Goal: Task Accomplishment & Management: Use online tool/utility

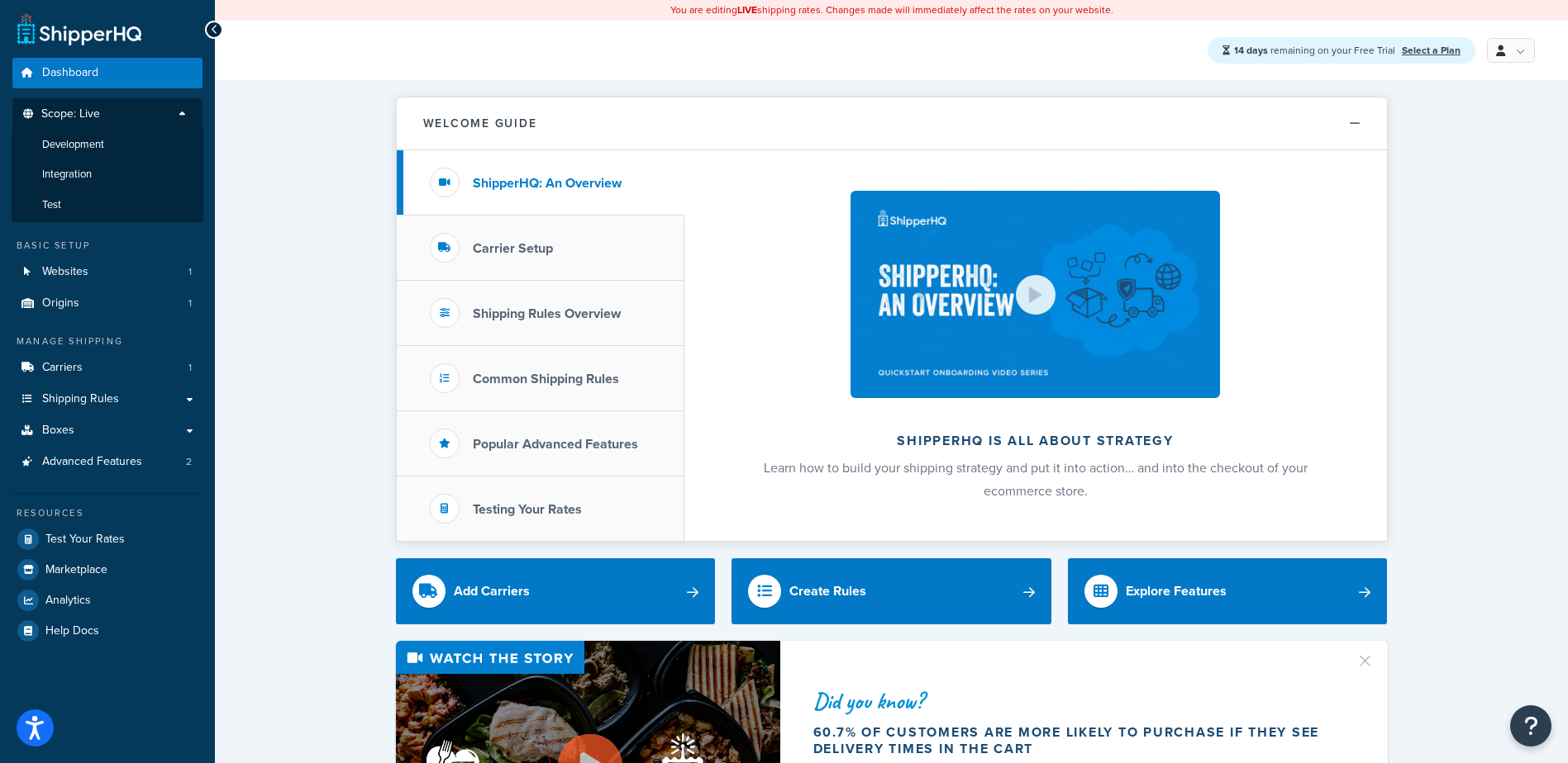
click at [76, 209] on li "Test" at bounding box center [107, 205] width 192 height 31
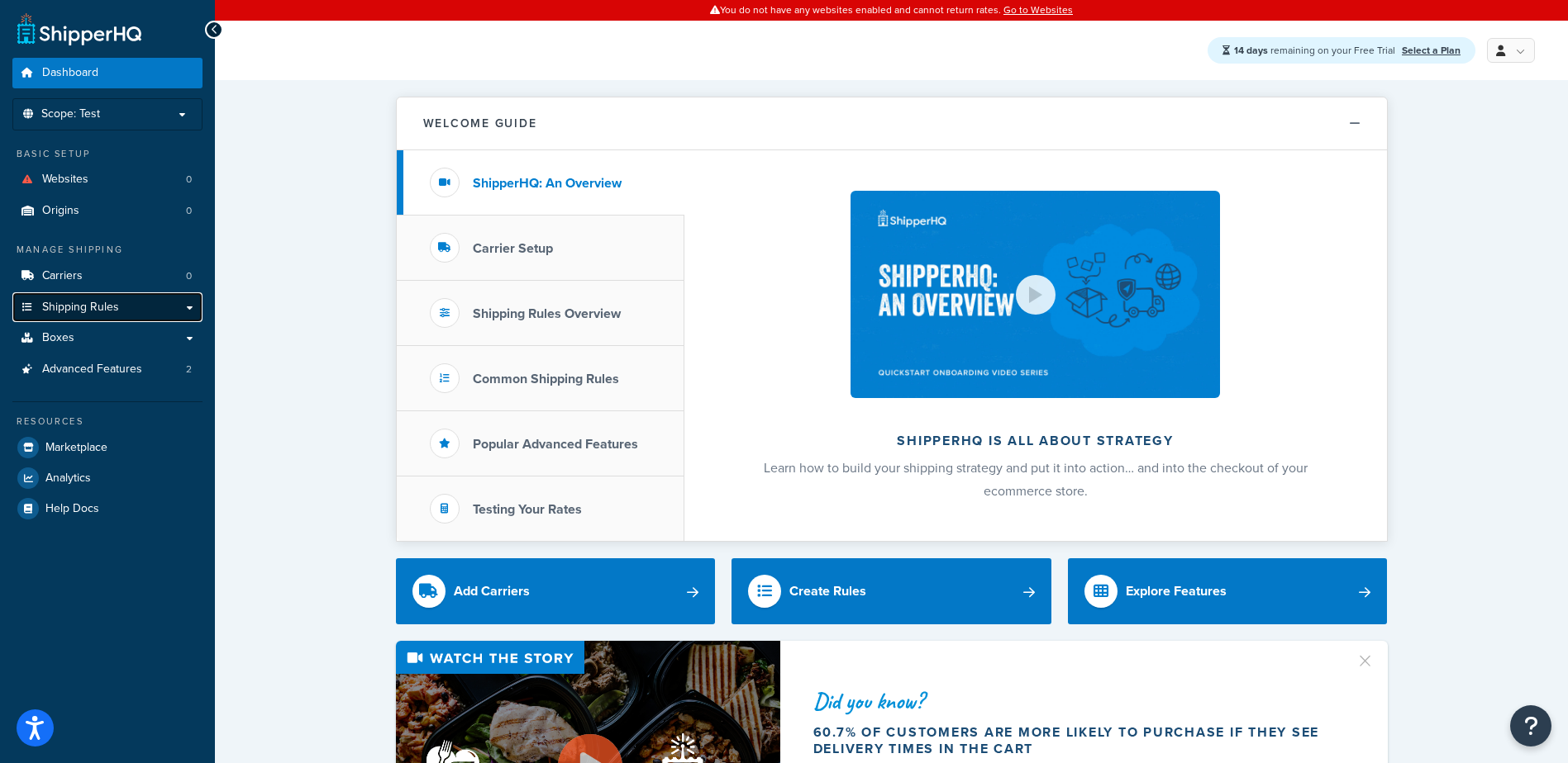
click at [72, 298] on link "Shipping Rules" at bounding box center [107, 308] width 190 height 31
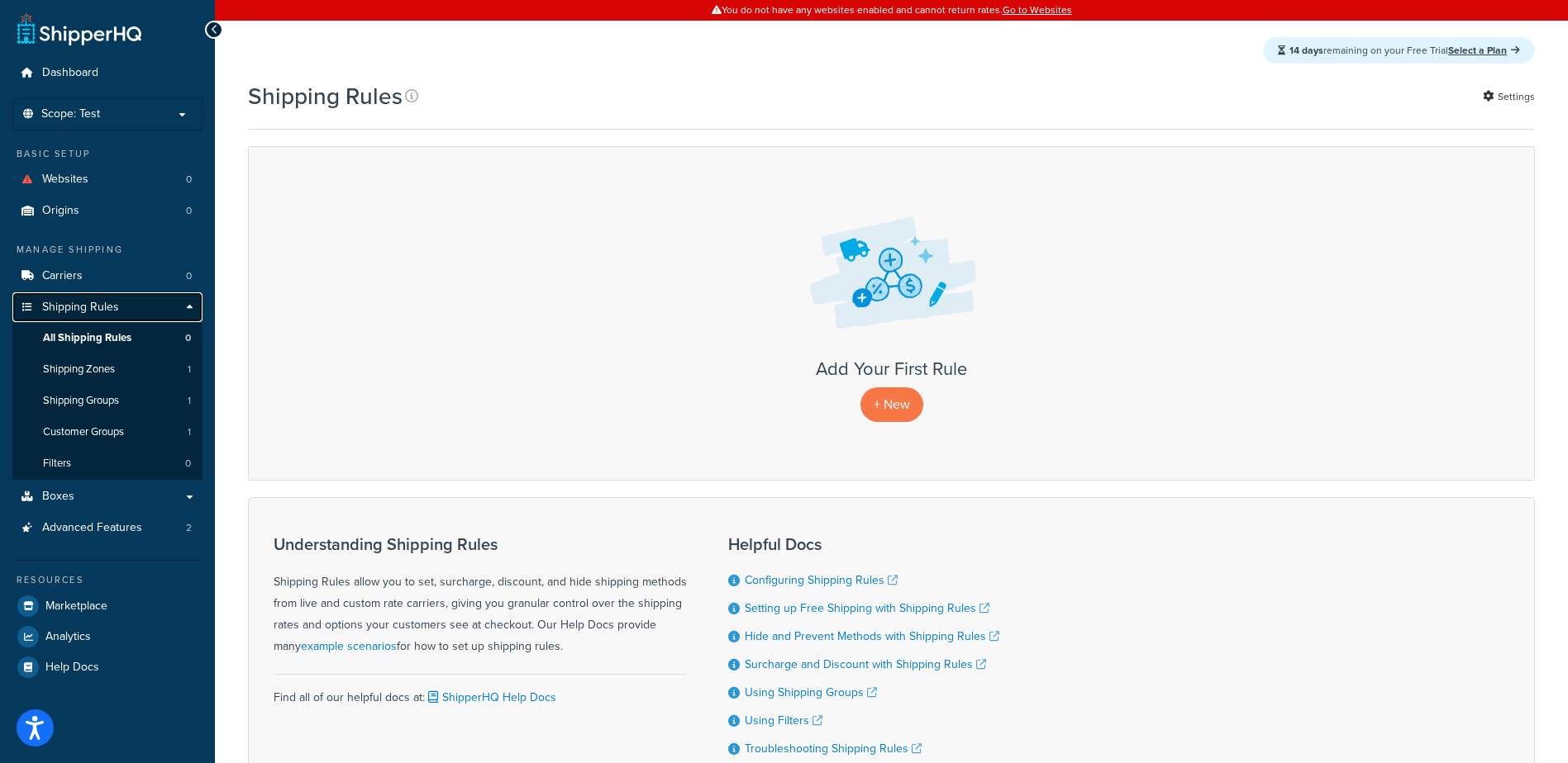
click at [67, 306] on span "Shipping Rules" at bounding box center [80, 308] width 77 height 14
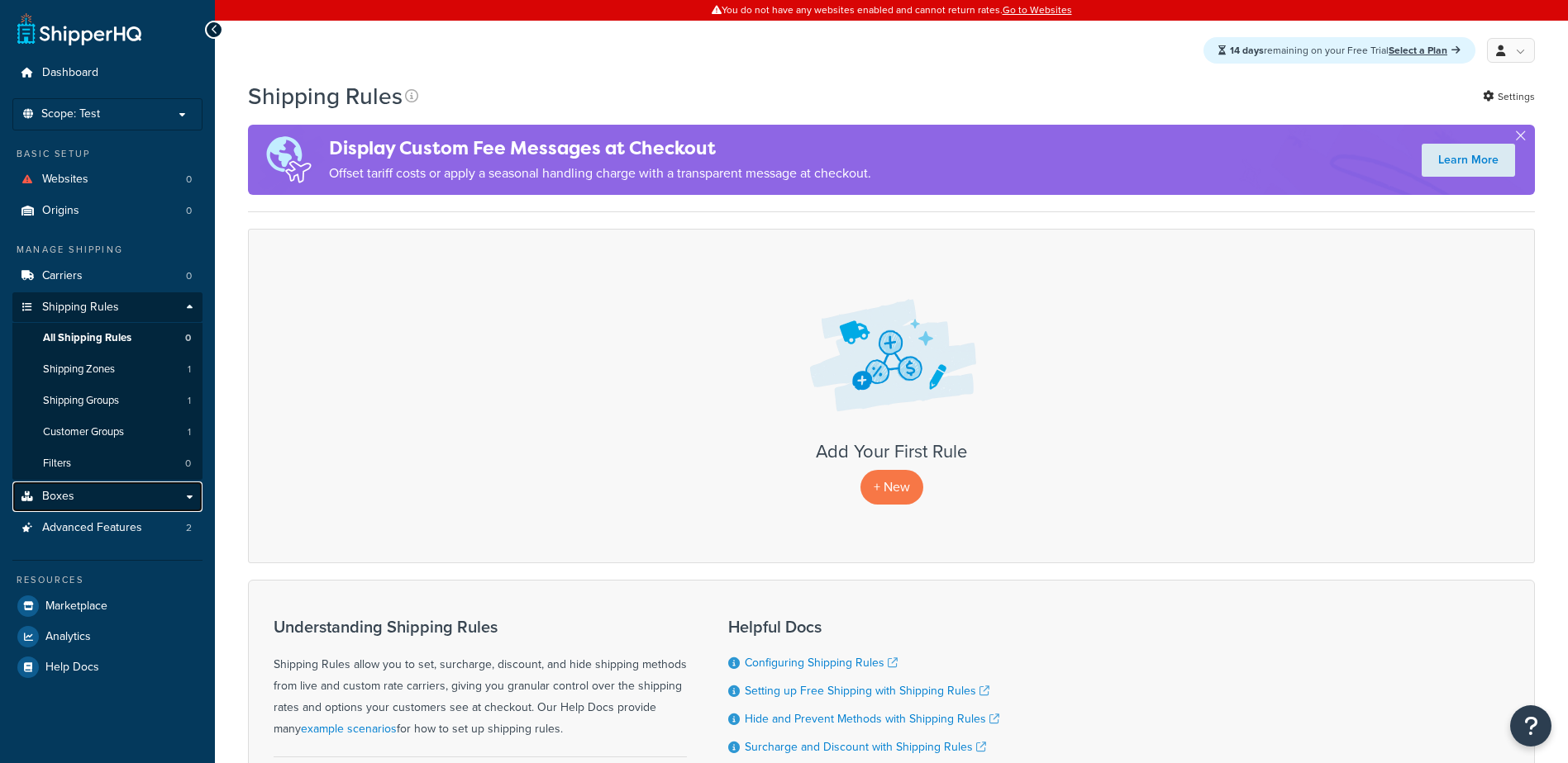
click at [71, 496] on span "Boxes" at bounding box center [58, 497] width 32 height 14
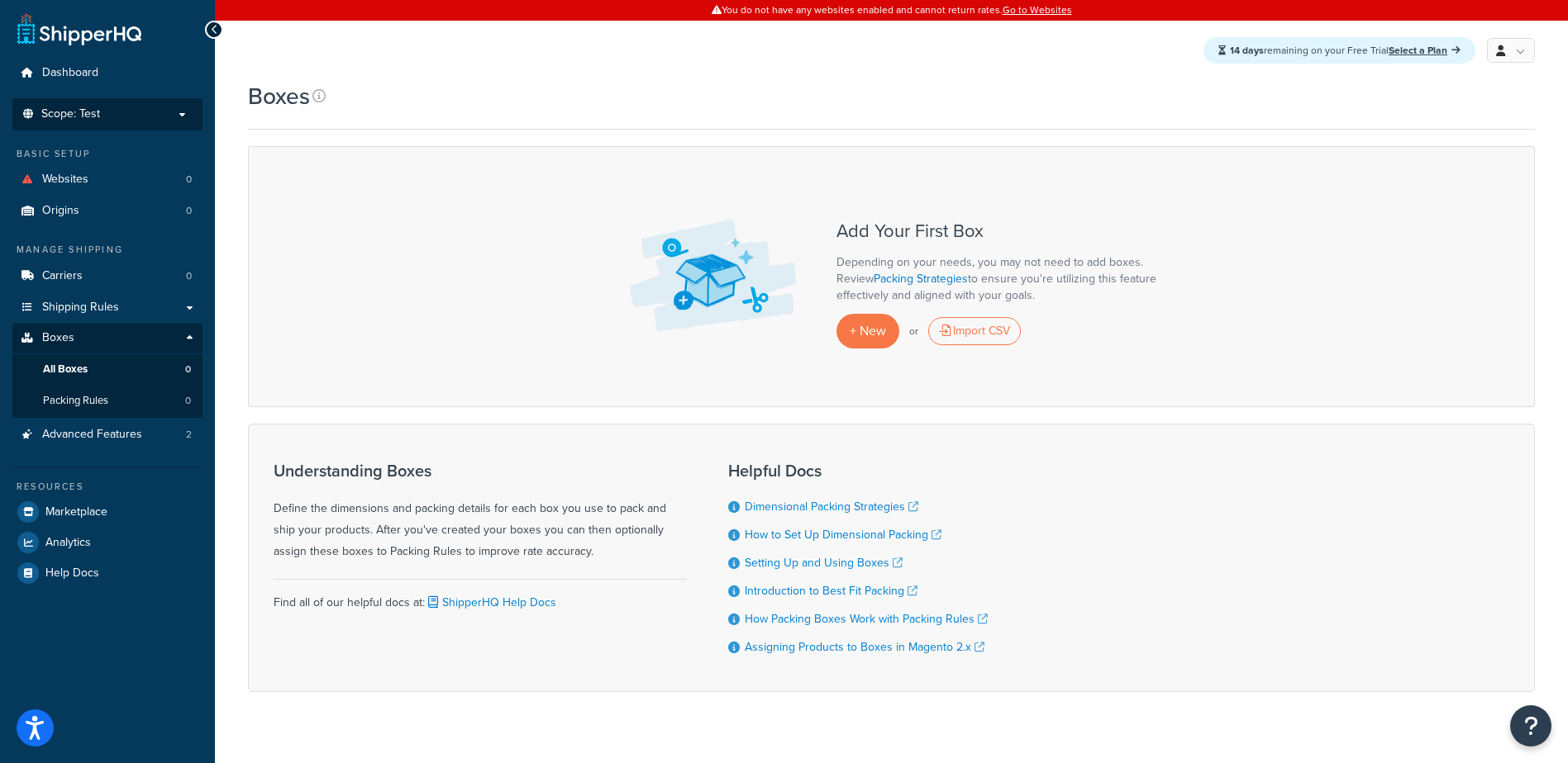
click at [112, 109] on p "Scope: Test" at bounding box center [107, 114] width 175 height 14
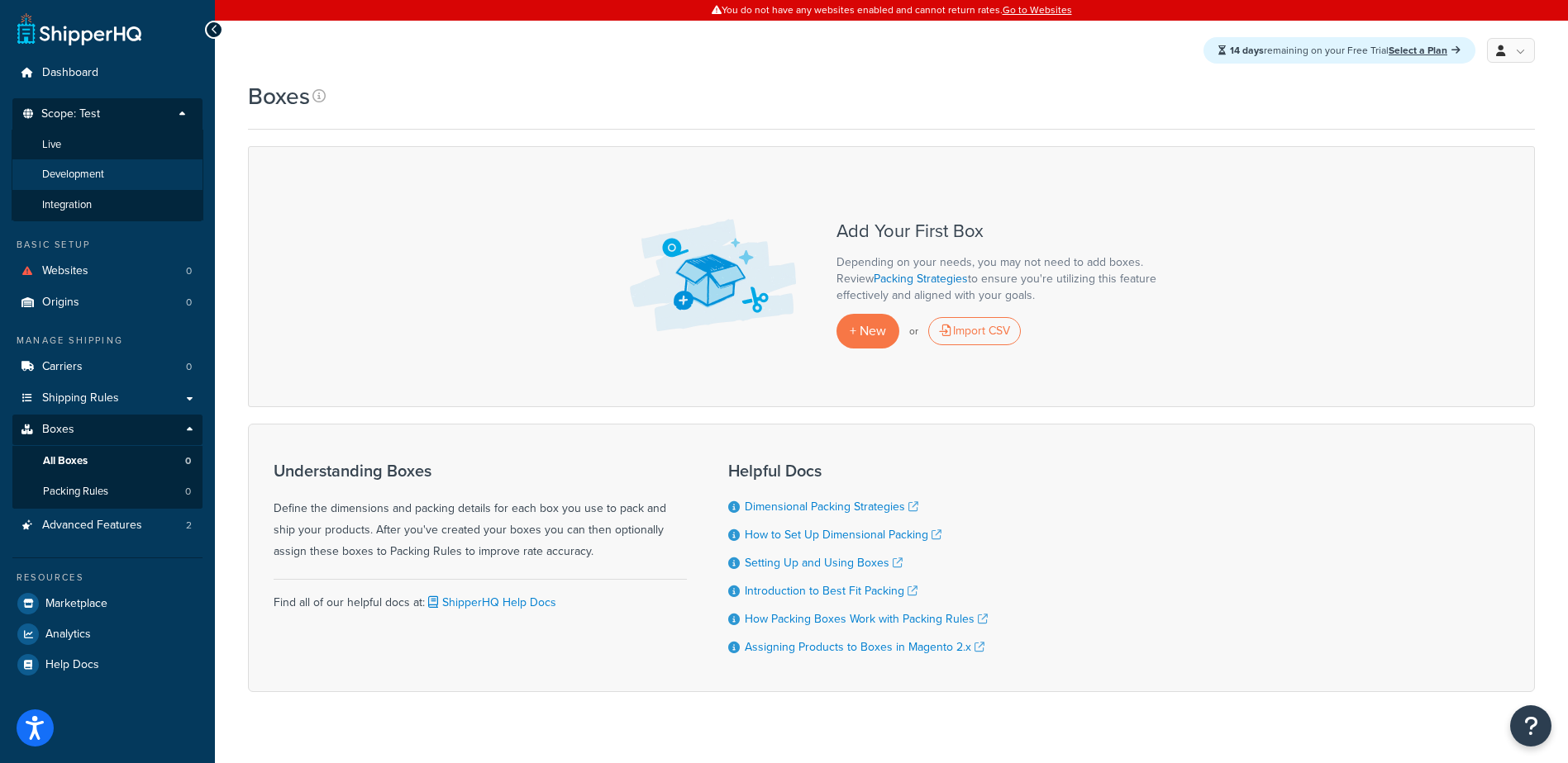
click at [107, 166] on li "Development" at bounding box center [107, 174] width 192 height 31
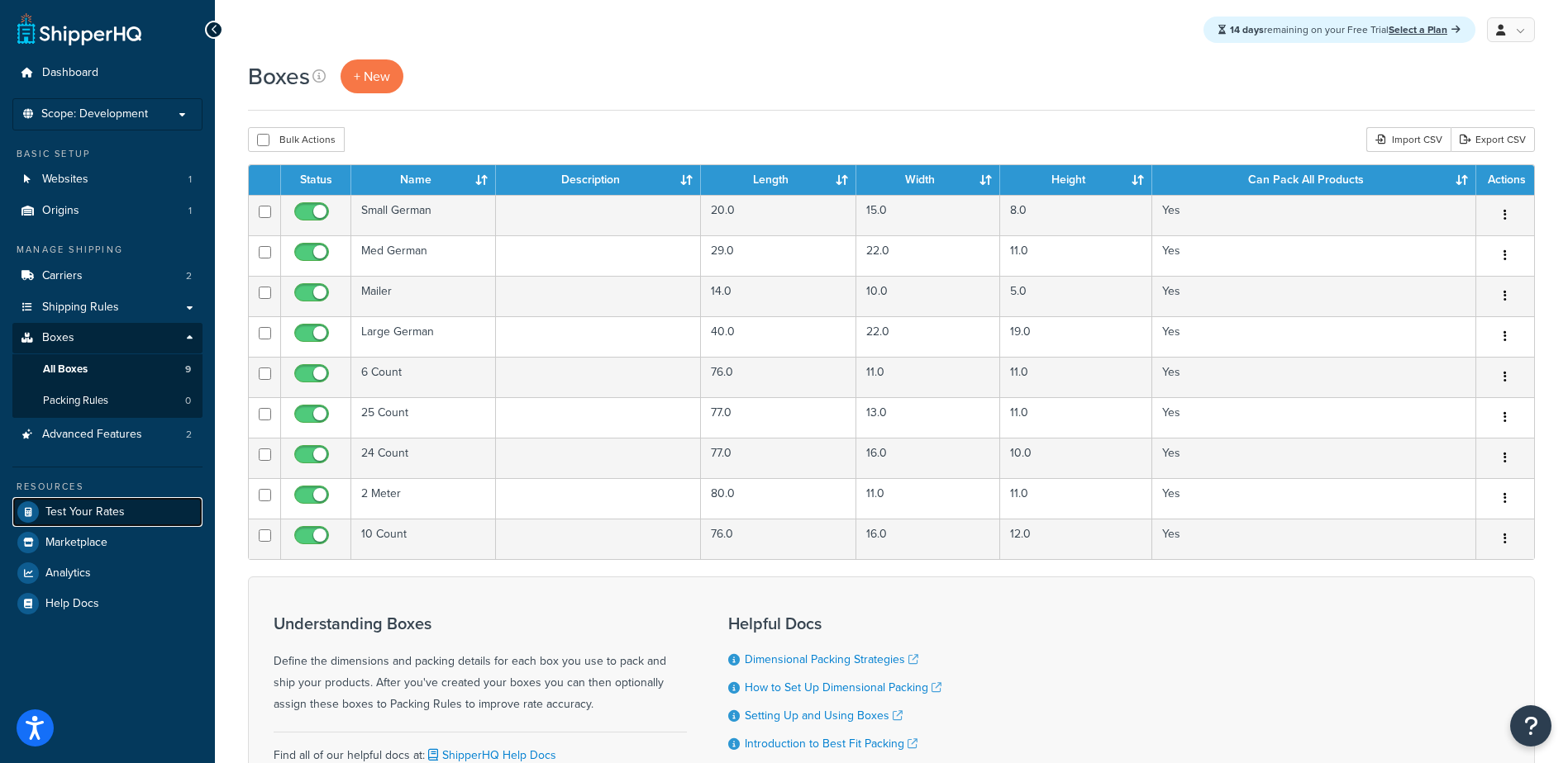
click at [65, 511] on span "Test Your Rates" at bounding box center [85, 512] width 80 height 14
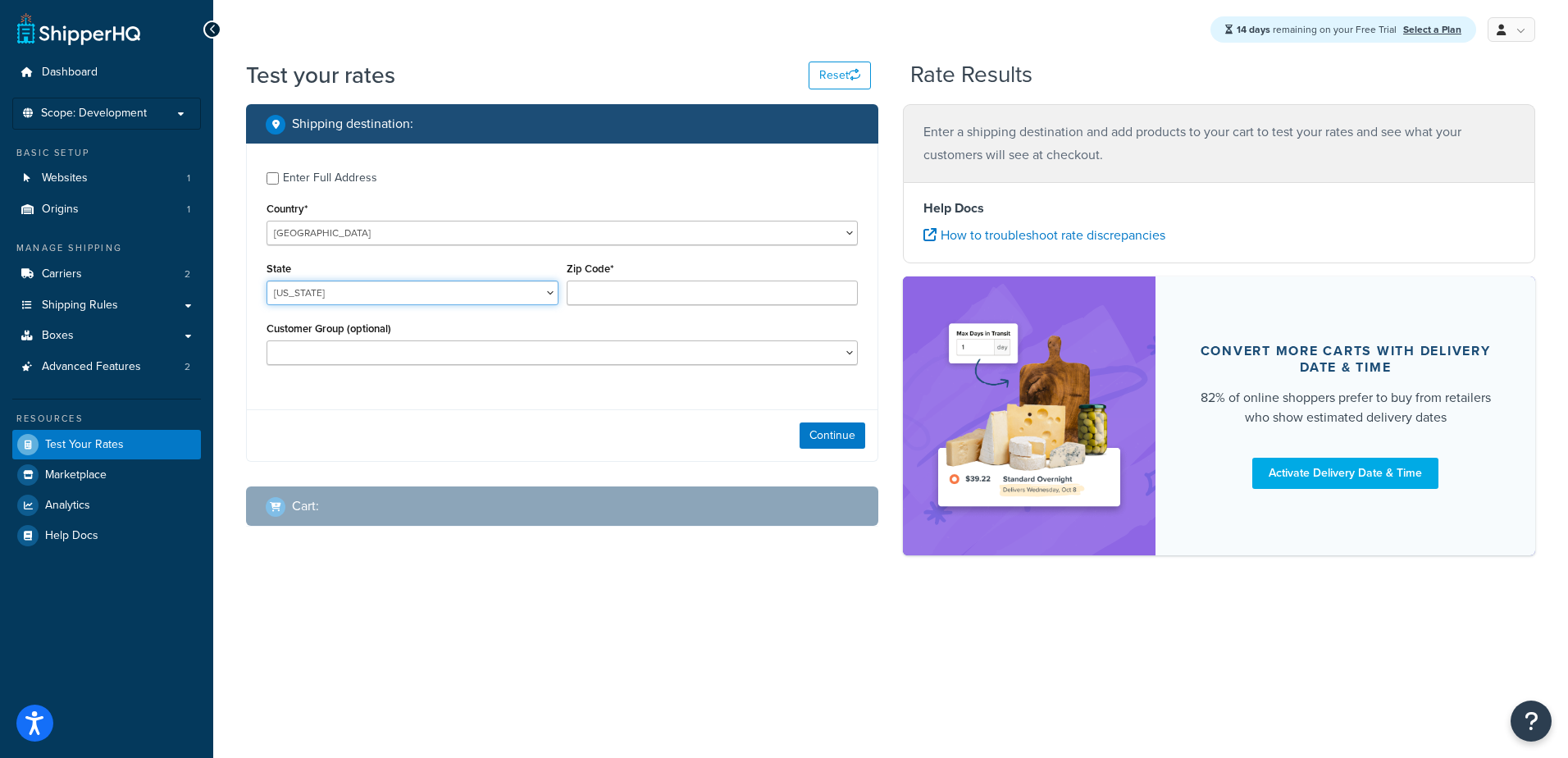
click at [318, 299] on select "Alabama Alaska American Samoa Arizona Arkansas Armed Forces Americas Armed Forc…" at bounding box center [412, 293] width 292 height 25
select select "CA"
click at [266, 281] on select "Alabama Alaska American Samoa Arizona Arkansas Armed Forces Americas Armed Forc…" at bounding box center [412, 293] width 292 height 25
click at [600, 294] on input "Zip Code*" at bounding box center [712, 293] width 292 height 25
type input "90210"
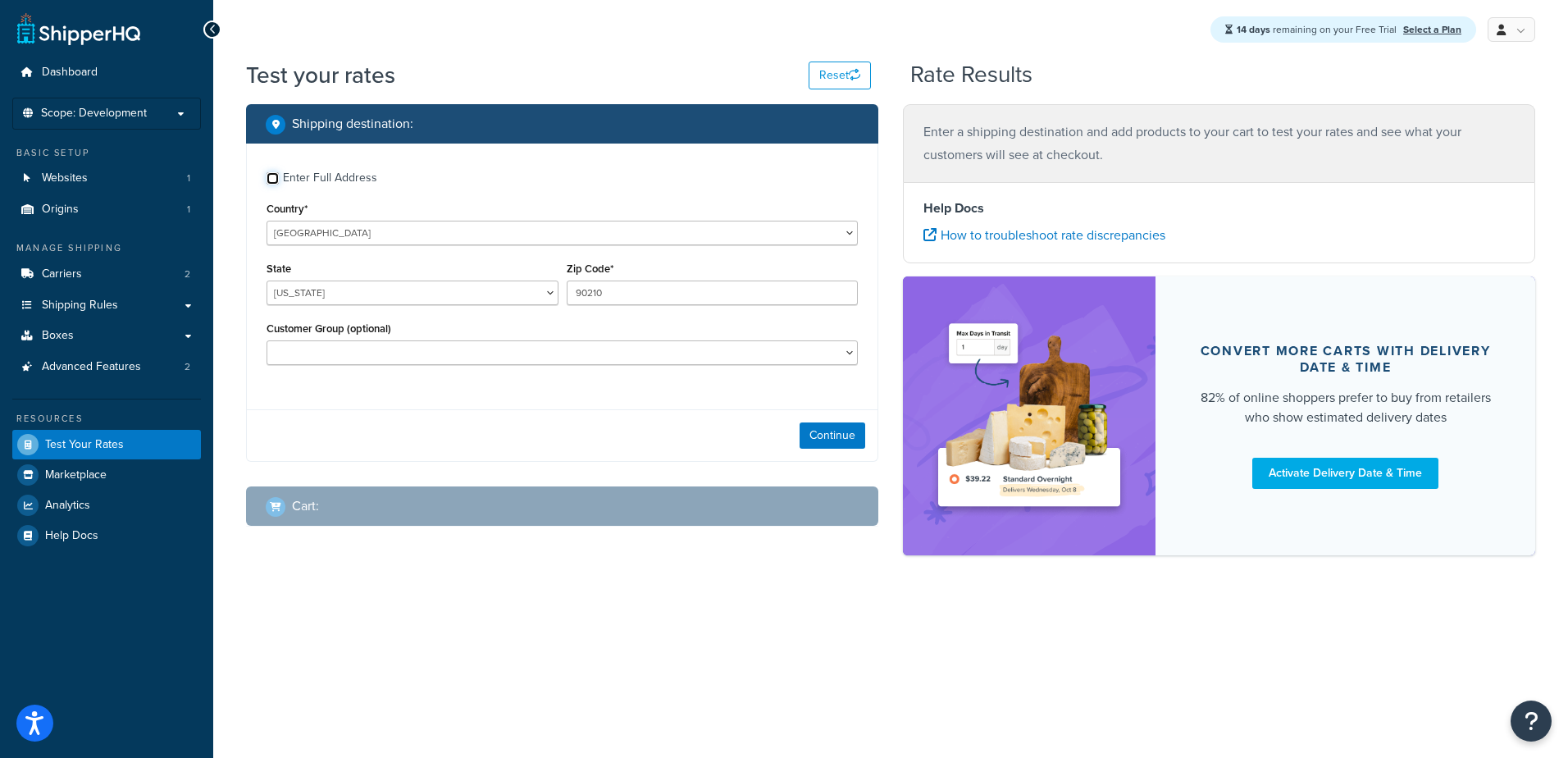
click at [270, 180] on input "Enter Full Address" at bounding box center [272, 178] width 12 height 12
checkbox input "true"
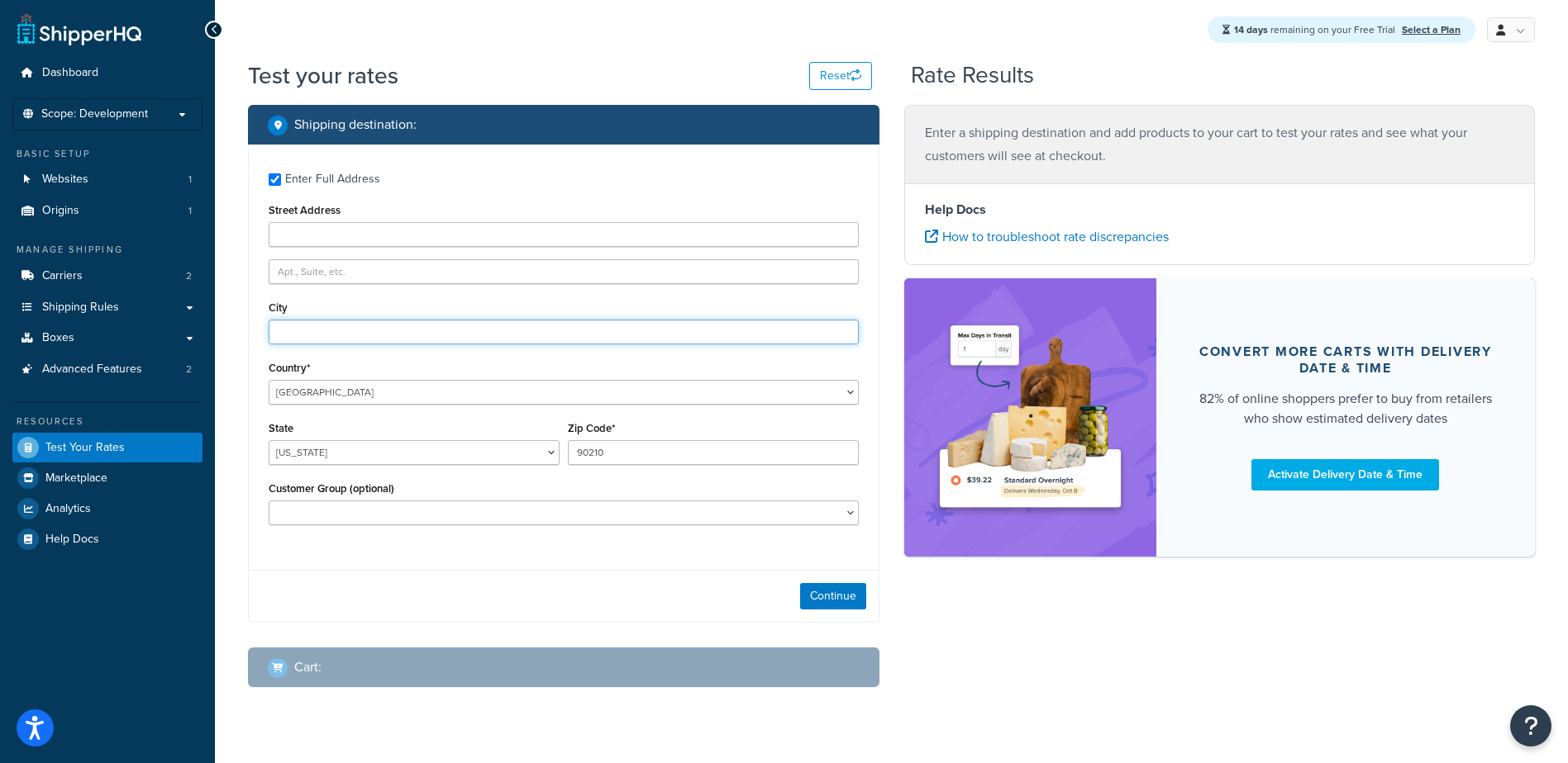
click at [304, 324] on input "City" at bounding box center [563, 332] width 590 height 25
type input "beverly hills"
click at [817, 595] on button "Continue" at bounding box center [833, 597] width 66 height 26
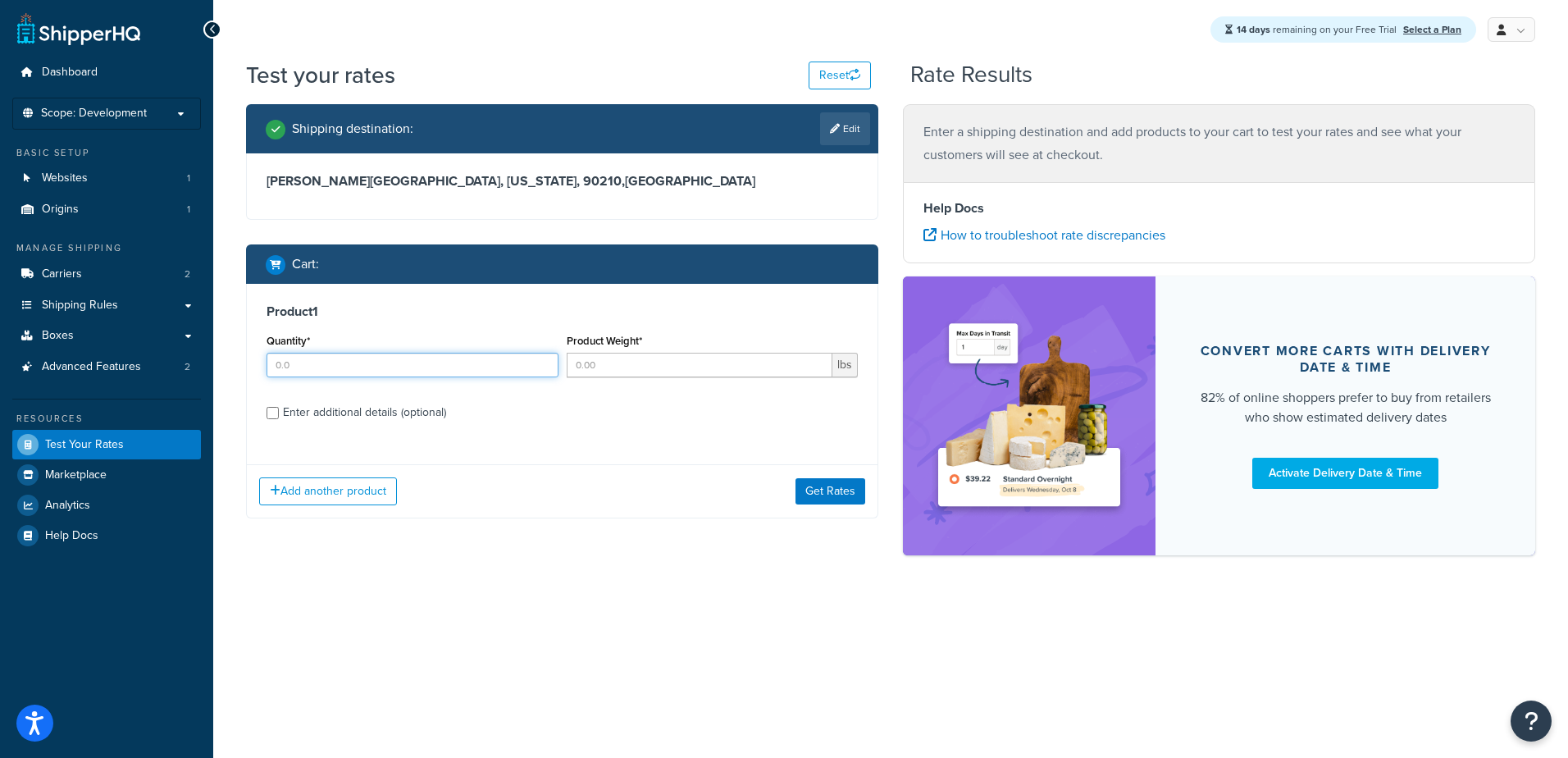
click at [295, 359] on input "Quantity*" at bounding box center [412, 365] width 292 height 25
drag, startPoint x: 292, startPoint y: 363, endPoint x: 81, endPoint y: 384, distance: 212.0
click at [124, 379] on div "Dashboard Scope: Development Basic Setup Websites 1 Origins 1 Manage Shipping C…" at bounding box center [784, 379] width 1568 height 758
type input "1"
type input "45"
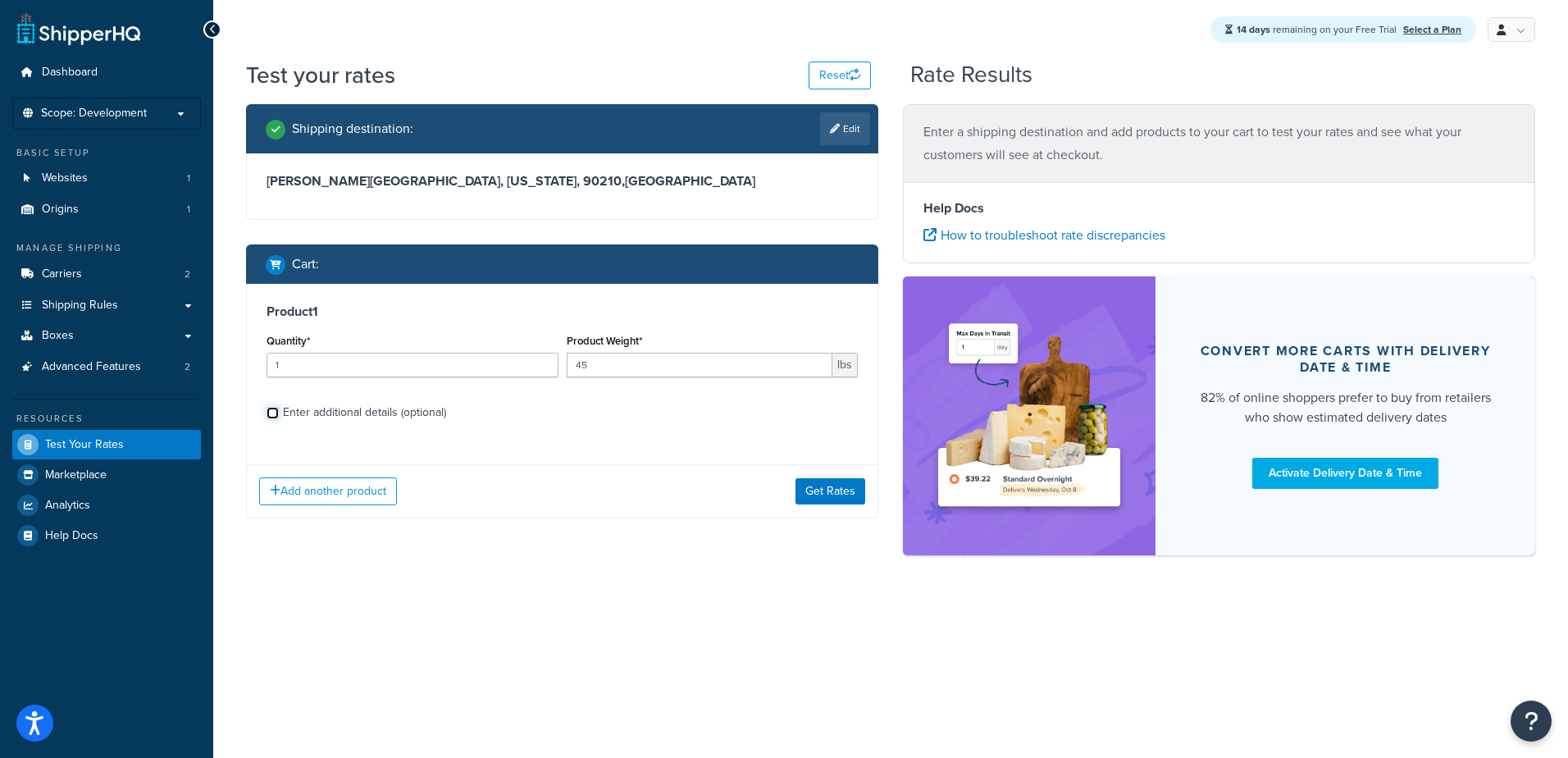
click at [276, 415] on input "Enter additional details (optional)" at bounding box center [272, 412] width 12 height 12
checkbox input "true"
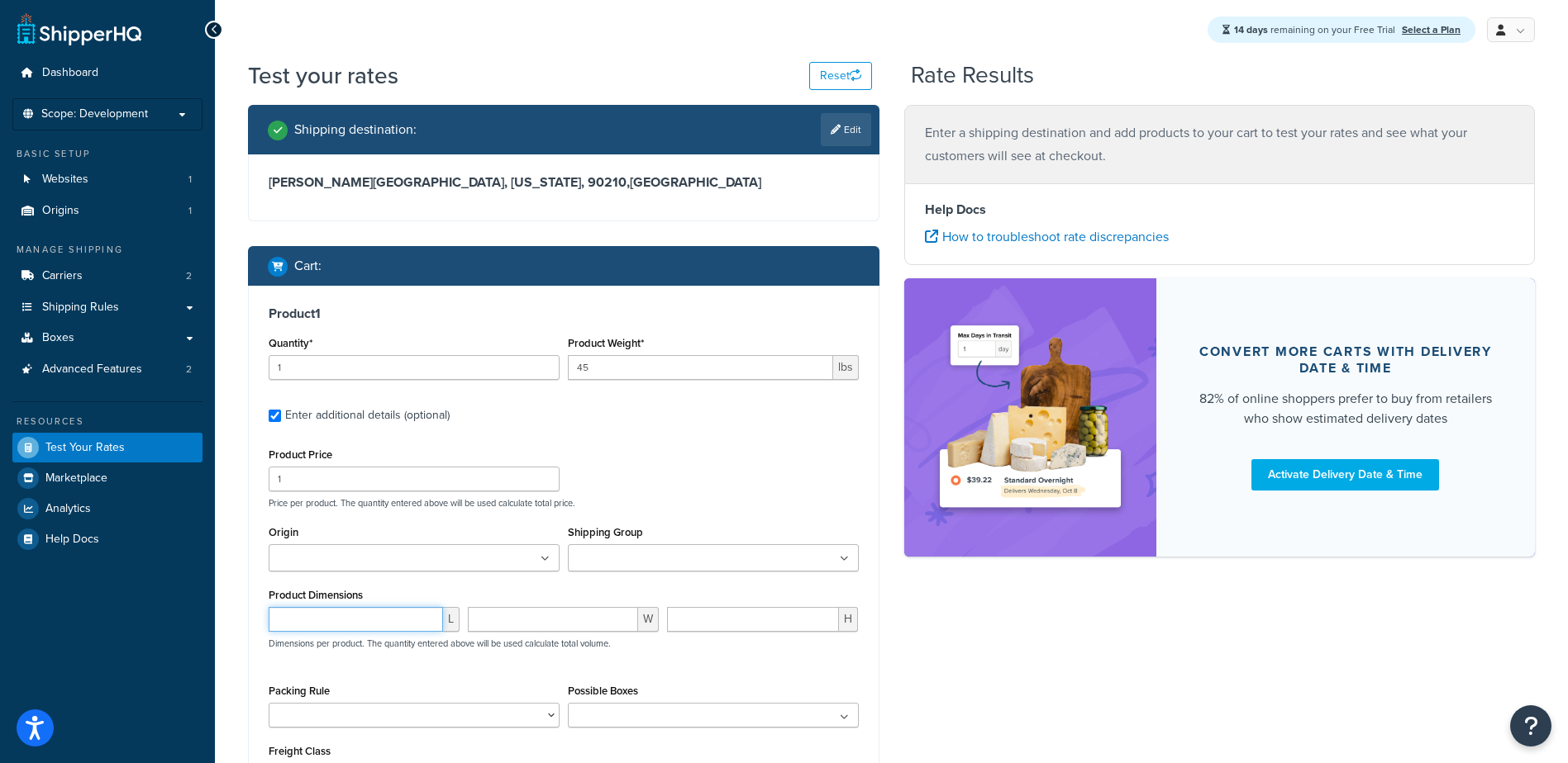
drag, startPoint x: 318, startPoint y: 613, endPoint x: 385, endPoint y: 620, distance: 67.4
click at [319, 613] on input "number" at bounding box center [356, 619] width 174 height 25
type input "89"
type input "48"
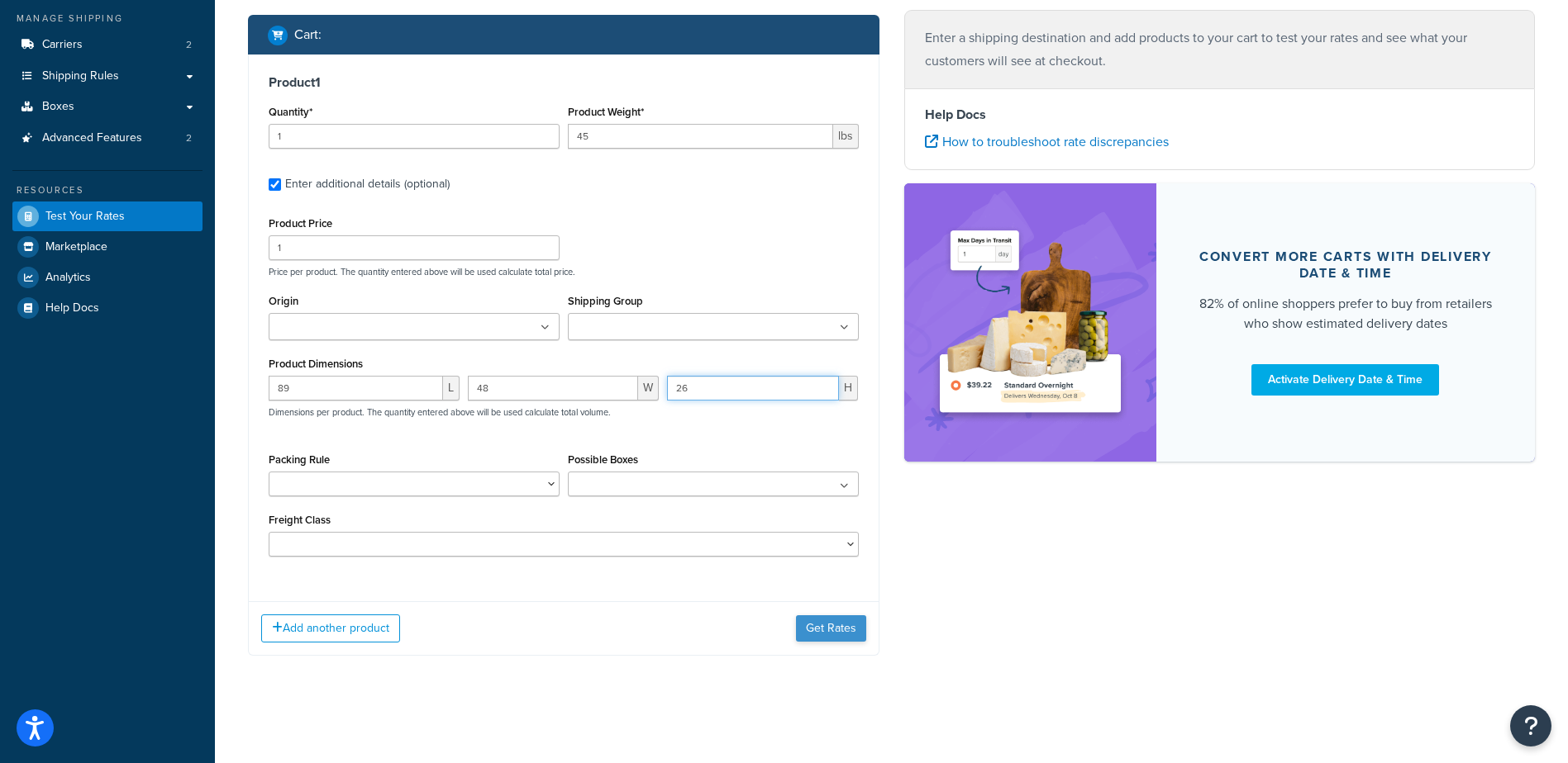
type input "26"
click at [812, 626] on button "Get Rates" at bounding box center [831, 628] width 70 height 26
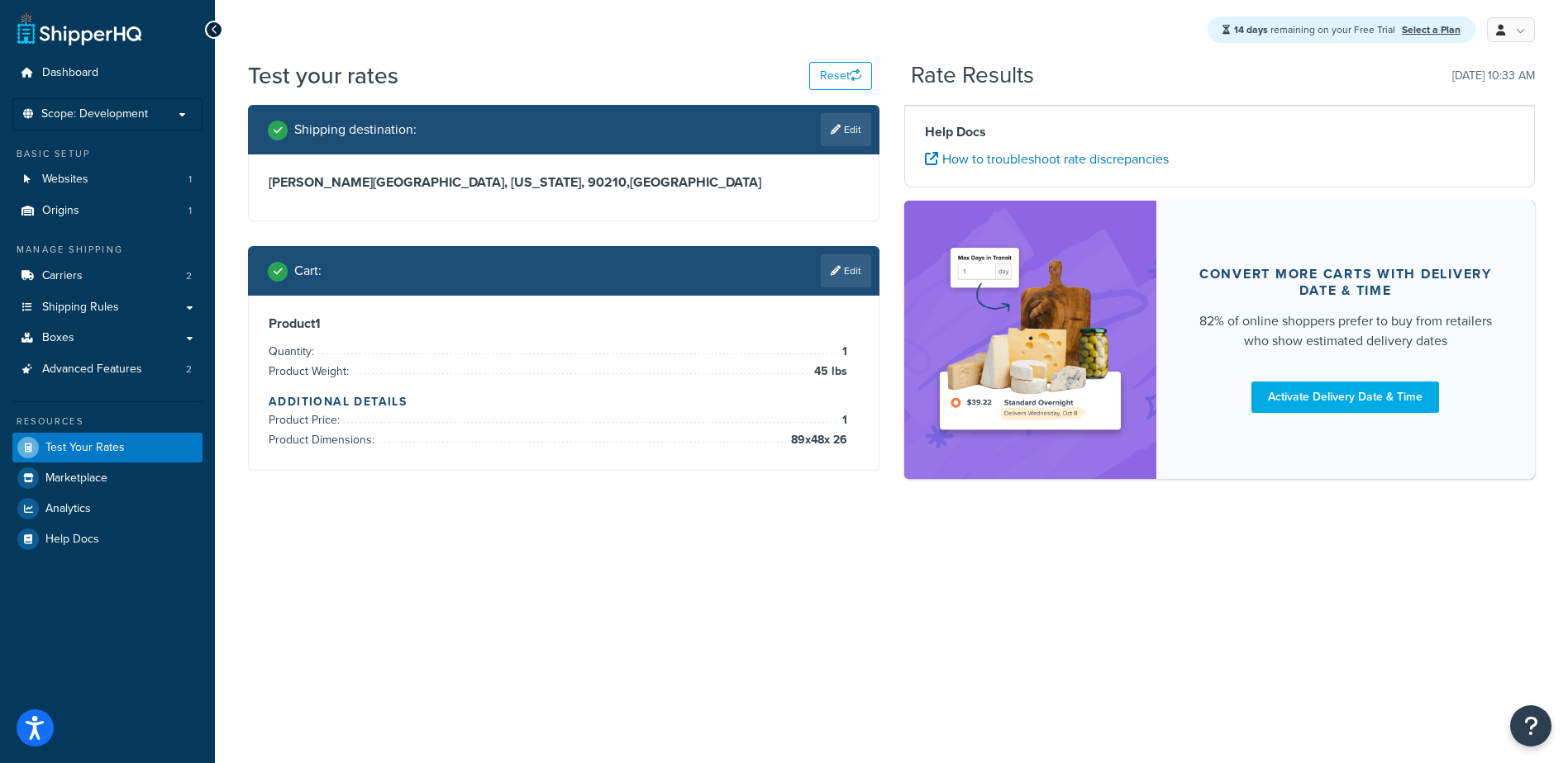
scroll to position [0, 0]
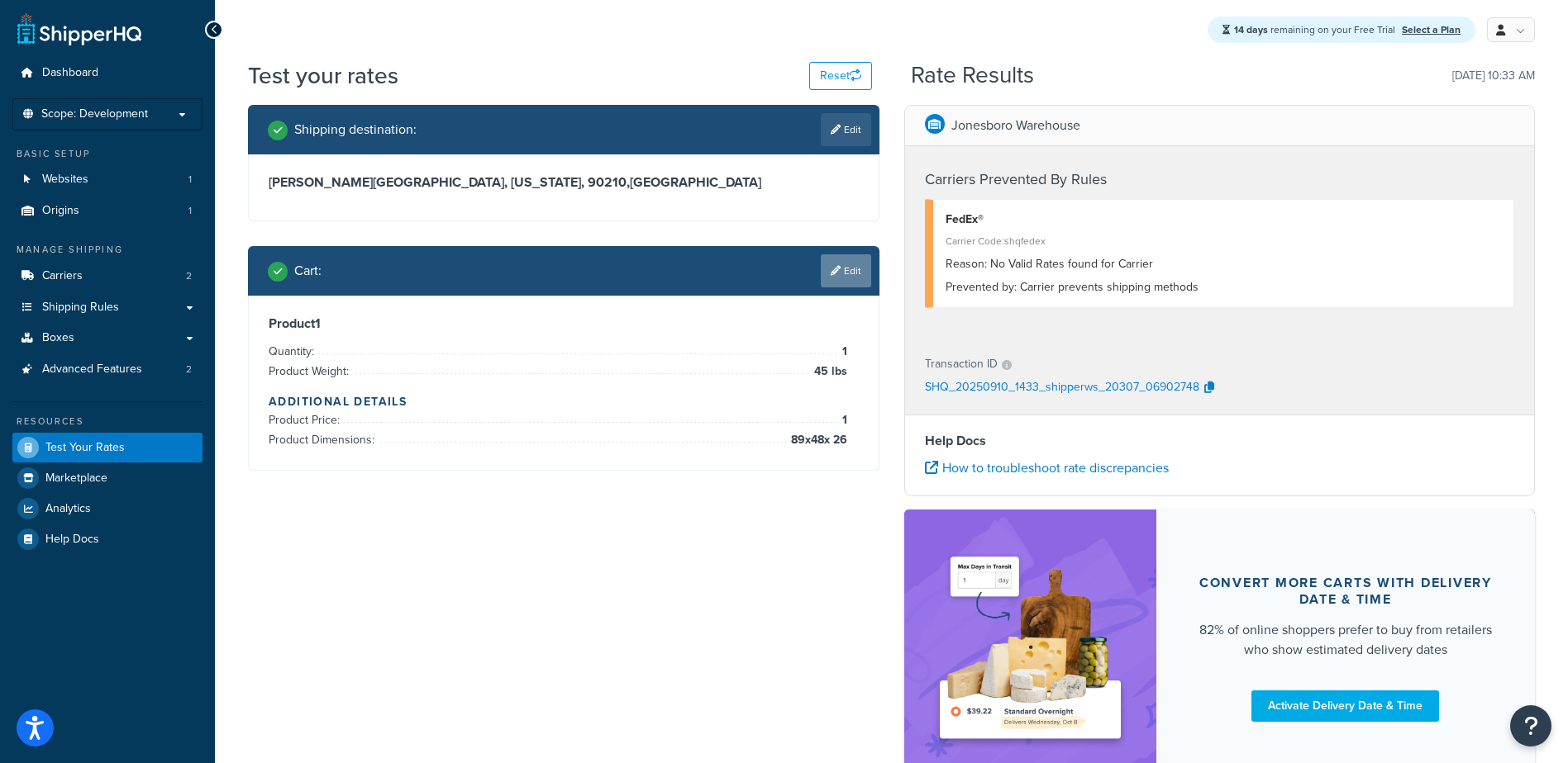
click at [837, 272] on icon at bounding box center [835, 270] width 10 height 10
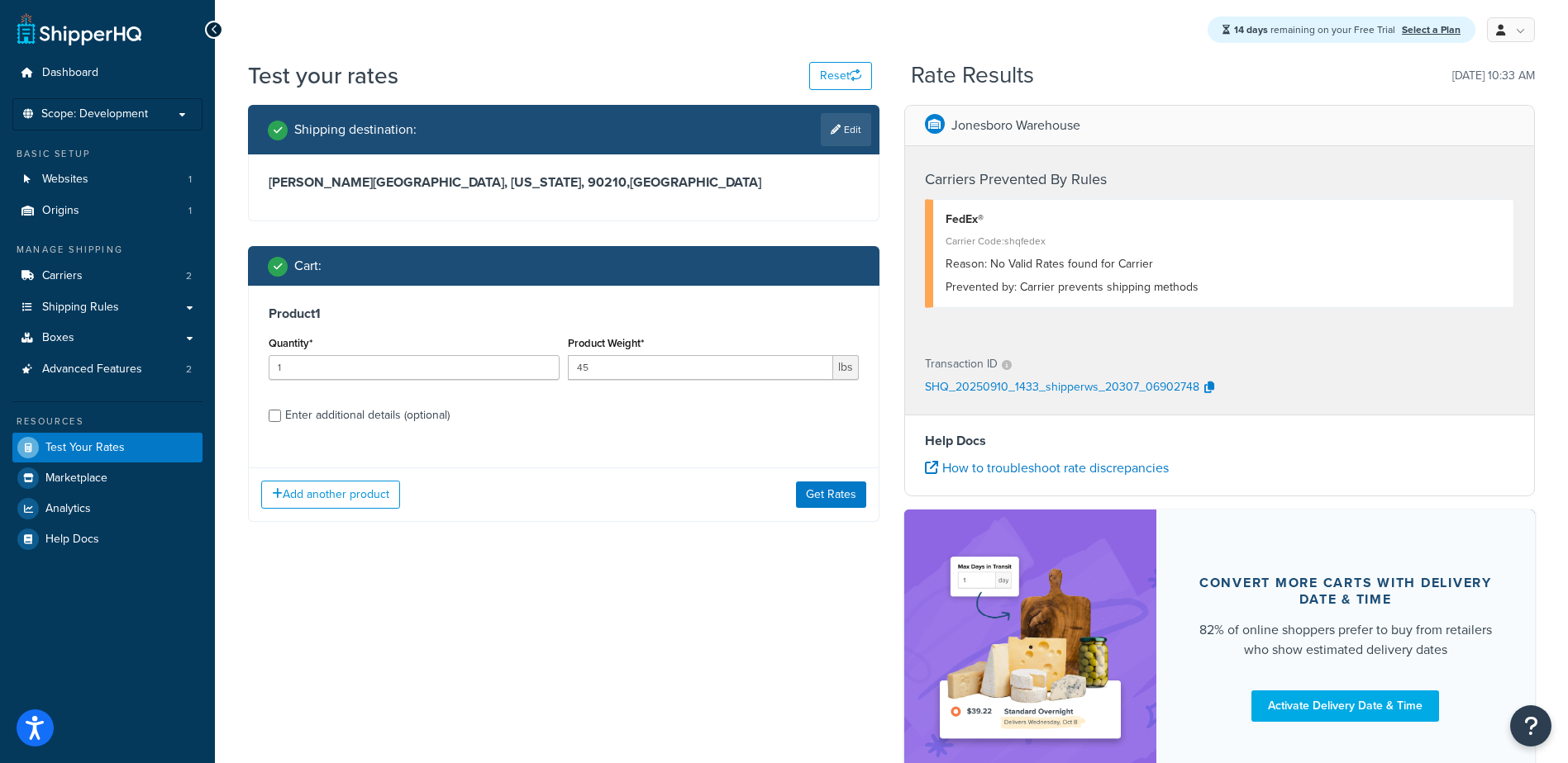
scroll to position [82, 0]
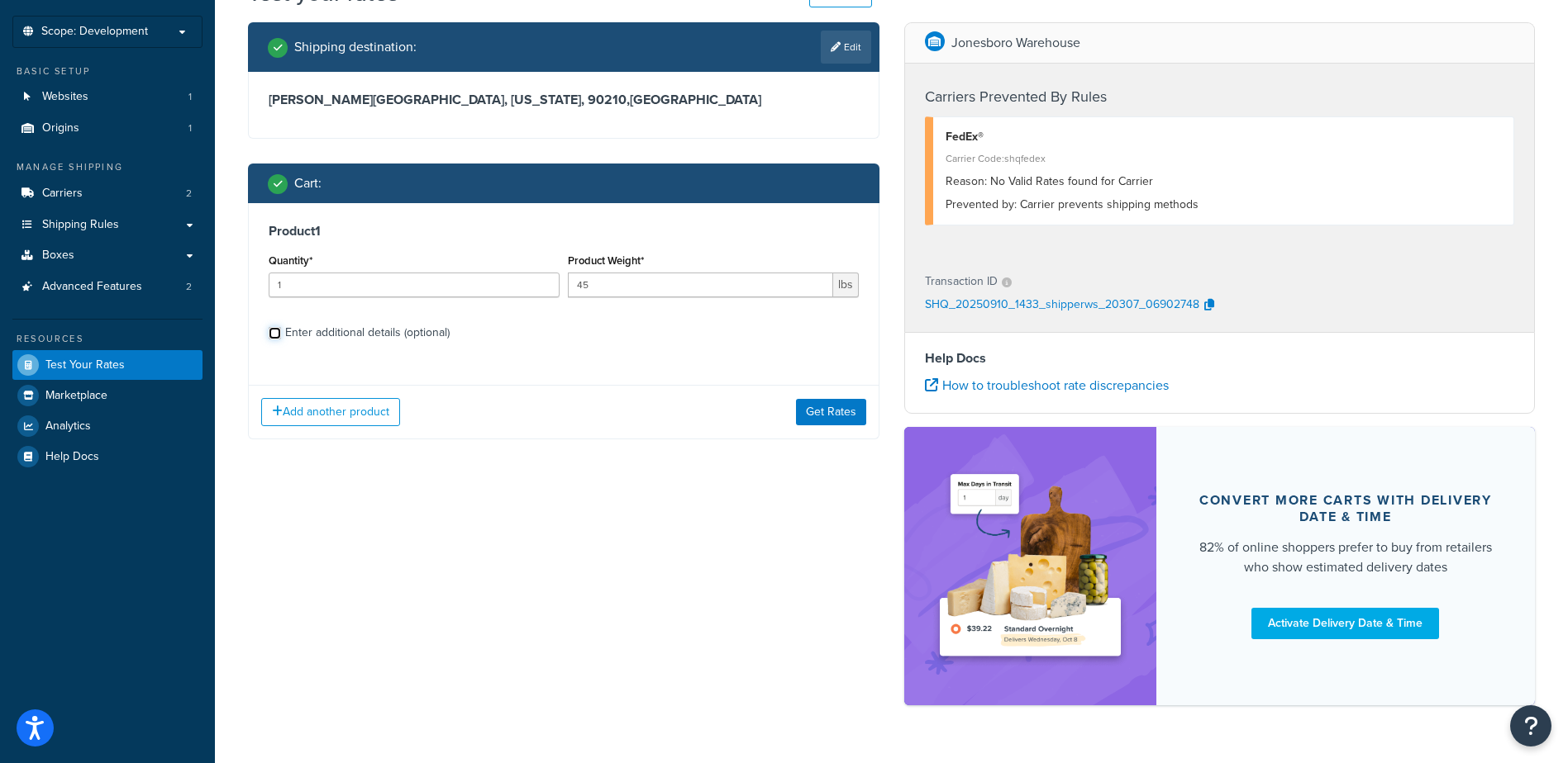
click at [269, 333] on input "Enter additional details (optional)" at bounding box center [274, 333] width 12 height 12
checkbox input "true"
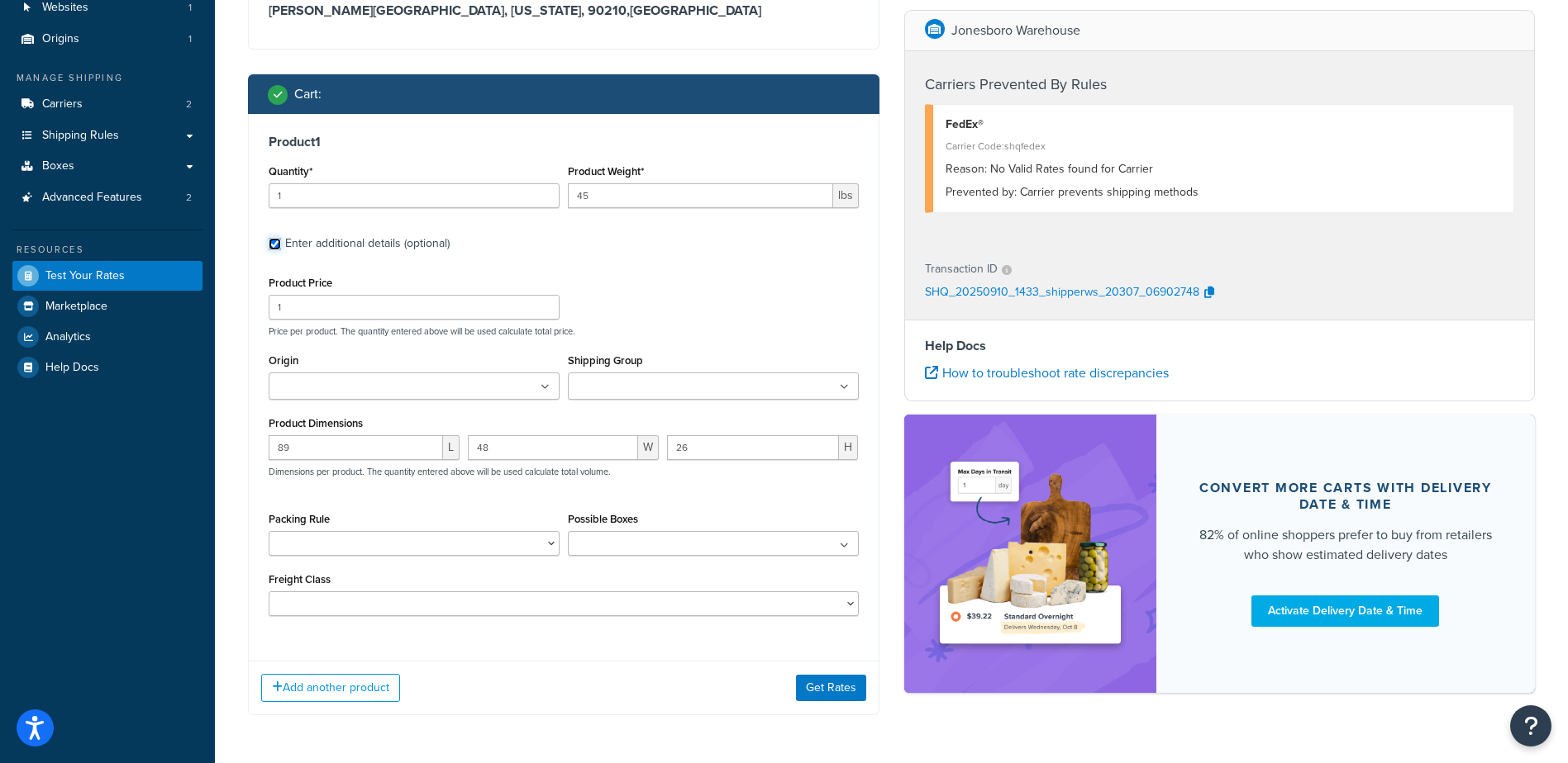
scroll to position [234, 0]
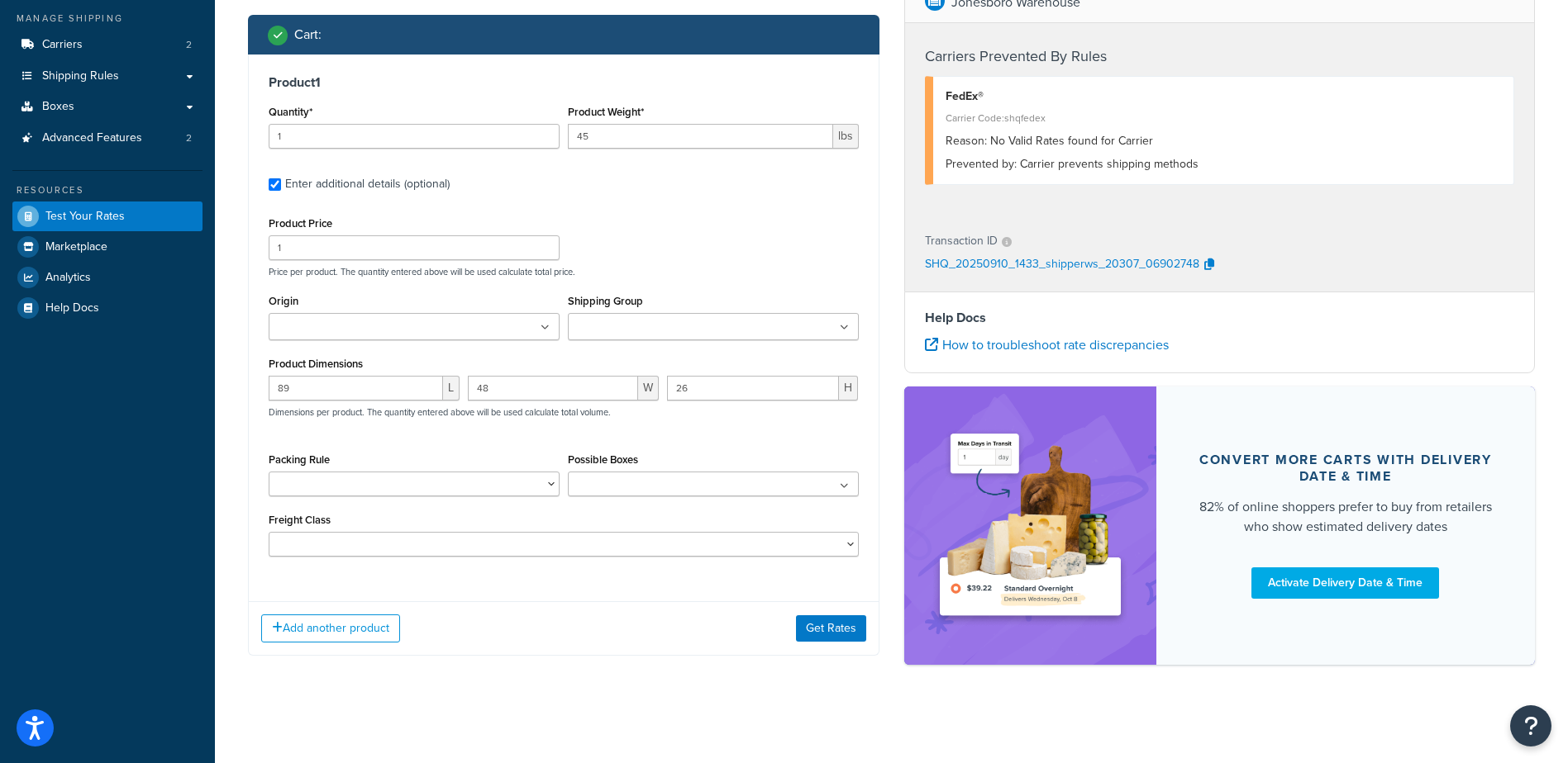
click at [846, 326] on icon at bounding box center [845, 327] width 9 height 10
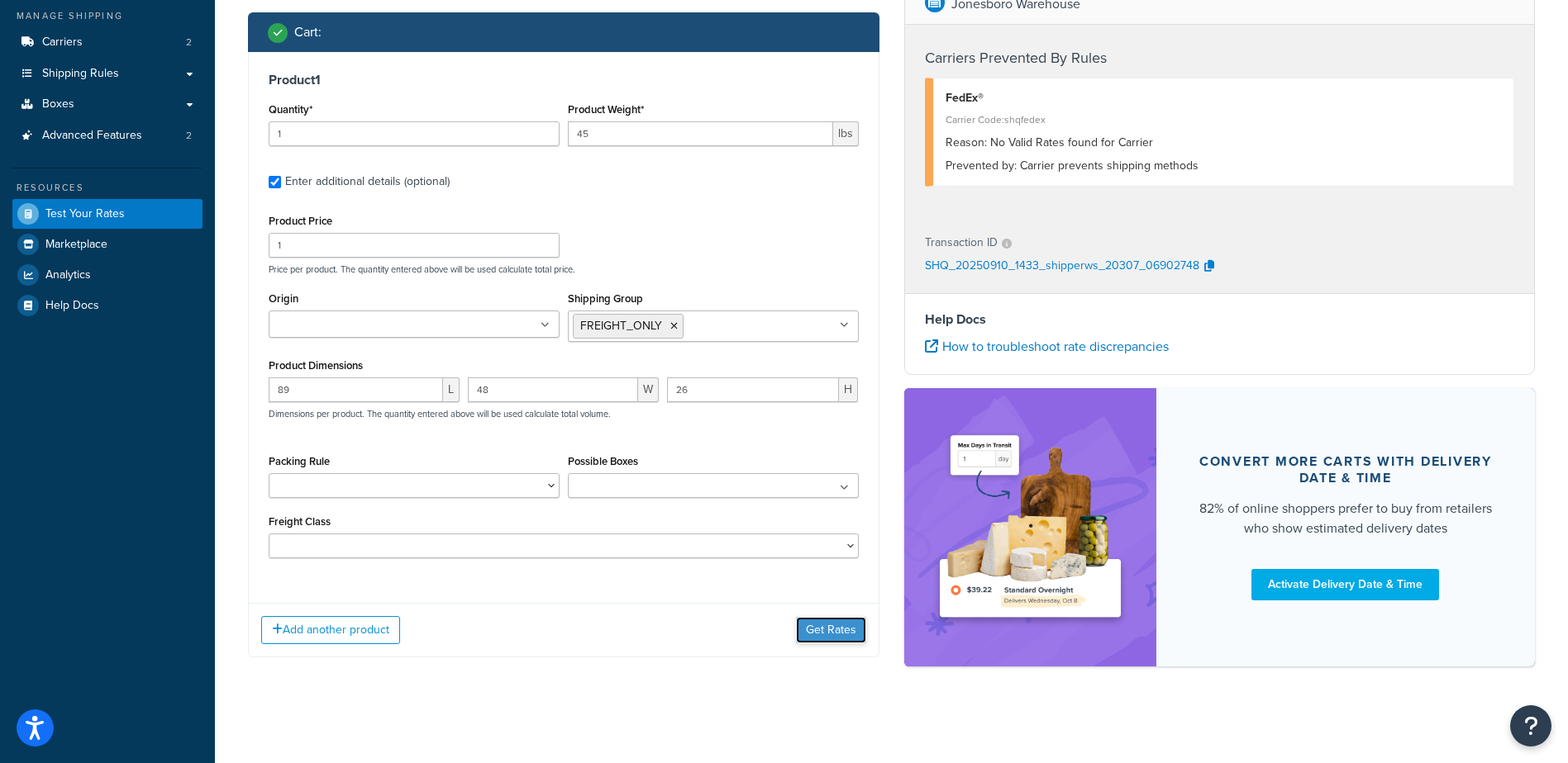
click at [822, 636] on button "Get Rates" at bounding box center [831, 630] width 70 height 26
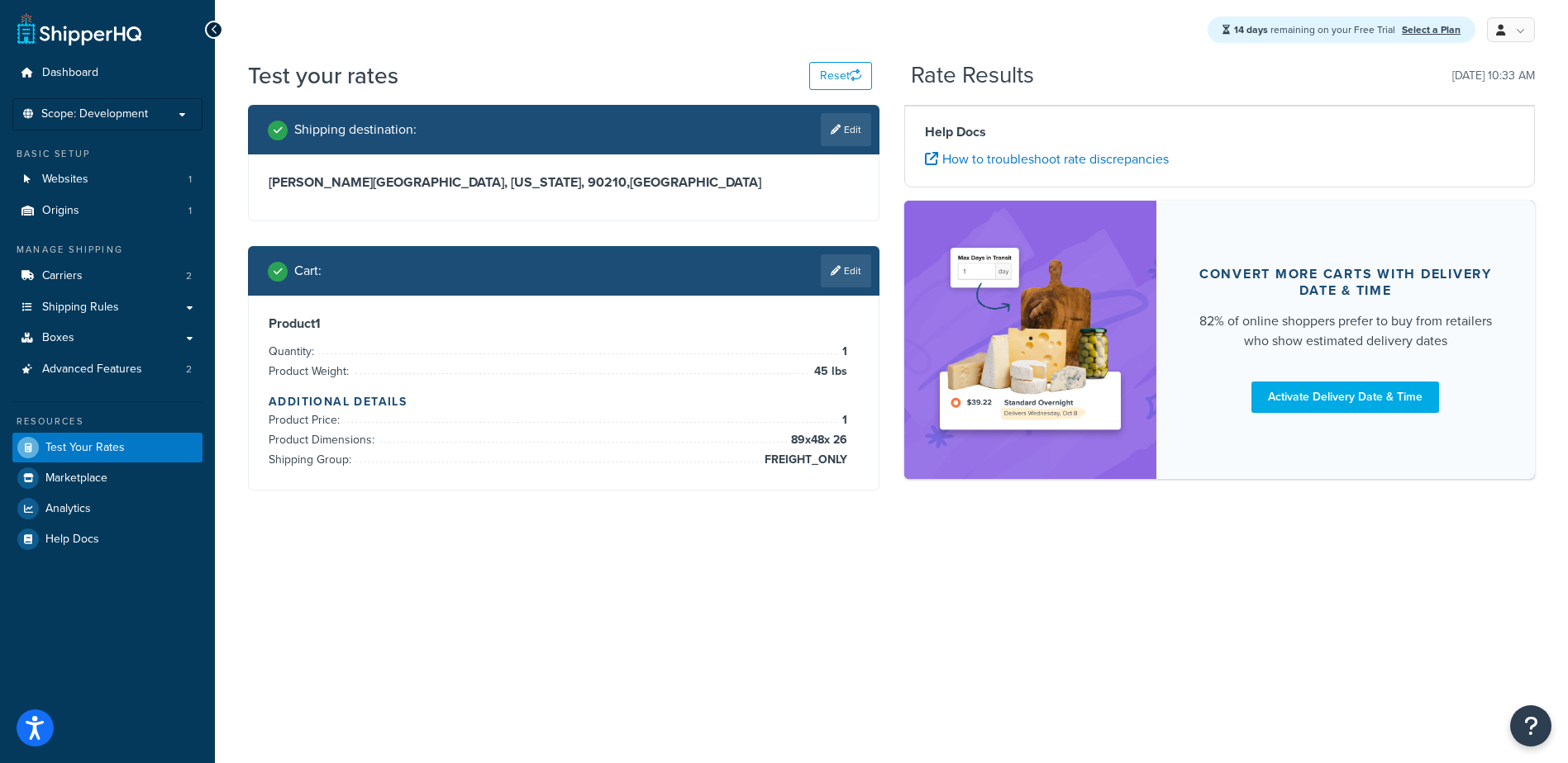
scroll to position [0, 0]
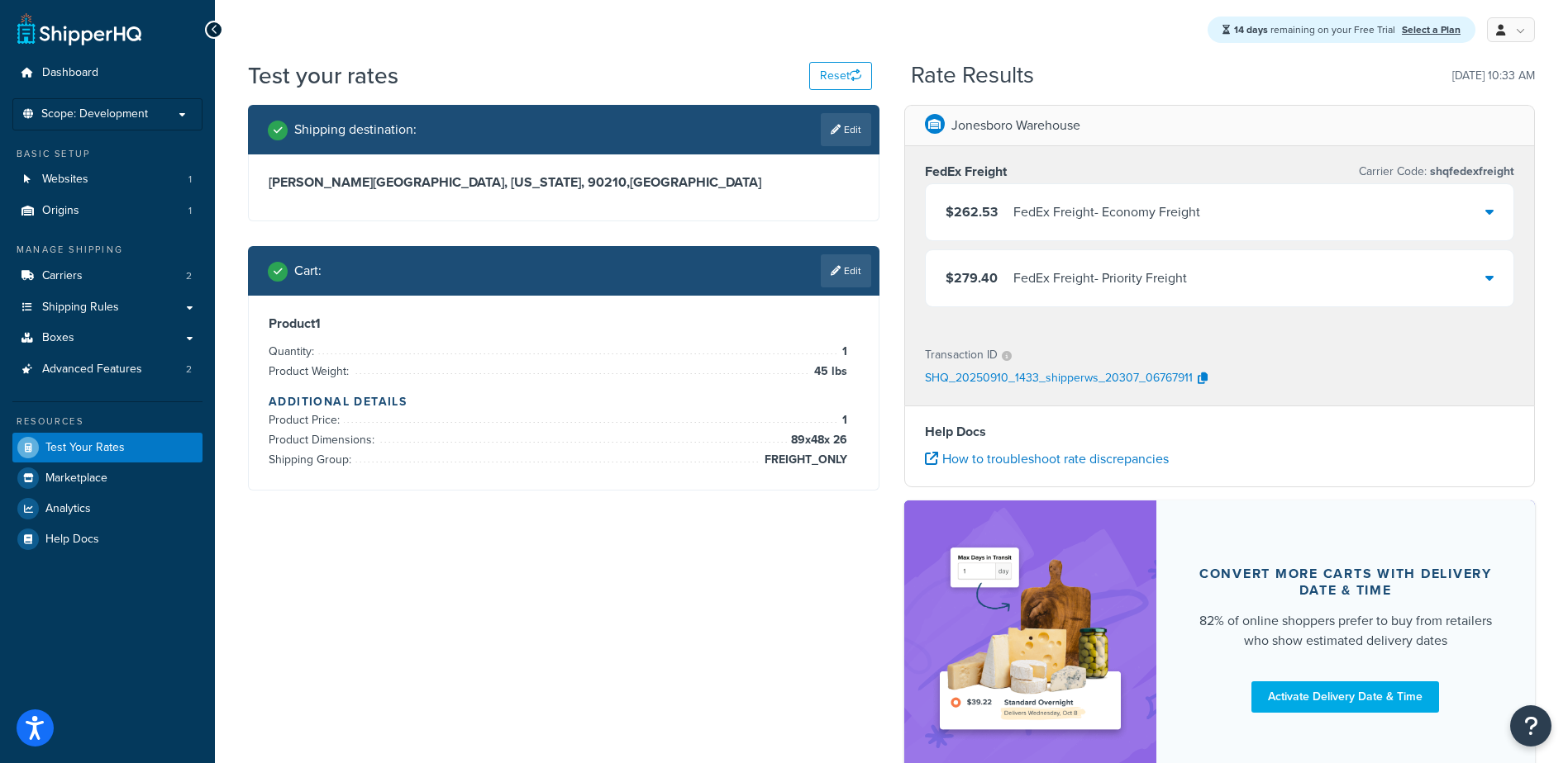
click at [1138, 197] on div "$262.53 FedEx Freight - Economy Freight" at bounding box center [1219, 212] width 588 height 56
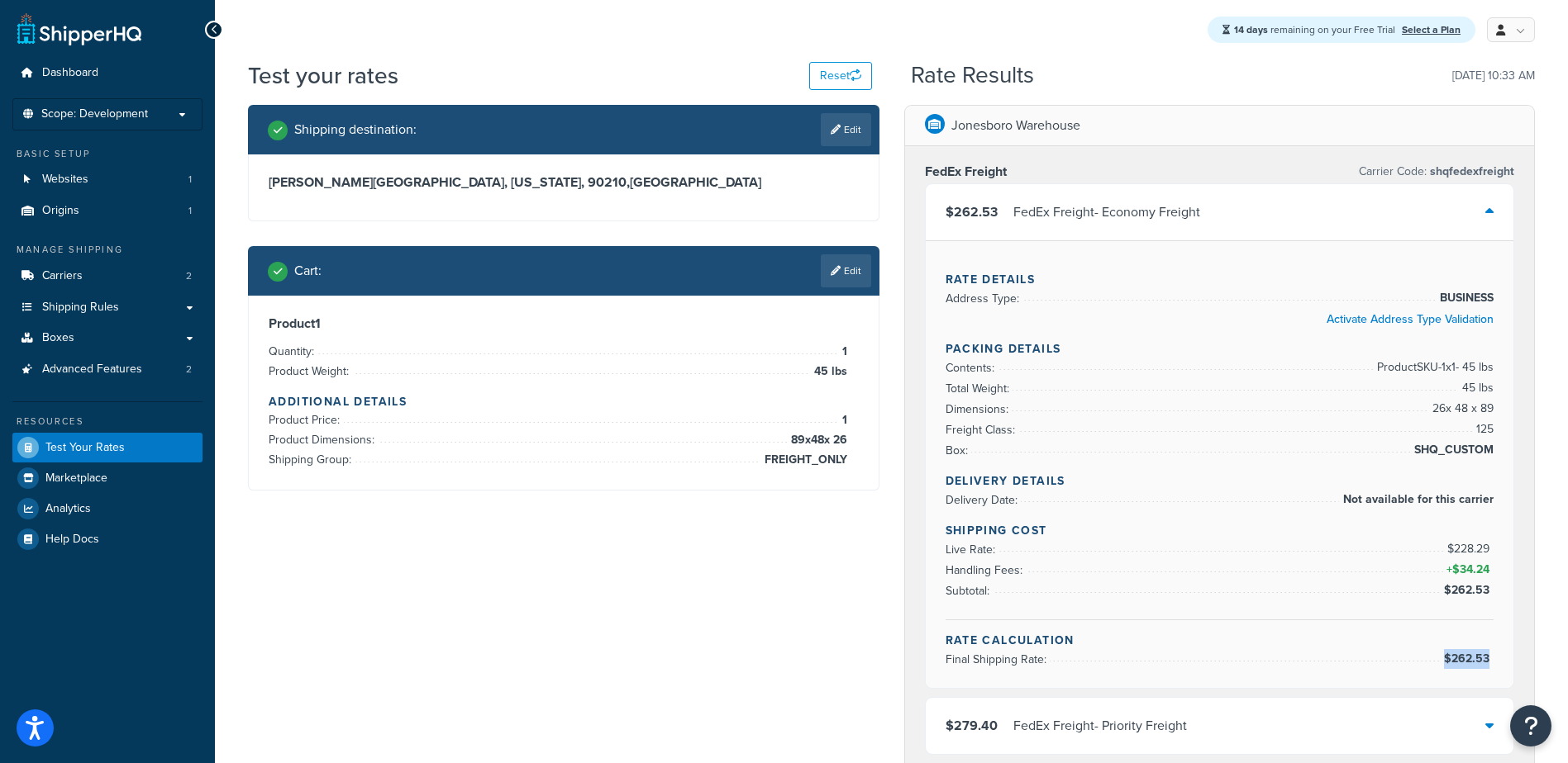
drag, startPoint x: 1488, startPoint y: 660, endPoint x: 1442, endPoint y: 663, distance: 46.1
click at [1442, 663] on span "$262.53" at bounding box center [1467, 658] width 53 height 20
drag, startPoint x: 1442, startPoint y: 663, endPoint x: 1403, endPoint y: 641, distance: 44.8
click at [1403, 641] on h4 "Rate Calculation" at bounding box center [1220, 641] width 549 height 18
drag, startPoint x: 1493, startPoint y: 662, endPoint x: 1445, endPoint y: 666, distance: 48.2
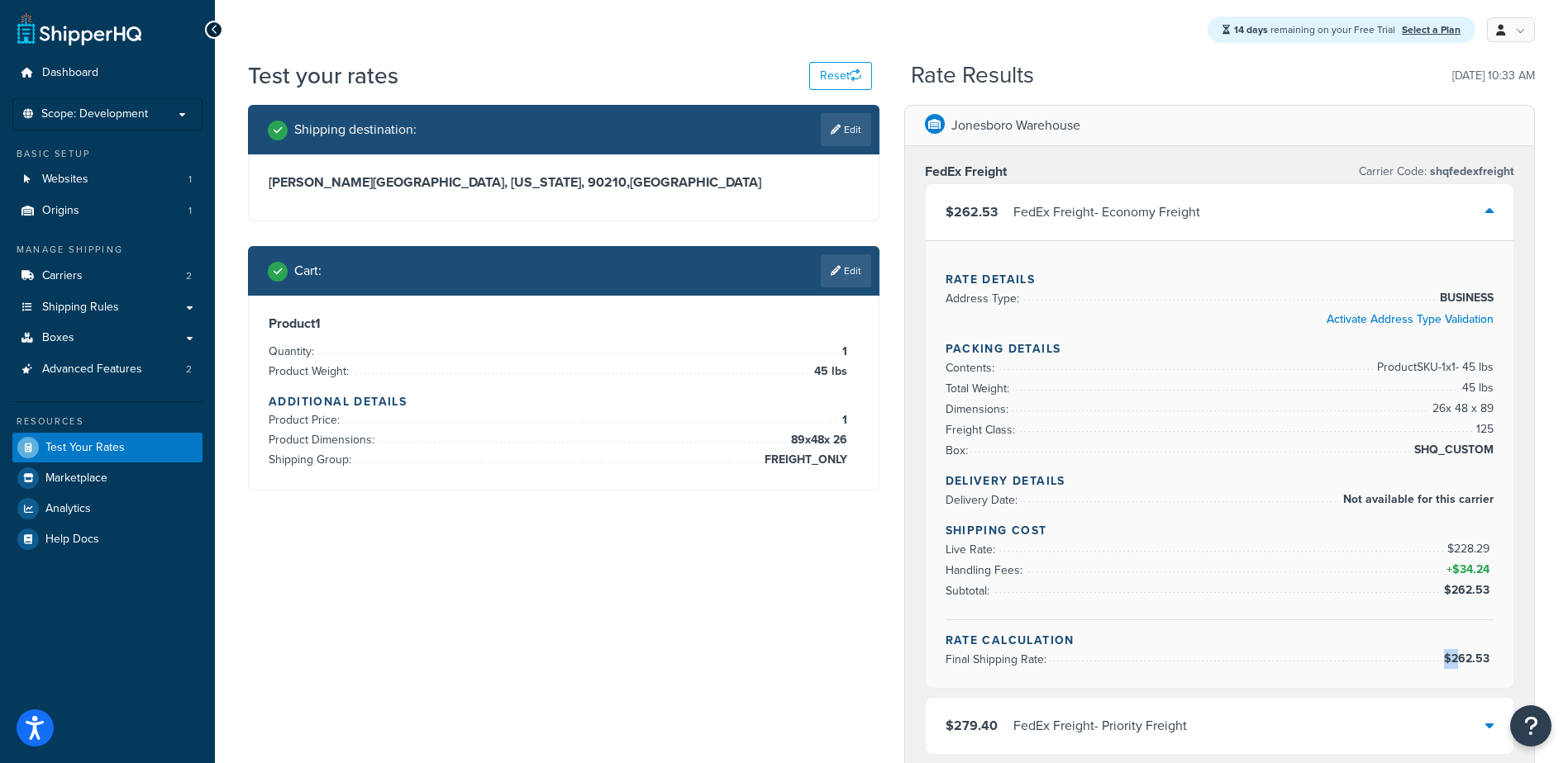
click at [1458, 666] on div "Rate Details Address Type: BUSINESS Activate Address Type Validation Packing De…" at bounding box center [1219, 464] width 588 height 448
click at [847, 273] on link "Edit" at bounding box center [846, 270] width 51 height 33
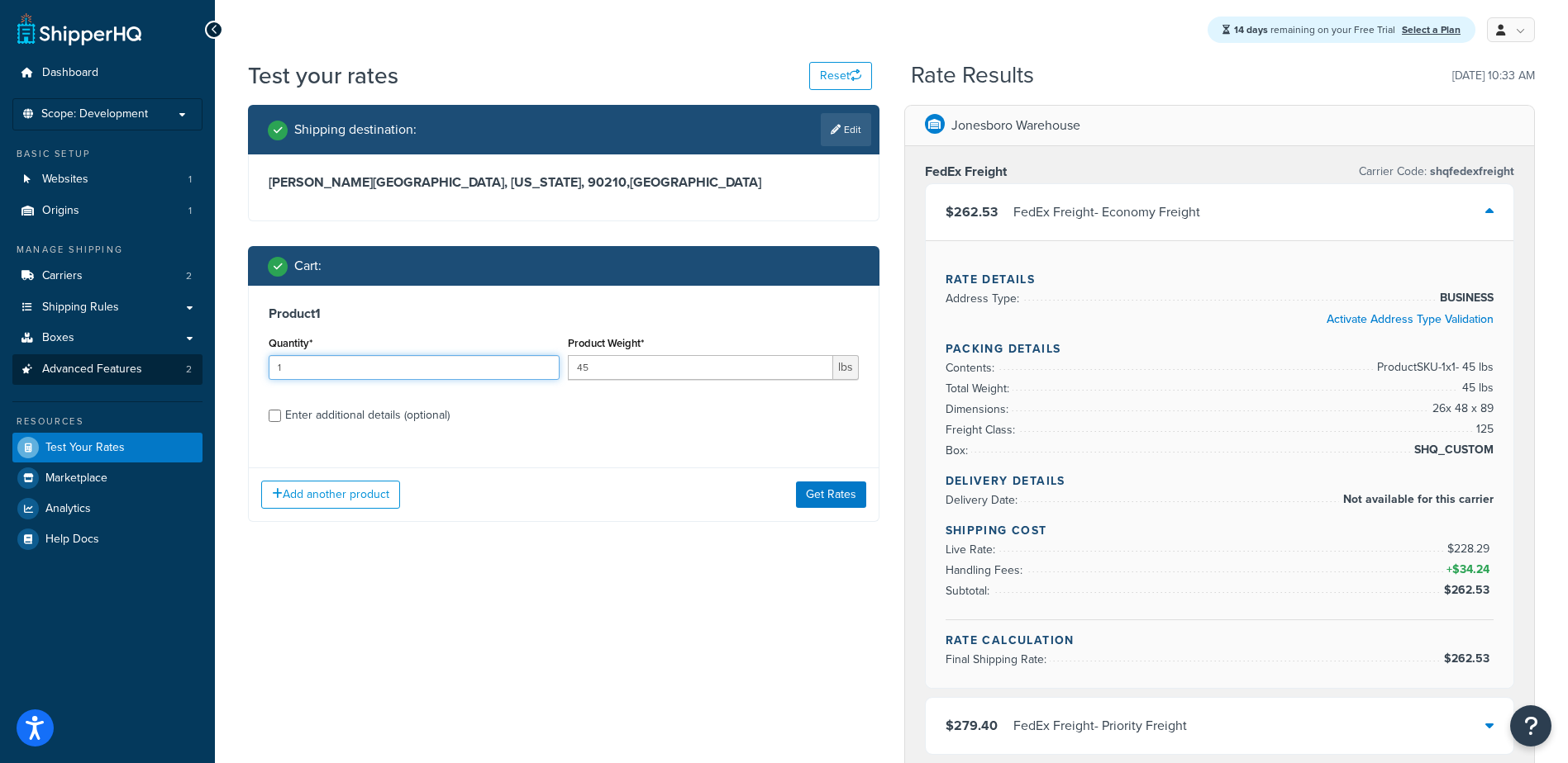
drag, startPoint x: 284, startPoint y: 358, endPoint x: 150, endPoint y: 372, distance: 134.7
click at [190, 366] on div "Dashboard Scope: Development Basic Setup Websites 1 Origins 1 Manage Shipping C…" at bounding box center [784, 663] width 1568 height 1326
type input "2"
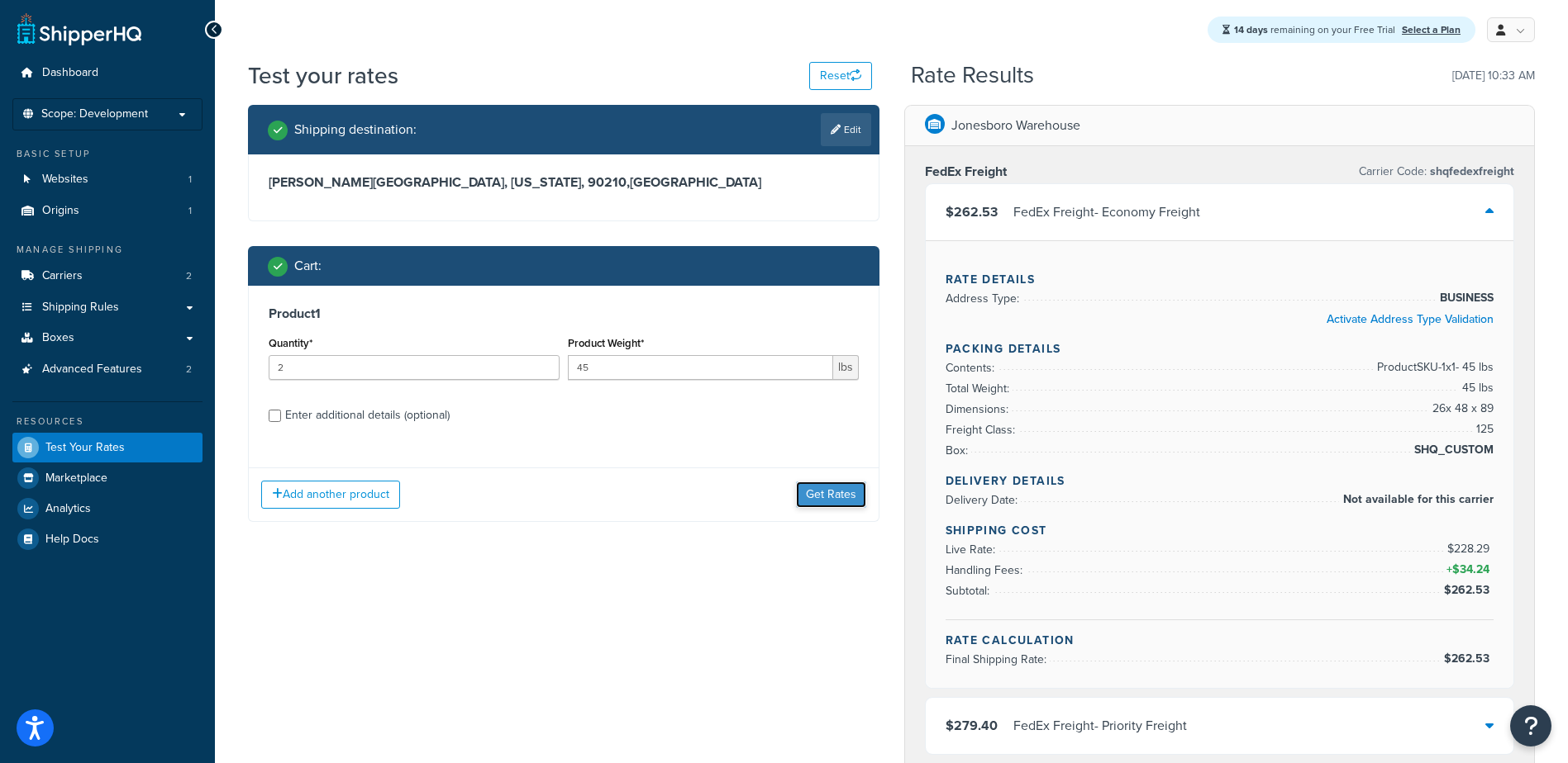
click at [825, 494] on button "Get Rates" at bounding box center [831, 495] width 70 height 26
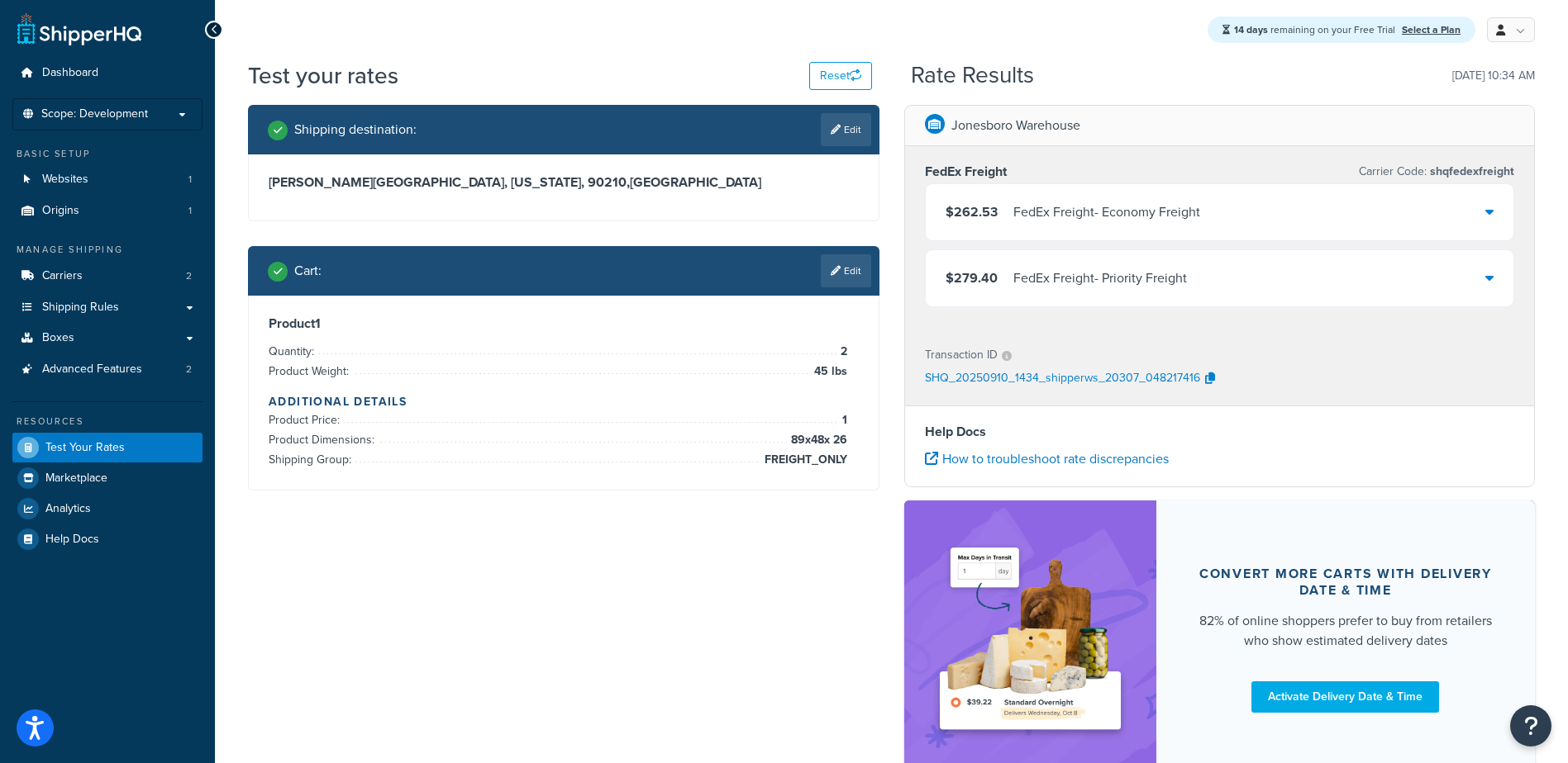
click at [1037, 216] on div "FedEx Freight - Economy Freight" at bounding box center [1107, 212] width 187 height 23
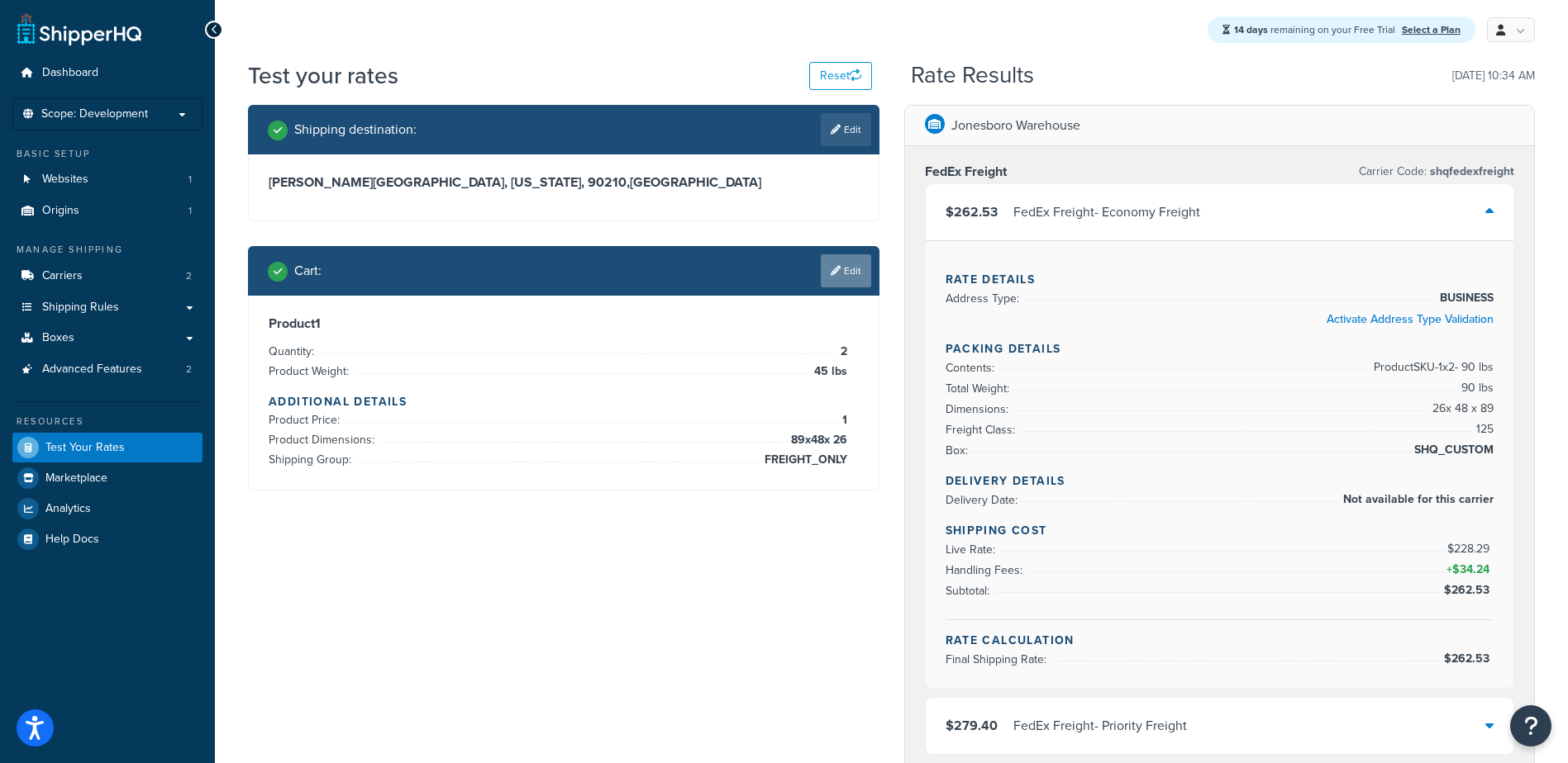
click at [843, 268] on link "Edit" at bounding box center [846, 270] width 51 height 33
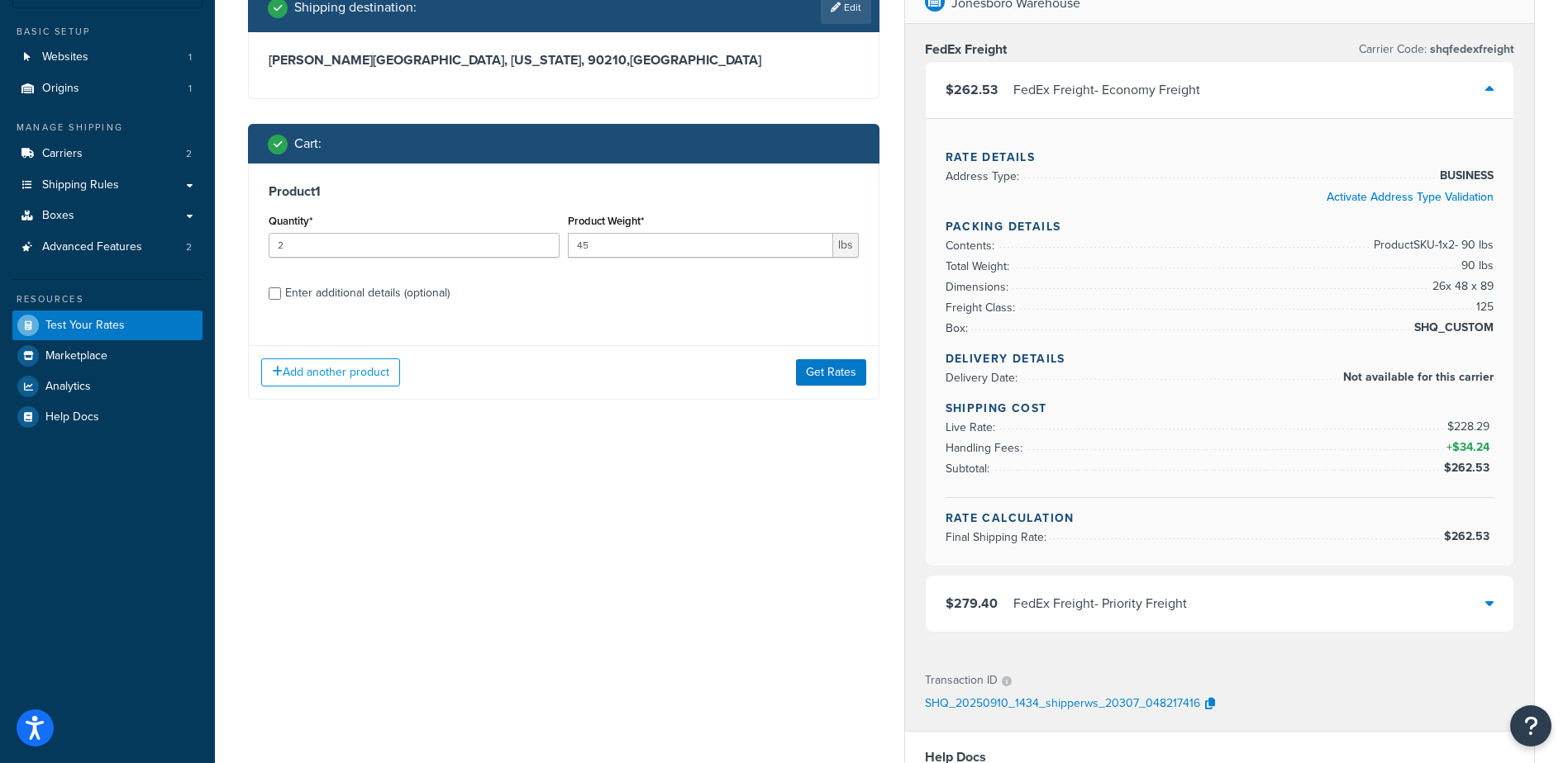
scroll to position [82, 0]
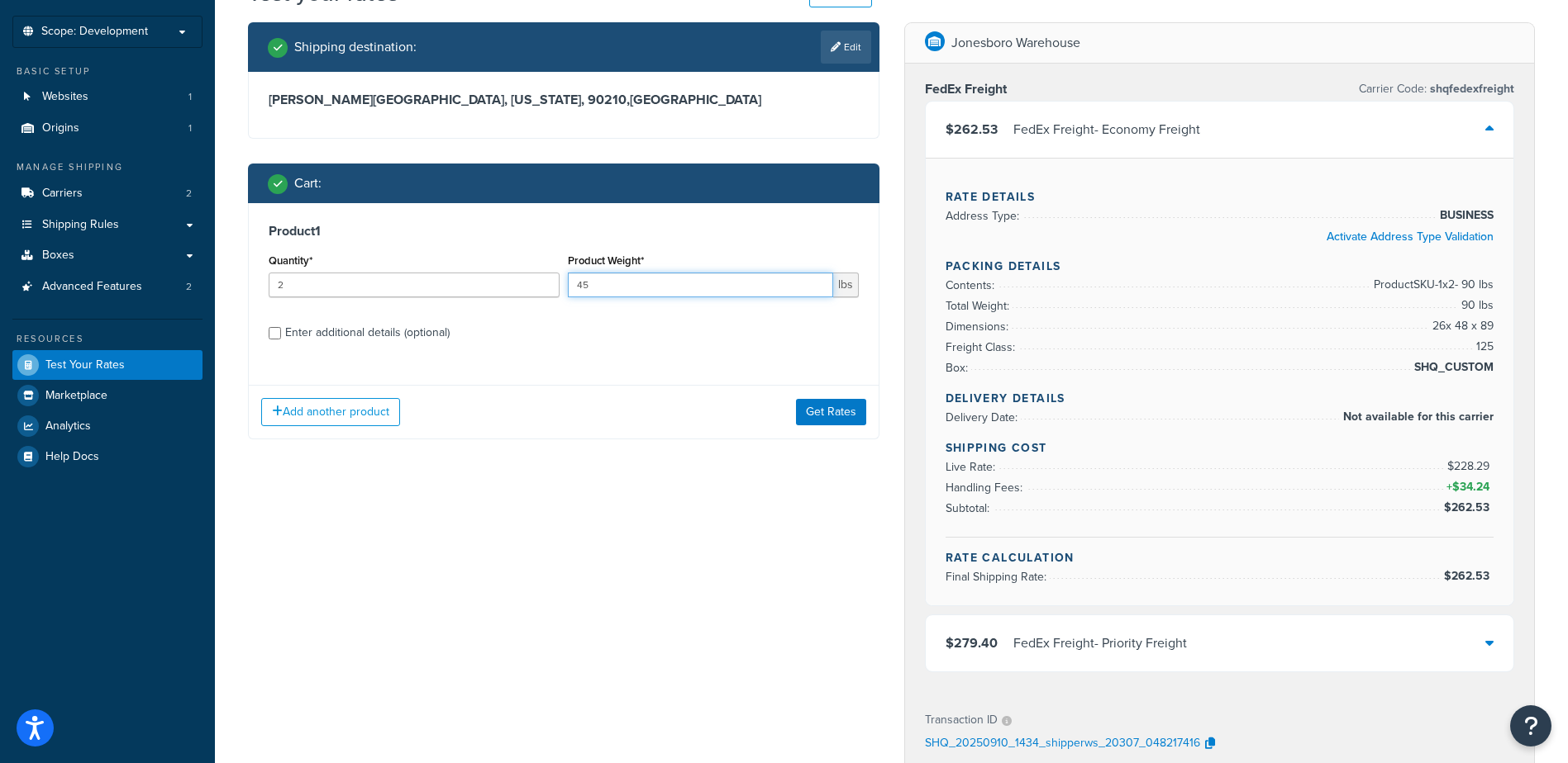
drag, startPoint x: 590, startPoint y: 291, endPoint x: 526, endPoint y: 293, distance: 64.0
click at [526, 293] on div "Quantity* 2 Product Weight* 45 lbs" at bounding box center [564, 280] width 599 height 60
click at [603, 286] on input "45" at bounding box center [701, 285] width 266 height 25
drag, startPoint x: 596, startPoint y: 286, endPoint x: 498, endPoint y: 287, distance: 98.0
click at [499, 287] on div "Quantity* 2 Product Weight* 45 lbs" at bounding box center [564, 280] width 599 height 60
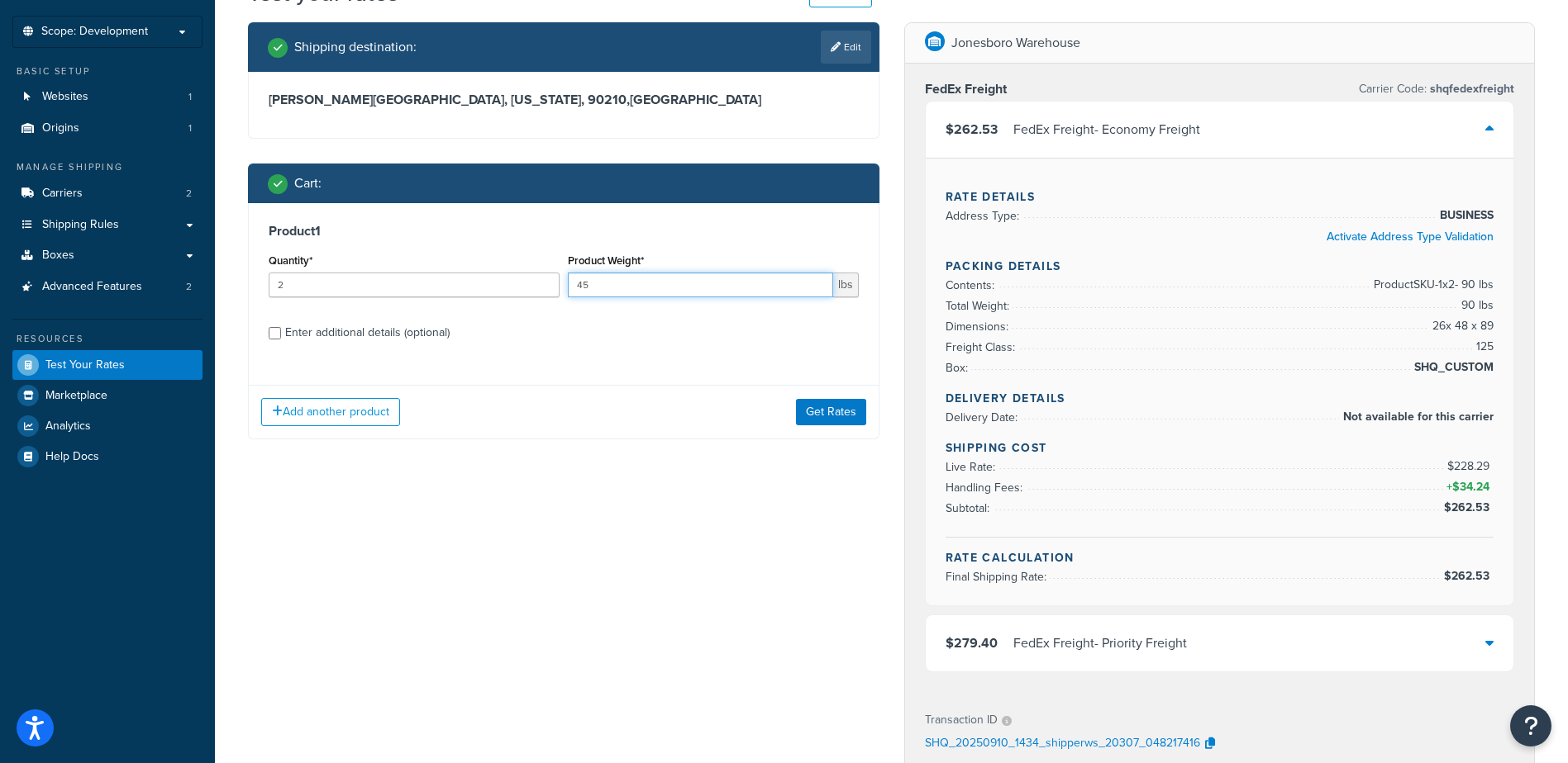
click at [602, 275] on input "45" at bounding box center [701, 285] width 266 height 25
click at [606, 286] on input "45" at bounding box center [701, 285] width 266 height 25
drag, startPoint x: 566, startPoint y: 294, endPoint x: 525, endPoint y: 295, distance: 41.0
click at [525, 295] on div "Quantity* 2 Product Weight* 45 lbs" at bounding box center [564, 280] width 599 height 60
drag, startPoint x: 266, startPoint y: 288, endPoint x: 202, endPoint y: 288, distance: 64.0
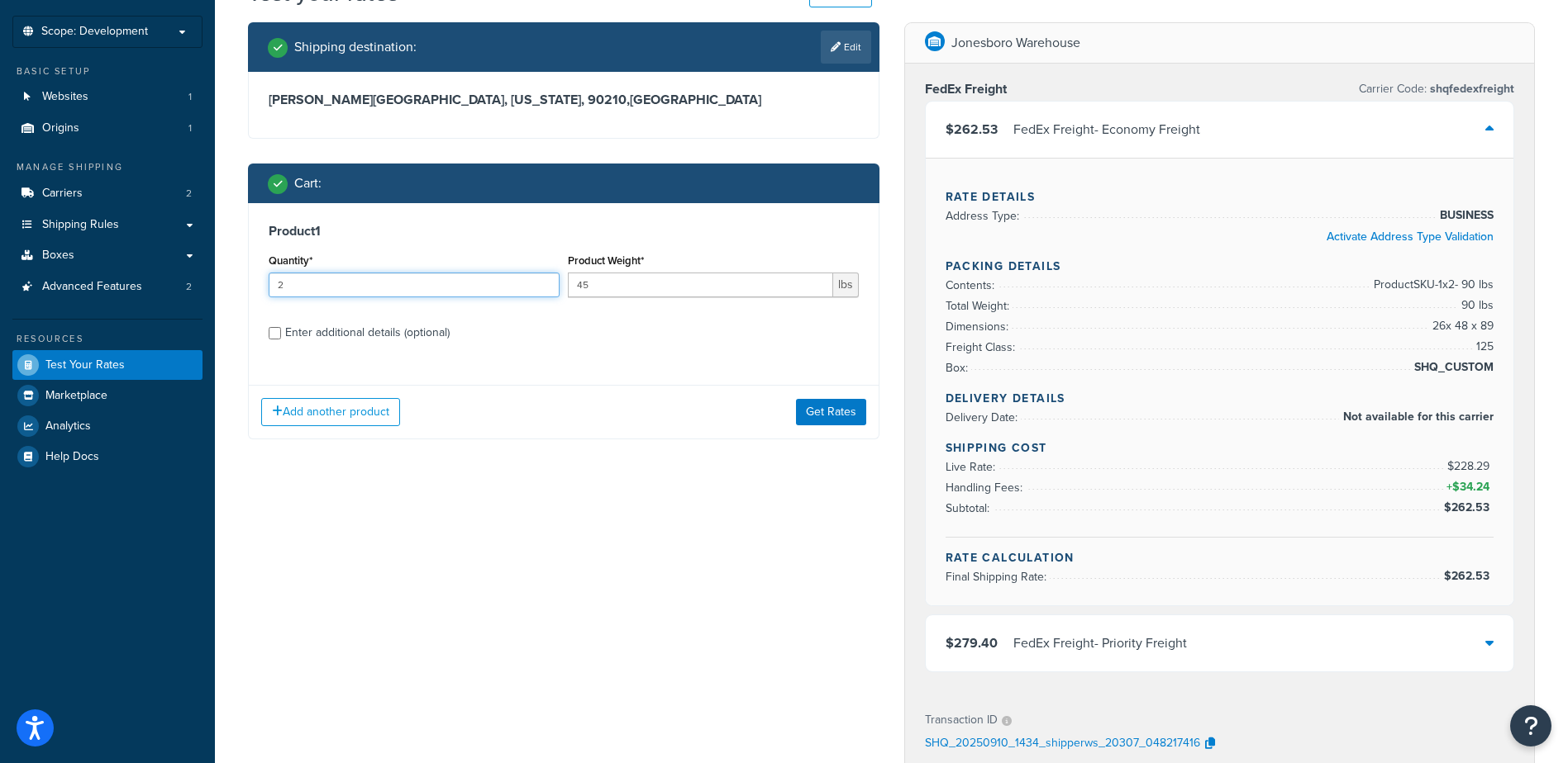
click at [210, 288] on div "Dashboard Scope: Development Basic Setup Websites 1 Origins 1 Manage Shipping C…" at bounding box center [784, 581] width 1568 height 1326
type input "1"
drag, startPoint x: 620, startPoint y: 288, endPoint x: 457, endPoint y: 292, distance: 163.0
click at [472, 291] on div "Quantity* 1 Product Weight* 45 lbs" at bounding box center [564, 280] width 599 height 60
drag, startPoint x: 606, startPoint y: 287, endPoint x: 502, endPoint y: 292, distance: 104.1
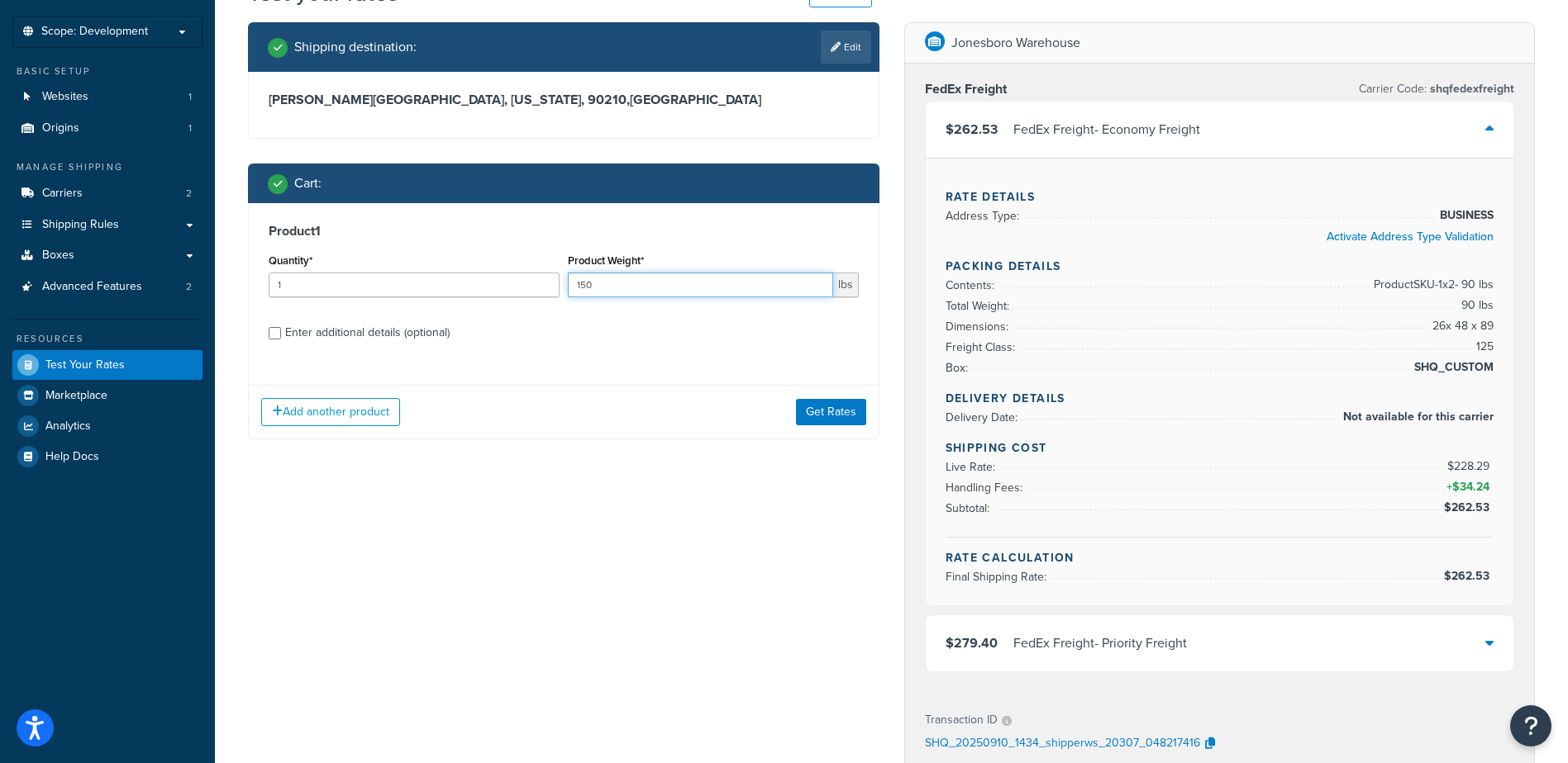
click at [504, 292] on div "Quantity* 1 Product Weight* 150 lbs" at bounding box center [564, 280] width 599 height 60
type input "150"
click at [94, 199] on link "Carriers 2" at bounding box center [107, 194] width 190 height 31
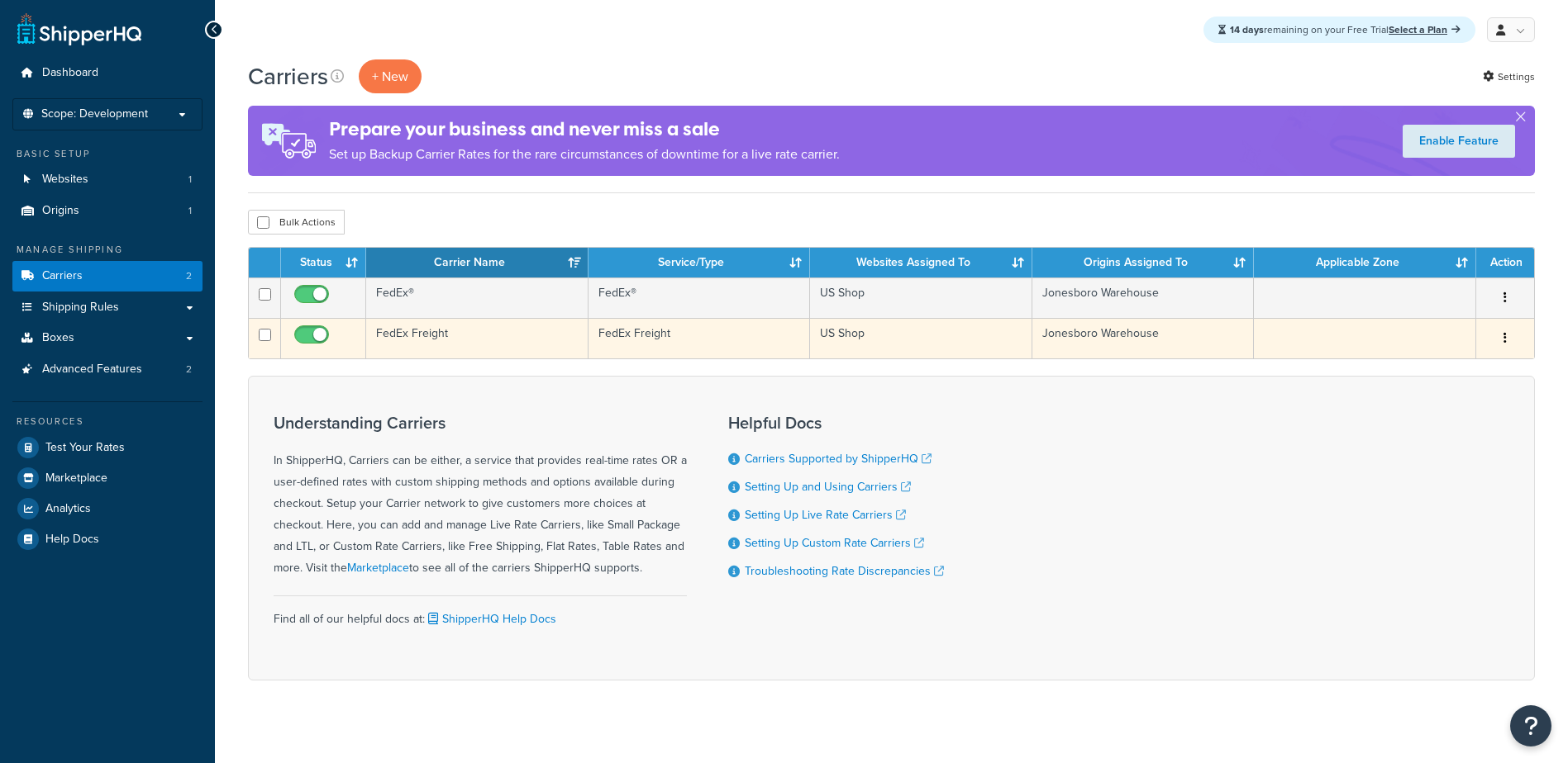
click at [411, 335] on td "FedEx Freight" at bounding box center [477, 338] width 223 height 40
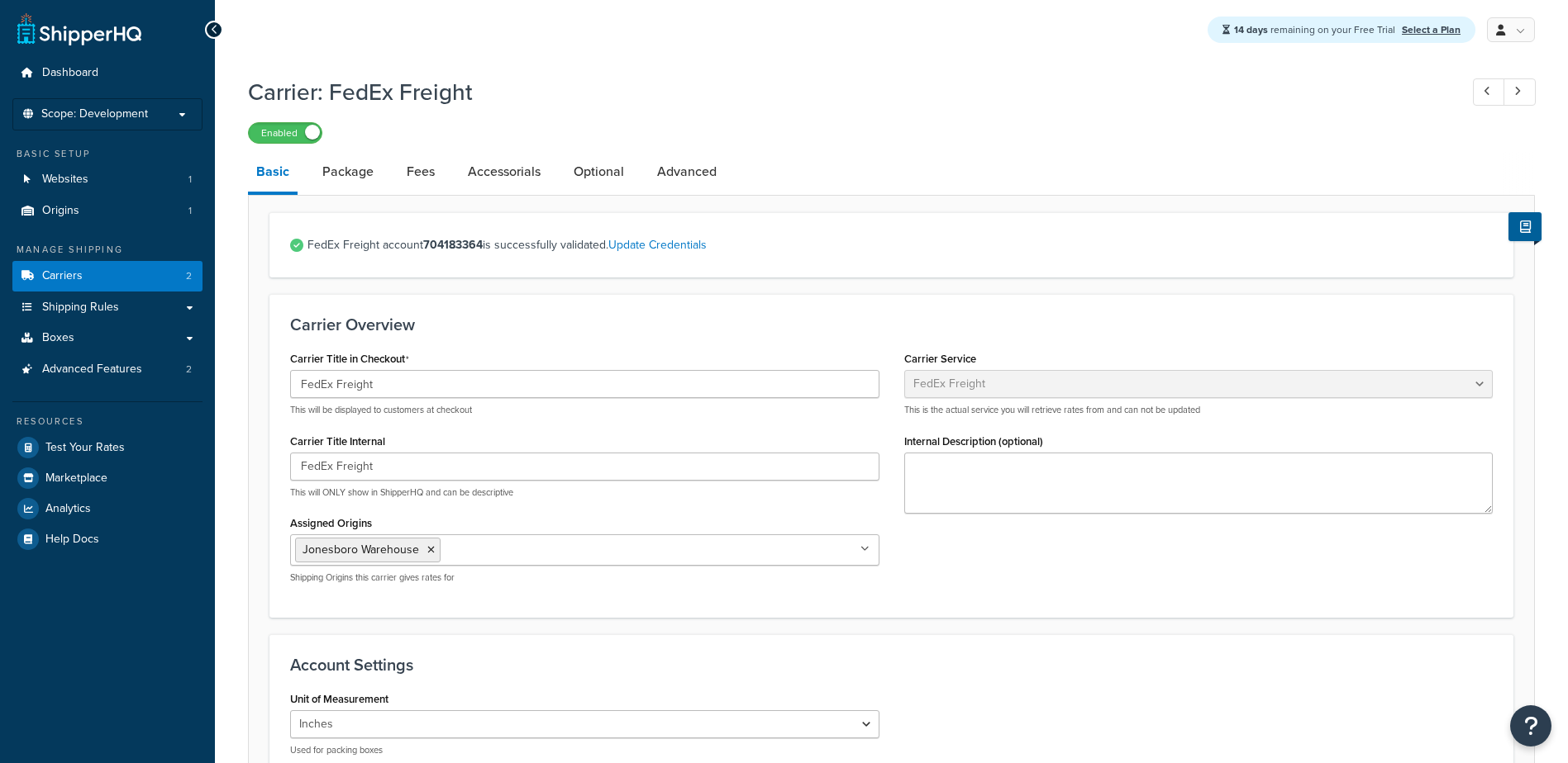
select select "fedExFreight"
click at [357, 176] on link "Package" at bounding box center [348, 172] width 67 height 39
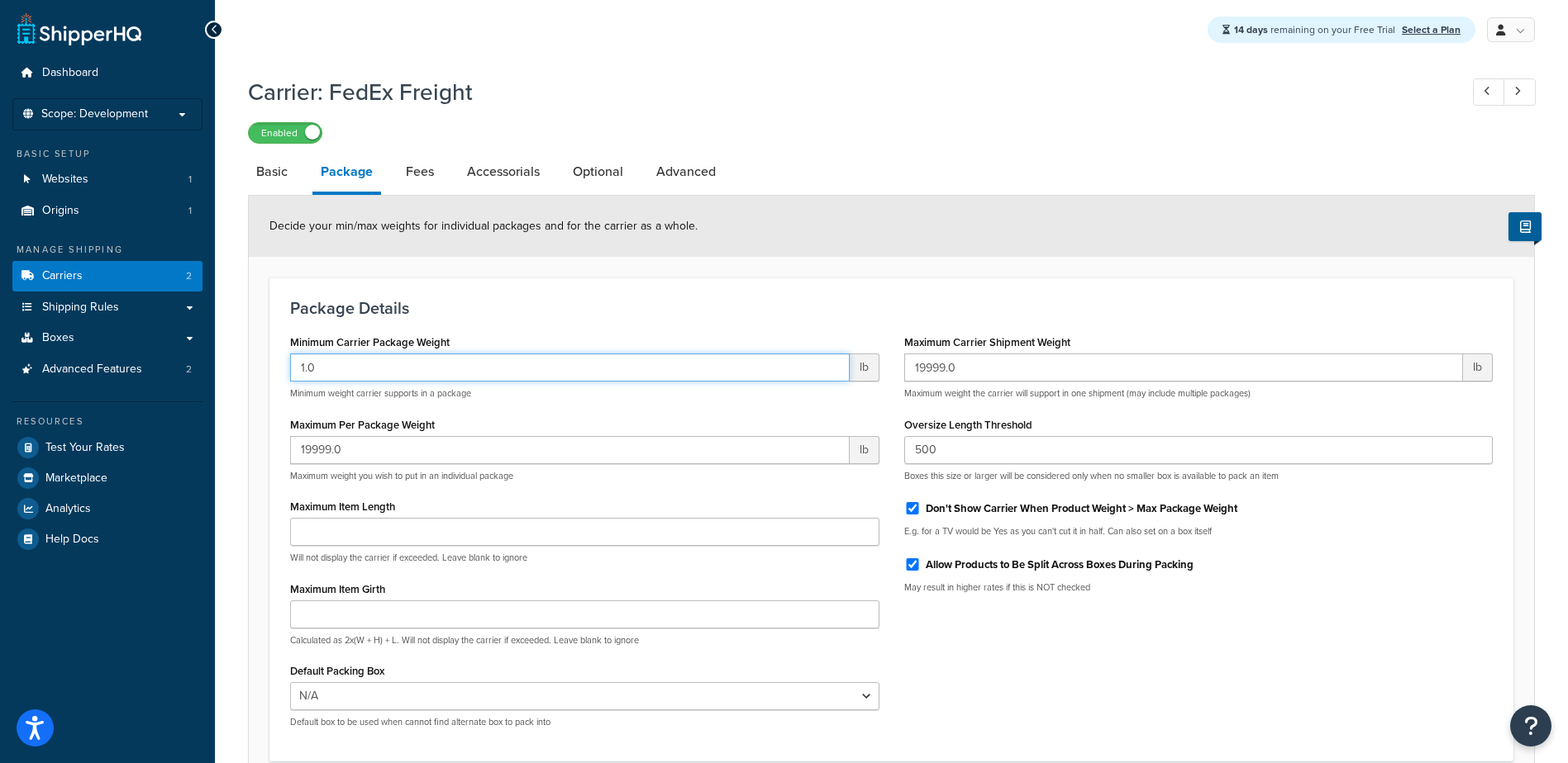
click at [412, 365] on input "1.0" at bounding box center [570, 367] width 559 height 28
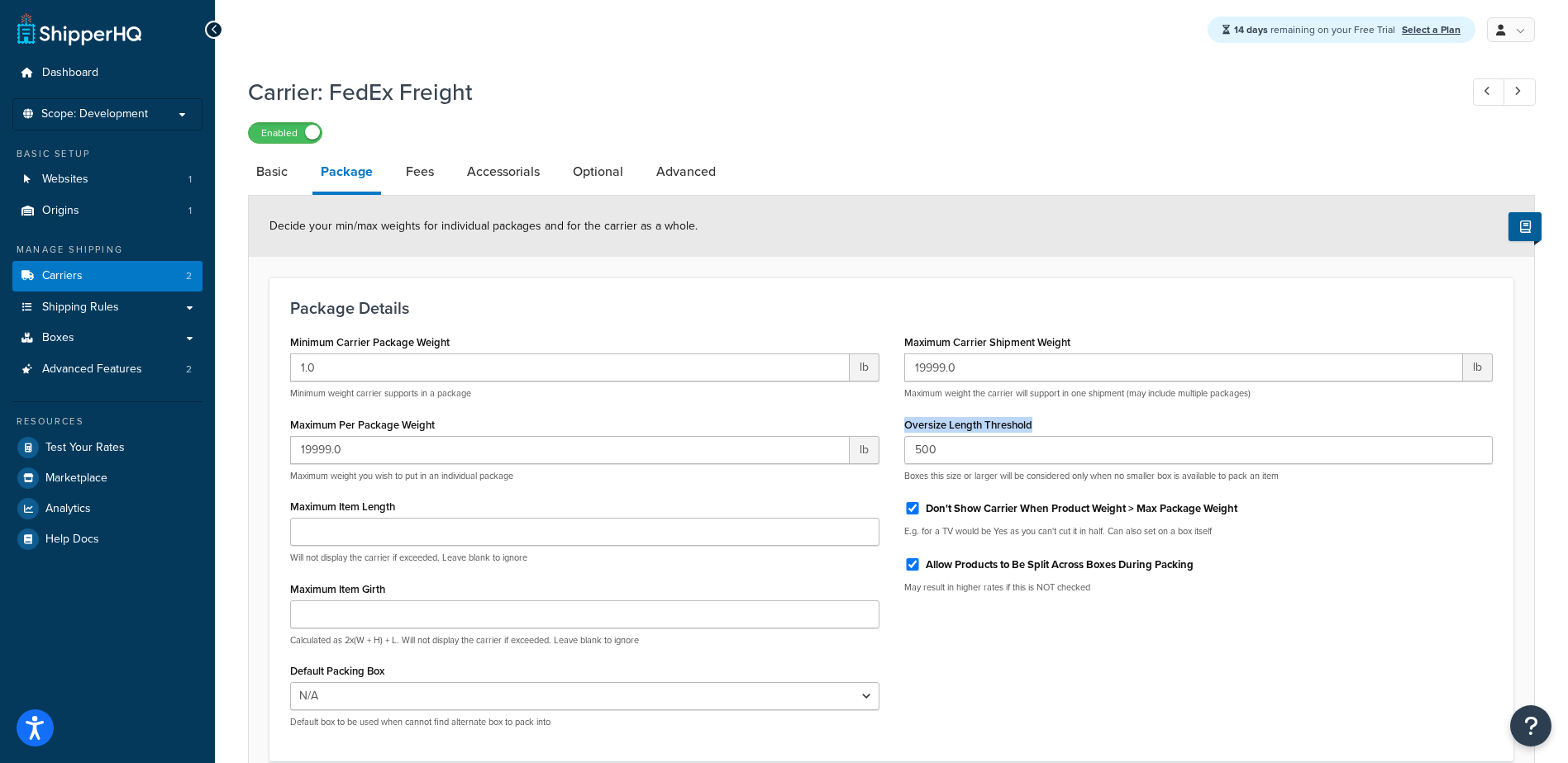
drag, startPoint x: 1036, startPoint y: 428, endPoint x: 898, endPoint y: 431, distance: 138.0
click at [898, 431] on div "Maximum Carrier Shipment Weight 19999.0 lb Maximum weight the carrier will supp…" at bounding box center [1198, 468] width 614 height 276
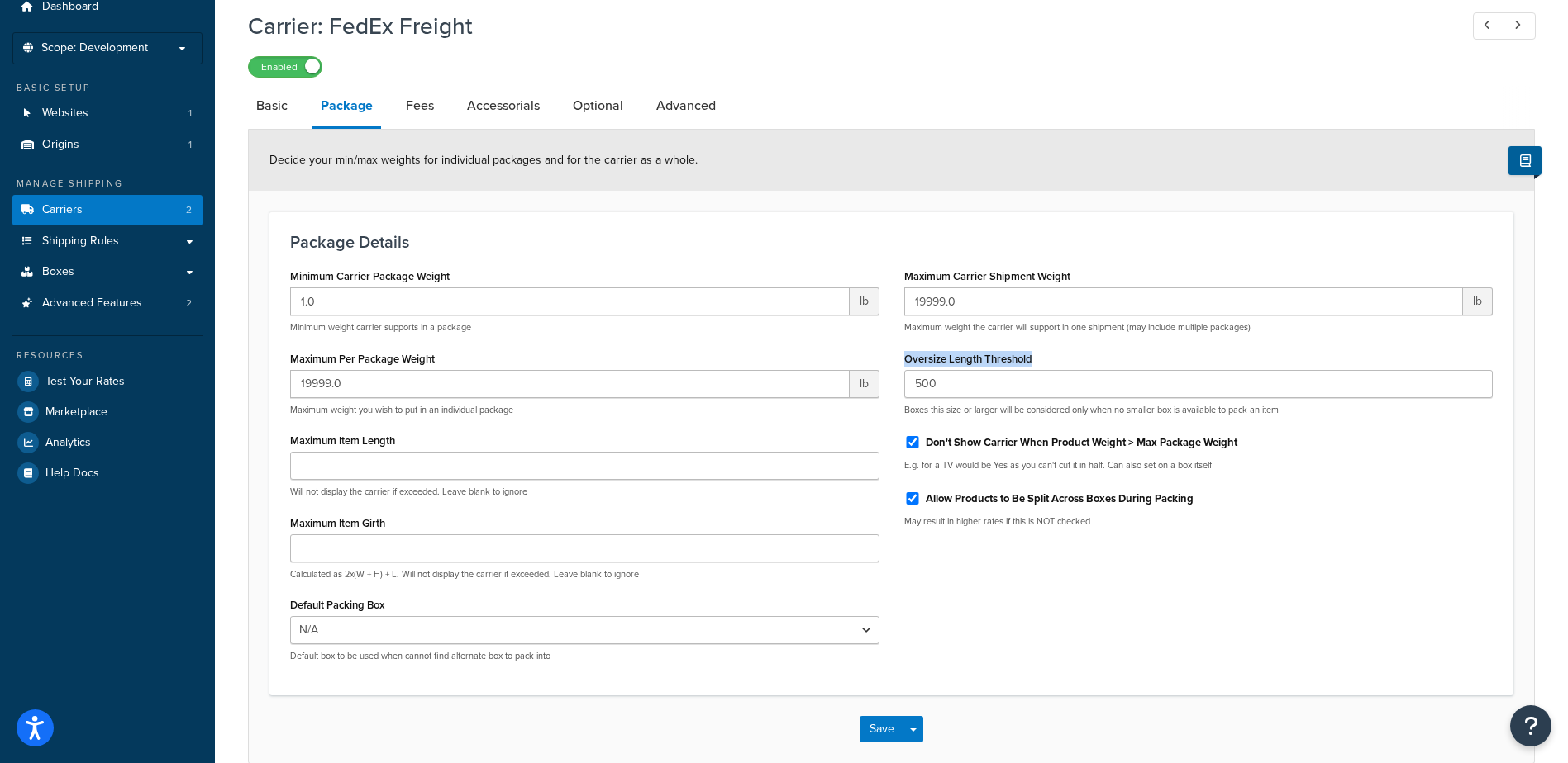
scroll to position [82, 0]
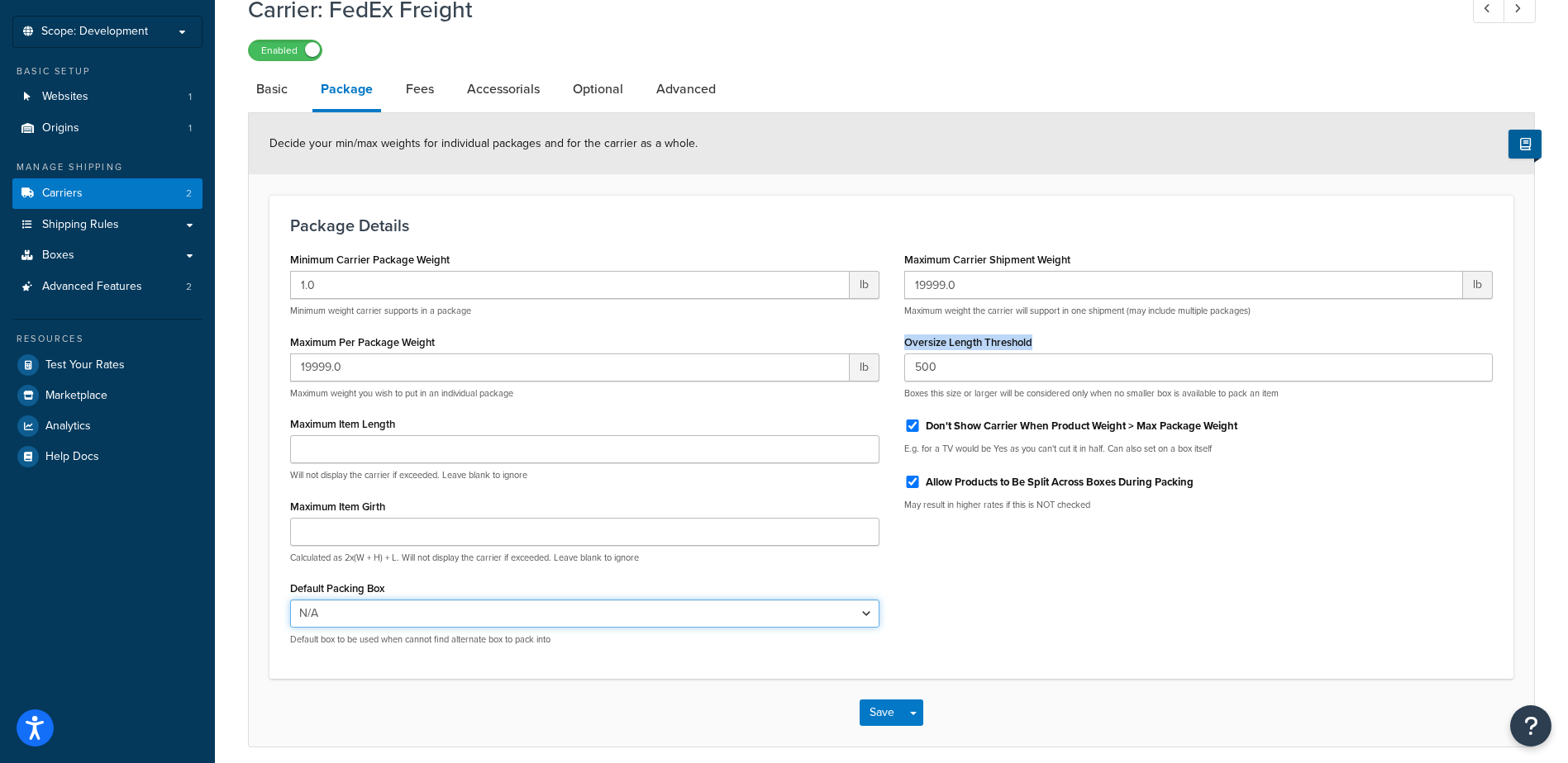
click at [411, 620] on select "N/A" at bounding box center [585, 613] width 589 height 28
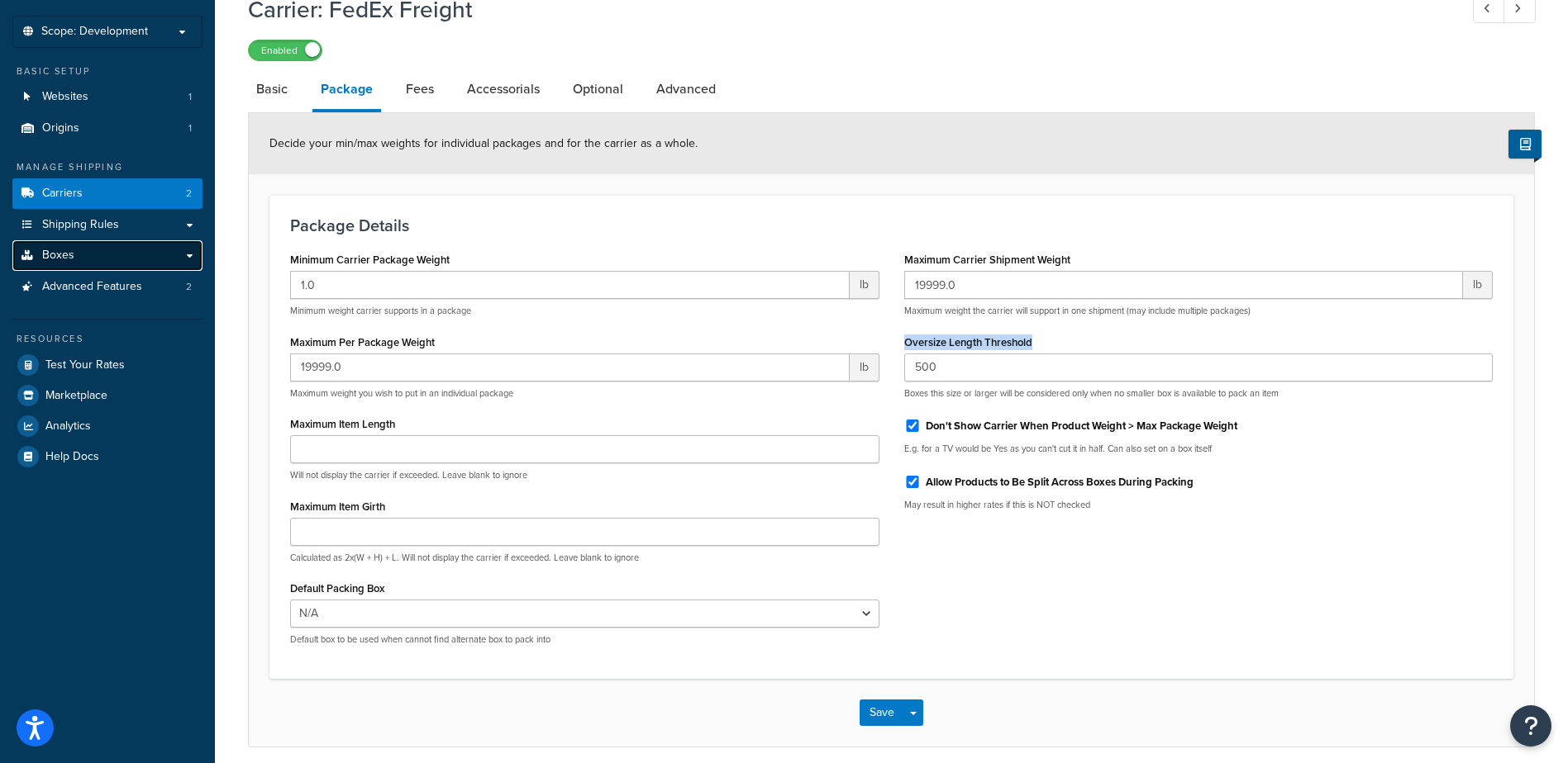
click at [77, 258] on link "Boxes" at bounding box center [107, 255] width 190 height 31
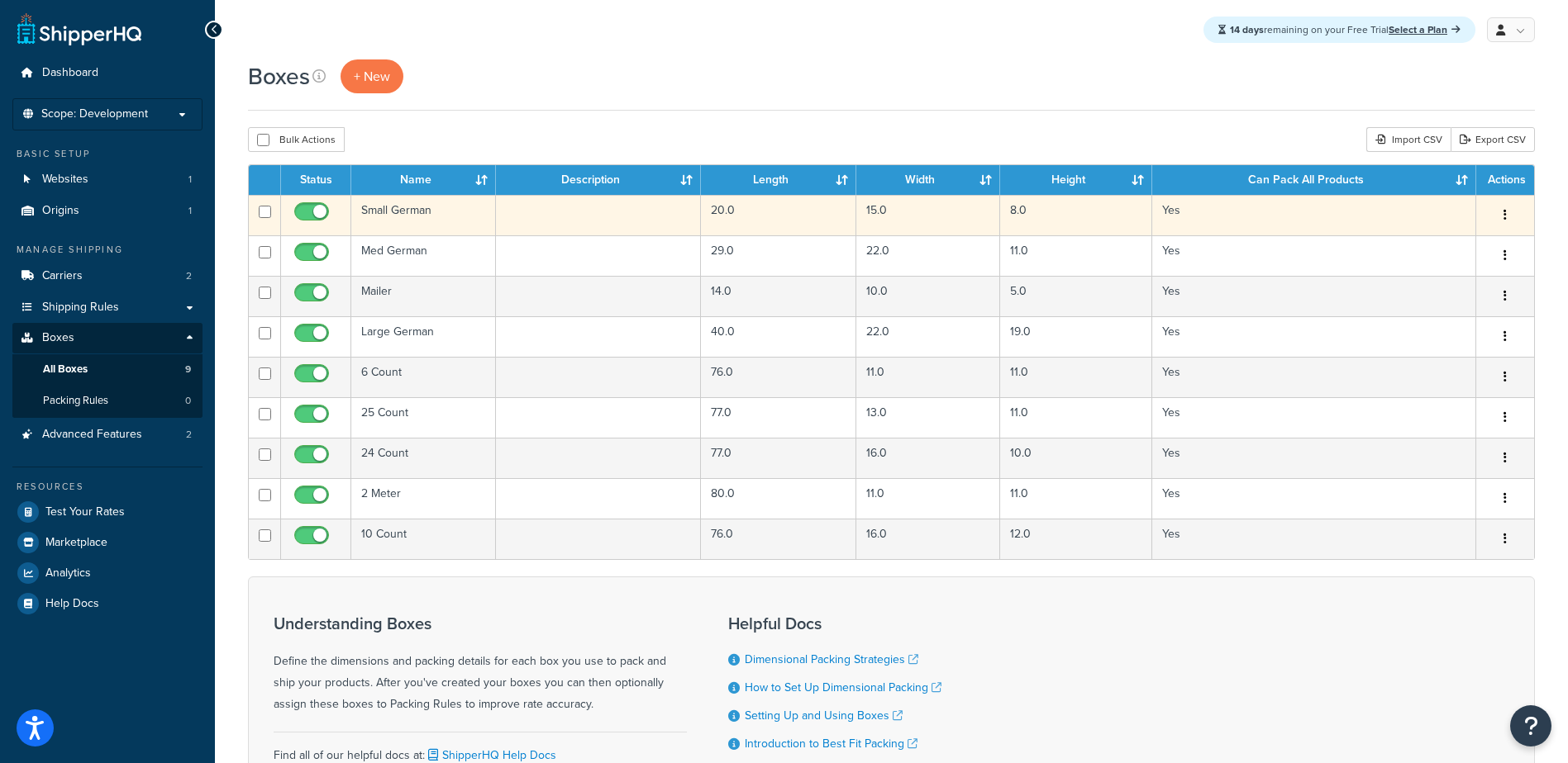
click at [419, 215] on td "Small German" at bounding box center [423, 214] width 145 height 40
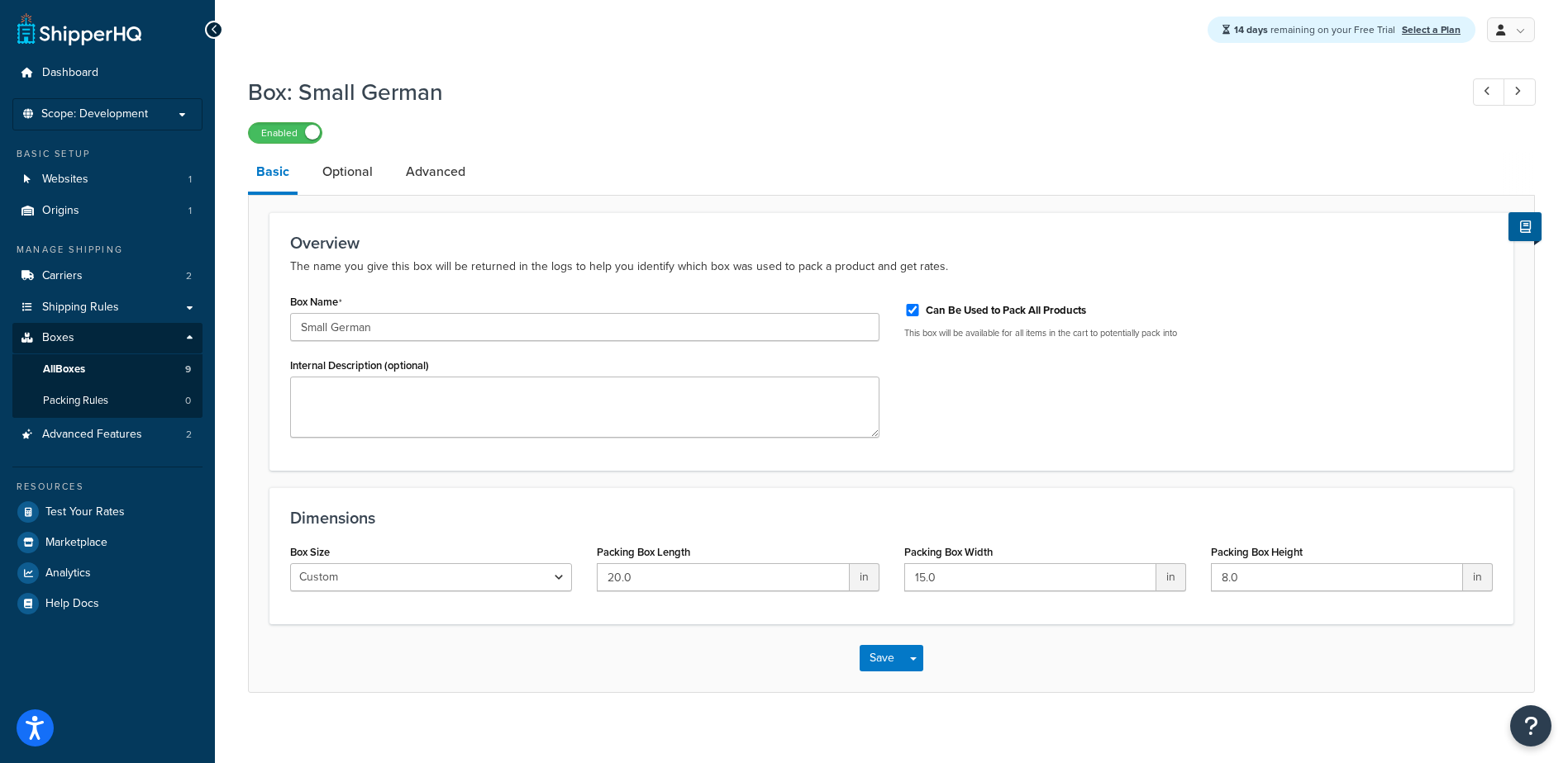
click at [404, 217] on div "Overview The name you give this box will be returned in the logs to help you id…" at bounding box center [891, 341] width 1243 height 258
click at [61, 338] on span "Boxes" at bounding box center [58, 338] width 32 height 14
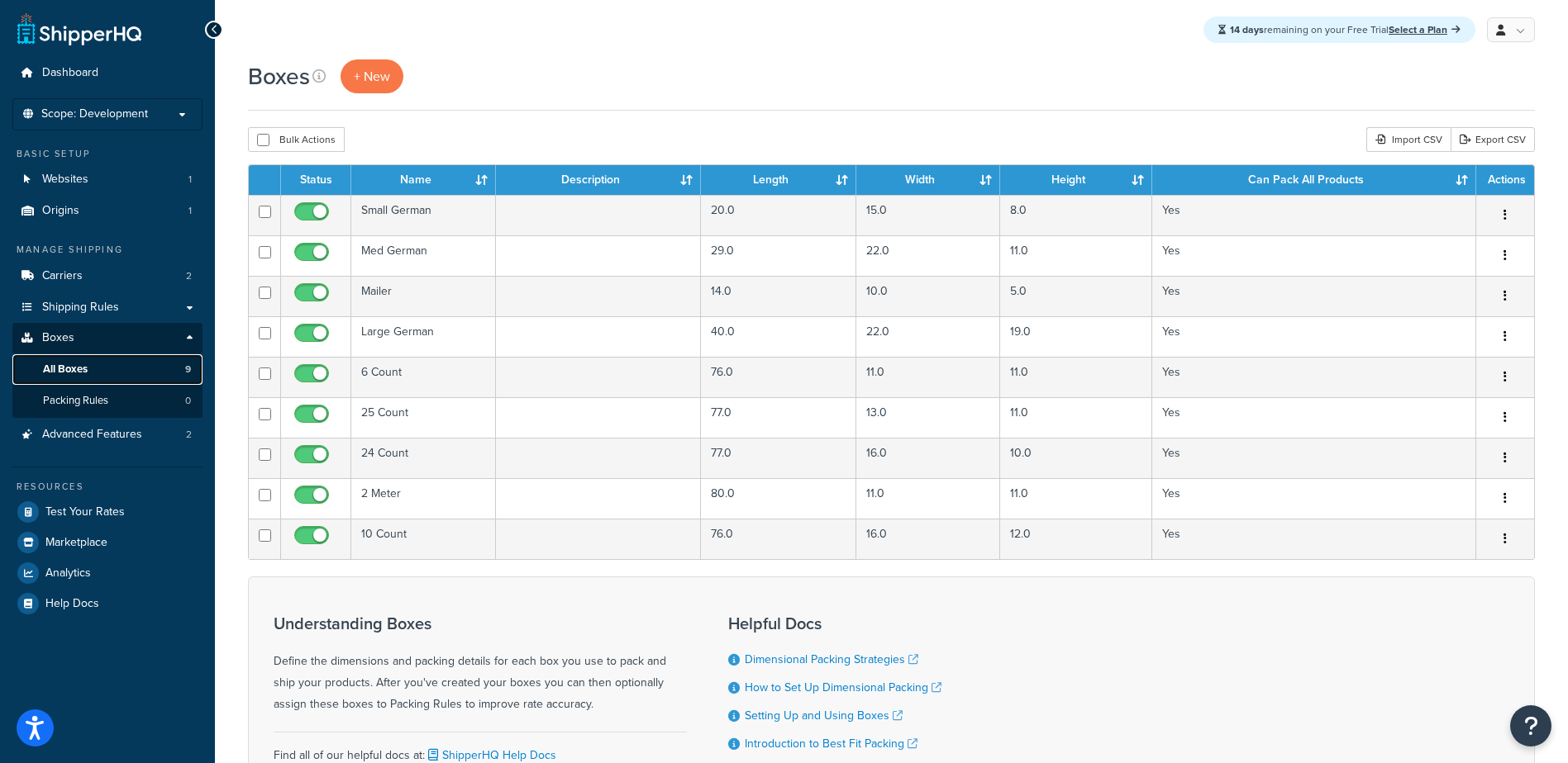
click at [76, 372] on span "All Boxes" at bounding box center [65, 369] width 45 height 14
click at [360, 81] on span "+ New" at bounding box center [371, 77] width 36 height 19
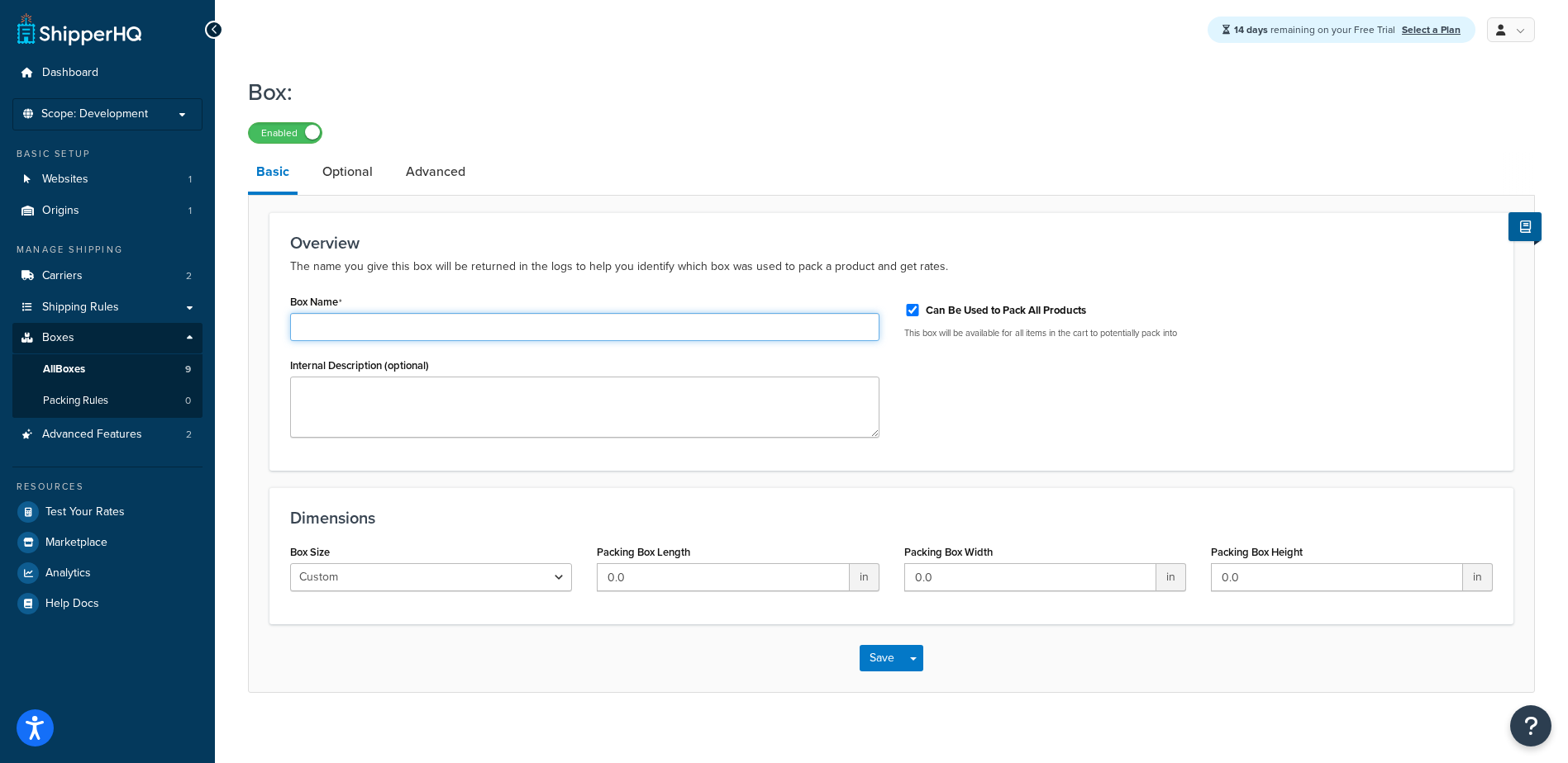
click at [316, 334] on input "Box Name" at bounding box center [585, 327] width 589 height 28
type input "s"
type input "LTL Box"
click at [423, 399] on textarea "Internal Description (optional)" at bounding box center [585, 407] width 589 height 61
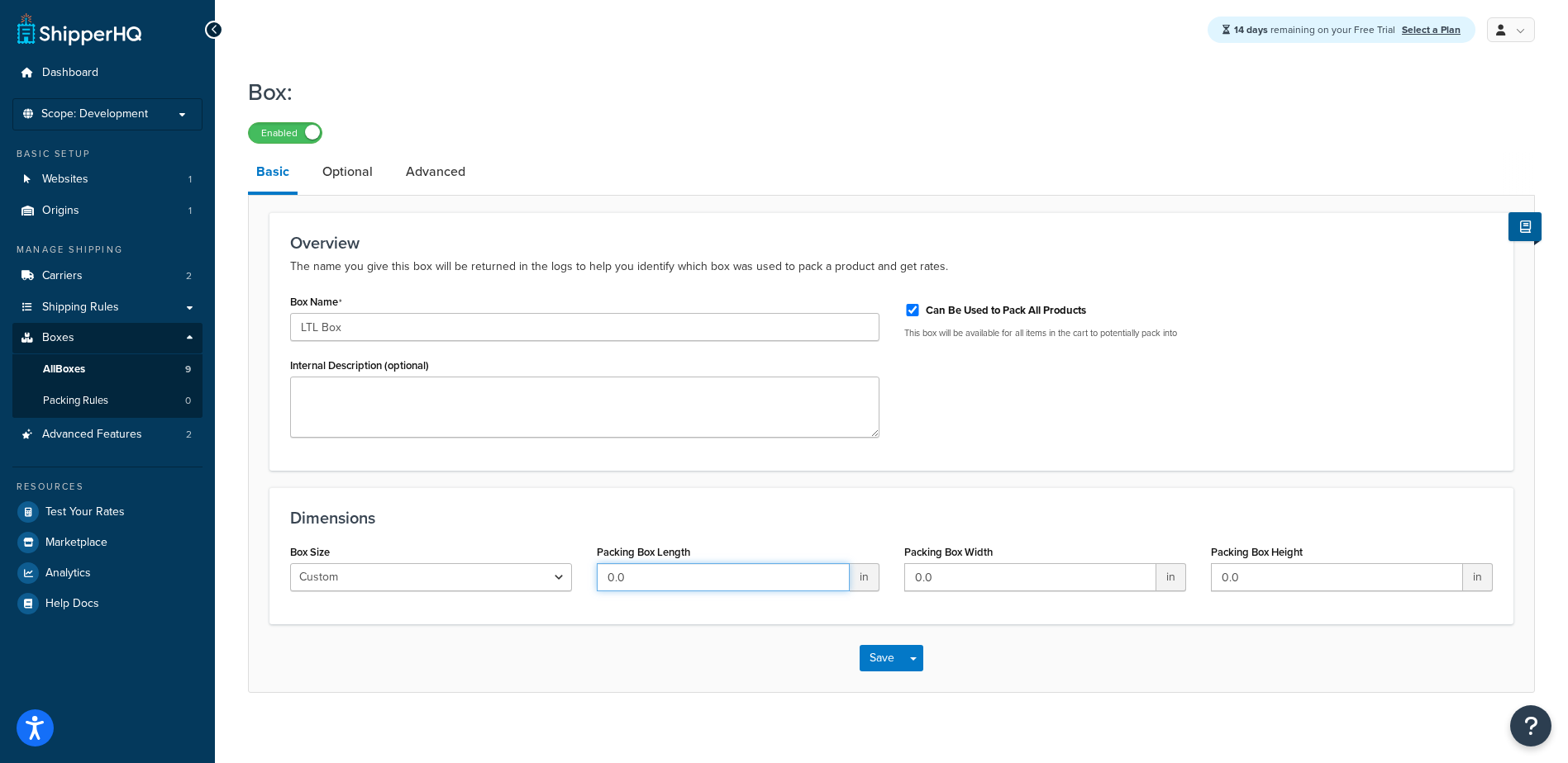
click at [684, 589] on input "0.0" at bounding box center [722, 577] width 252 height 28
drag, startPoint x: 653, startPoint y: 577, endPoint x: 330, endPoint y: 580, distance: 323.0
click at [377, 580] on div "Box Size Custom USPS Small Flat Box USPS Medium Flat Box USPS Large Flat Box US…" at bounding box center [892, 572] width 1227 height 64
click at [510, 577] on select "Custom USPS Small Flat Box USPS Medium Flat Box USPS Large Flat Box USPS Flat E…" at bounding box center [430, 577] width 282 height 28
click at [290, 565] on select "Custom USPS Small Flat Box USPS Medium Flat Box USPS Large Flat Box USPS Flat E…" at bounding box center [430, 577] width 282 height 28
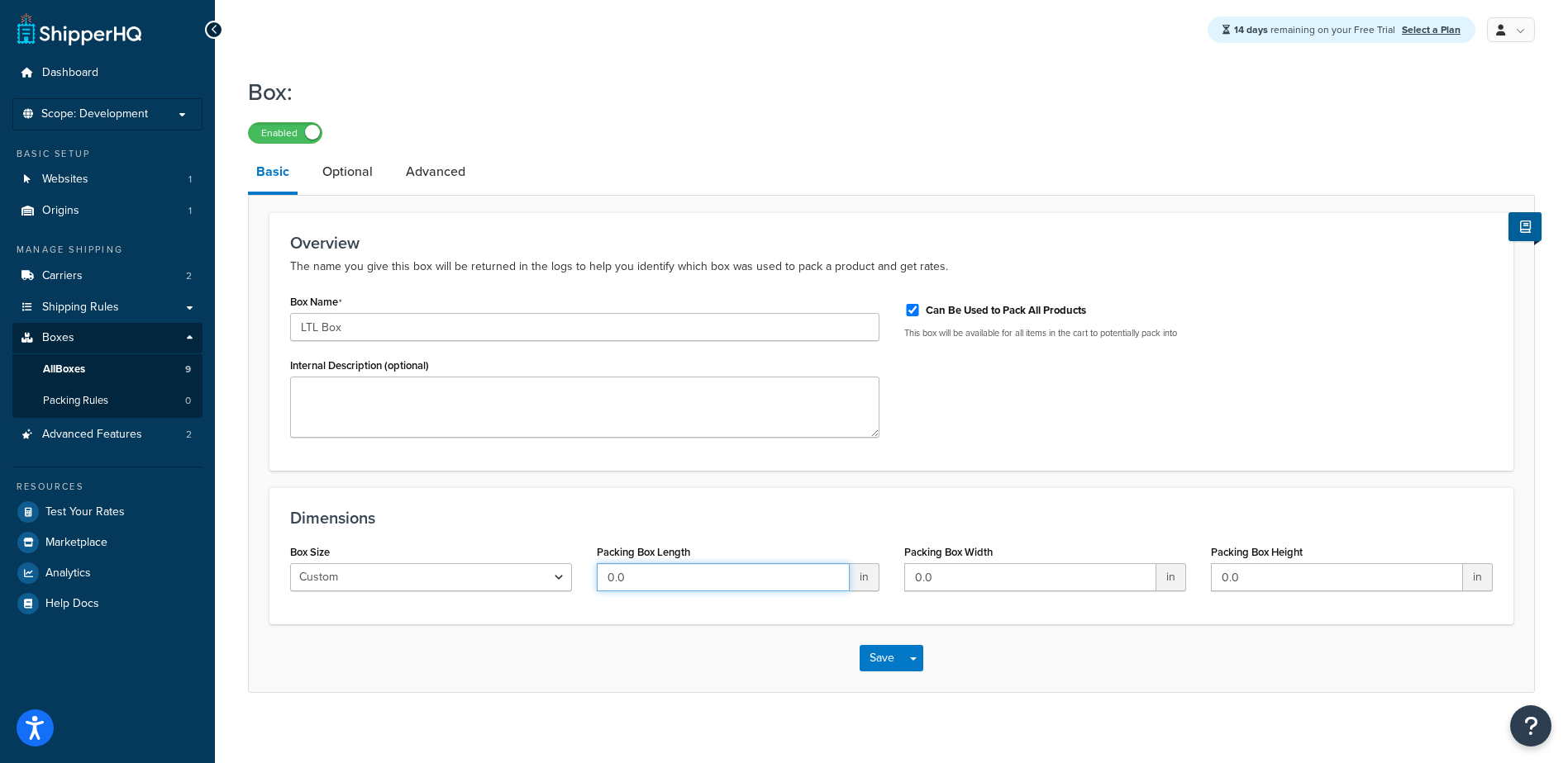
click at [676, 578] on input "0.0" at bounding box center [722, 577] width 252 height 28
drag, startPoint x: 681, startPoint y: 577, endPoint x: 400, endPoint y: 576, distance: 281.0
click at [522, 579] on div "Box Size Custom USPS Small Flat Box USPS Medium Flat Box USPS Large Flat Box US…" at bounding box center [892, 572] width 1227 height 64
type input "89"
type input "48"
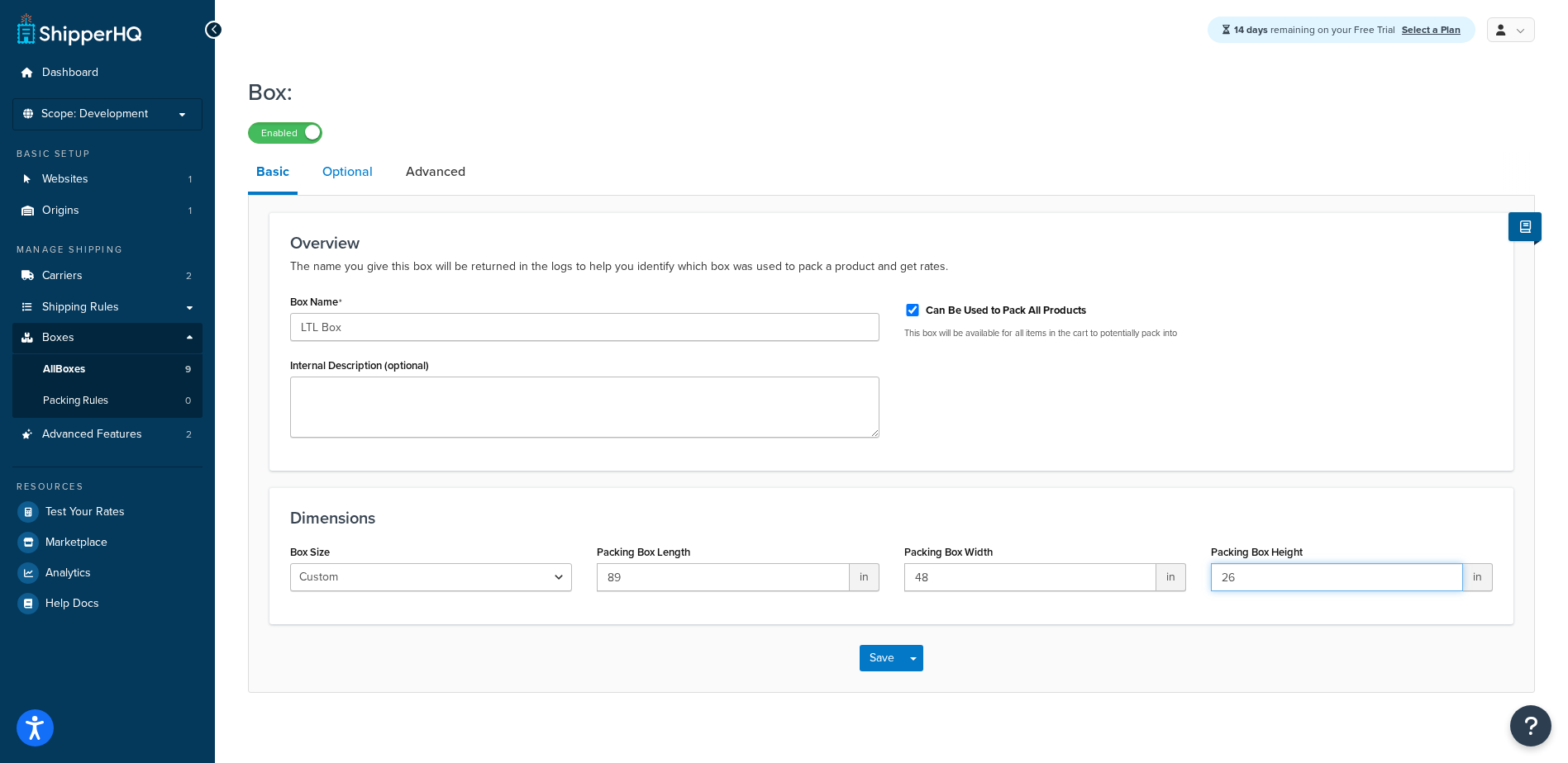
type input "26"
click at [347, 177] on link "Optional" at bounding box center [348, 172] width 67 height 39
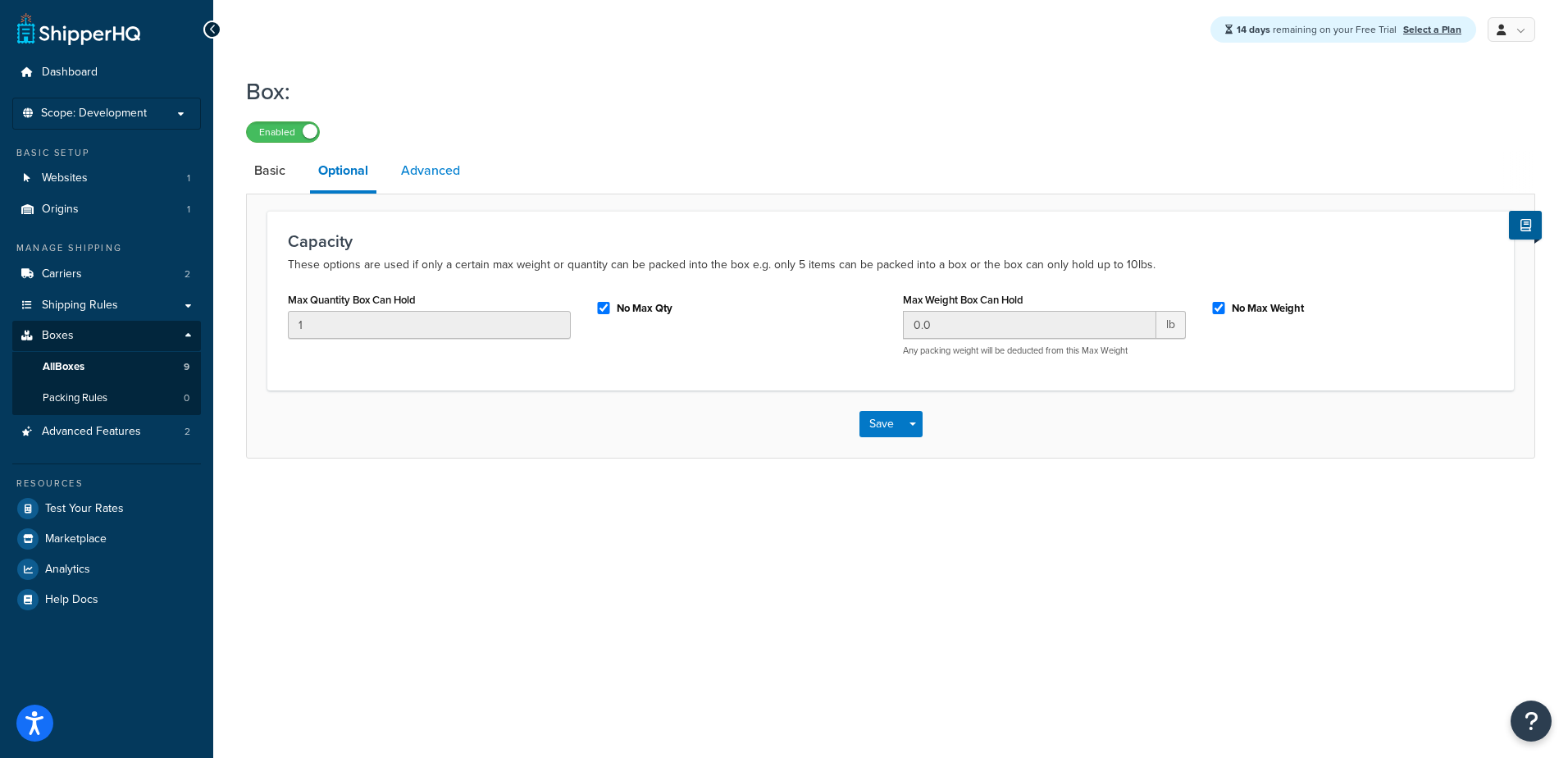
click at [436, 175] on link "Advanced" at bounding box center [430, 171] width 75 height 39
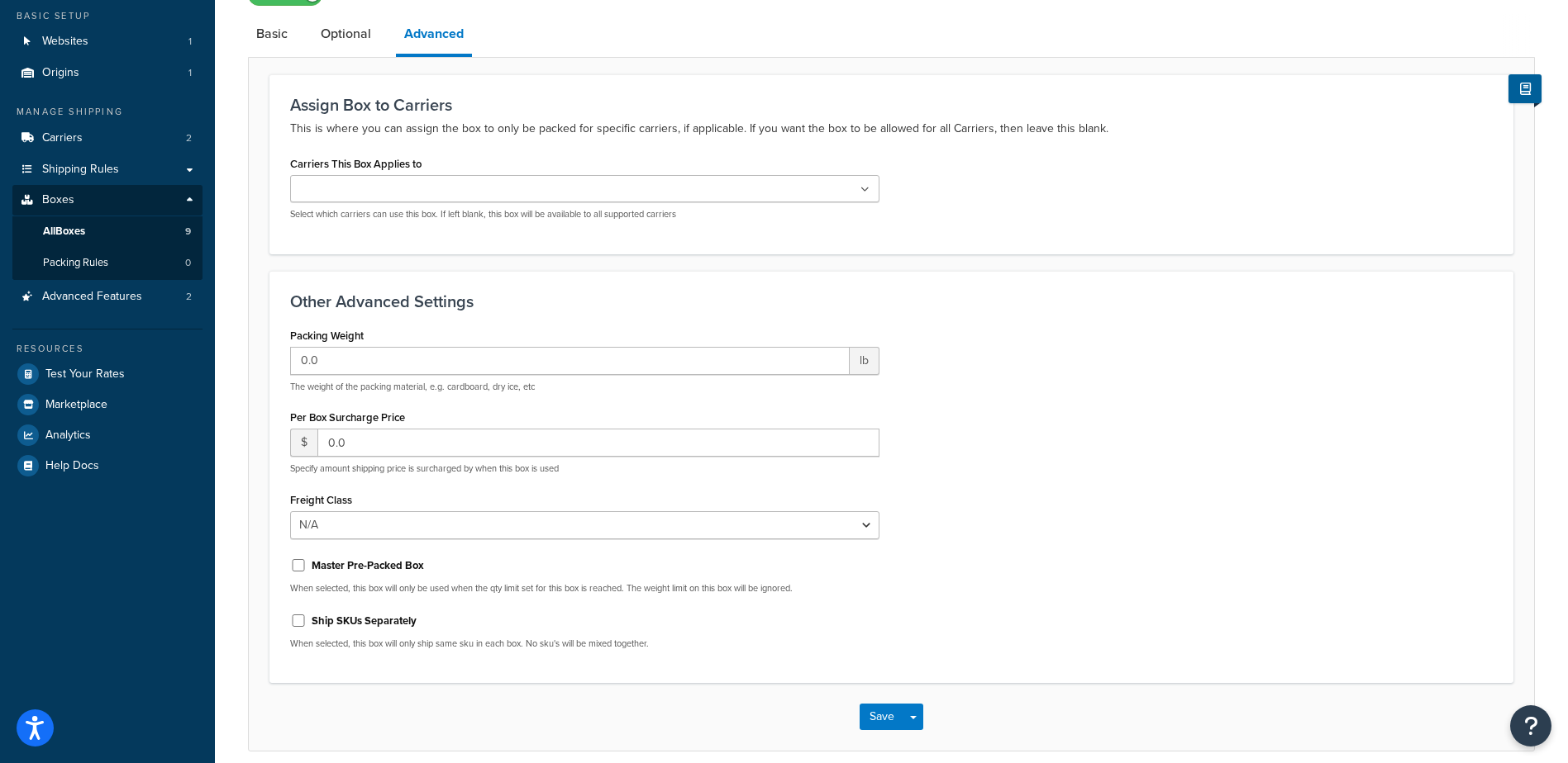
scroll to position [166, 0]
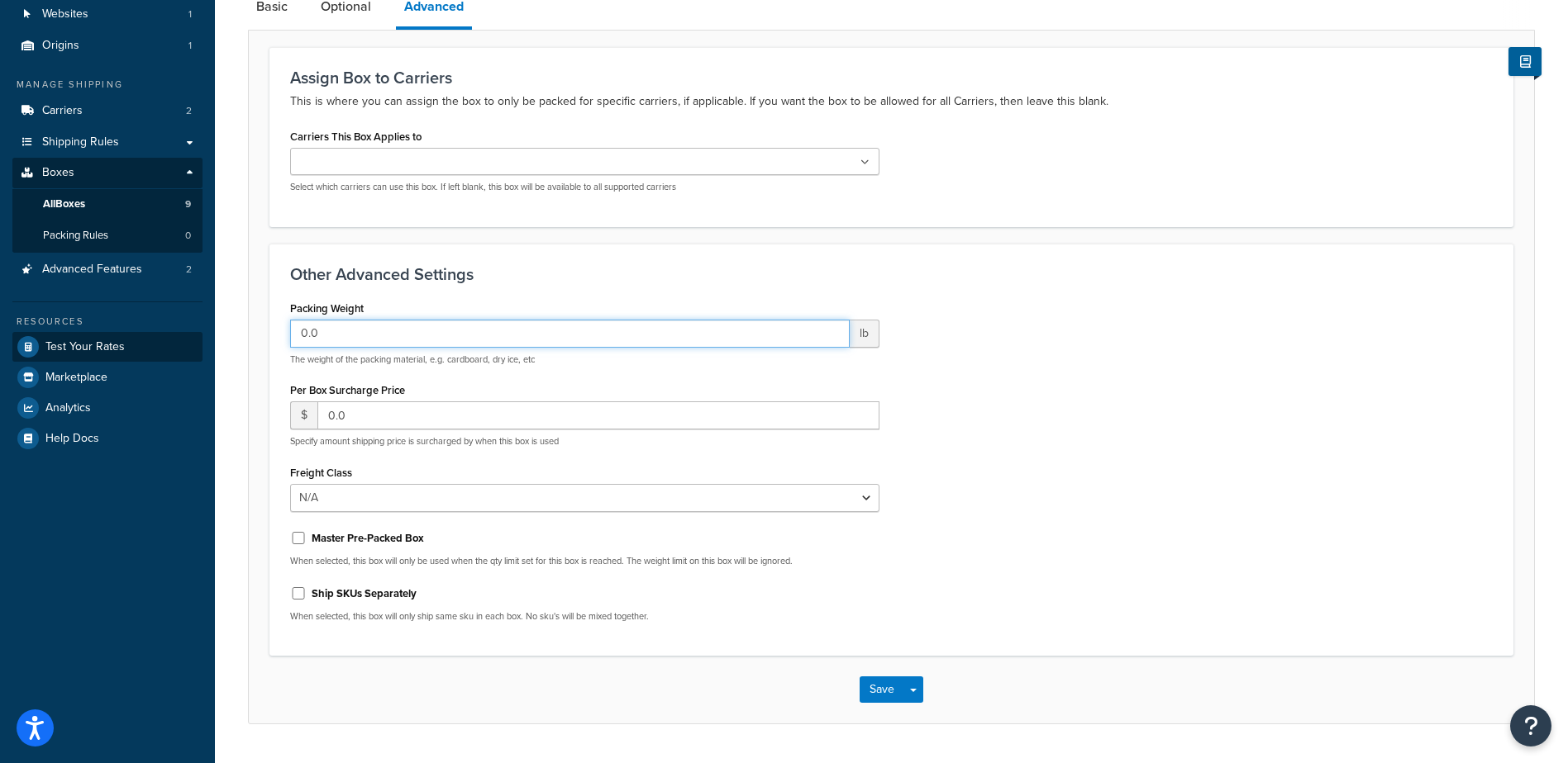
drag, startPoint x: 274, startPoint y: 332, endPoint x: 201, endPoint y: 338, distance: 73.2
click at [213, 337] on div "Dashboard Scope: Development Basic Setup Websites 1 Origins 1 Manage Shipping C…" at bounding box center [784, 321] width 1568 height 972
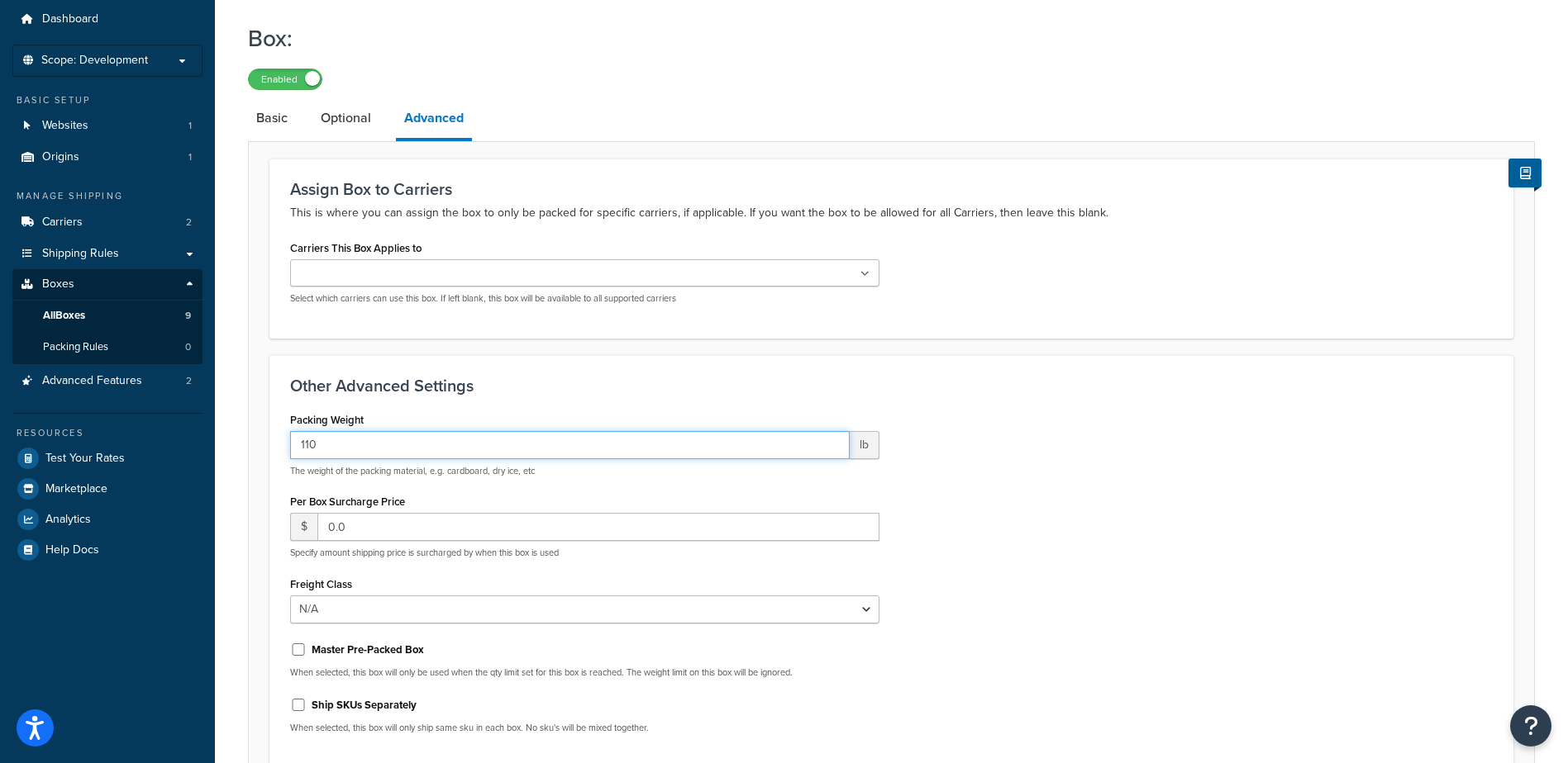
scroll to position [82, 0]
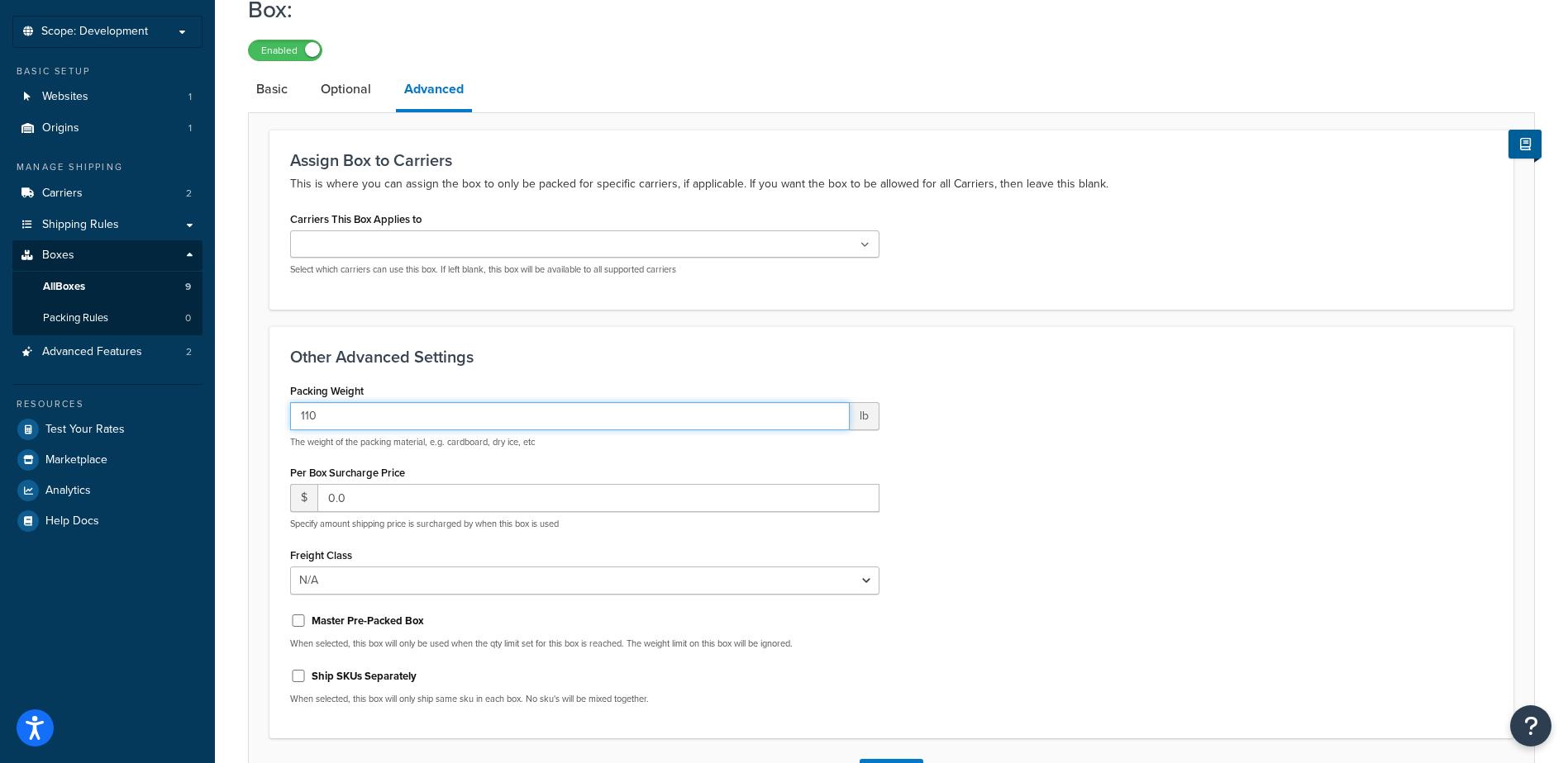
type input "110"
click at [868, 240] on ul at bounding box center [585, 243] width 589 height 27
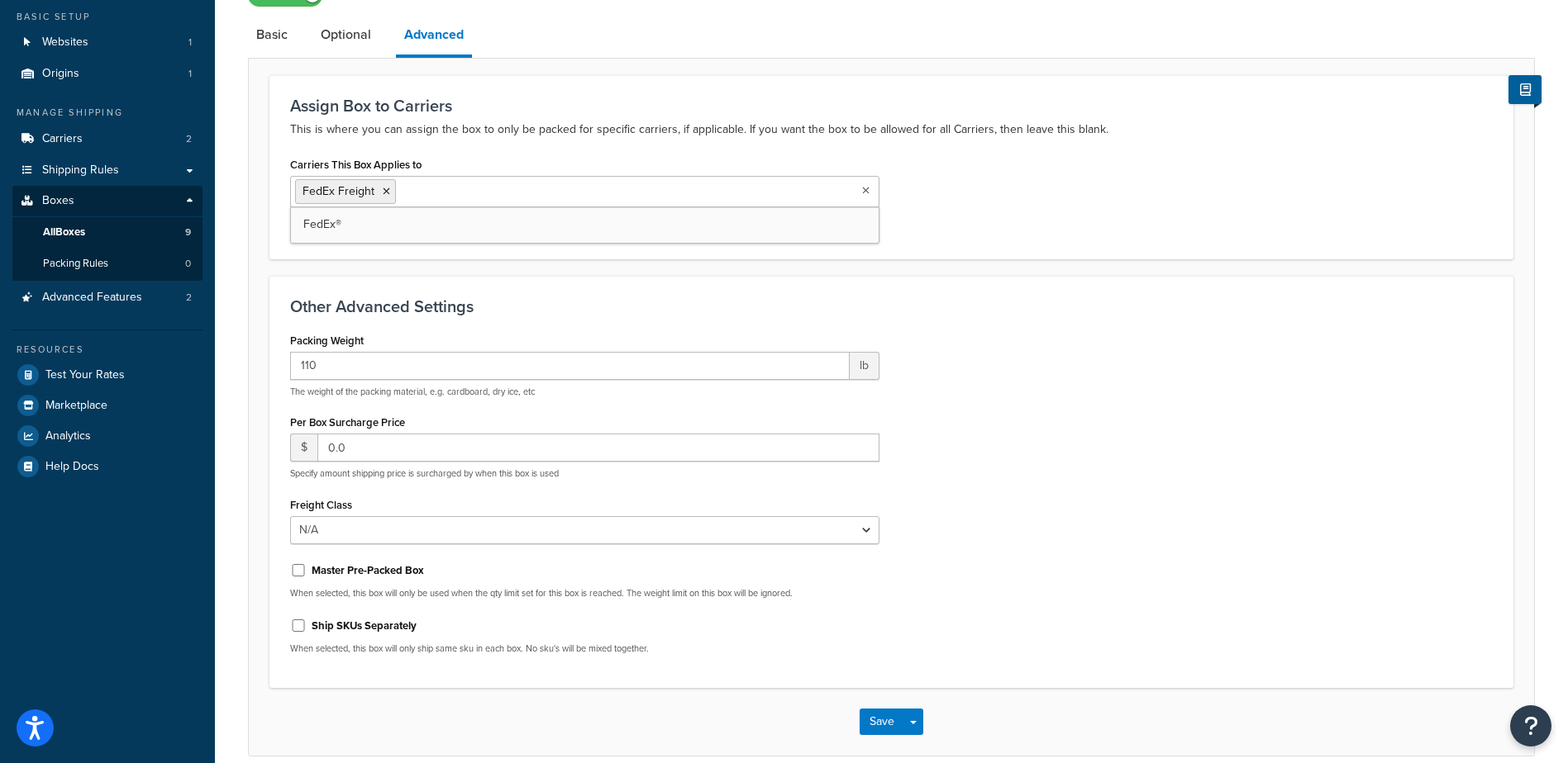
scroll to position [216, 0]
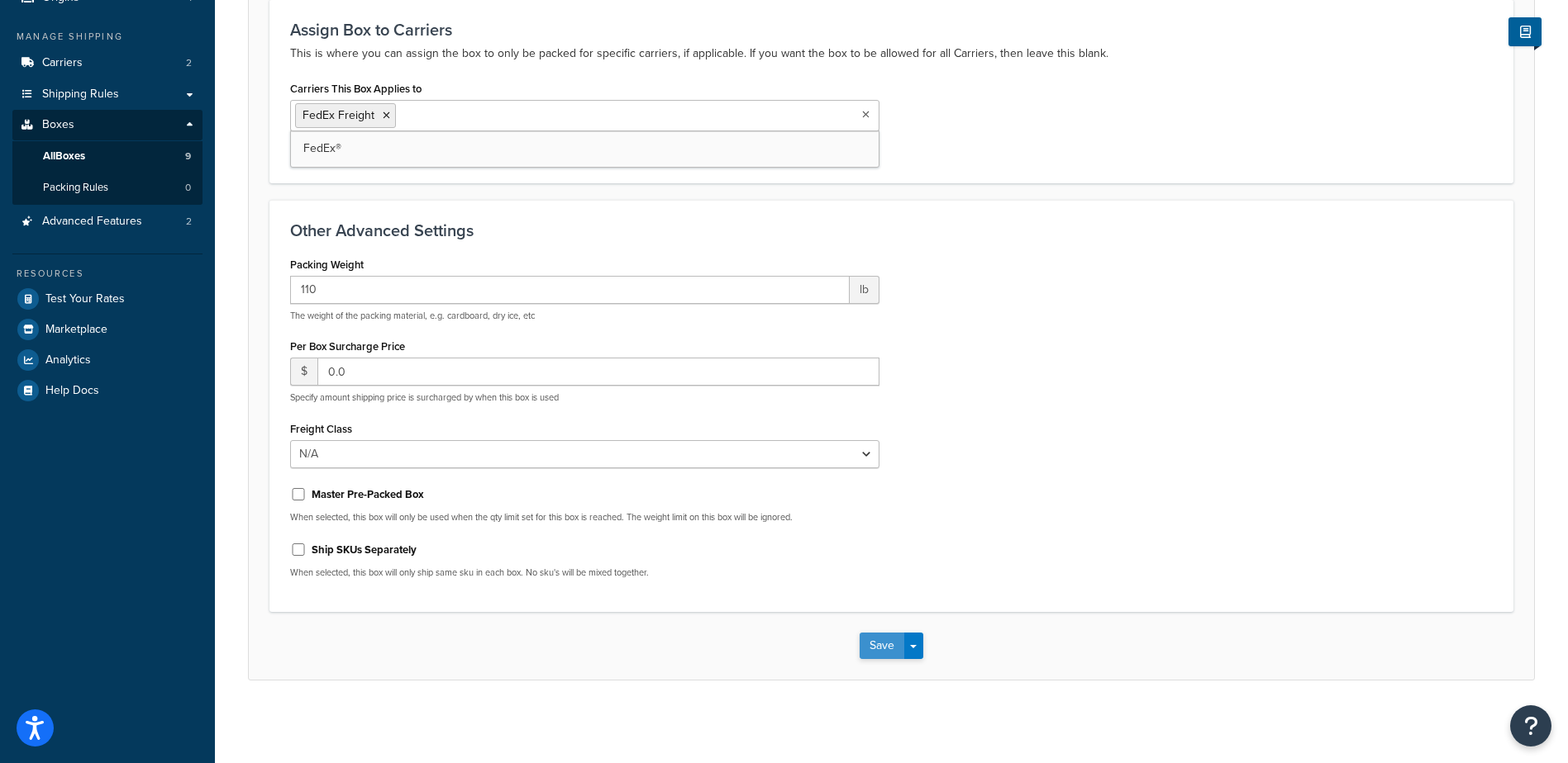
click at [881, 649] on button "Save" at bounding box center [882, 646] width 45 height 26
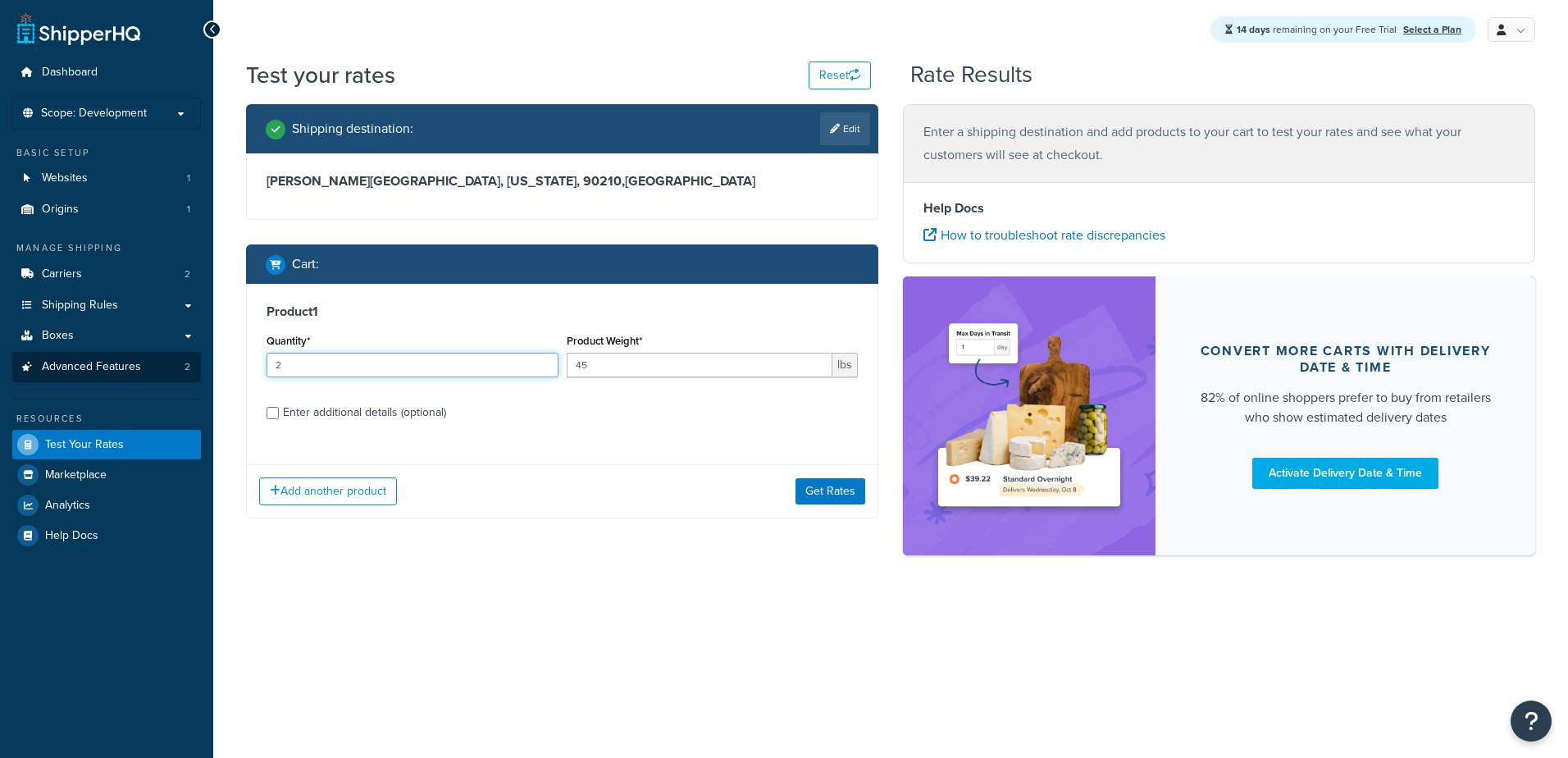
drag, startPoint x: 314, startPoint y: 364, endPoint x: 162, endPoint y: 377, distance: 152.6
click at [162, 377] on div "Dashboard Scope: Development Basic Setup Websites 1 Origins 1 Manage Shipping C…" at bounding box center [784, 379] width 1568 height 758
drag, startPoint x: 287, startPoint y: 368, endPoint x: 181, endPoint y: 372, distance: 106.1
click at [191, 372] on div "Dashboard Scope: Development Basic Setup Websites 1 Origins 1 Manage Shipping C…" at bounding box center [784, 379] width 1568 height 758
type input "2"
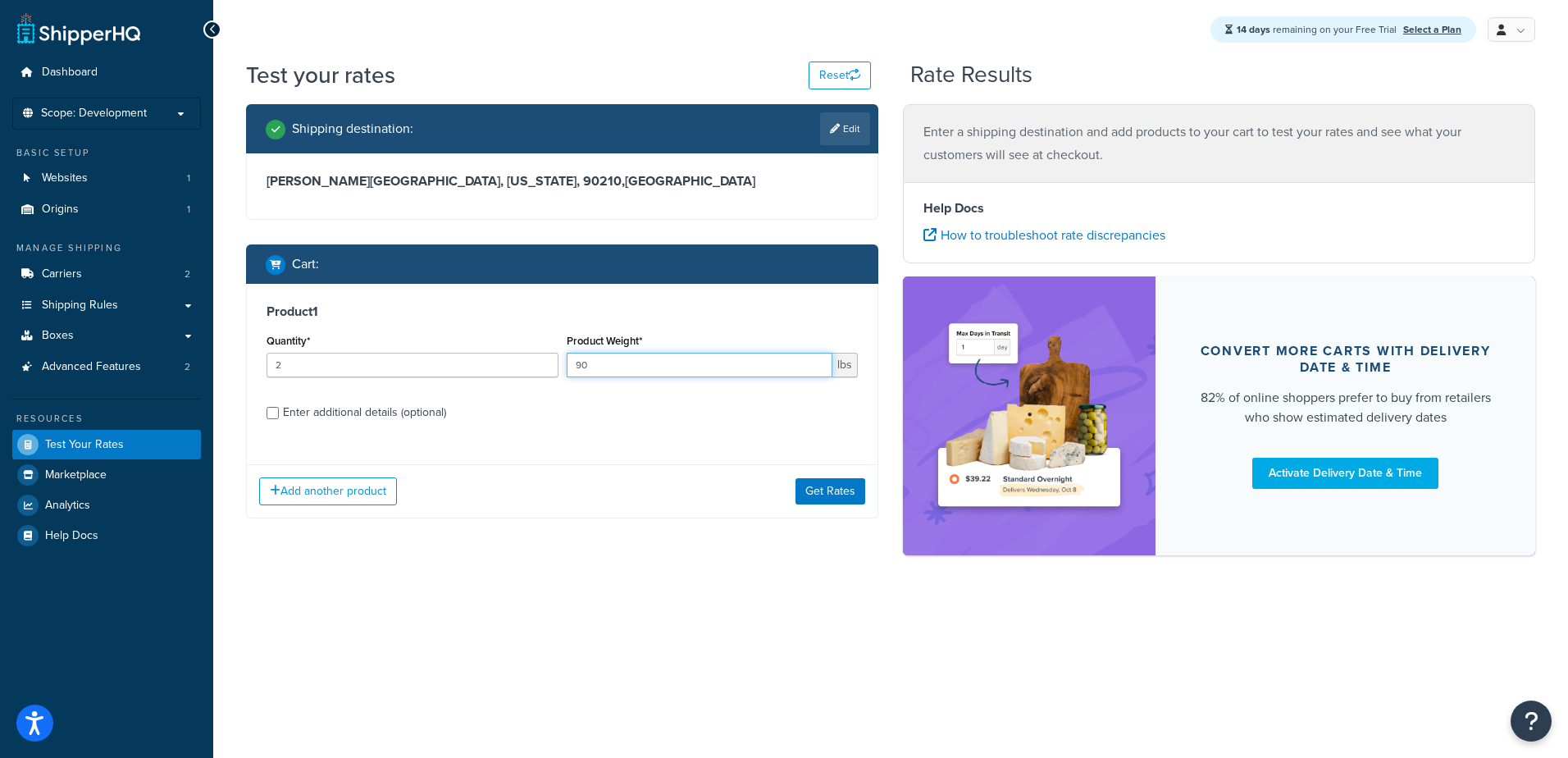
type input "90"
click at [271, 411] on input "Enter additional details (optional)" at bounding box center [272, 412] width 12 height 12
checkbox input "true"
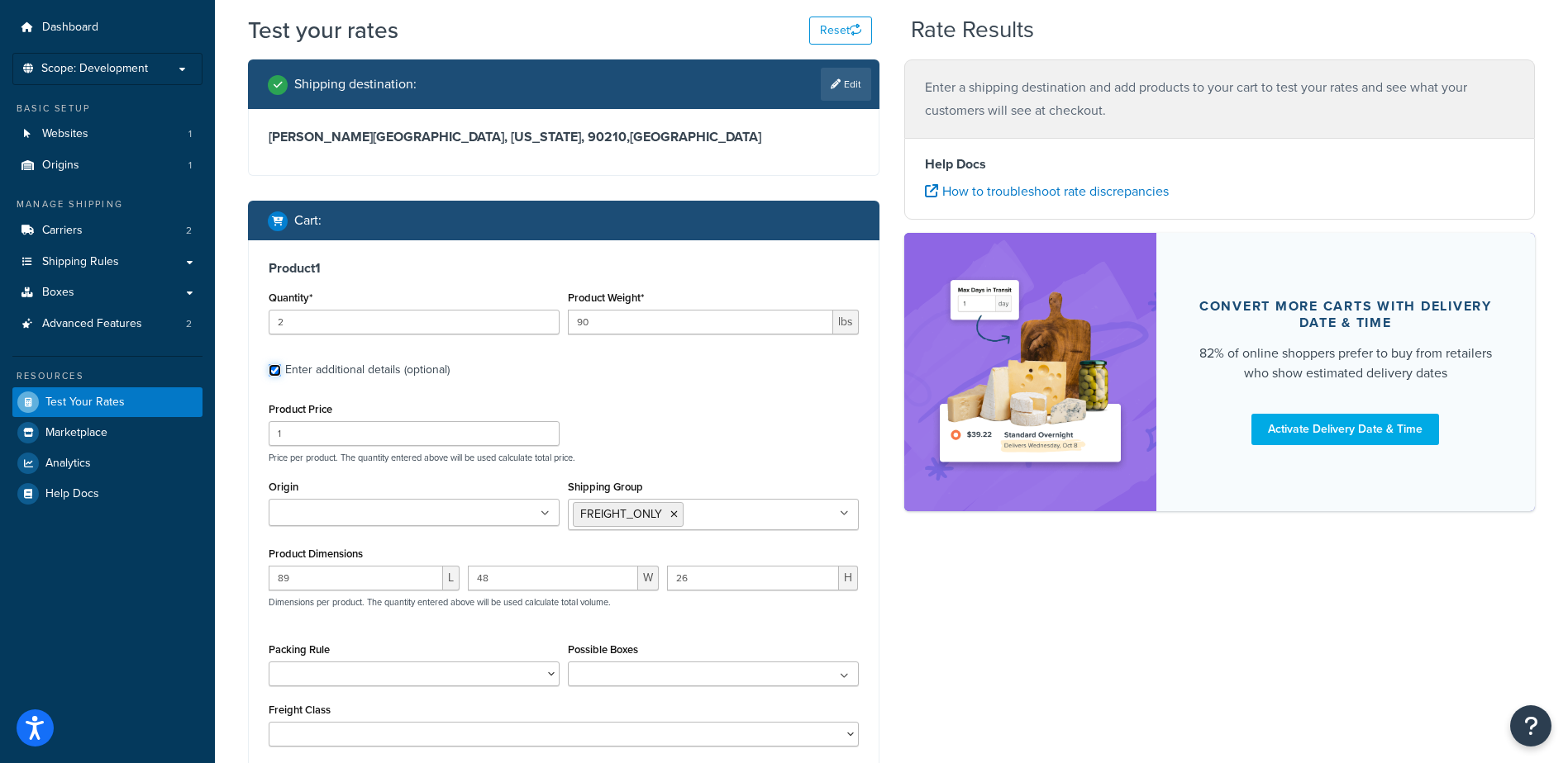
scroll to position [82, 0]
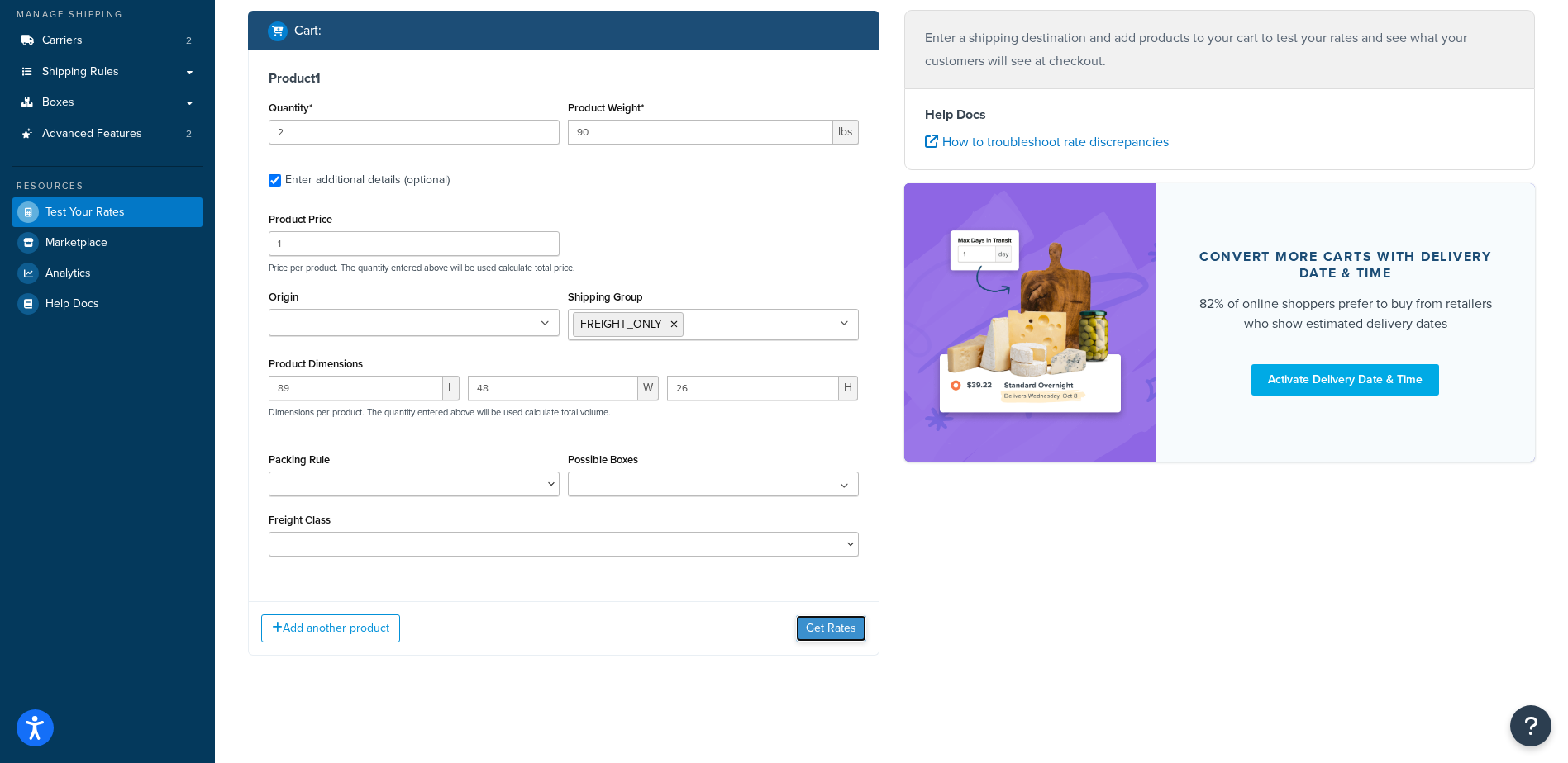
click at [828, 623] on button "Get Rates" at bounding box center [831, 628] width 70 height 26
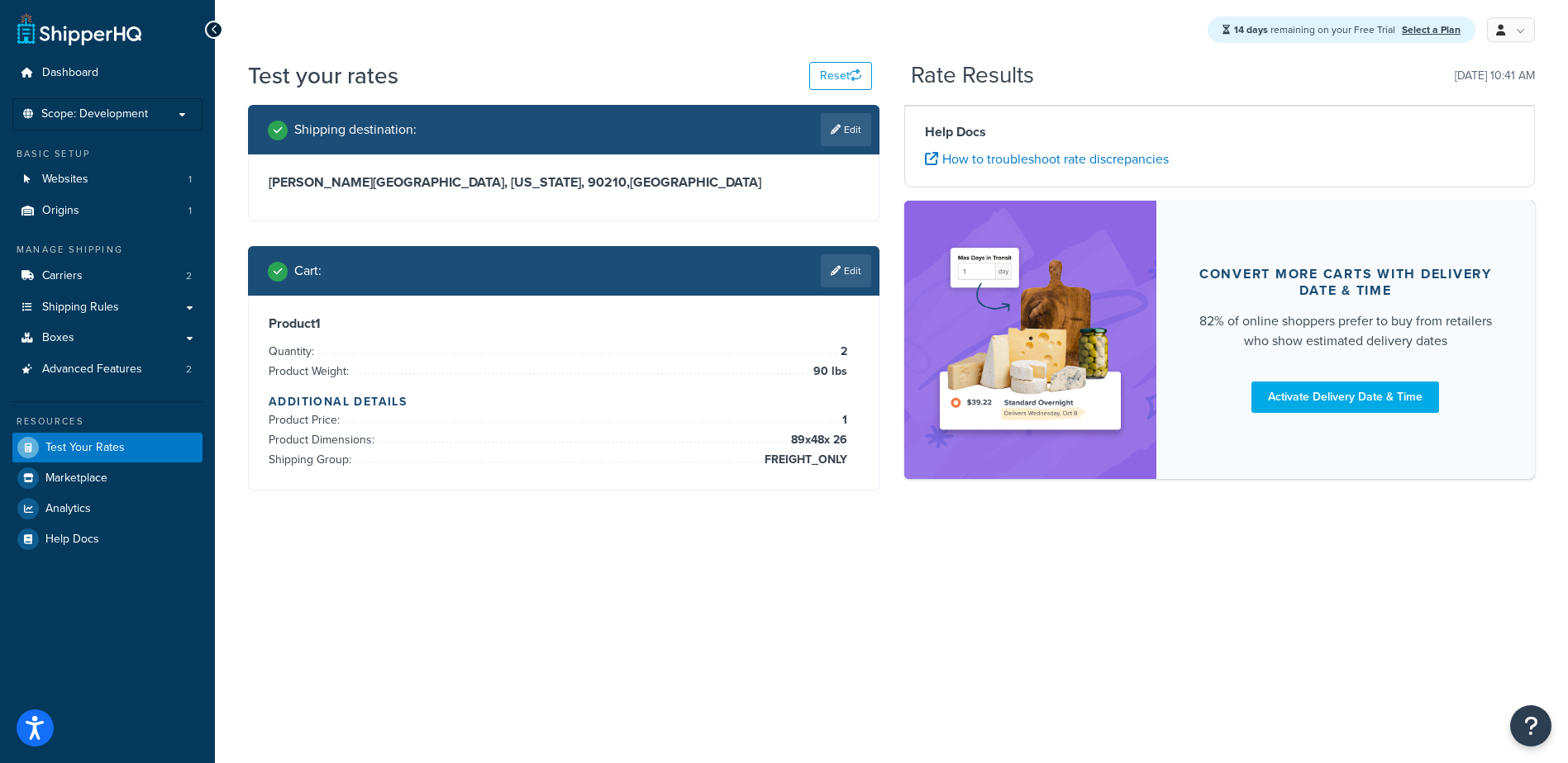
scroll to position [0, 0]
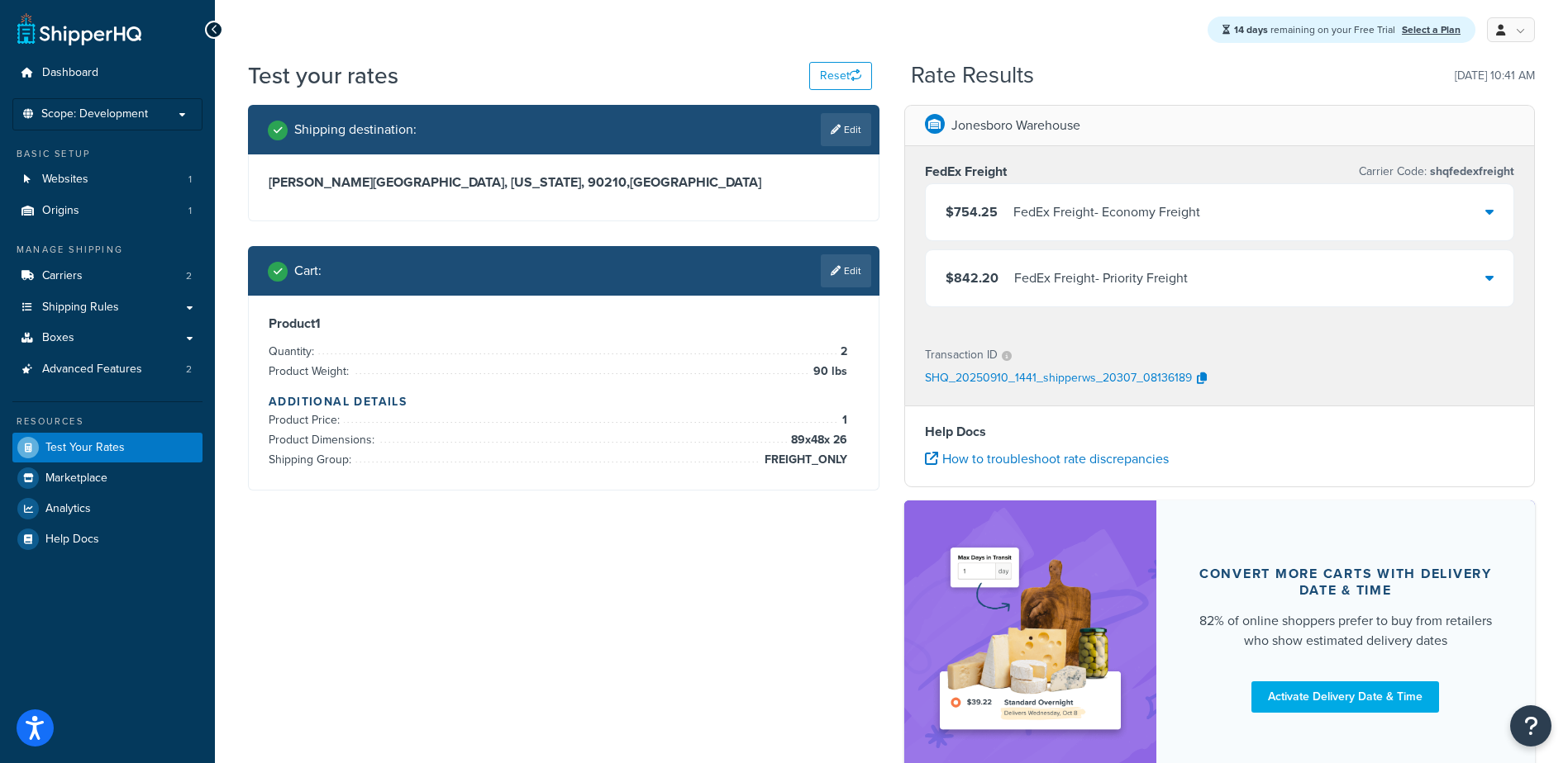
click at [1041, 216] on div "FedEx Freight - Economy Freight" at bounding box center [1107, 212] width 187 height 23
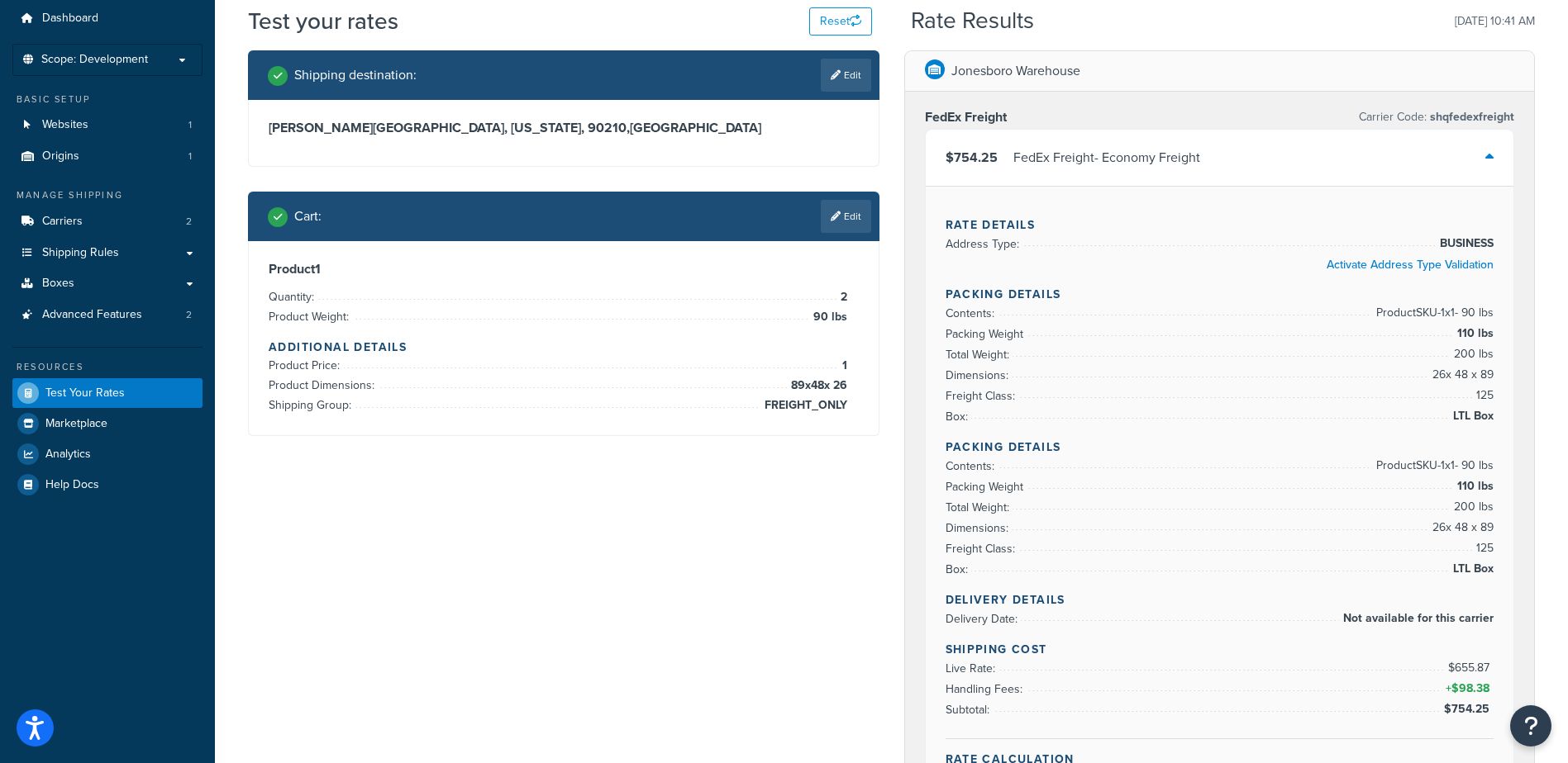
scroll to position [82, 0]
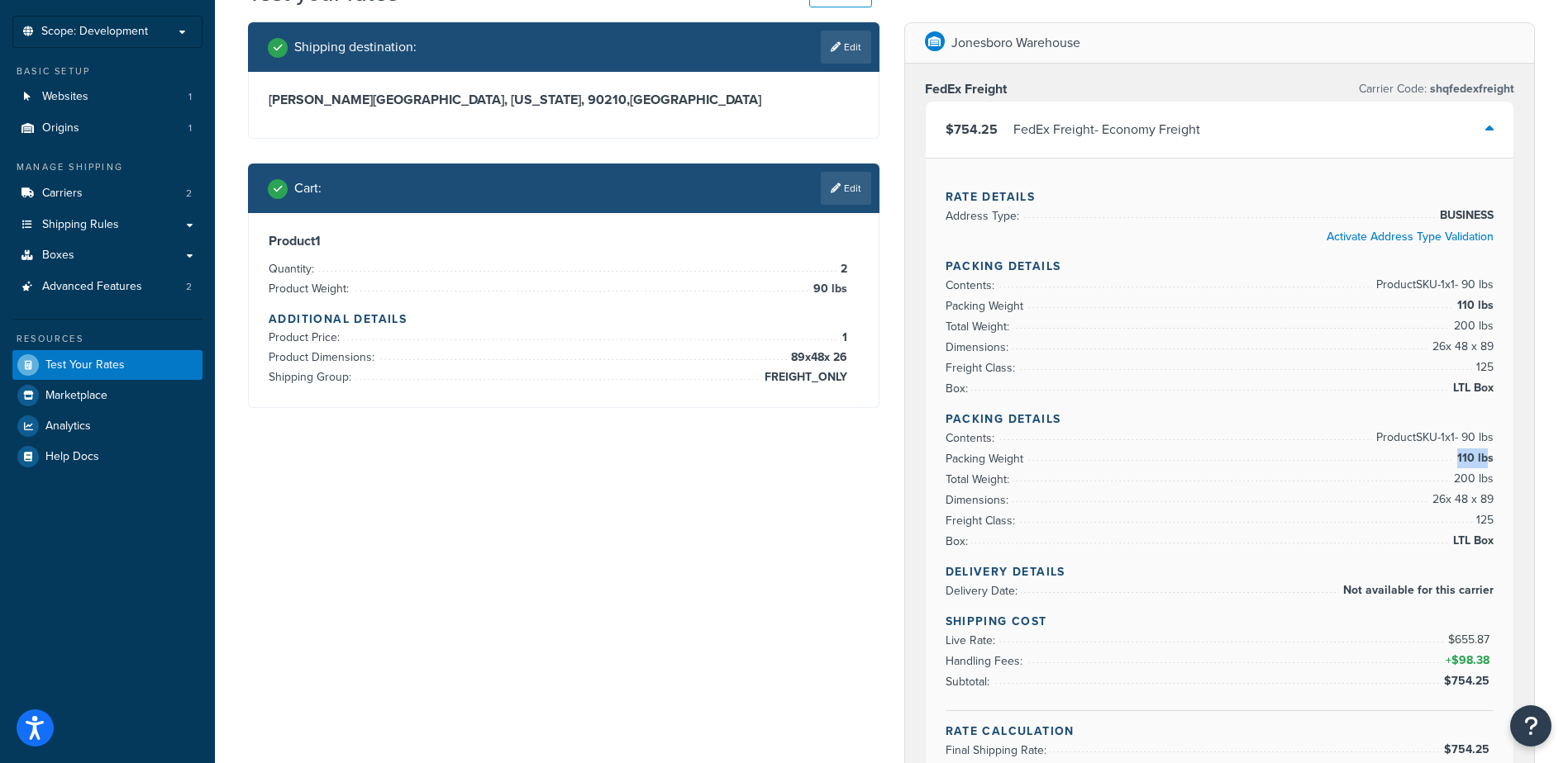
drag, startPoint x: 1488, startPoint y: 457, endPoint x: 1458, endPoint y: 460, distance: 30.1
click at [1458, 460] on span "110 lbs" at bounding box center [1473, 458] width 40 height 20
drag, startPoint x: 1458, startPoint y: 460, endPoint x: 1468, endPoint y: 460, distance: 10.0
click at [1468, 460] on span "110 lbs" at bounding box center [1473, 458] width 40 height 20
click at [1464, 308] on span "110 lbs" at bounding box center [1473, 305] width 40 height 20
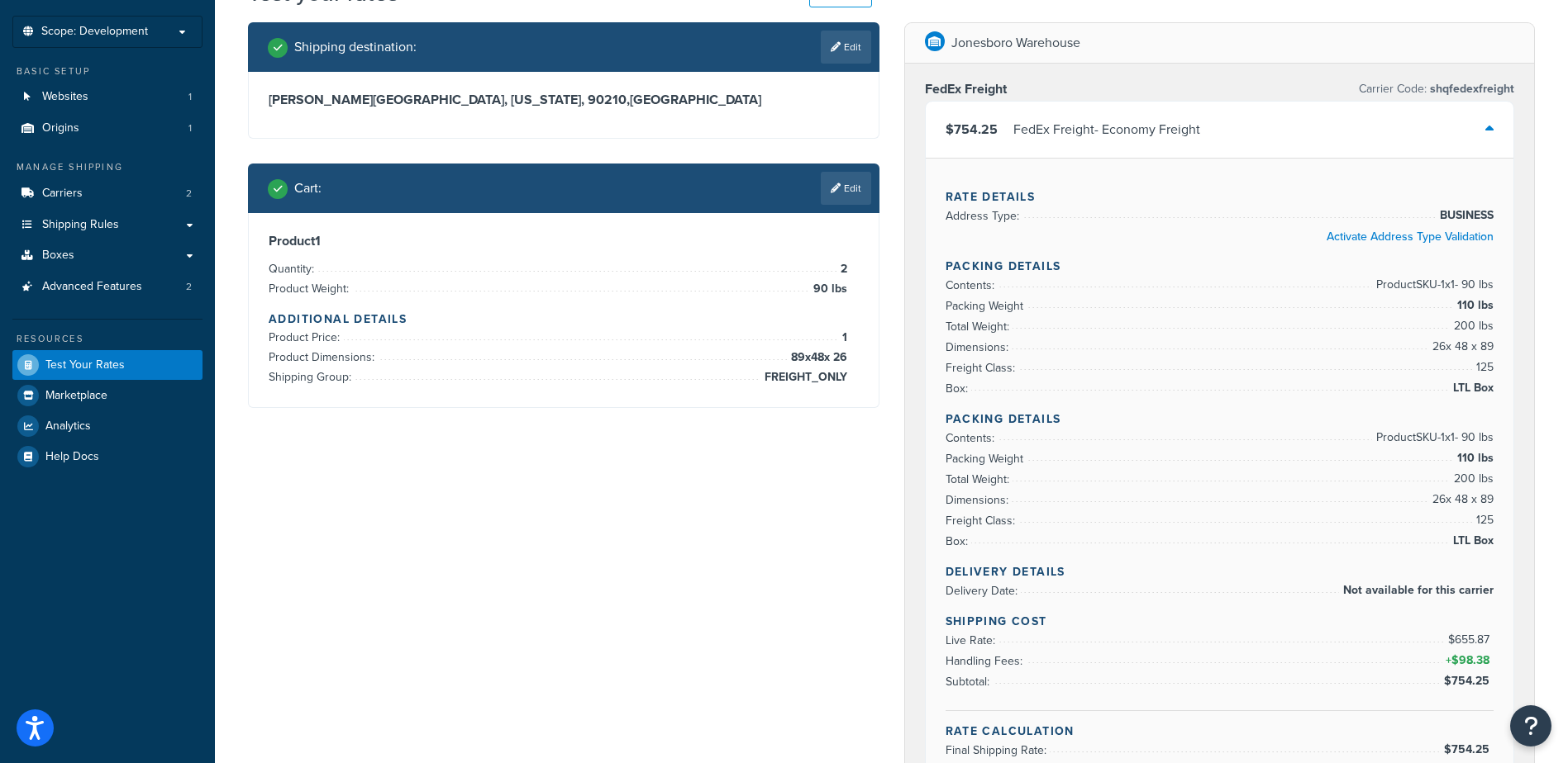
click at [1463, 456] on span "110 lbs" at bounding box center [1473, 458] width 40 height 20
drag, startPoint x: 1461, startPoint y: 308, endPoint x: 1449, endPoint y: 308, distance: 12.0
click at [1449, 308] on li "Packing Weight 110 lbs" at bounding box center [1220, 306] width 549 height 21
drag, startPoint x: 1449, startPoint y: 308, endPoint x: 1214, endPoint y: 304, distance: 235.0
click at [1400, 308] on li "Packing Weight 110 lbs" at bounding box center [1220, 306] width 549 height 21
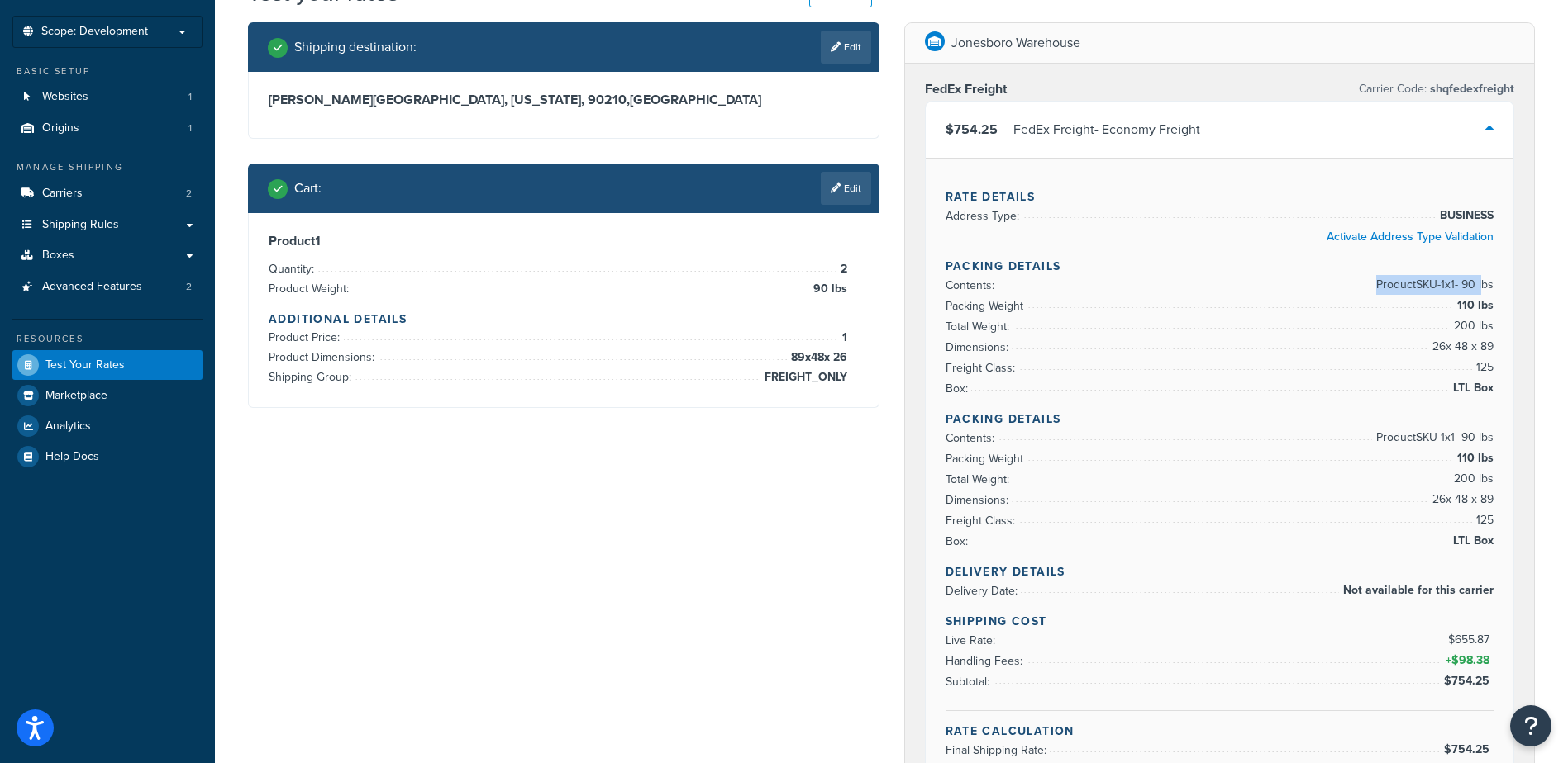
drag, startPoint x: 1367, startPoint y: 284, endPoint x: 1483, endPoint y: 286, distance: 116.0
click at [1483, 286] on span "Product SKU-1 x 1 - 90 lbs" at bounding box center [1432, 284] width 122 height 20
drag, startPoint x: 1483, startPoint y: 286, endPoint x: 1430, endPoint y: 287, distance: 53.0
click at [1430, 287] on span "Product SKU-1 x 1 - 90 lbs" at bounding box center [1432, 284] width 122 height 20
drag, startPoint x: 1476, startPoint y: 440, endPoint x: 1381, endPoint y: 441, distance: 95.0
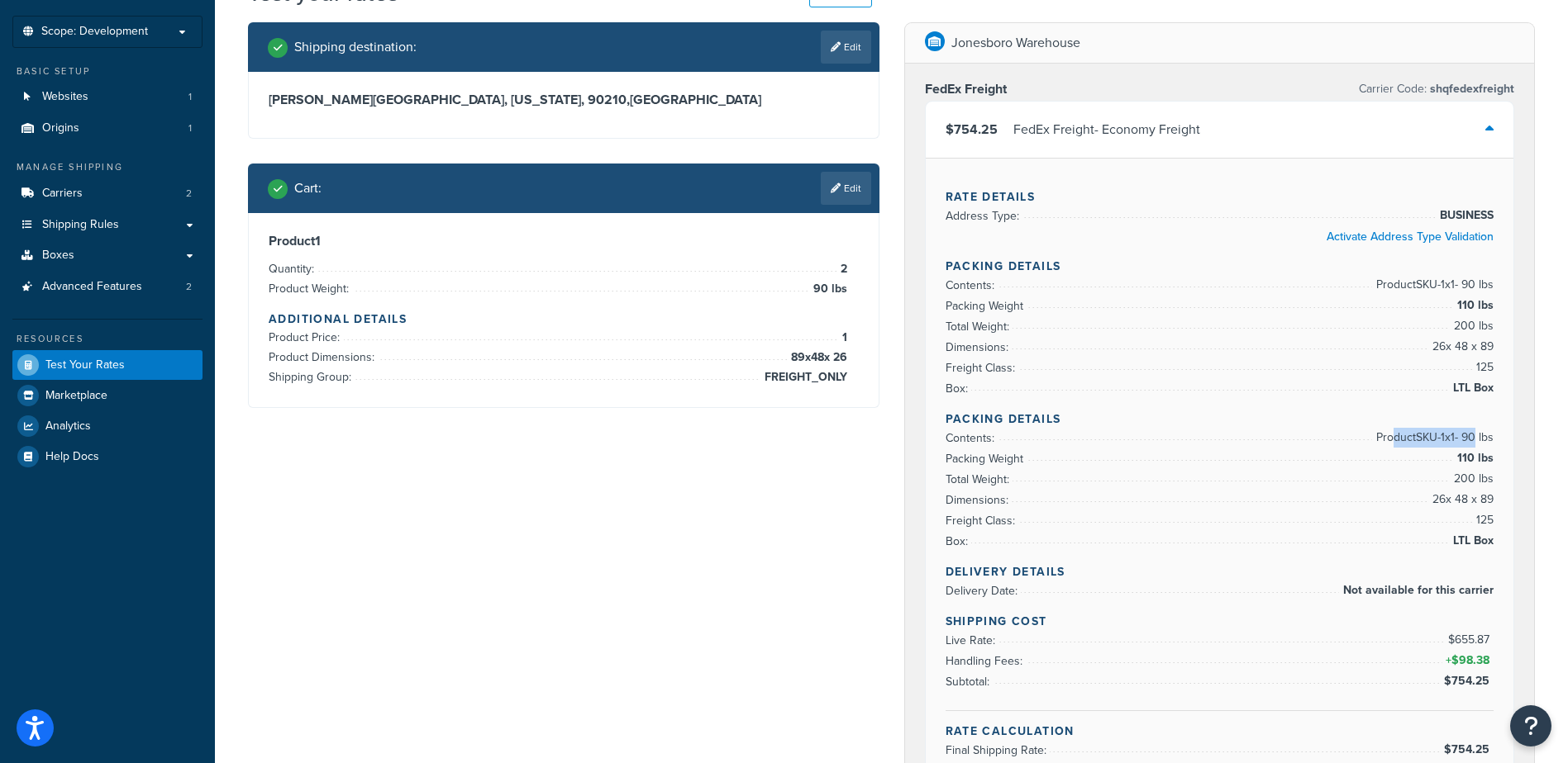
click at [1381, 441] on span "Product SKU-1 x 1 - 90 lbs" at bounding box center [1432, 438] width 122 height 20
click at [67, 197] on span "Carriers" at bounding box center [62, 194] width 40 height 14
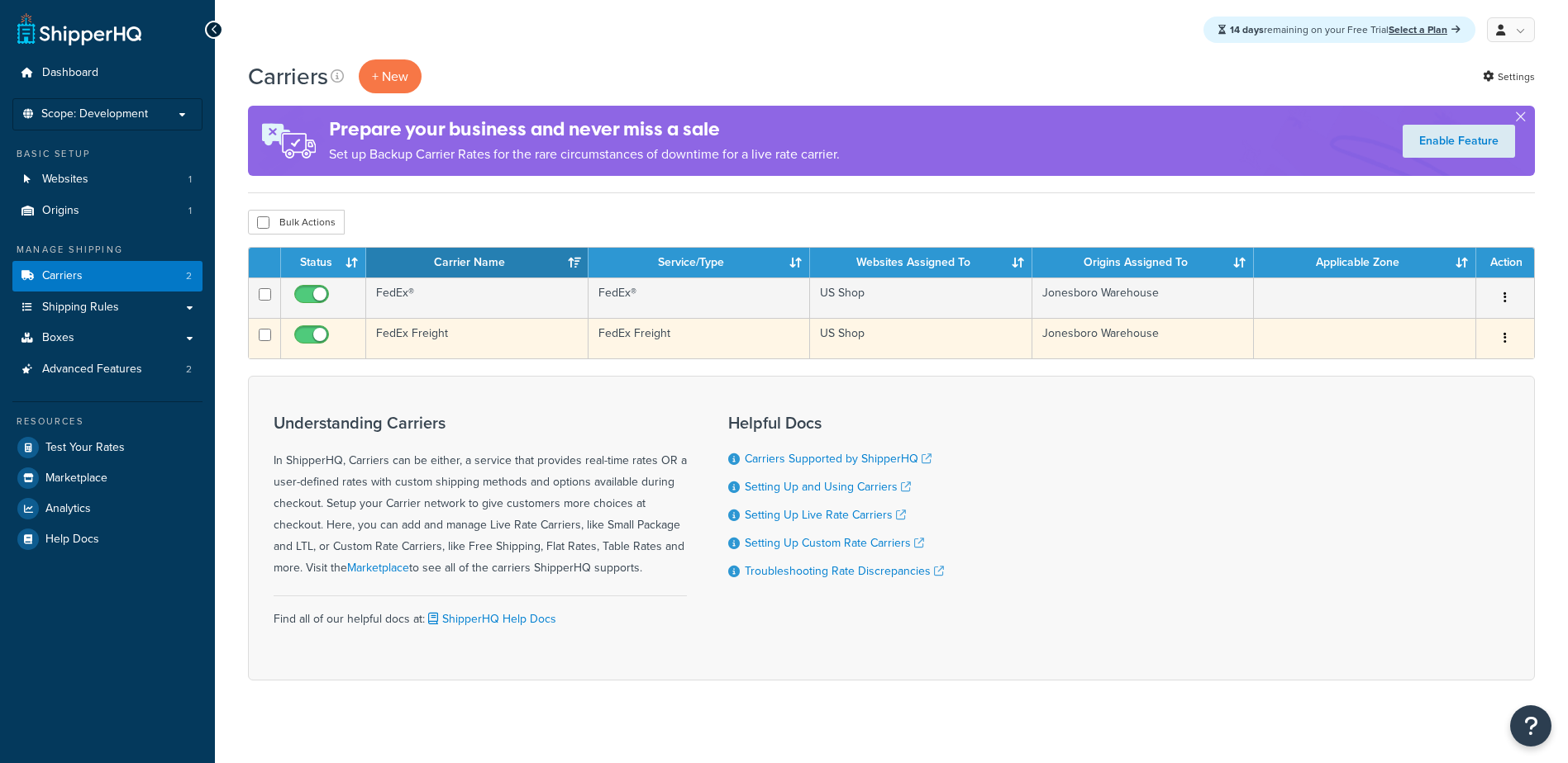
click at [408, 338] on td "FedEx Freight" at bounding box center [477, 338] width 223 height 40
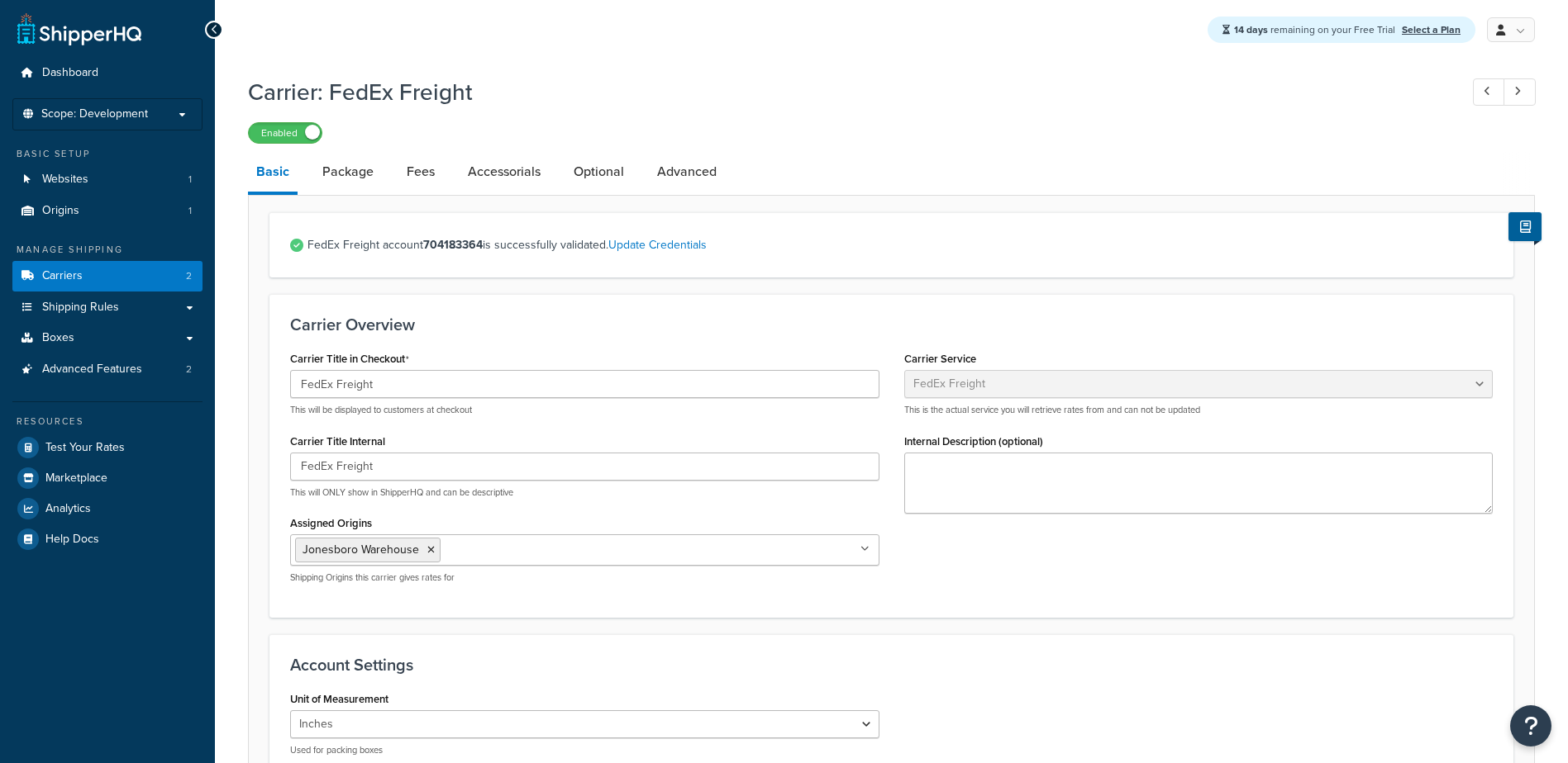
select select "fedExFreight"
click at [60, 337] on span "Boxes" at bounding box center [58, 338] width 32 height 14
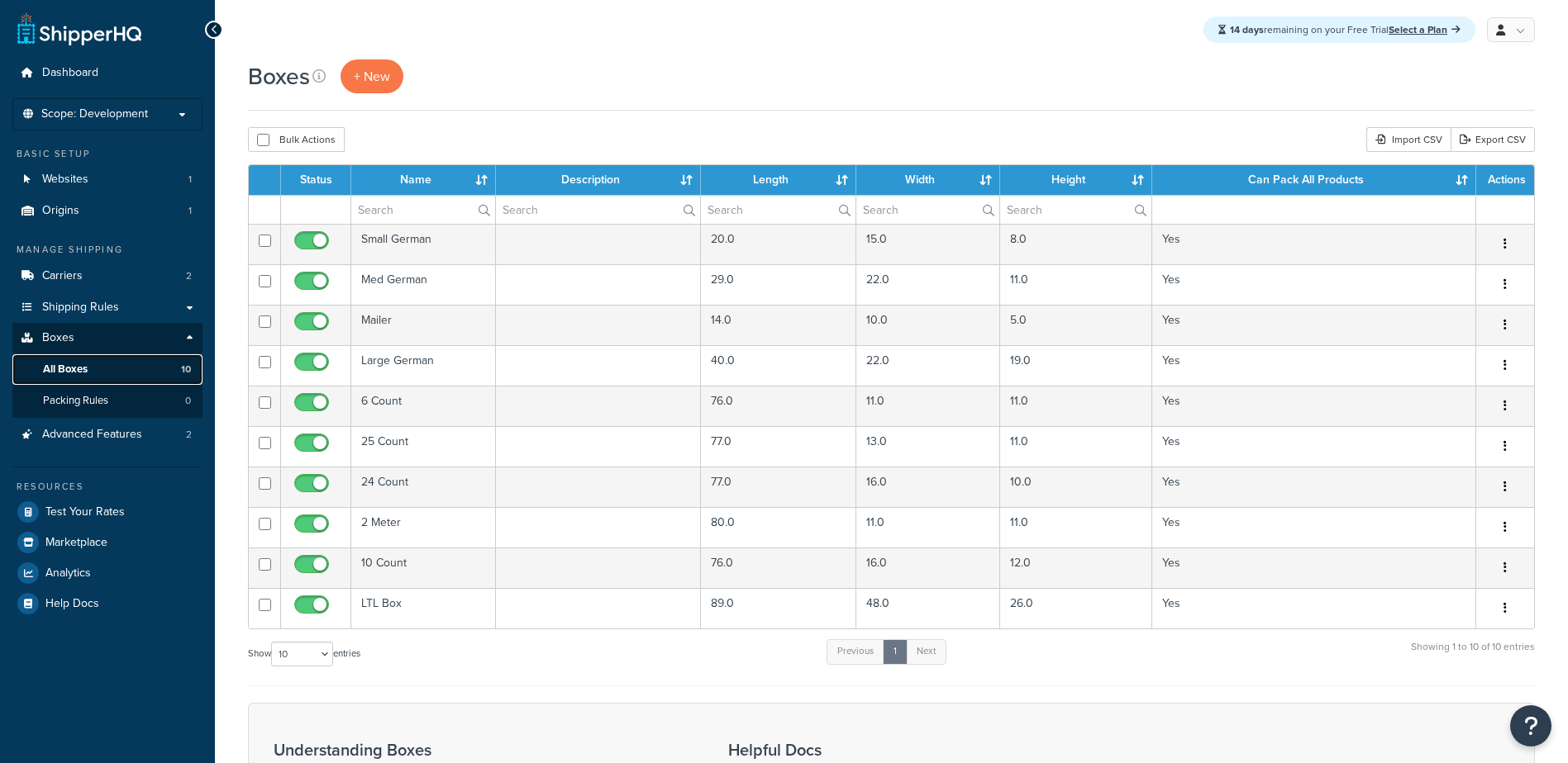
click at [74, 371] on span "All Boxes" at bounding box center [65, 369] width 45 height 14
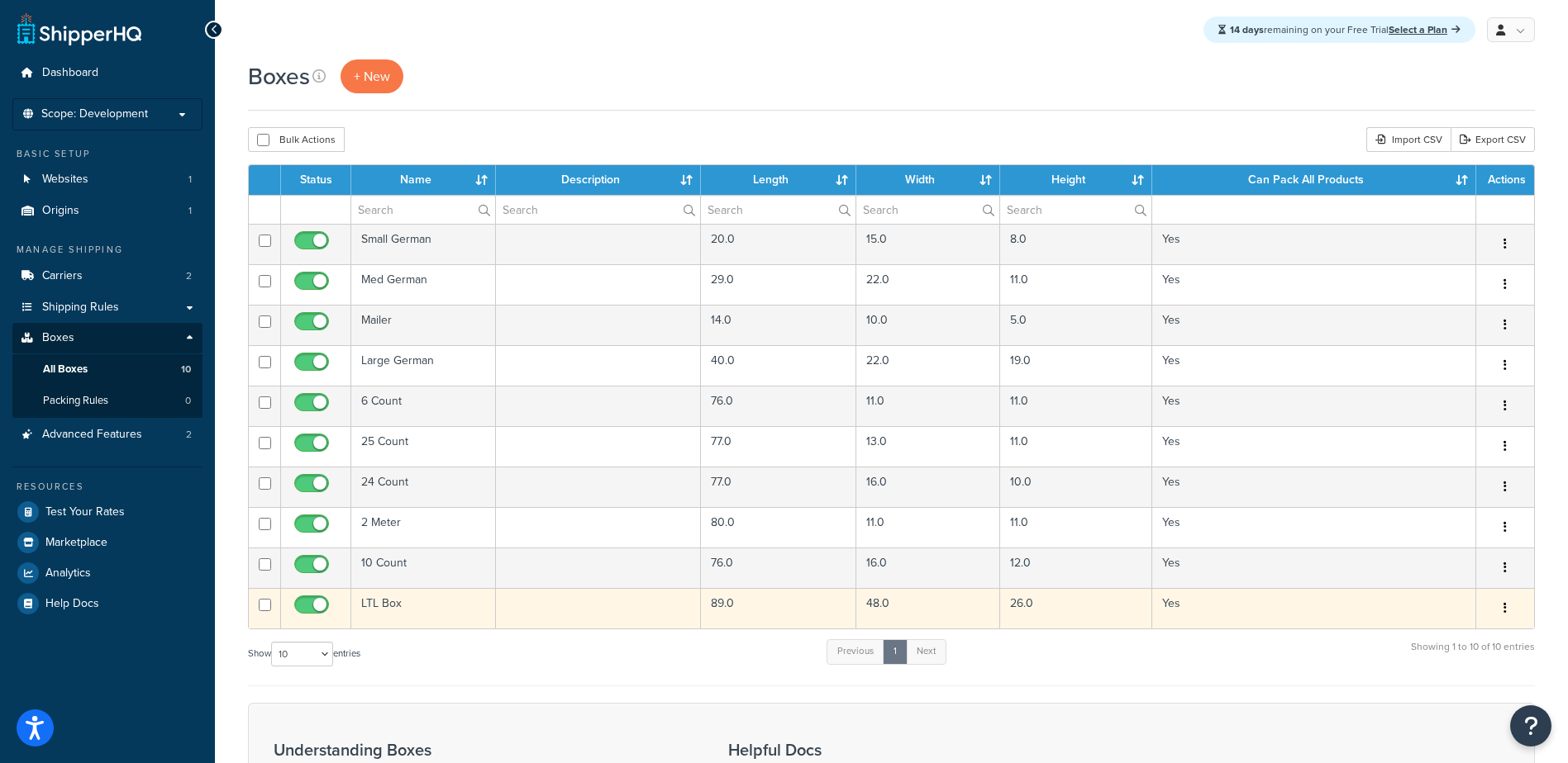
click at [379, 604] on td "LTL Box" at bounding box center [423, 608] width 145 height 40
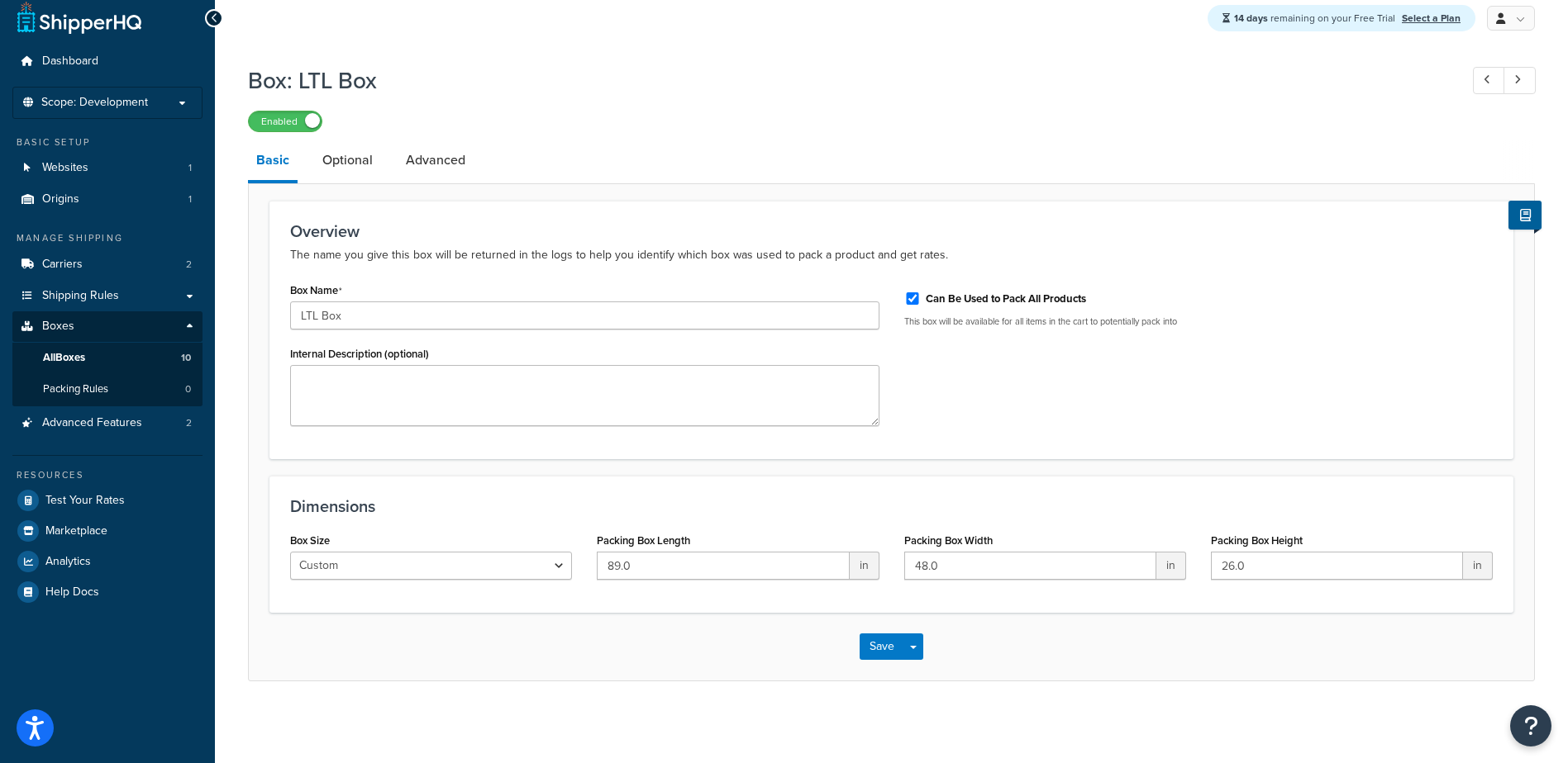
scroll to position [14, 0]
click at [365, 156] on link "Optional" at bounding box center [348, 159] width 67 height 39
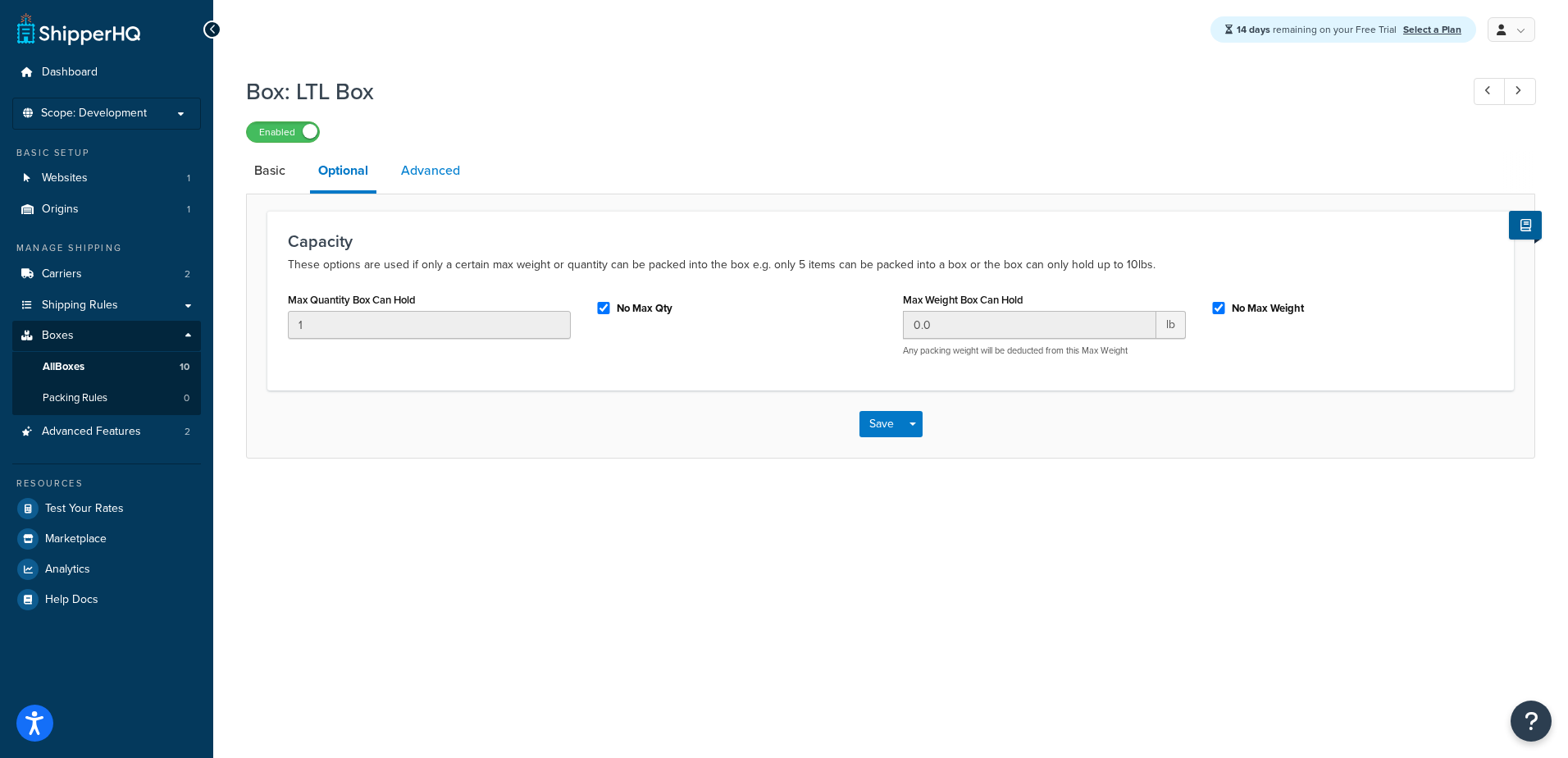
click at [436, 172] on link "Advanced" at bounding box center [430, 171] width 75 height 39
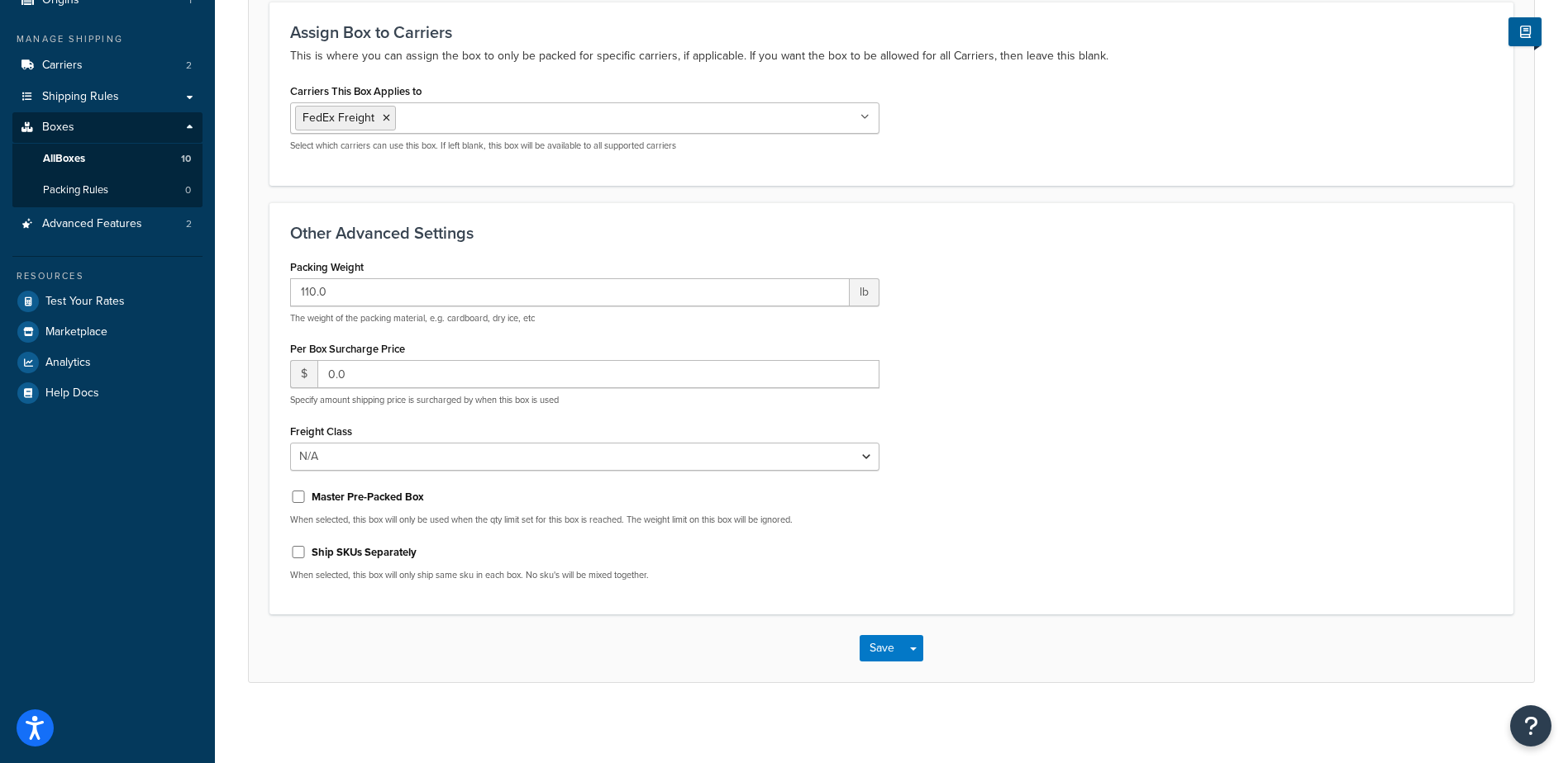
scroll to position [216, 0]
click at [328, 454] on select "N/A 50 55 60 65 70 77.5 85 92.5 100 110 125 150 175 200 250 300 400 500" at bounding box center [585, 454] width 589 height 28
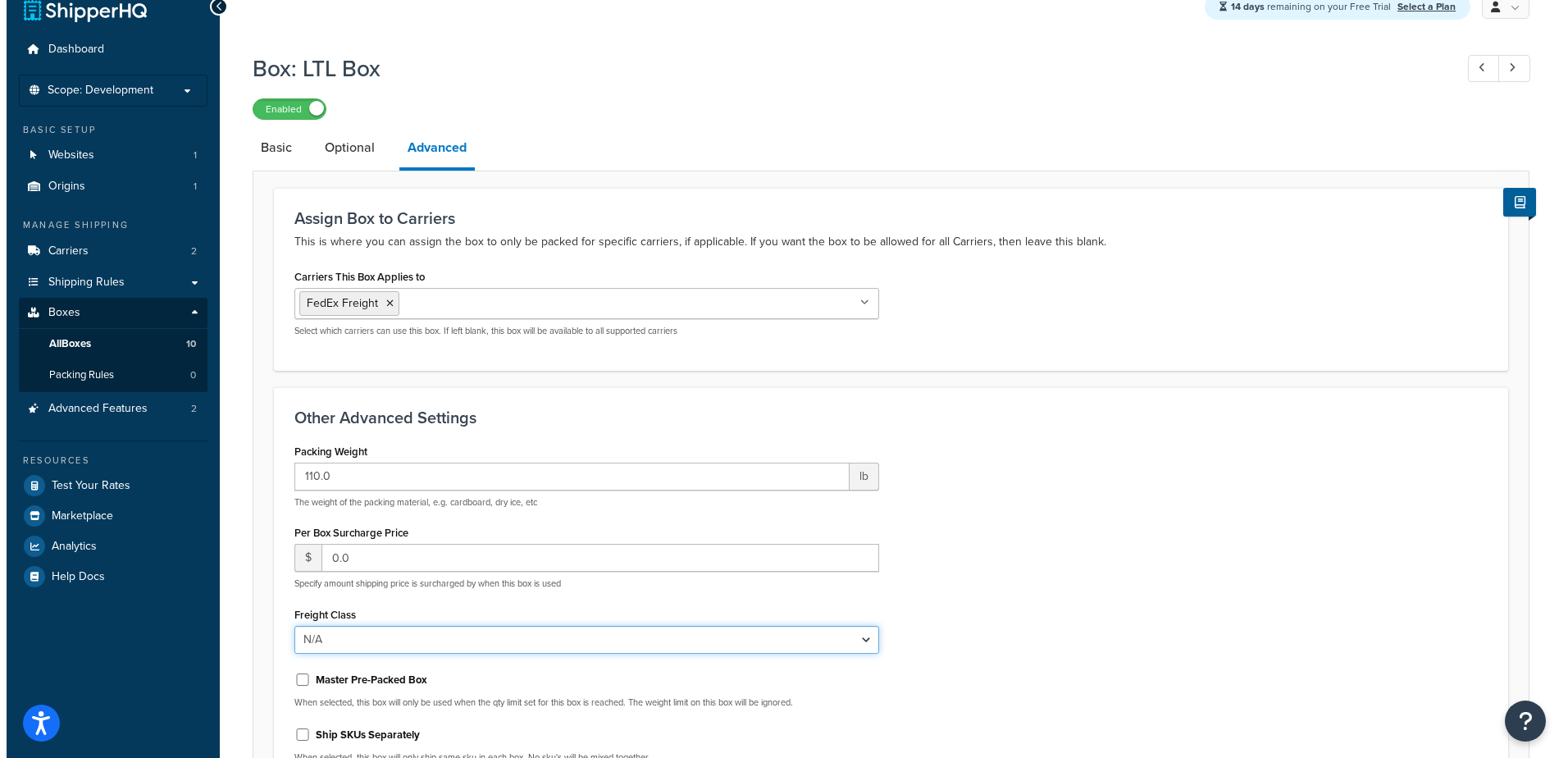
scroll to position [0, 0]
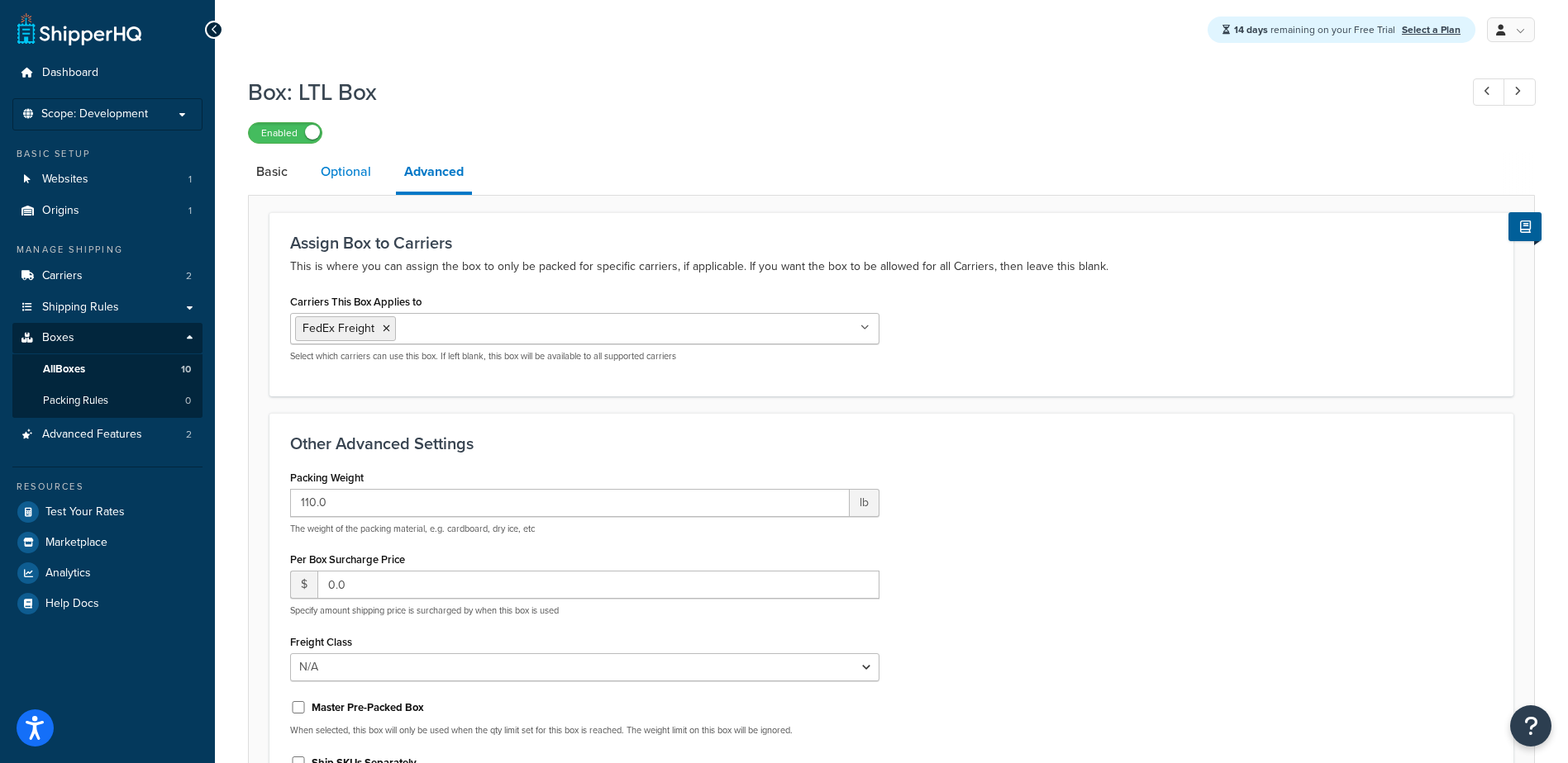
click at [342, 174] on link "Optional" at bounding box center [346, 172] width 67 height 39
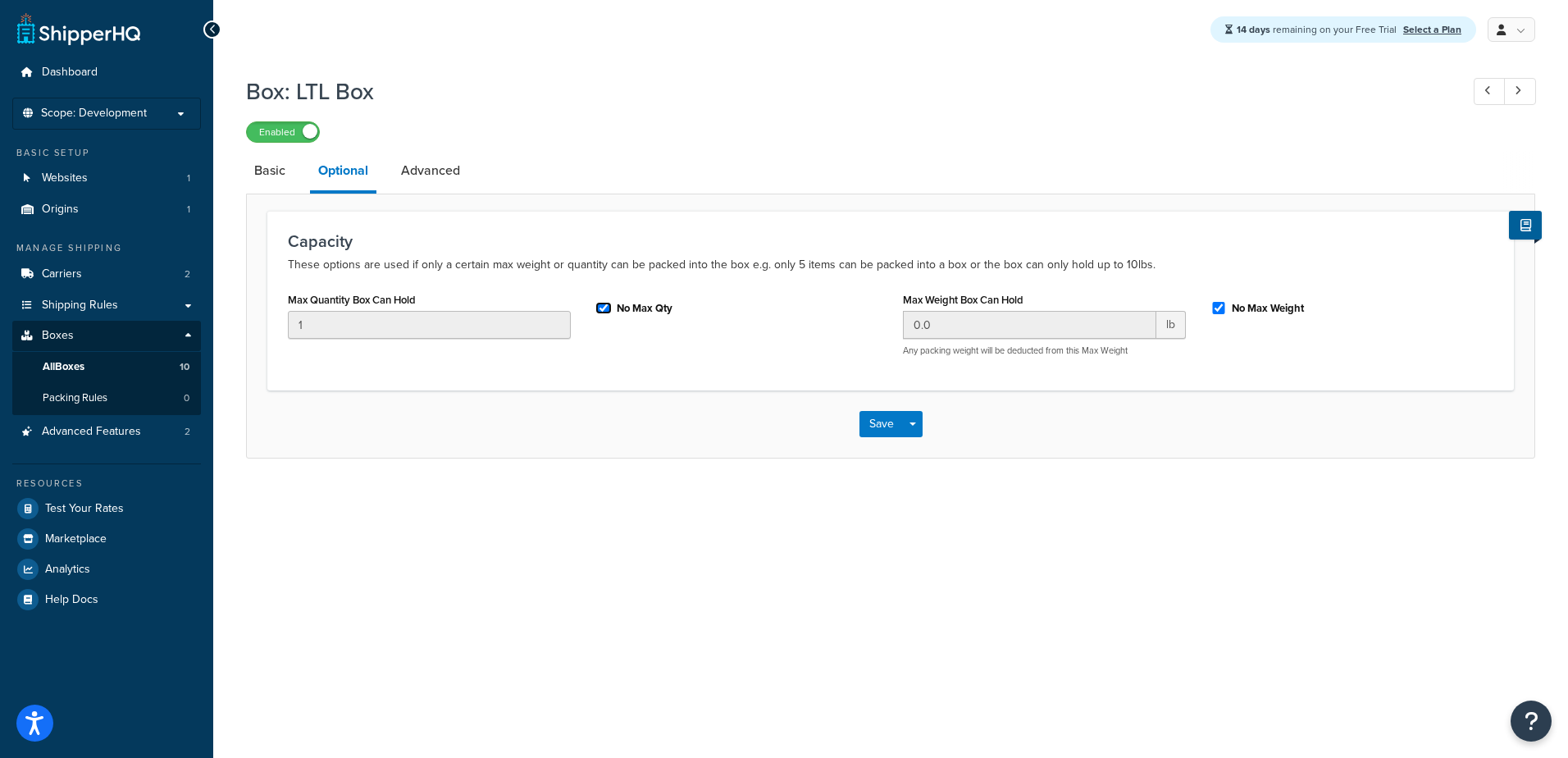
click at [602, 310] on input "No Max Qty" at bounding box center [603, 307] width 17 height 12
checkbox input "false"
drag, startPoint x: 359, startPoint y: 318, endPoint x: 9, endPoint y: 320, distance: 350.0
click at [94, 320] on div "Dashboard Scope: Development Basic Setup Websites 1 Origins 1 Manage Shipping C…" at bounding box center [784, 379] width 1568 height 758
type input "5"
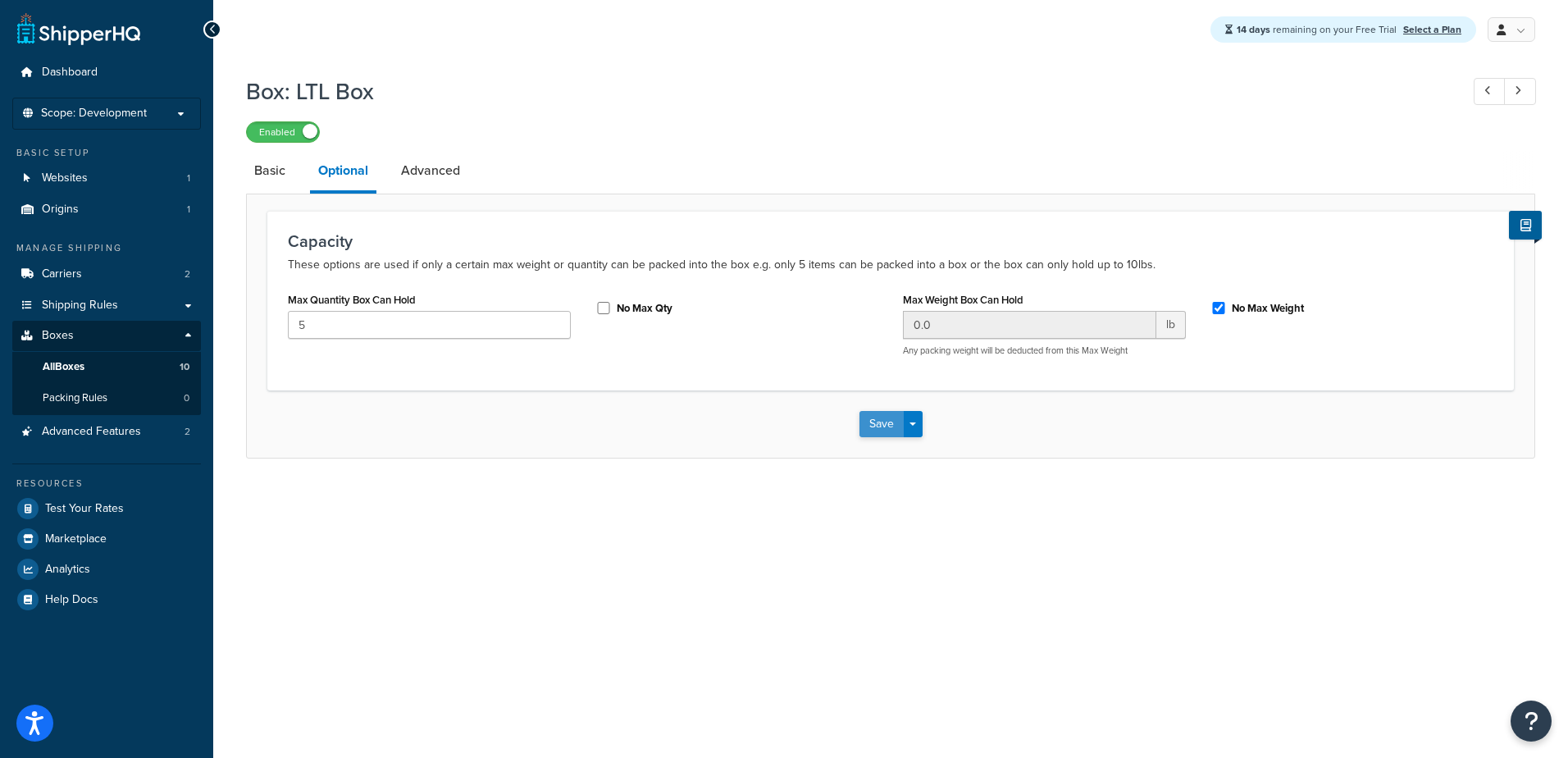
click at [887, 425] on button "Save" at bounding box center [882, 425] width 45 height 26
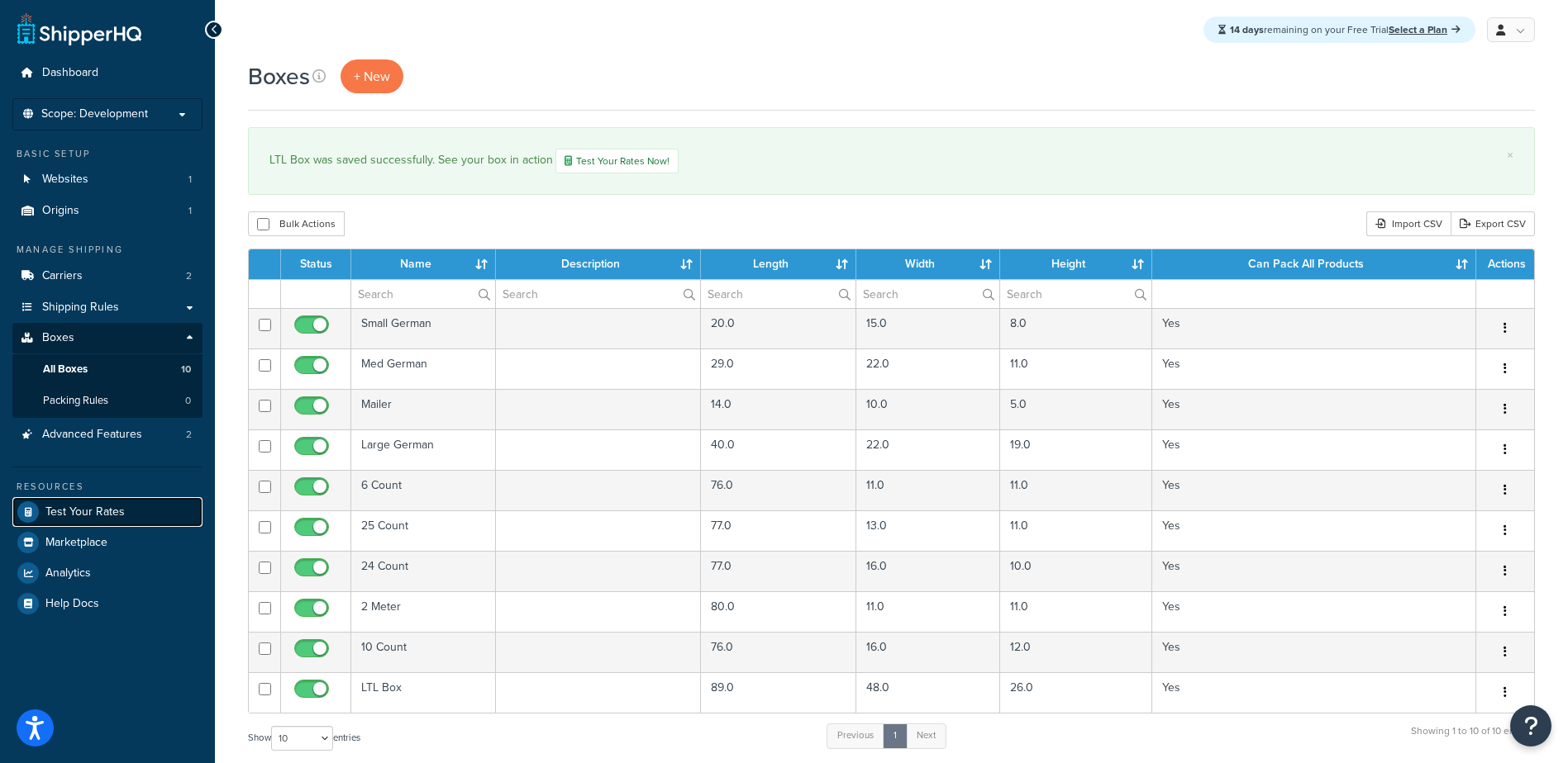
click at [76, 513] on span "Test Your Rates" at bounding box center [85, 512] width 80 height 14
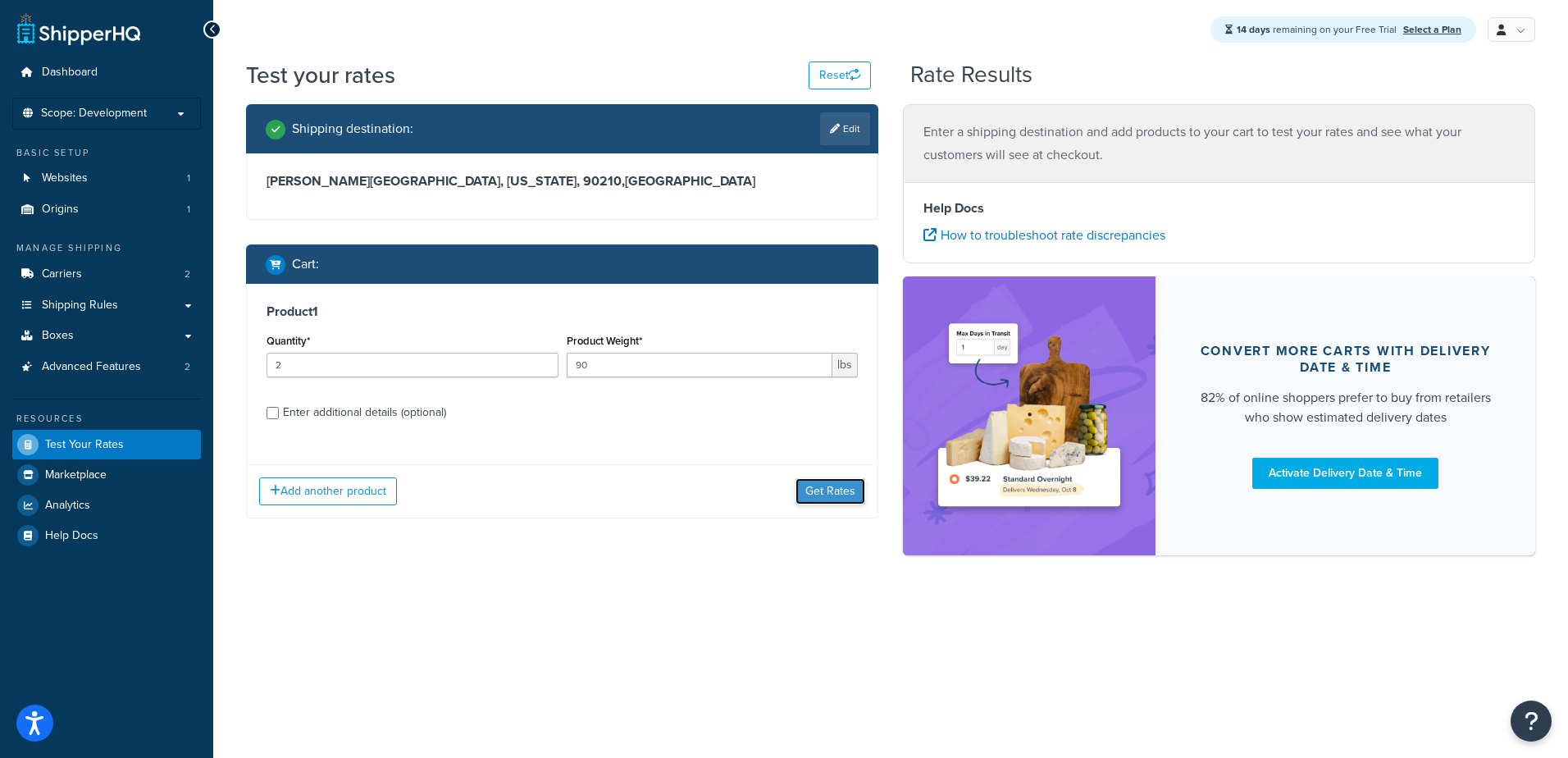
click at [831, 494] on button "Get Rates" at bounding box center [830, 491] width 70 height 26
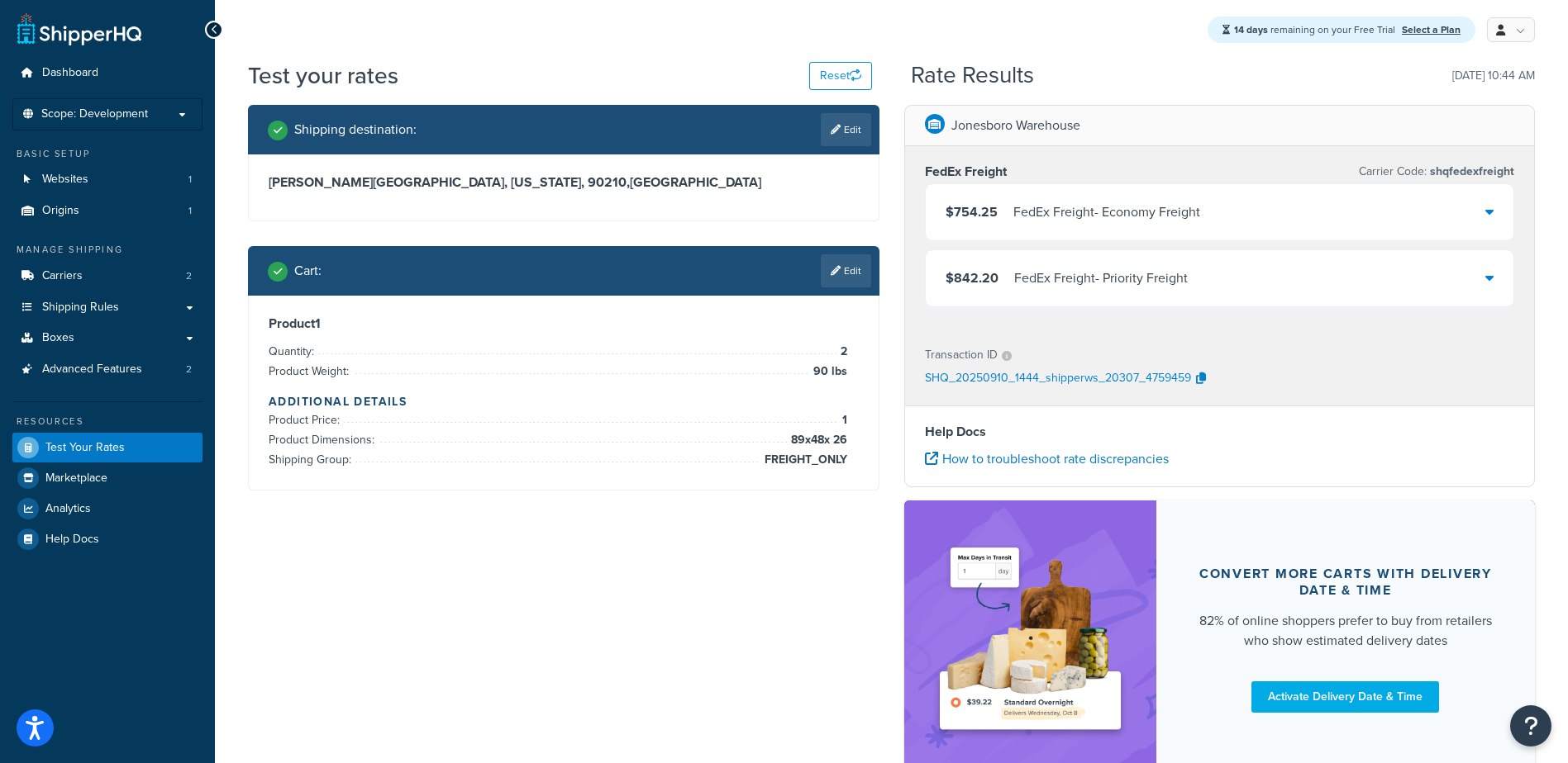
click at [1082, 224] on div "$754.25 FedEx Freight - Economy Freight" at bounding box center [1219, 212] width 588 height 56
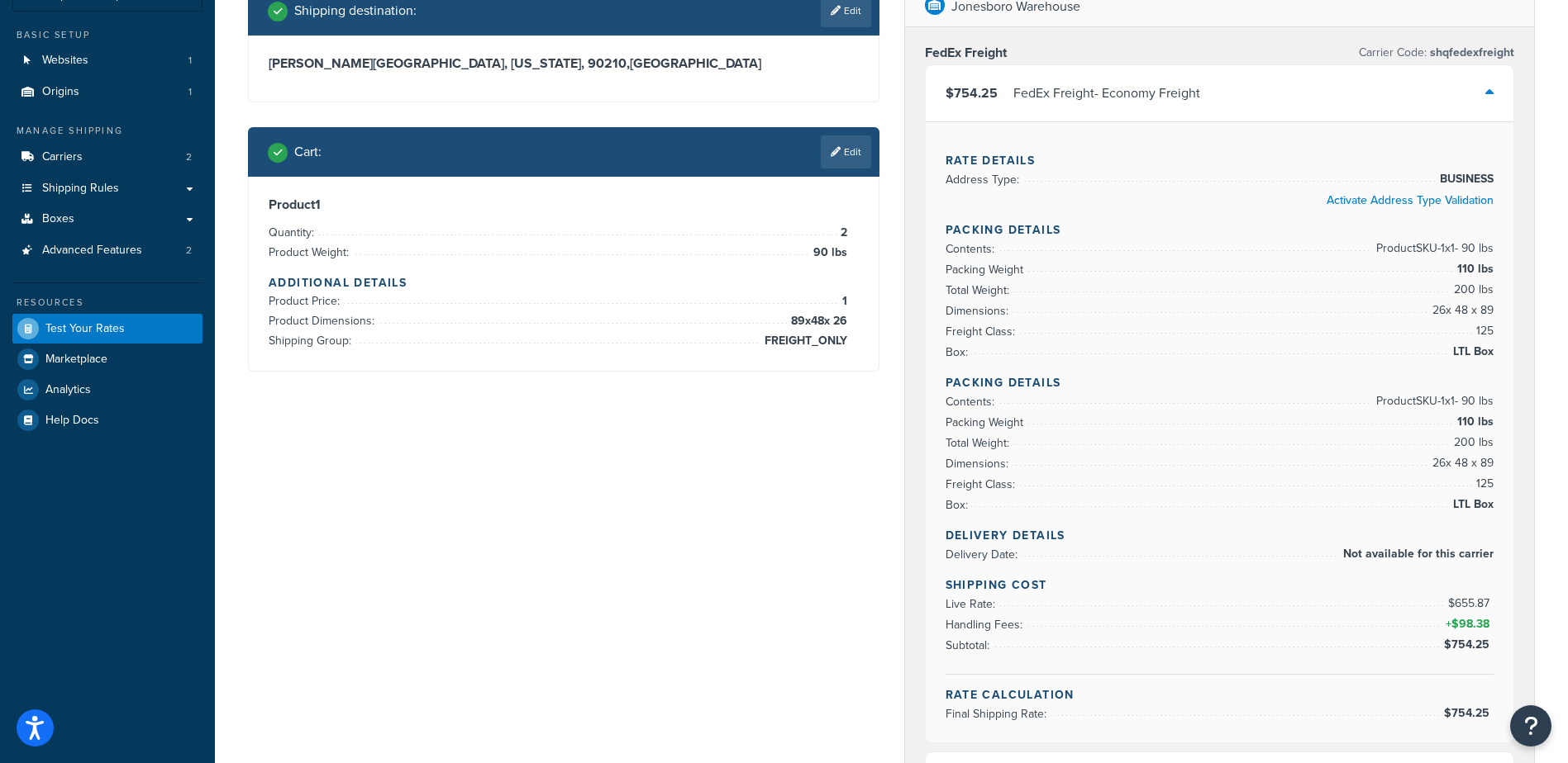
scroll to position [82, 0]
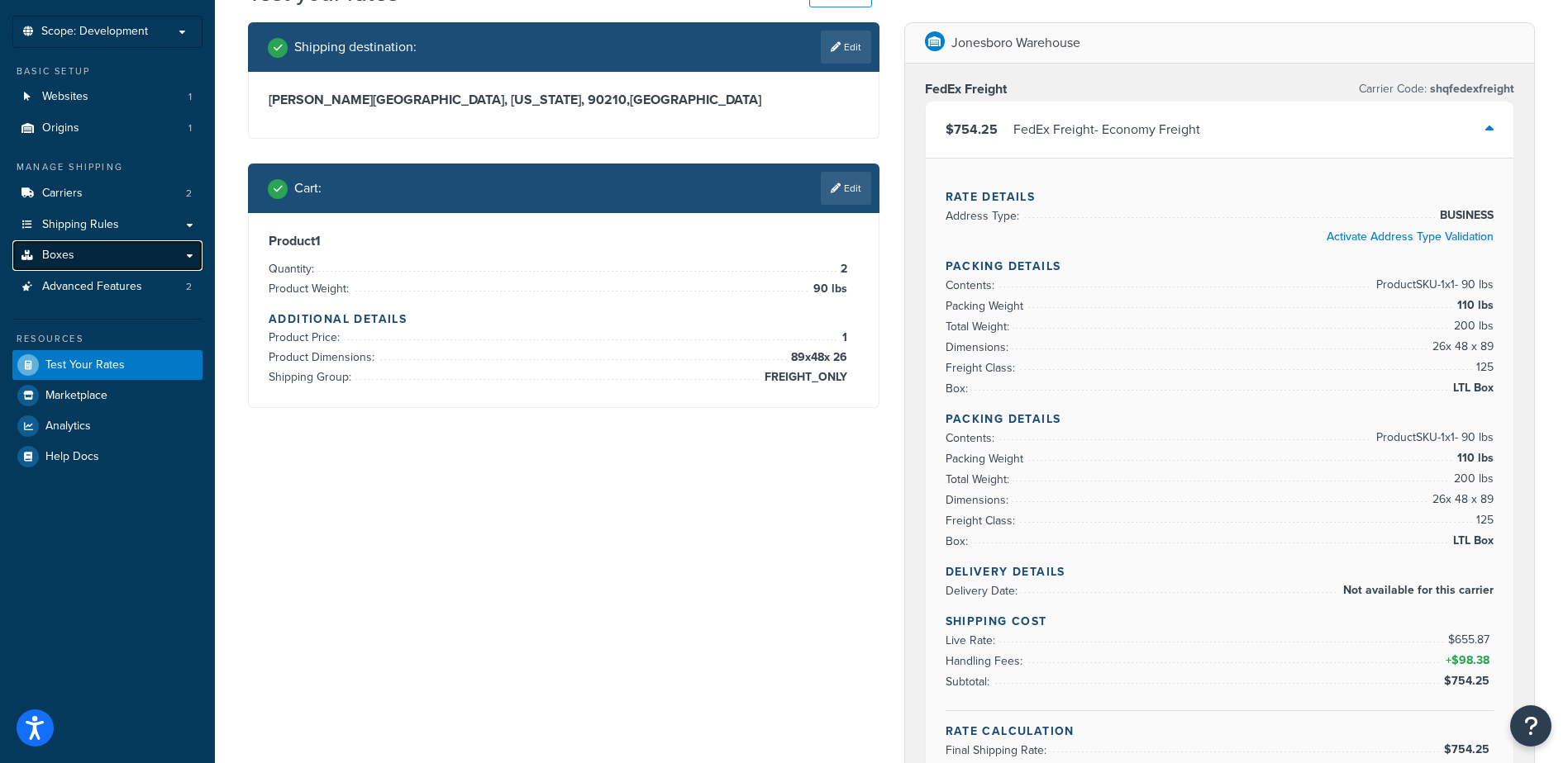
click at [53, 249] on span "Boxes" at bounding box center [58, 255] width 32 height 14
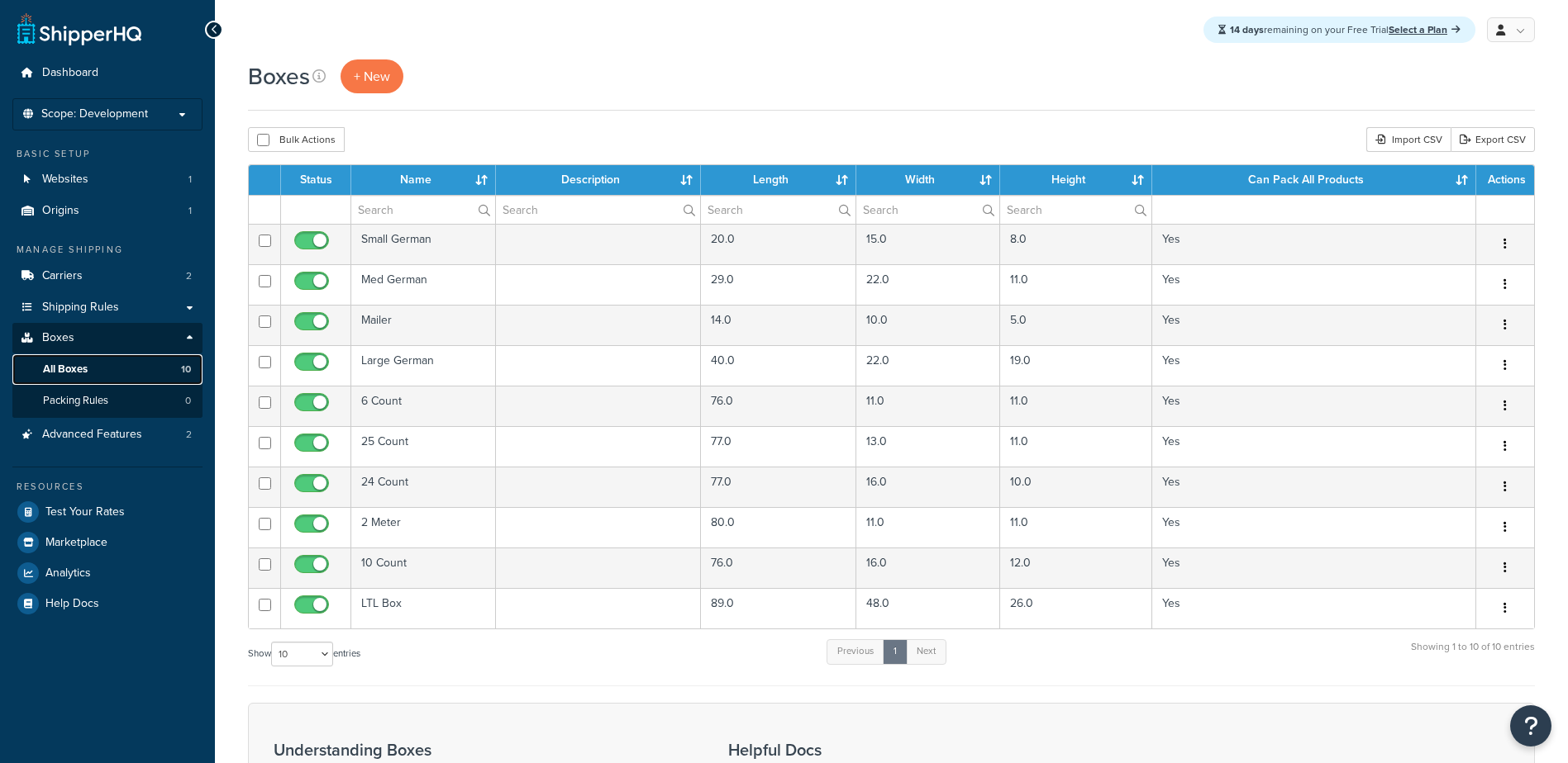
click at [85, 363] on span "All Boxes" at bounding box center [65, 369] width 45 height 14
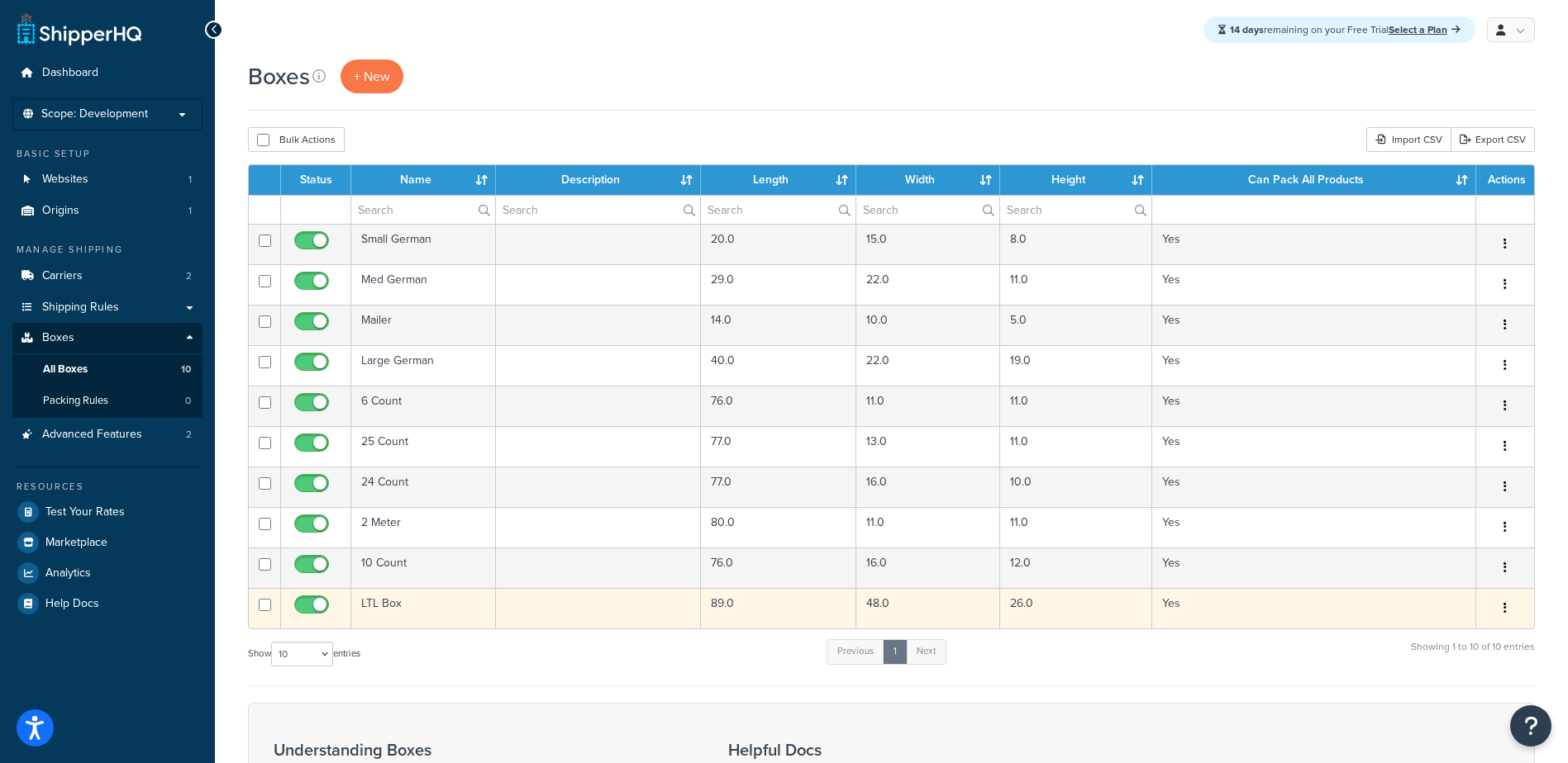
click at [805, 612] on td "89.0" at bounding box center [778, 608] width 155 height 40
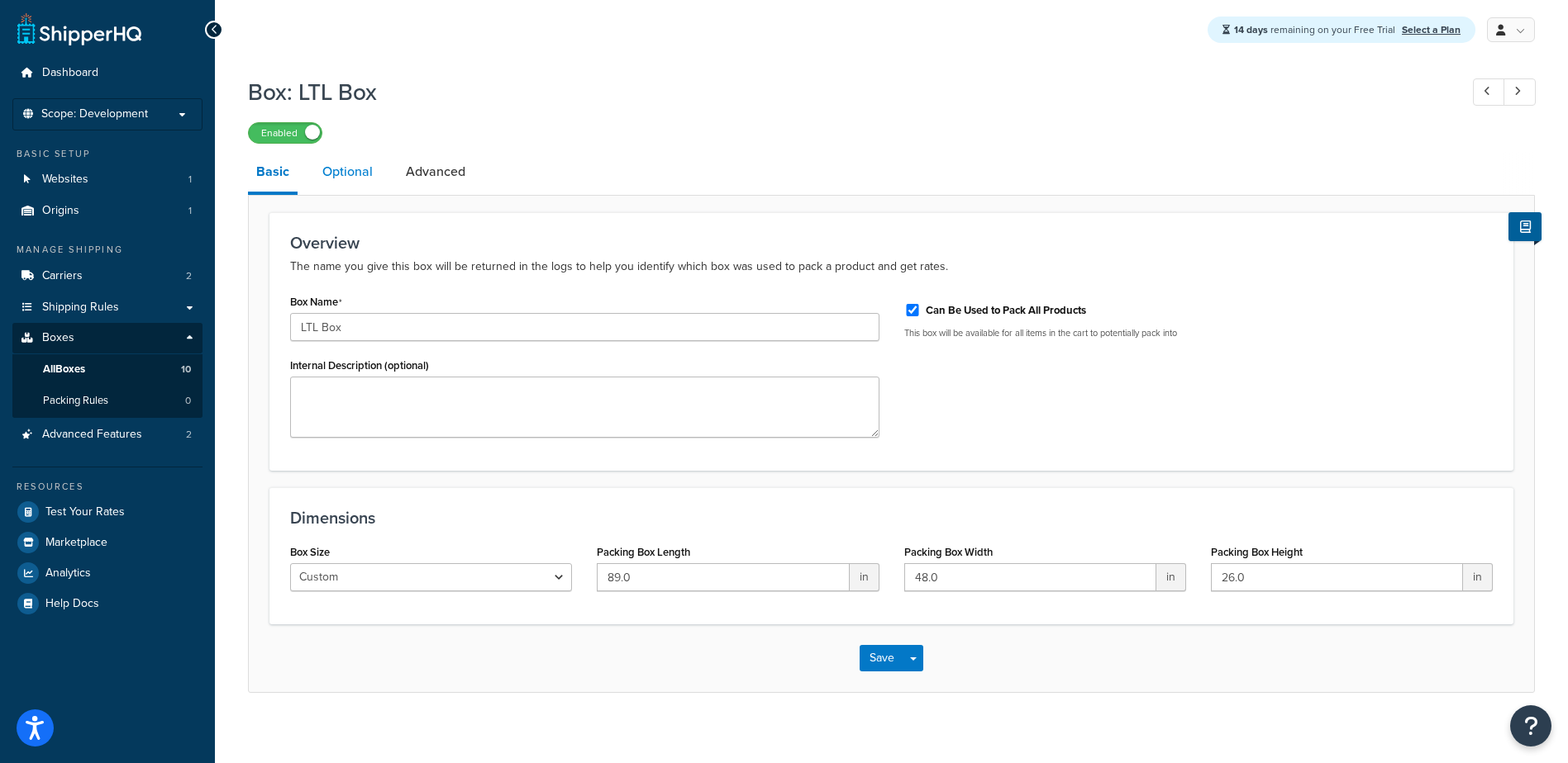
click at [333, 168] on link "Optional" at bounding box center [348, 172] width 67 height 39
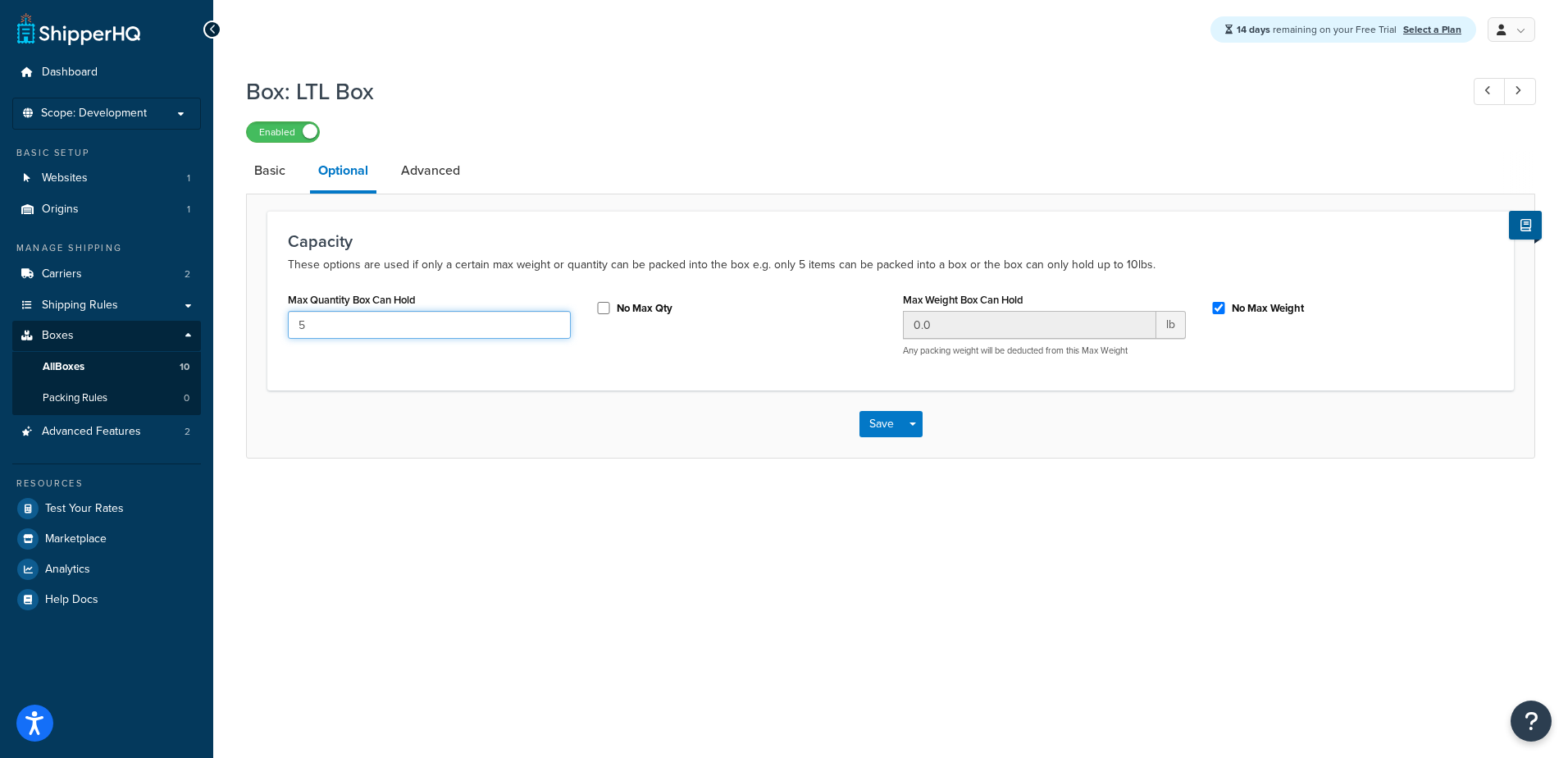
drag, startPoint x: 283, startPoint y: 320, endPoint x: 123, endPoint y: 321, distance: 160.0
click at [146, 320] on div "Dashboard Scope: Development Basic Setup Websites 1 Origins 1 Manage Shipping C…" at bounding box center [784, 379] width 1568 height 758
type input "1"
click at [614, 309] on div "No Max Qty" at bounding box center [736, 307] width 283 height 25
click at [602, 312] on input "No Max Qty" at bounding box center [603, 307] width 17 height 12
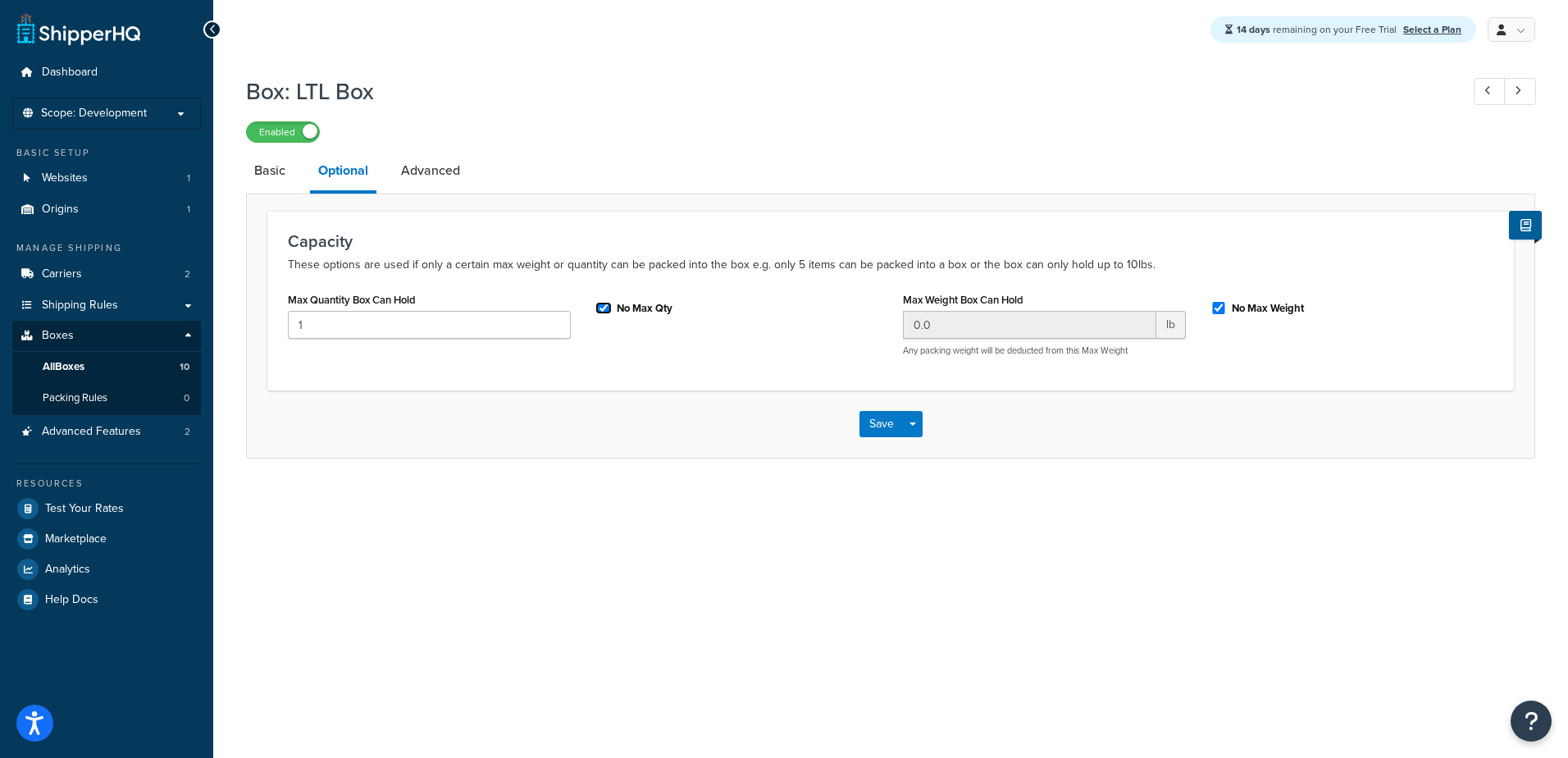
checkbox input "true"
click at [422, 173] on link "Advanced" at bounding box center [430, 171] width 75 height 39
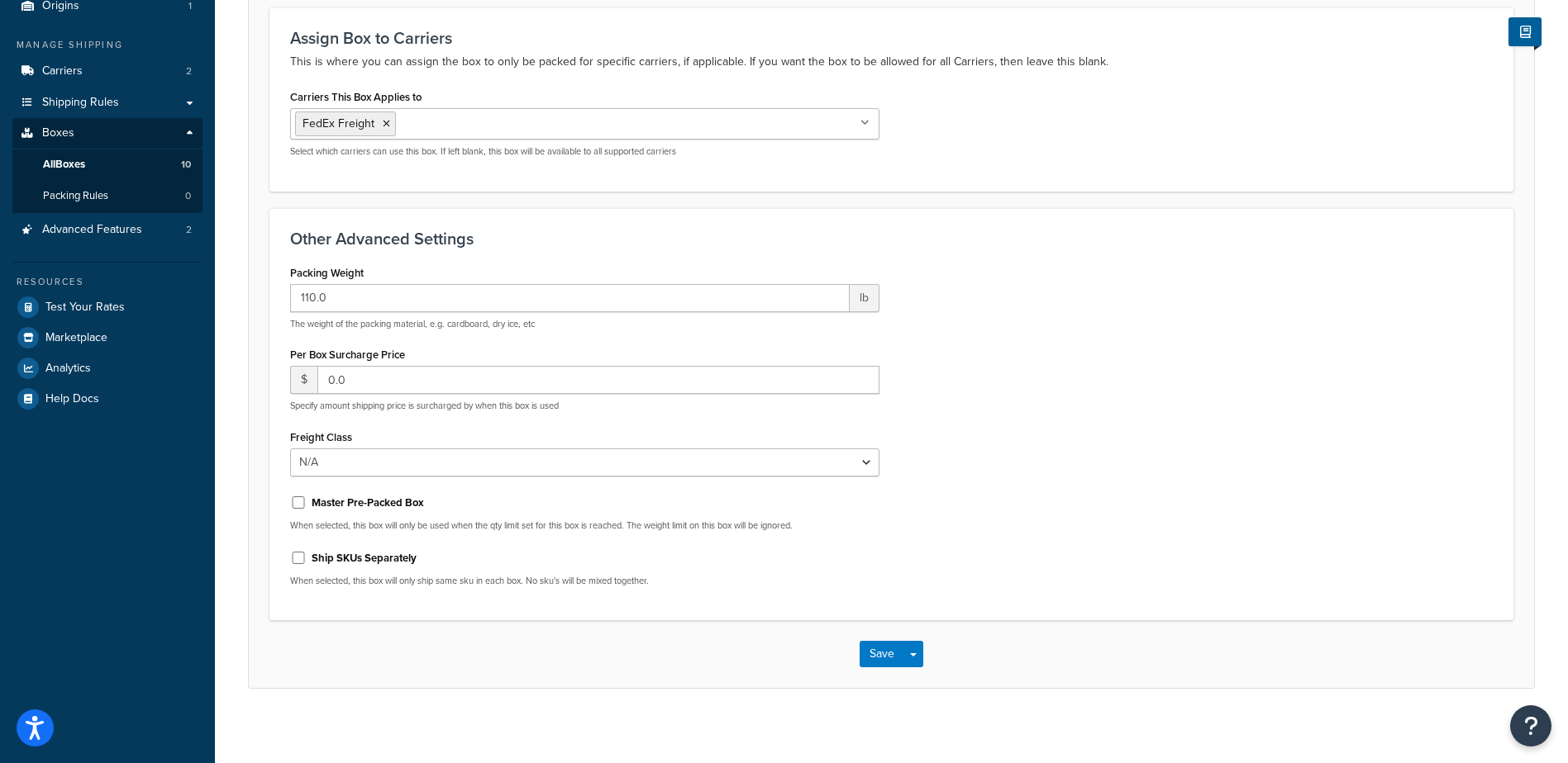
scroll to position [216, 0]
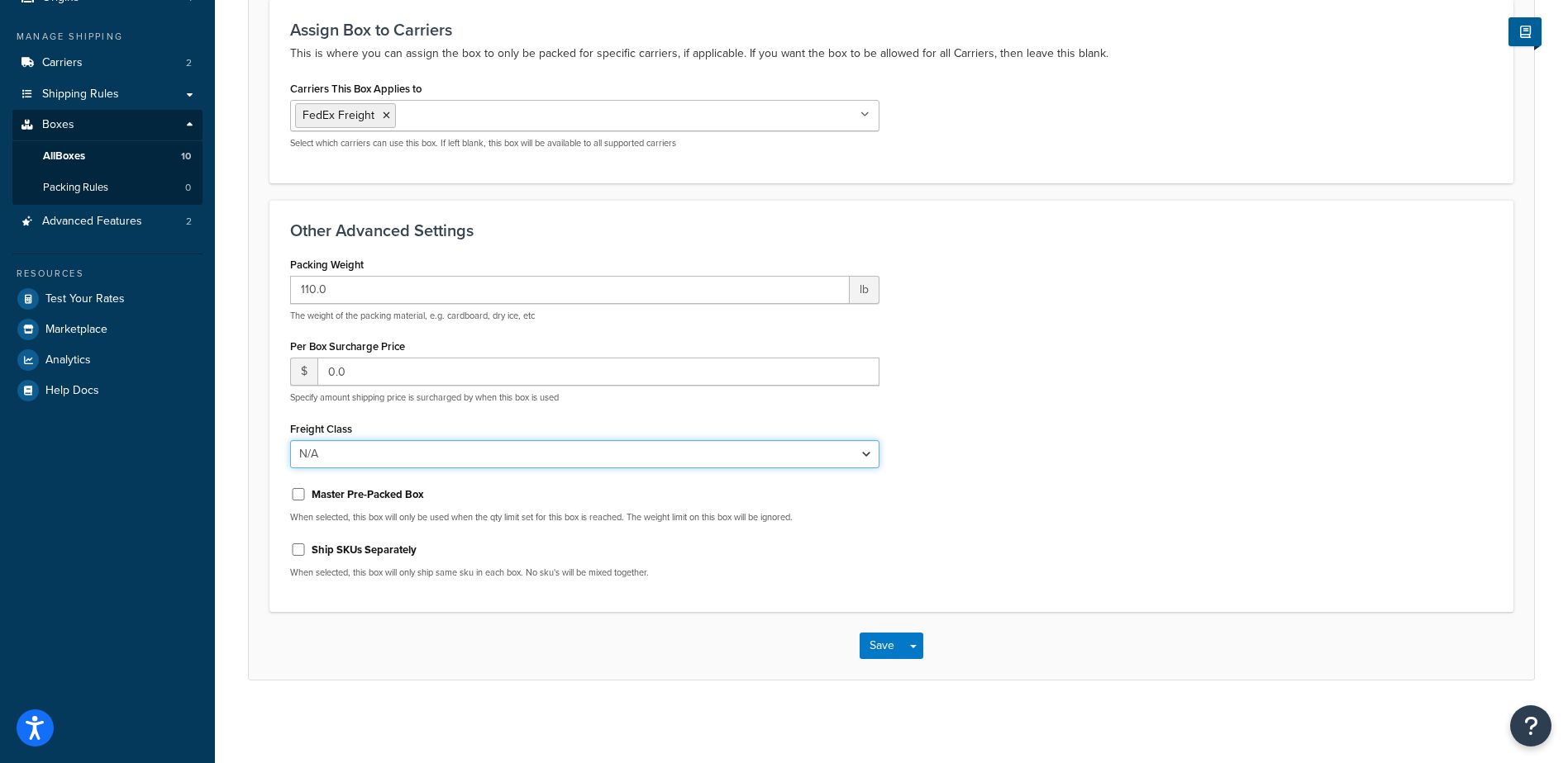
click at [354, 445] on select "N/A 50 55 60 65 70 77.5 85 92.5 100 110 125 150 175 200 250 300 400 500" at bounding box center [585, 454] width 589 height 28
select select "125"
click at [290, 440] on select "N/A 50 55 60 65 70 77.5 85 92.5 100 110 125 150 175 200 250 300 400 500" at bounding box center [585, 454] width 589 height 28
click at [885, 646] on button "Save" at bounding box center [882, 646] width 45 height 26
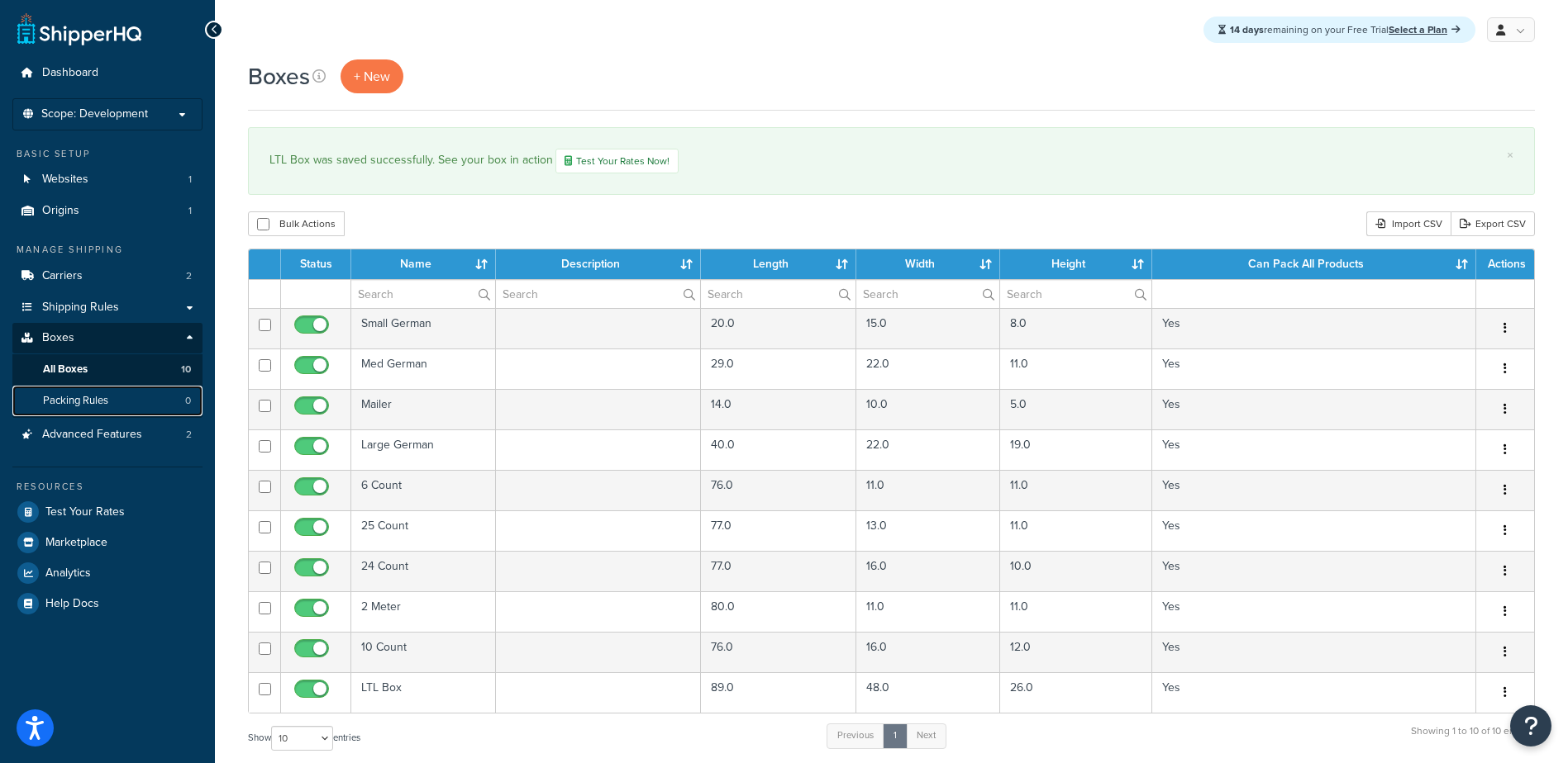
click at [57, 397] on span "Packing Rules" at bounding box center [76, 400] width 65 height 14
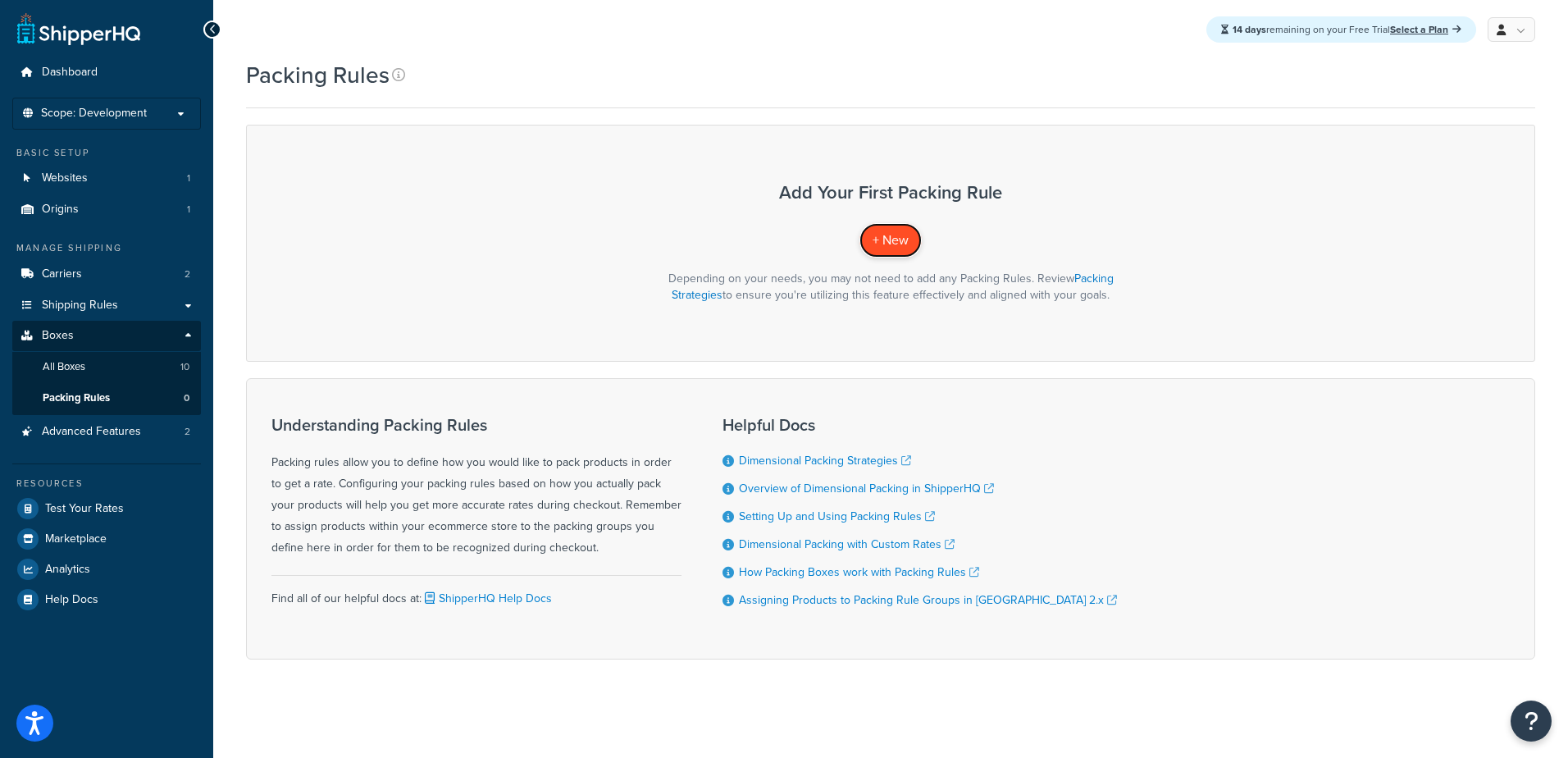
click at [884, 246] on span "+ New" at bounding box center [890, 240] width 36 height 19
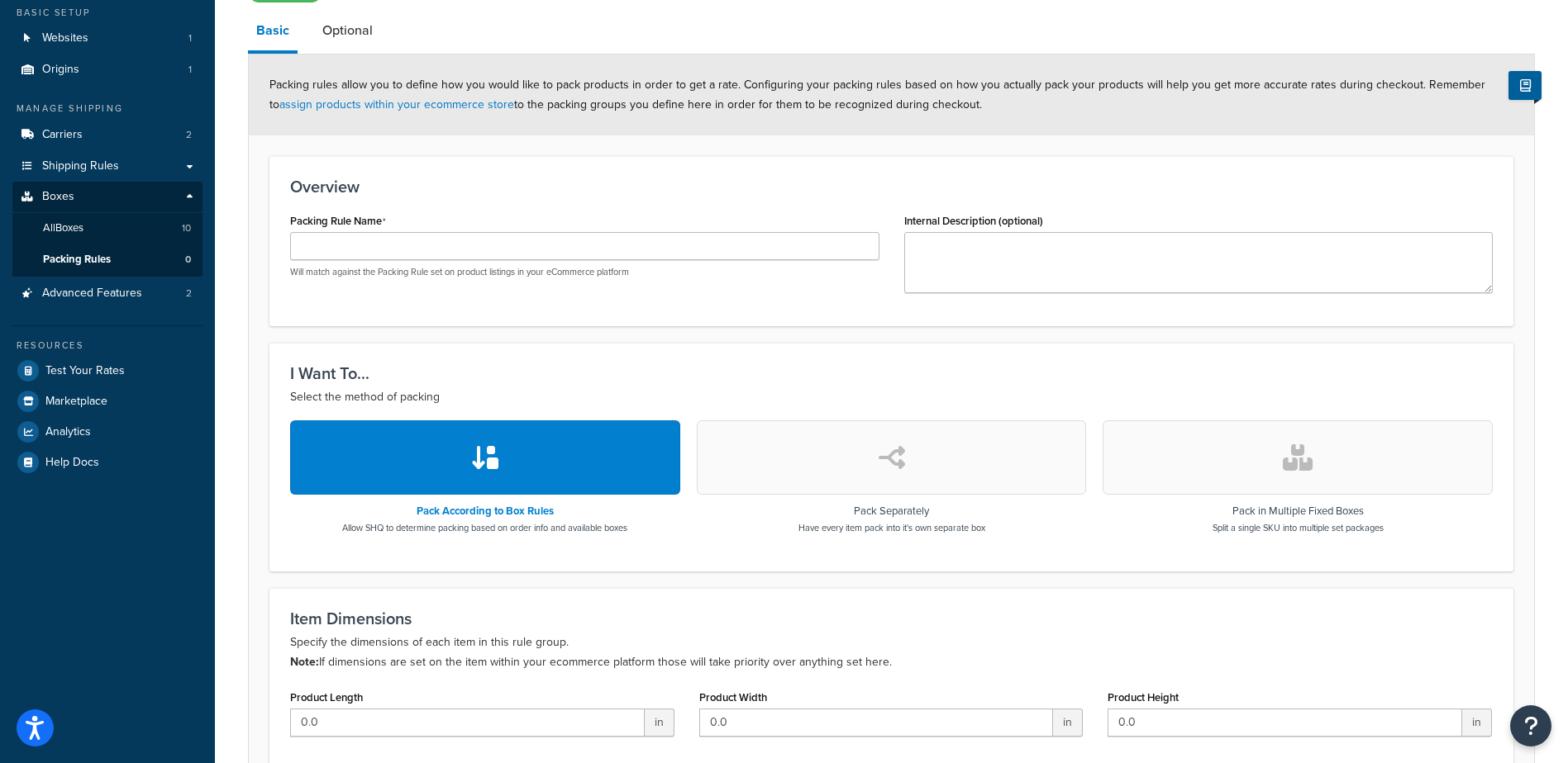
scroll to position [166, 0]
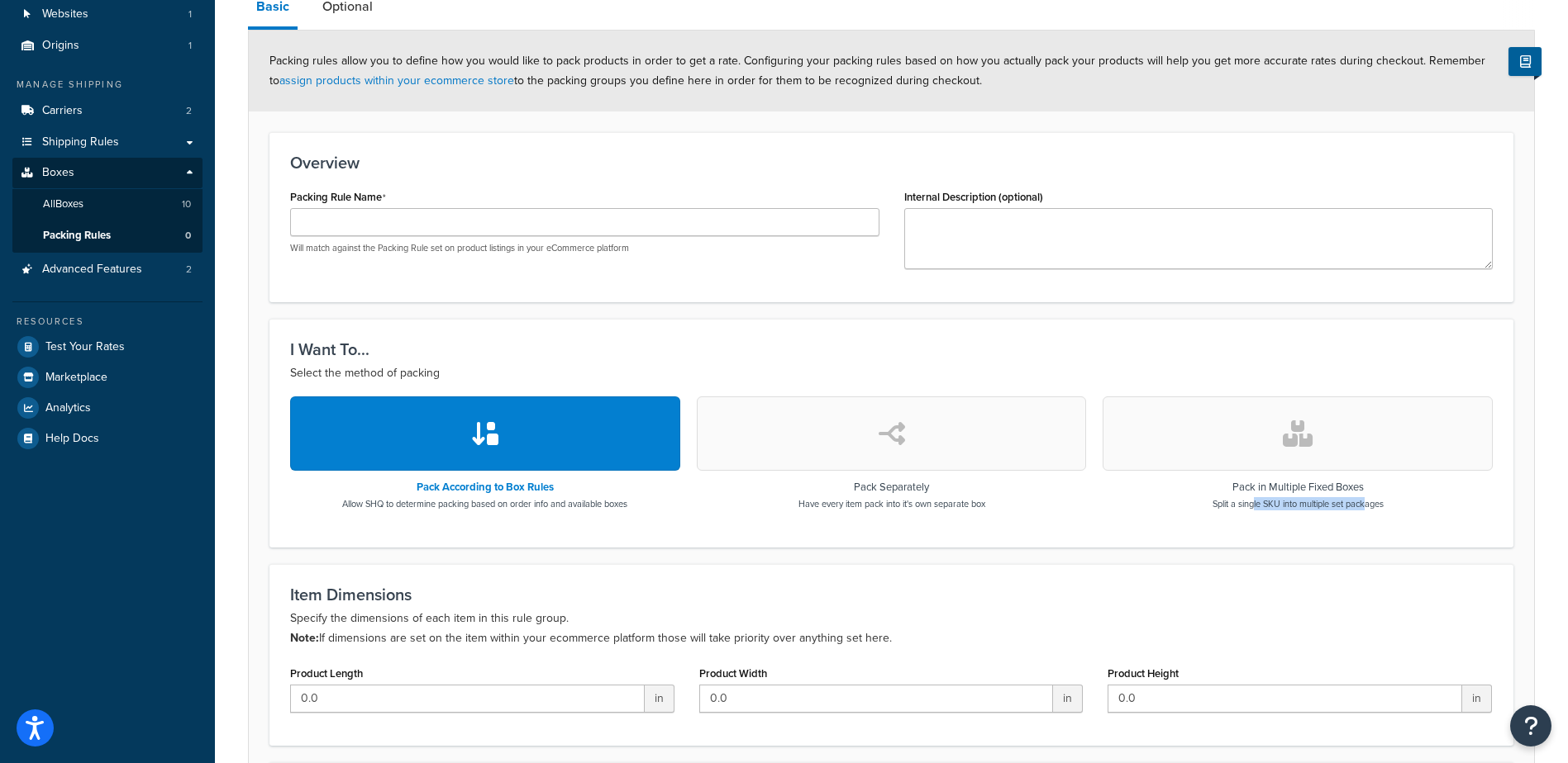
drag, startPoint x: 1365, startPoint y: 507, endPoint x: 1250, endPoint y: 507, distance: 115.0
click at [1251, 507] on p "Split a single SKU into multiple set packages" at bounding box center [1298, 504] width 171 height 13
click at [508, 219] on input "Packing Rule Name" at bounding box center [585, 223] width 589 height 28
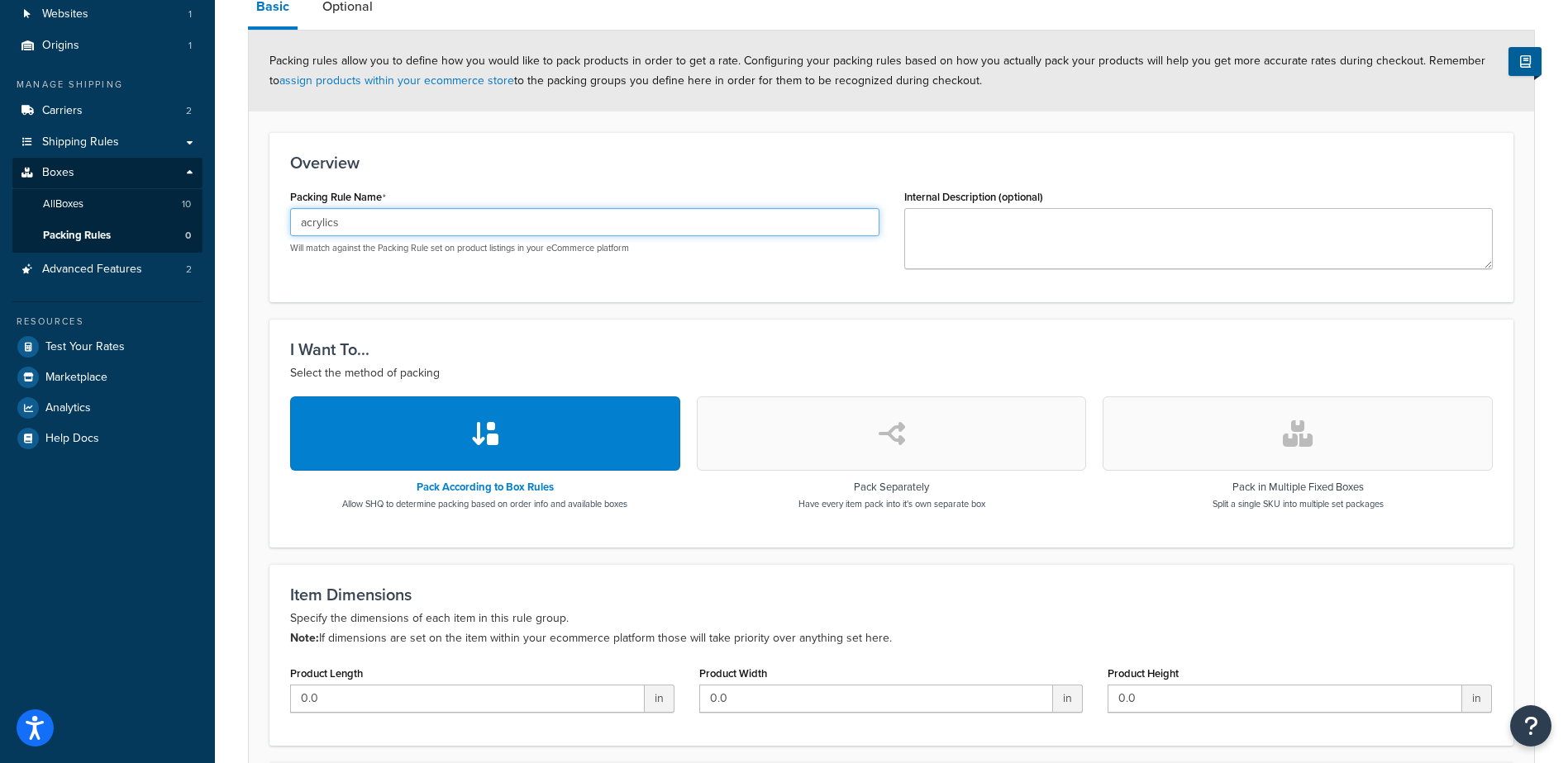
type input "acrylics"
click at [463, 436] on button "button" at bounding box center [485, 434] width 390 height 75
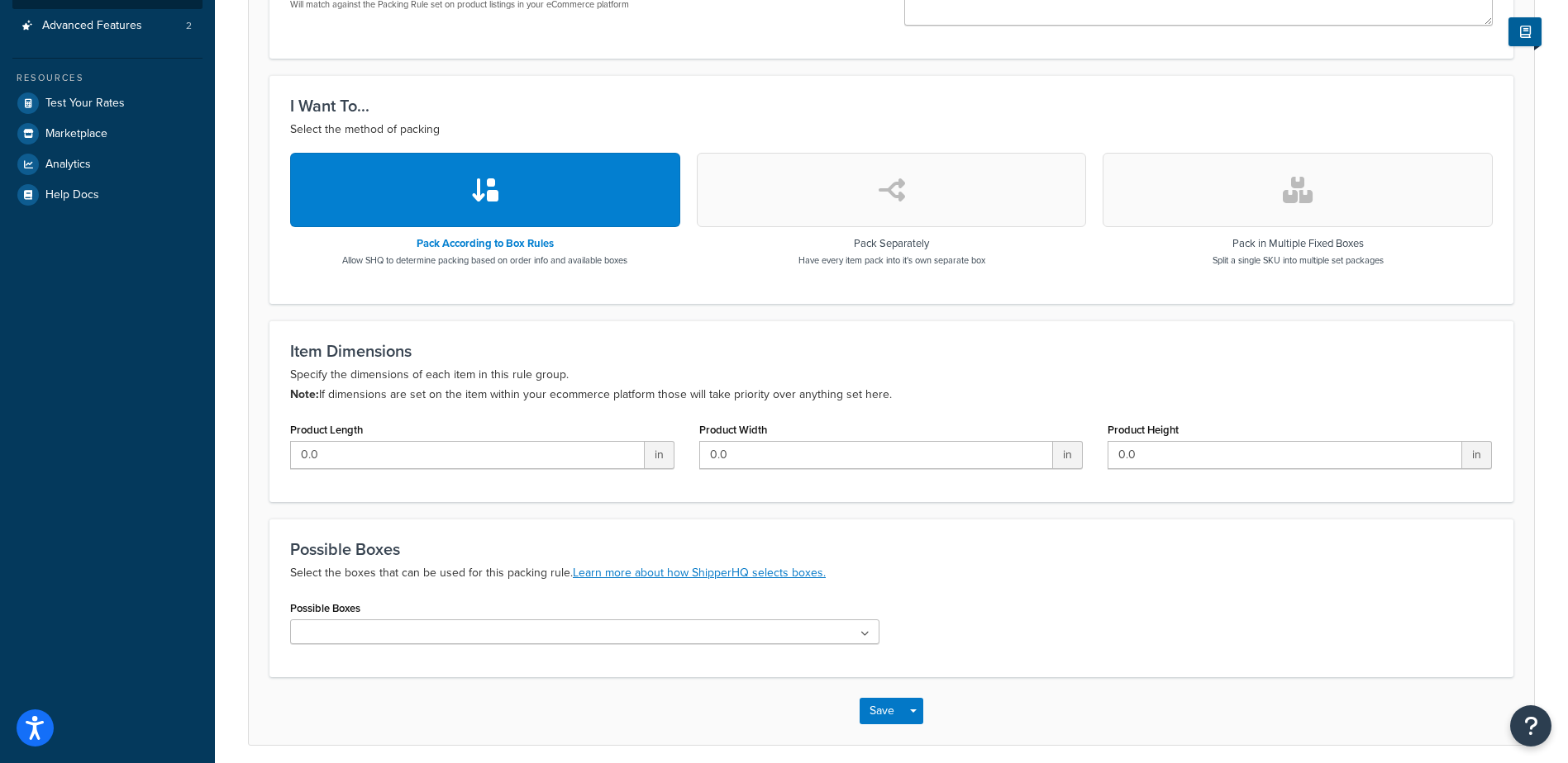
scroll to position [476, 0]
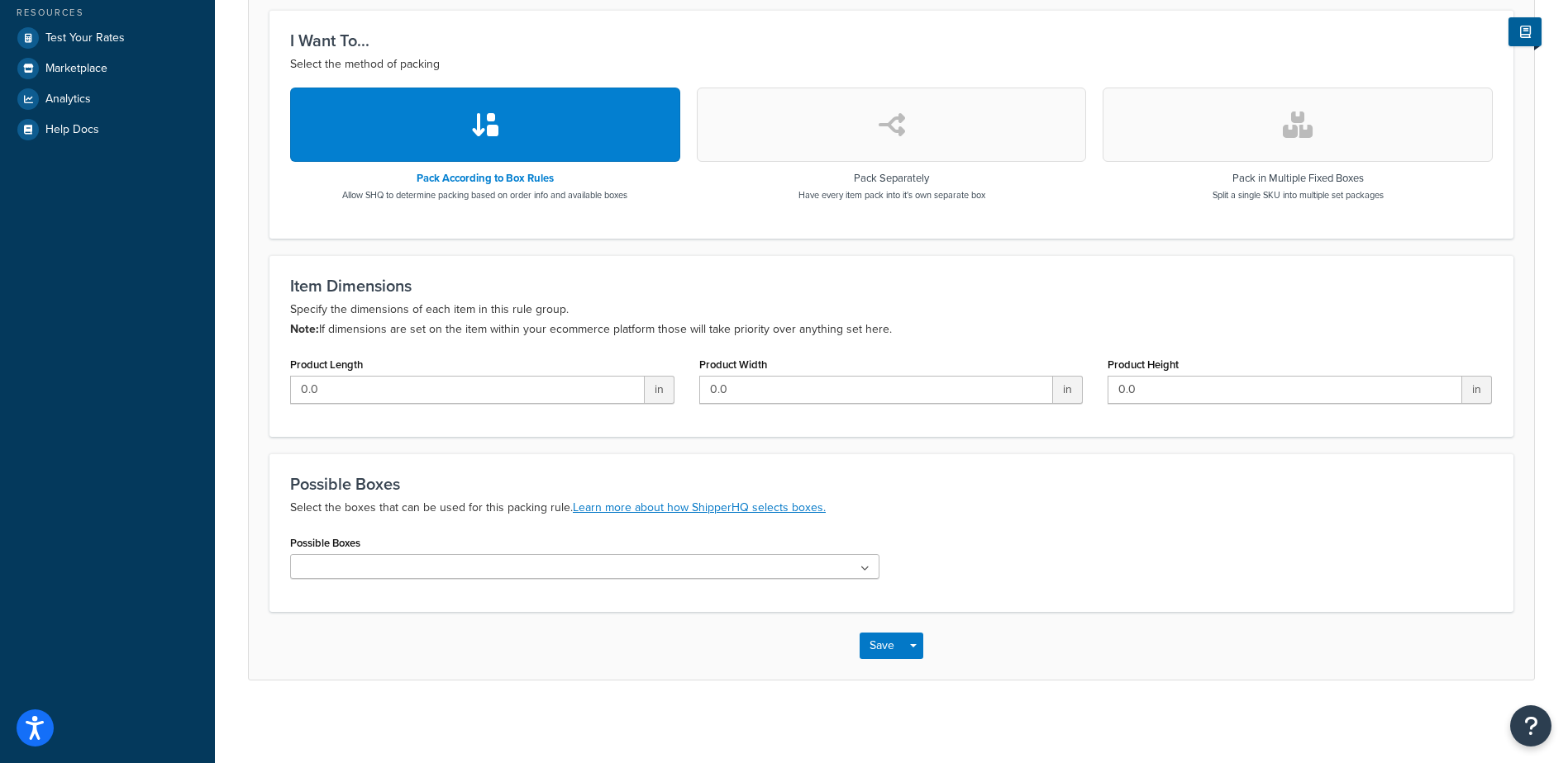
click at [676, 568] on ul at bounding box center [585, 567] width 589 height 25
click at [670, 571] on ul at bounding box center [585, 567] width 589 height 25
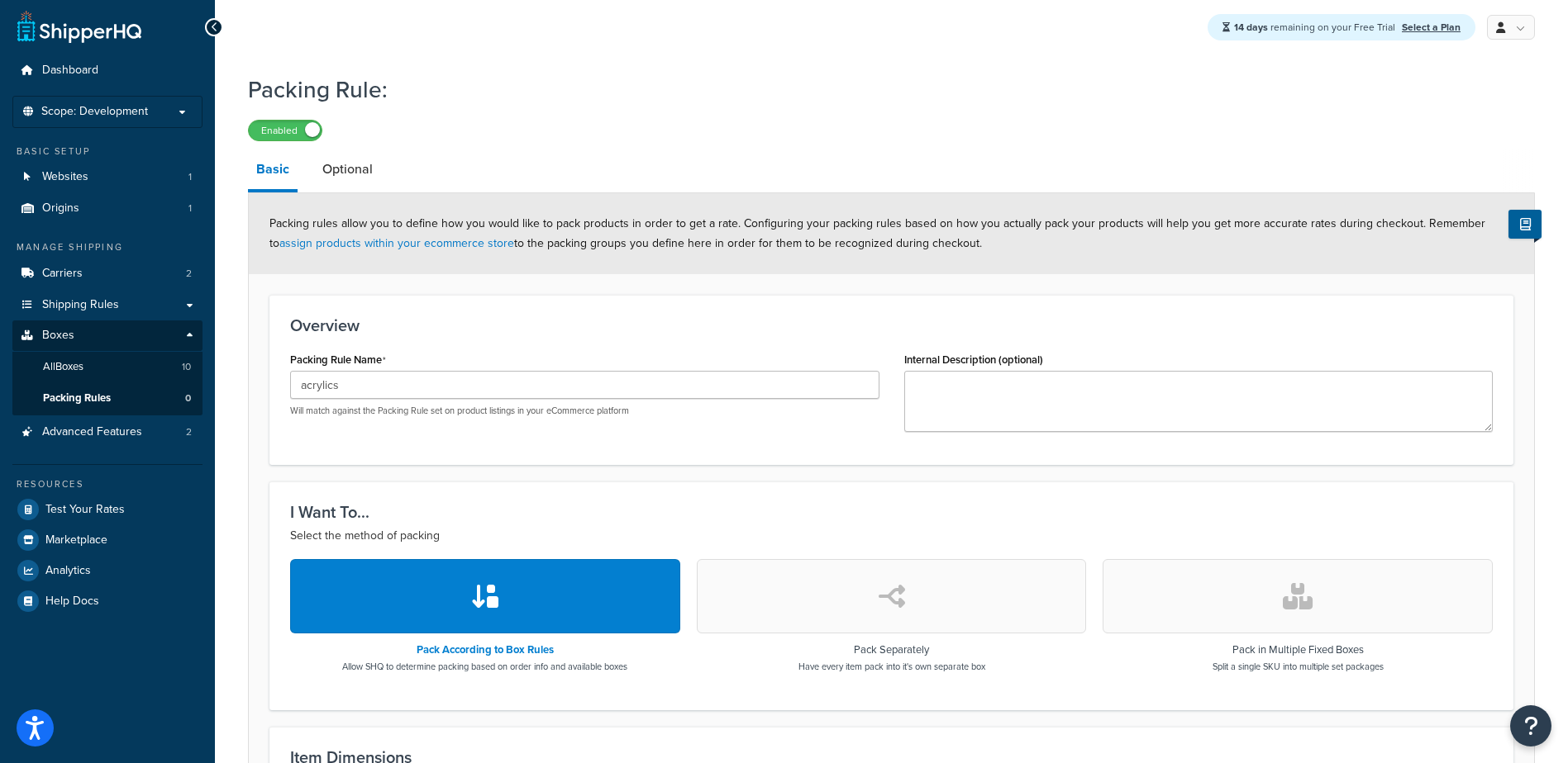
scroll to position [0, 0]
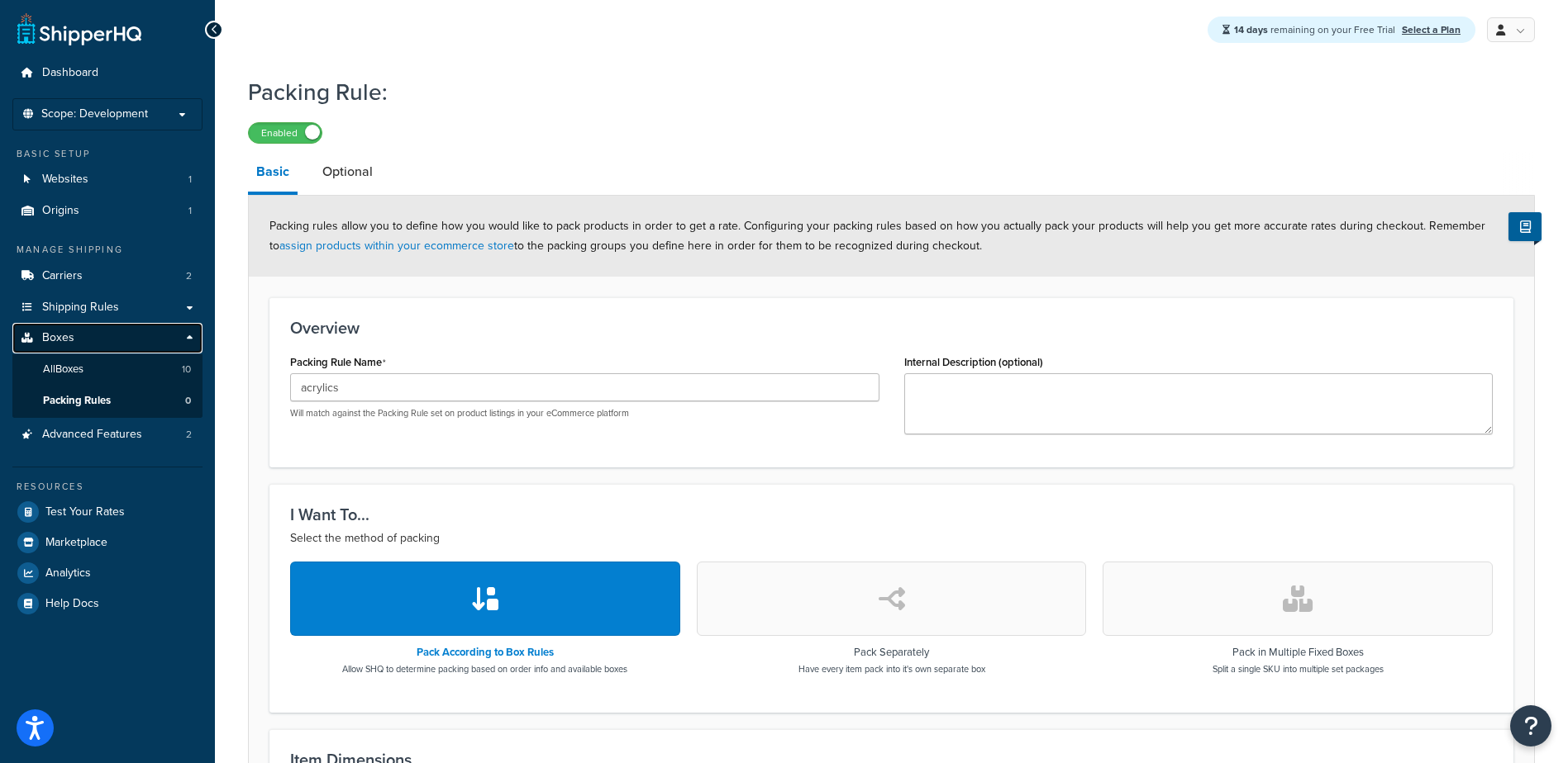
click at [71, 338] on span "Boxes" at bounding box center [58, 338] width 32 height 14
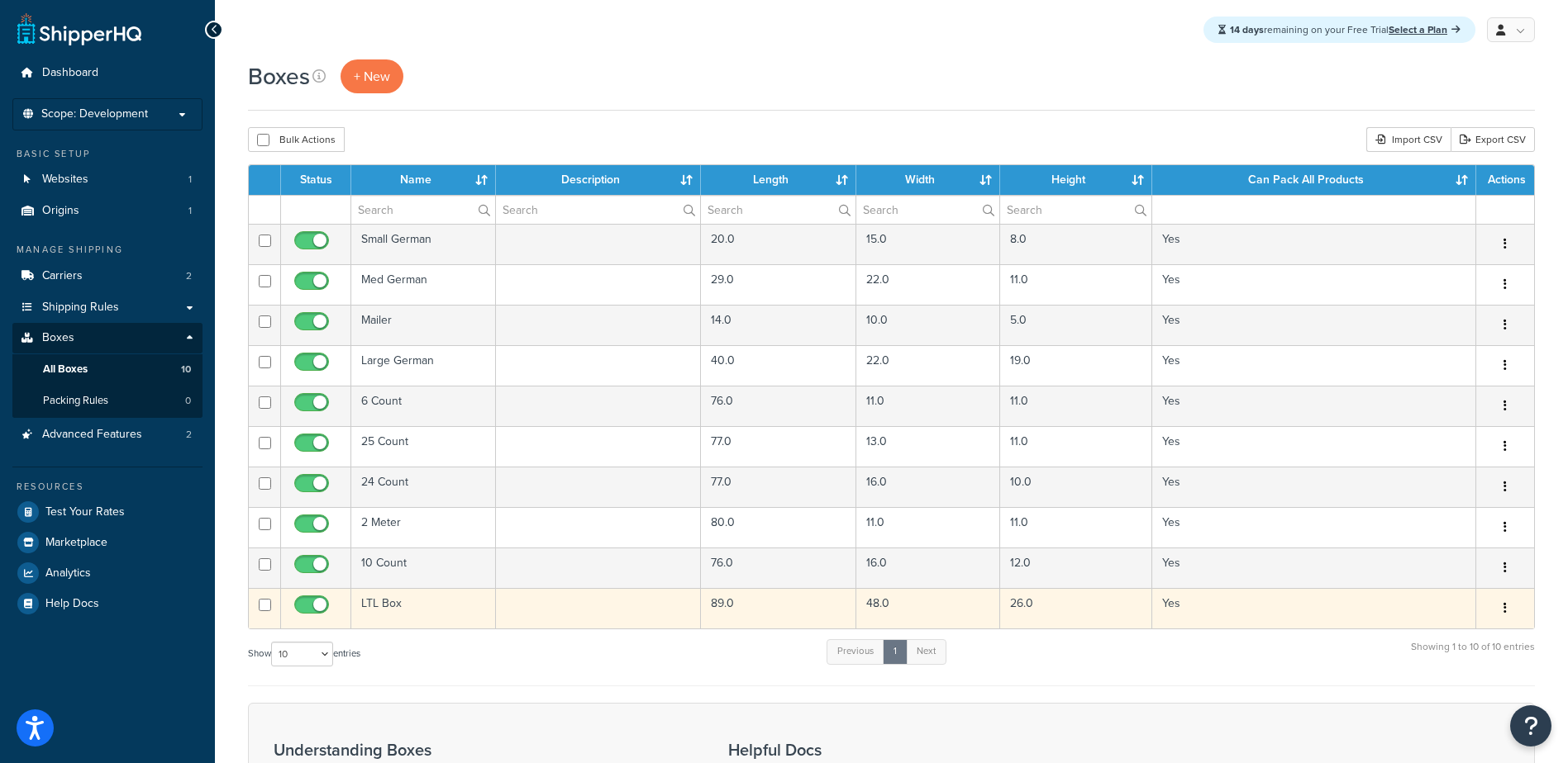
click at [752, 607] on td "89.0" at bounding box center [778, 608] width 155 height 40
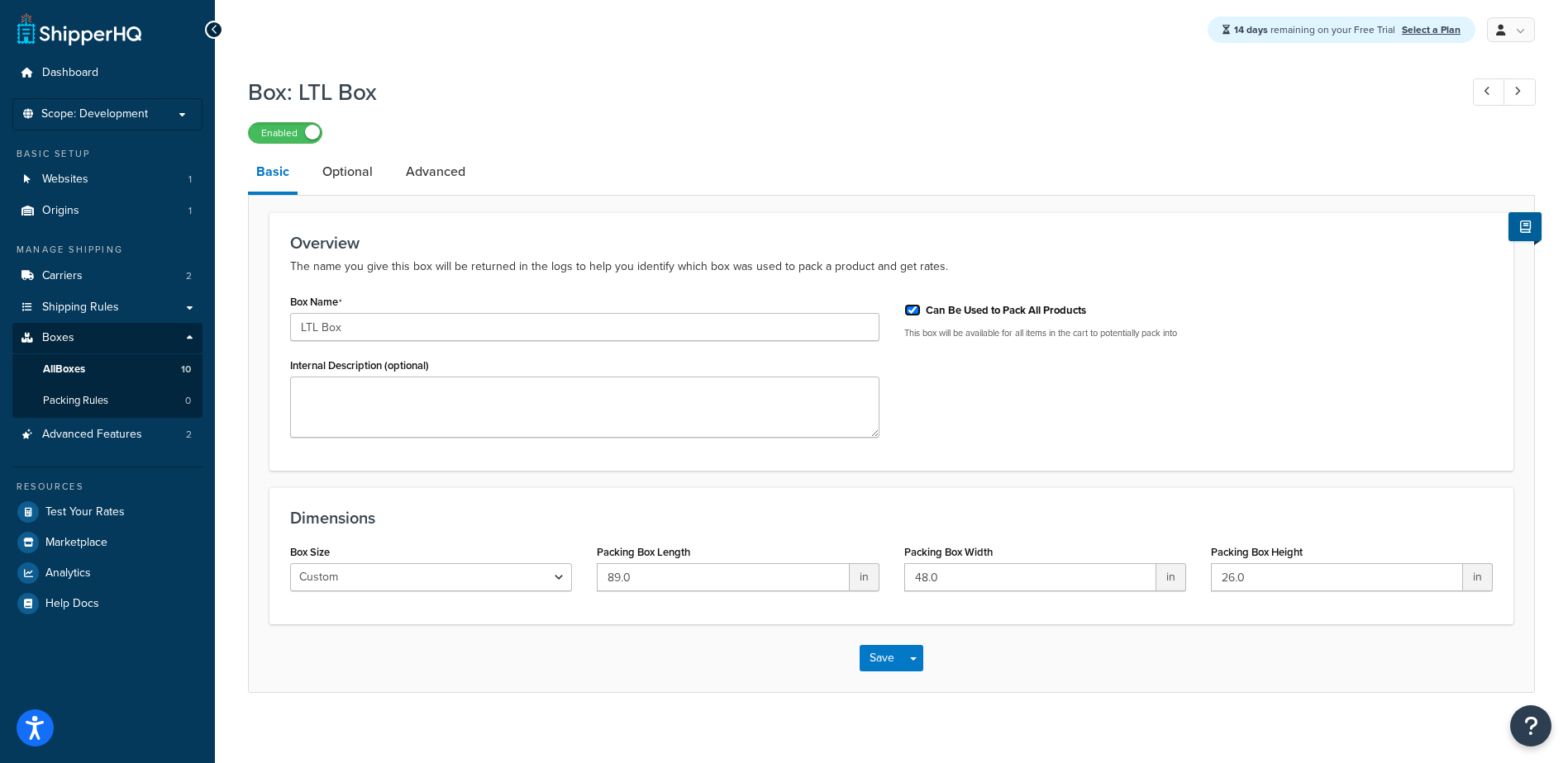
click at [913, 314] on input "Can Be Used to Pack All Products" at bounding box center [912, 310] width 17 height 12
checkbox input "false"
drag, startPoint x: 965, startPoint y: 334, endPoint x: 1247, endPoint y: 337, distance: 282.0
click at [1247, 337] on p "This box will be available for all items in the cart to potentially pack into" at bounding box center [1198, 333] width 589 height 12
drag, startPoint x: 1247, startPoint y: 337, endPoint x: 1220, endPoint y: 335, distance: 27.1
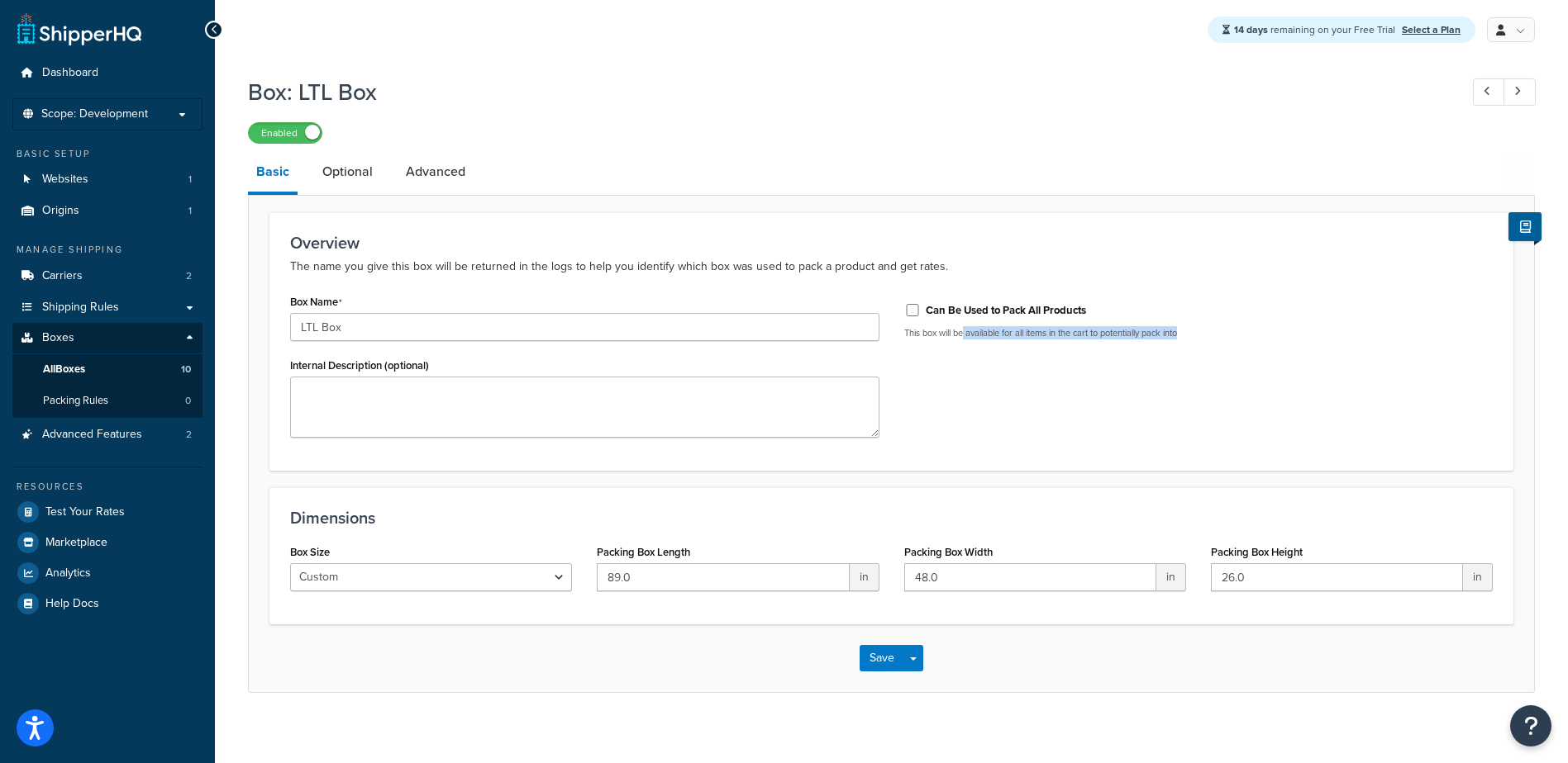
click at [1220, 335] on p "This box will be available for all items in the cart to potentially pack into" at bounding box center [1198, 333] width 589 height 12
click at [886, 655] on button "Save" at bounding box center [882, 658] width 45 height 26
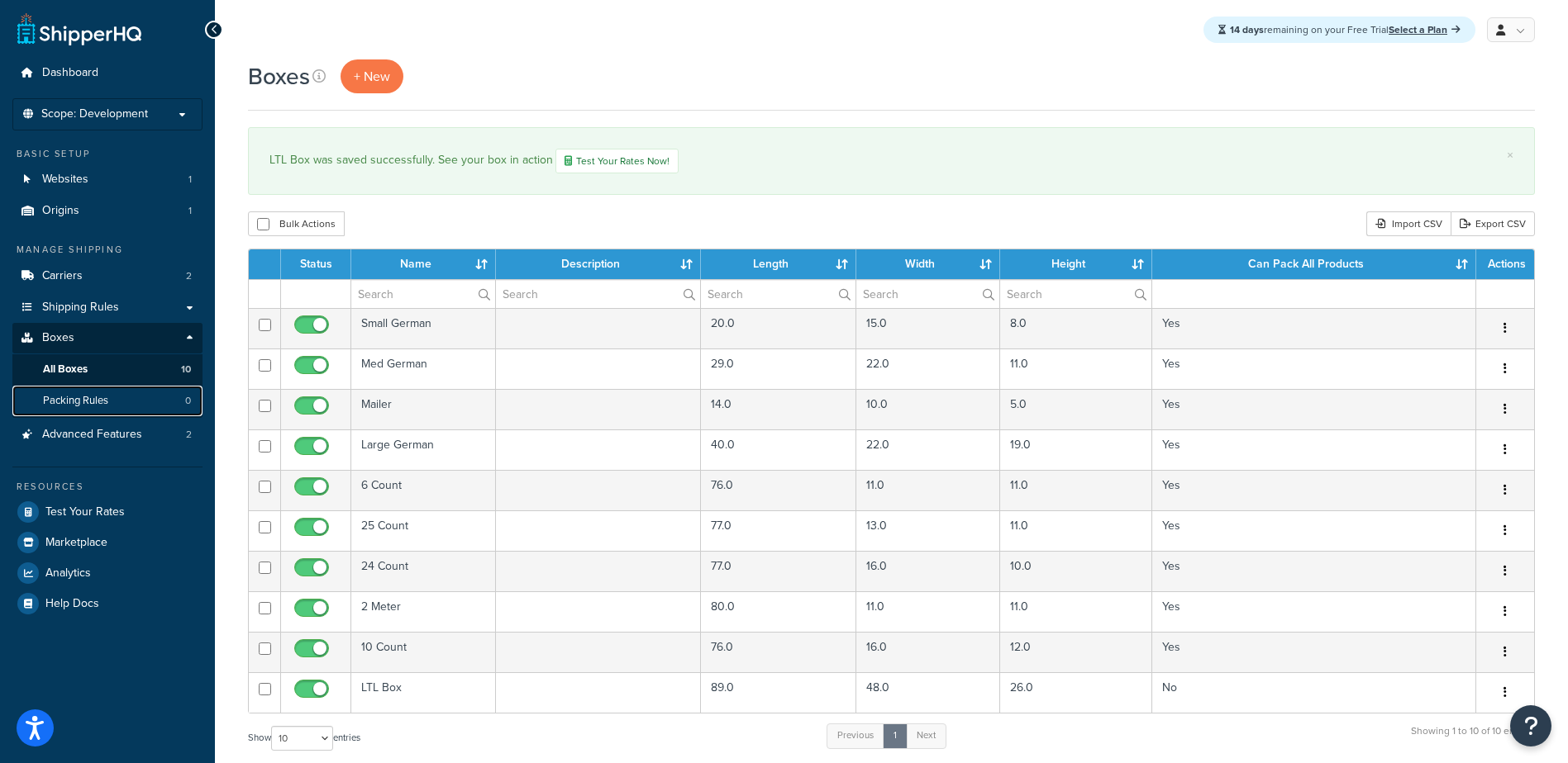
click at [63, 399] on span "Packing Rules" at bounding box center [76, 400] width 65 height 14
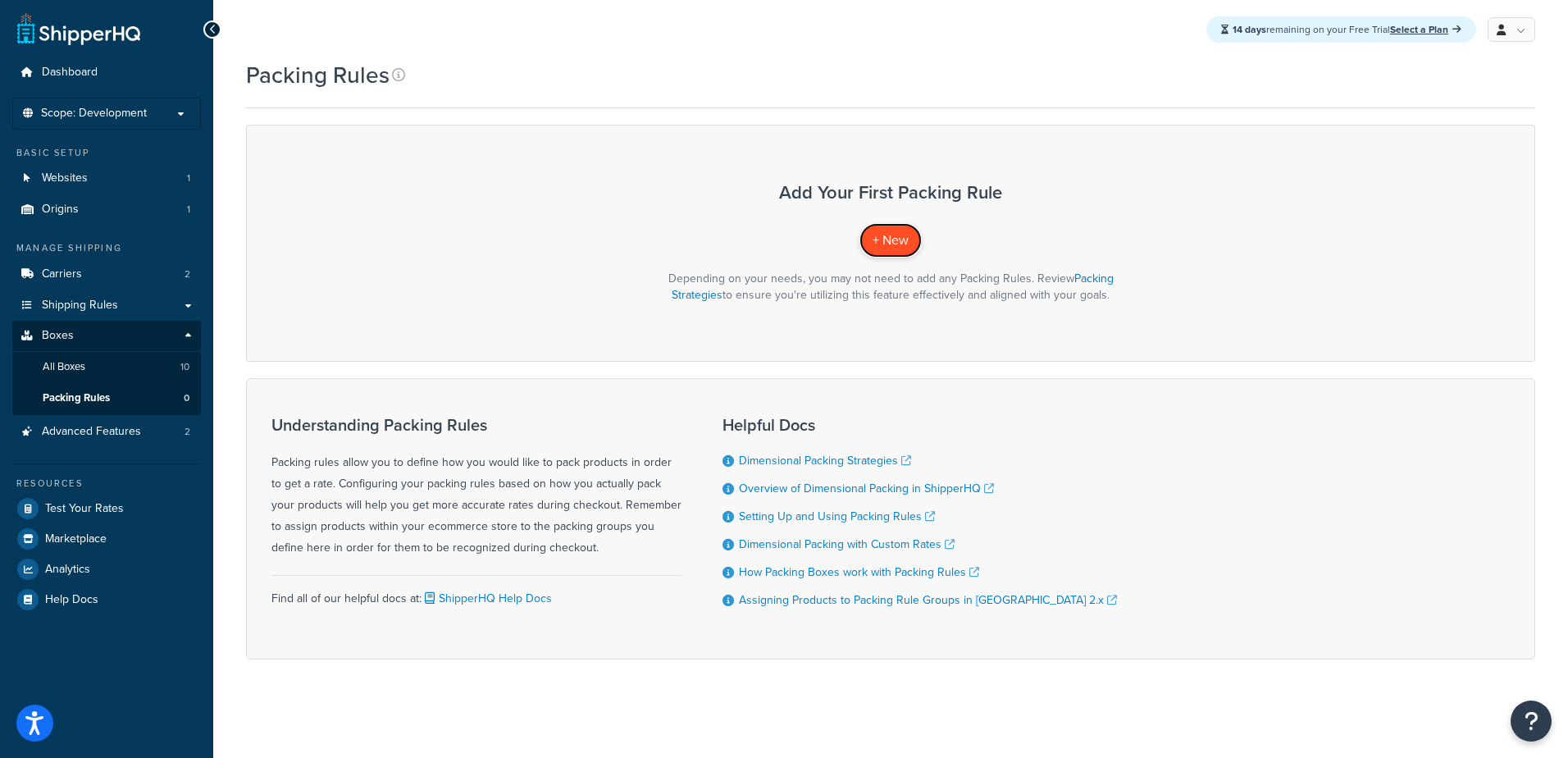
click at [898, 243] on span "+ New" at bounding box center [890, 240] width 36 height 19
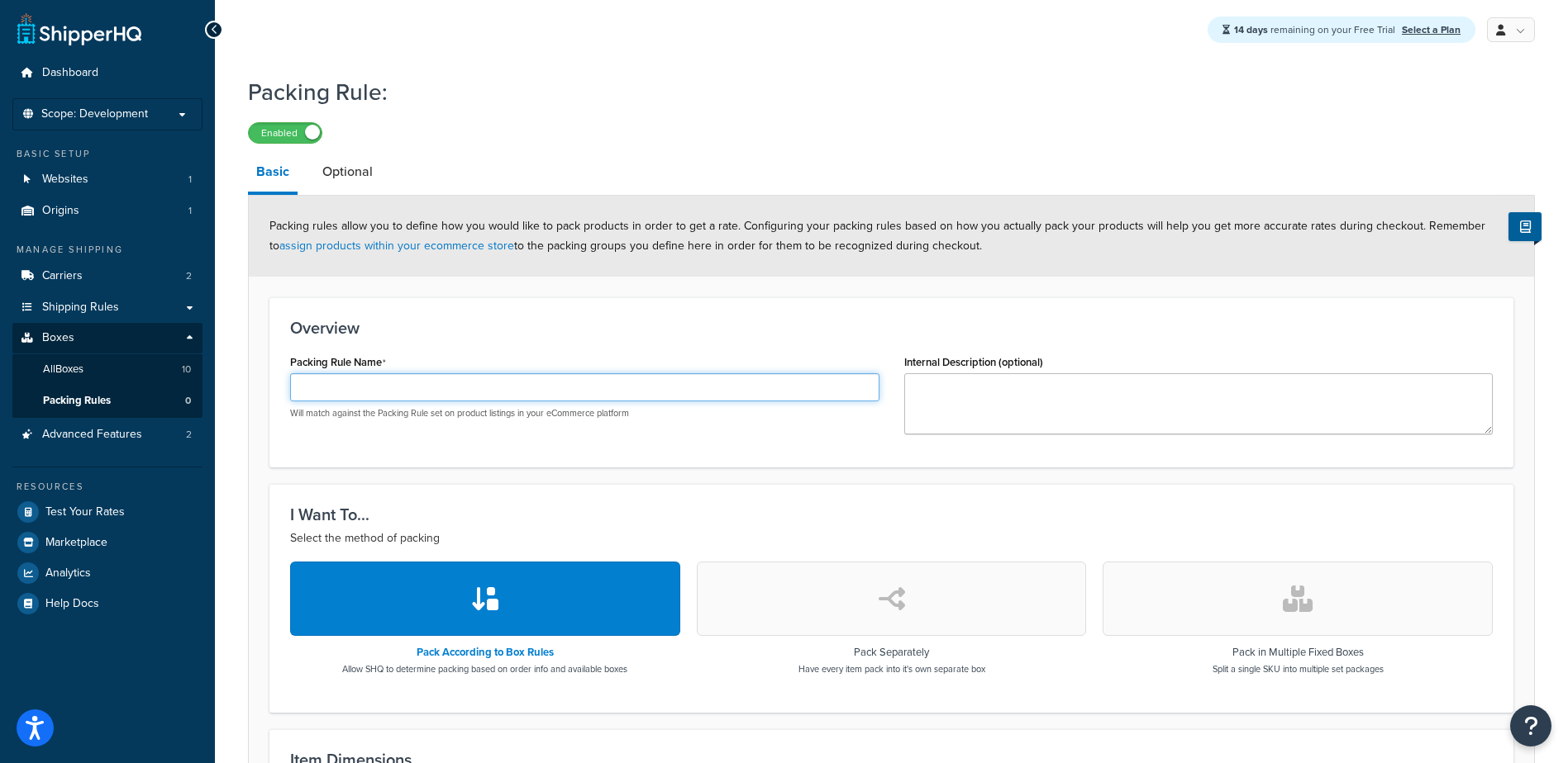
click at [421, 384] on input "Packing Rule Name" at bounding box center [585, 387] width 589 height 28
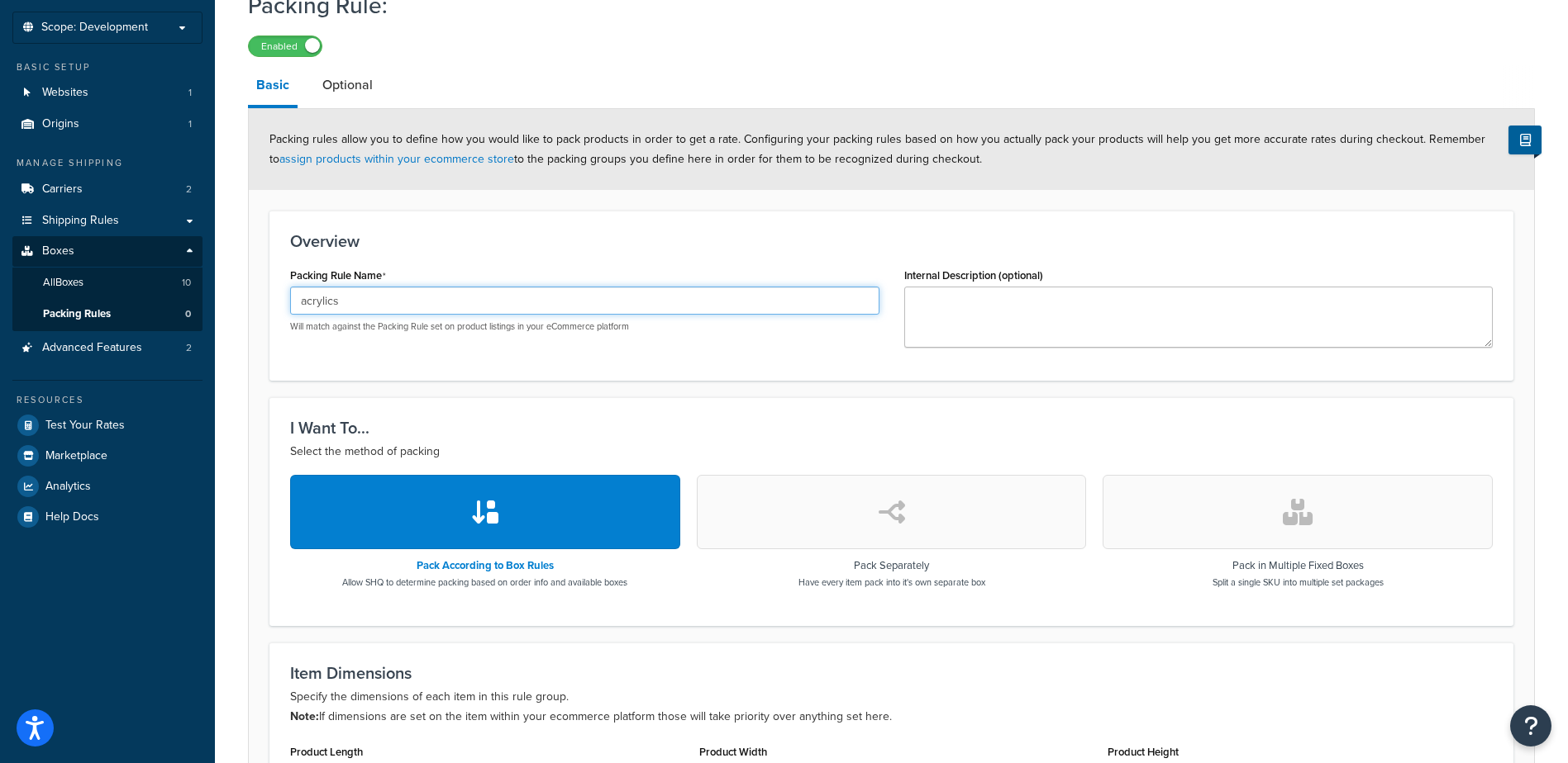
scroll to position [248, 0]
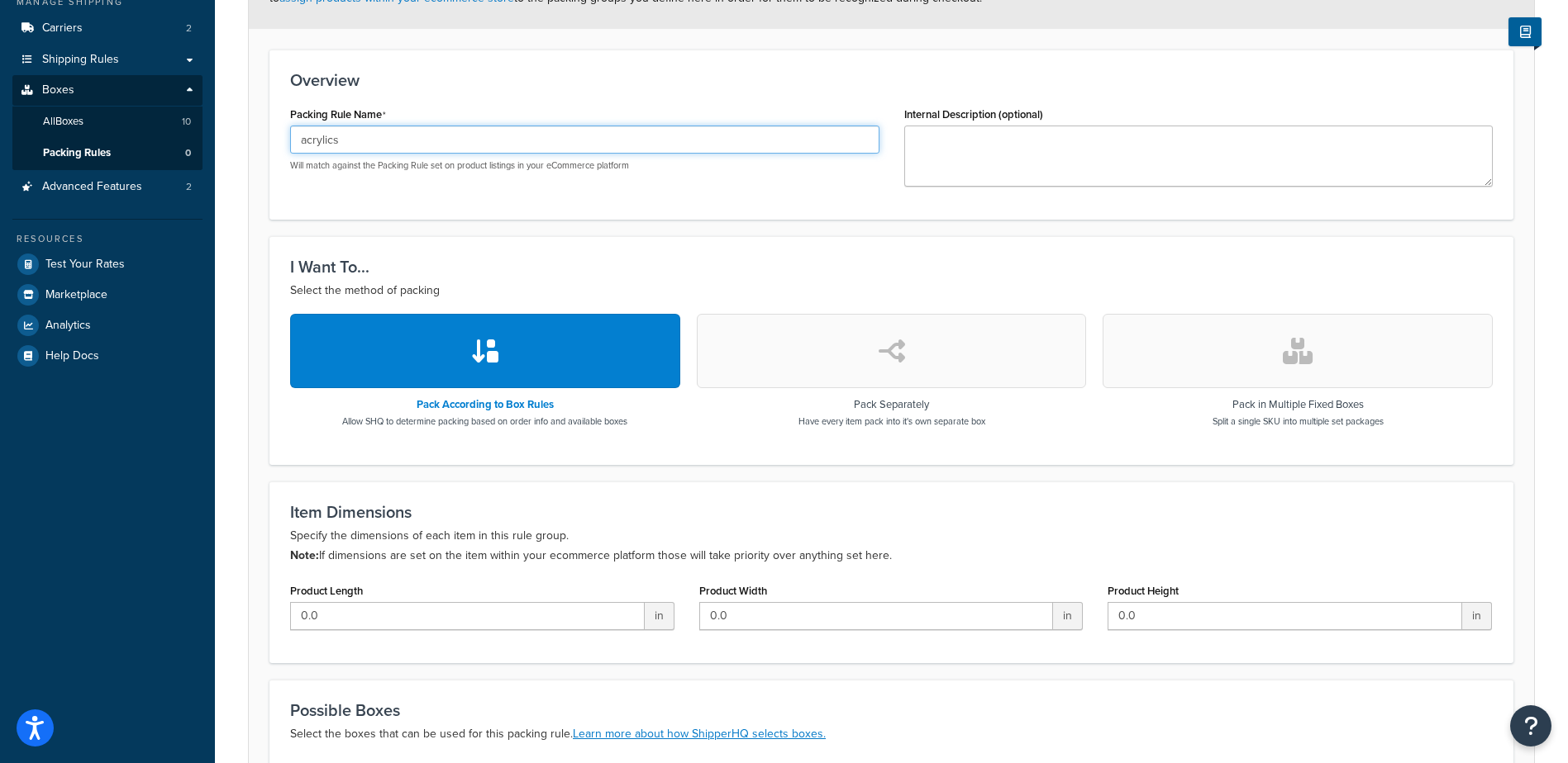
type input "acrylics"
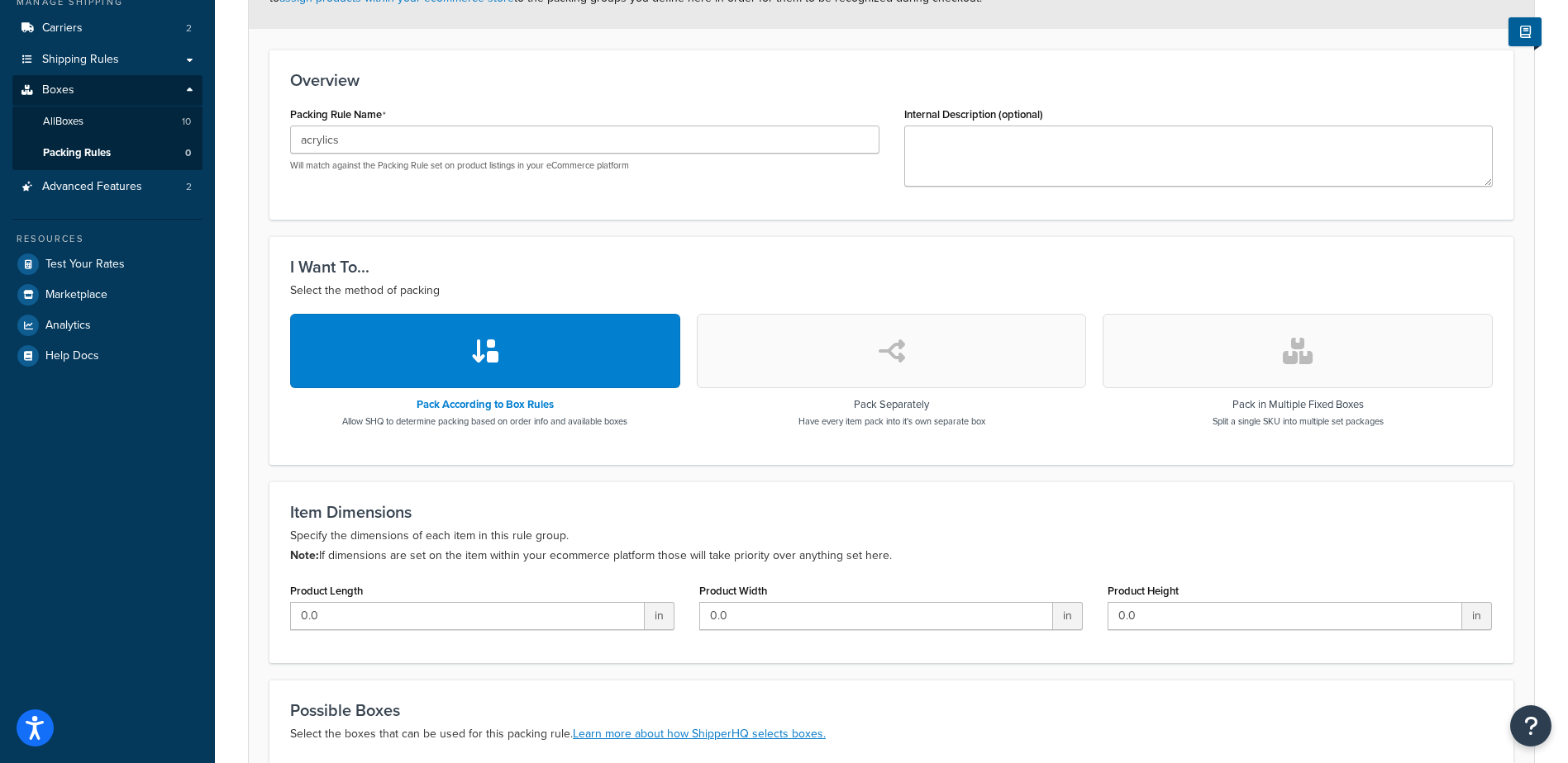
click at [444, 354] on button "button" at bounding box center [485, 352] width 390 height 75
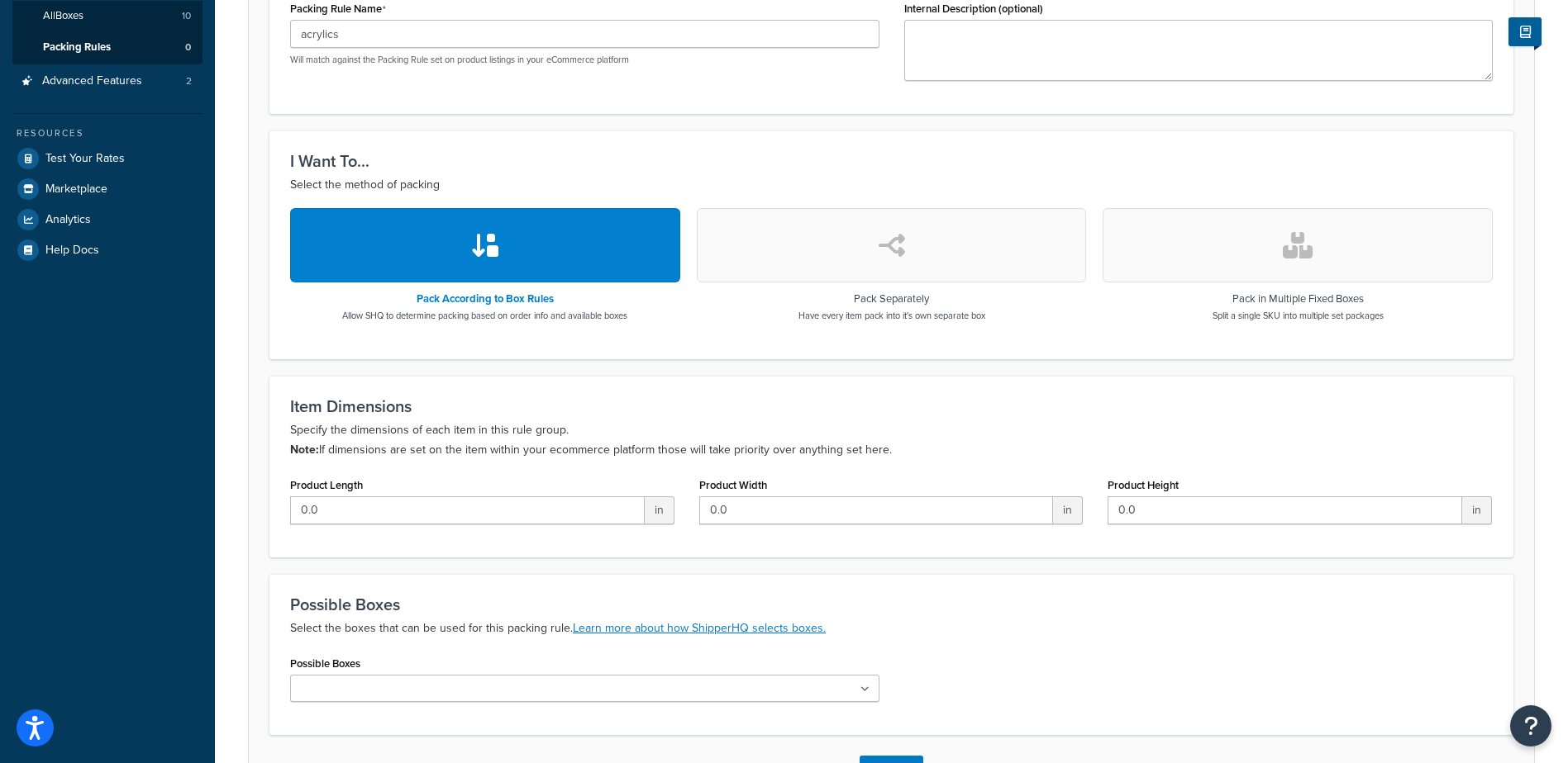
scroll to position [478, 0]
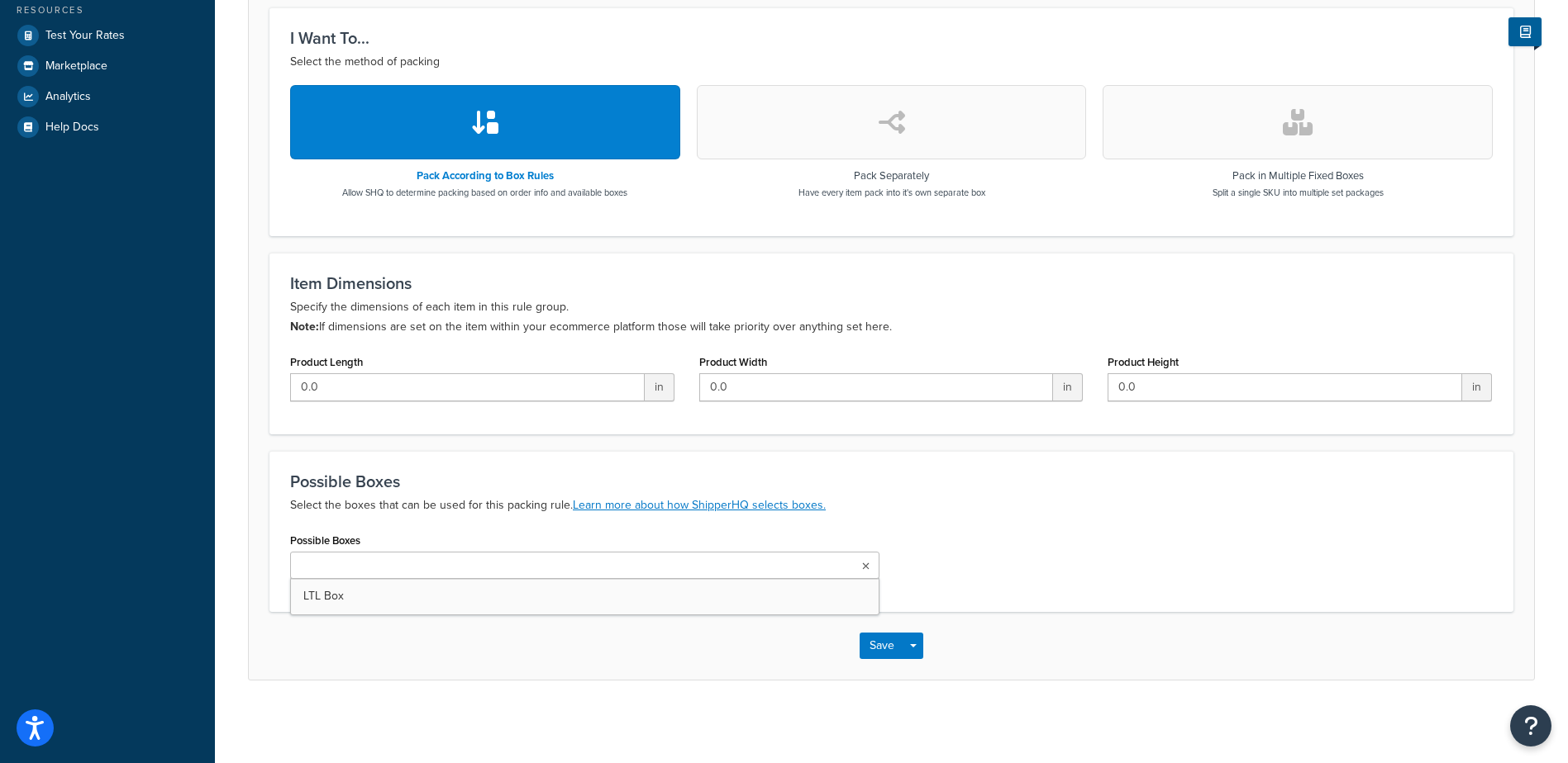
click at [356, 576] on ul at bounding box center [585, 565] width 589 height 27
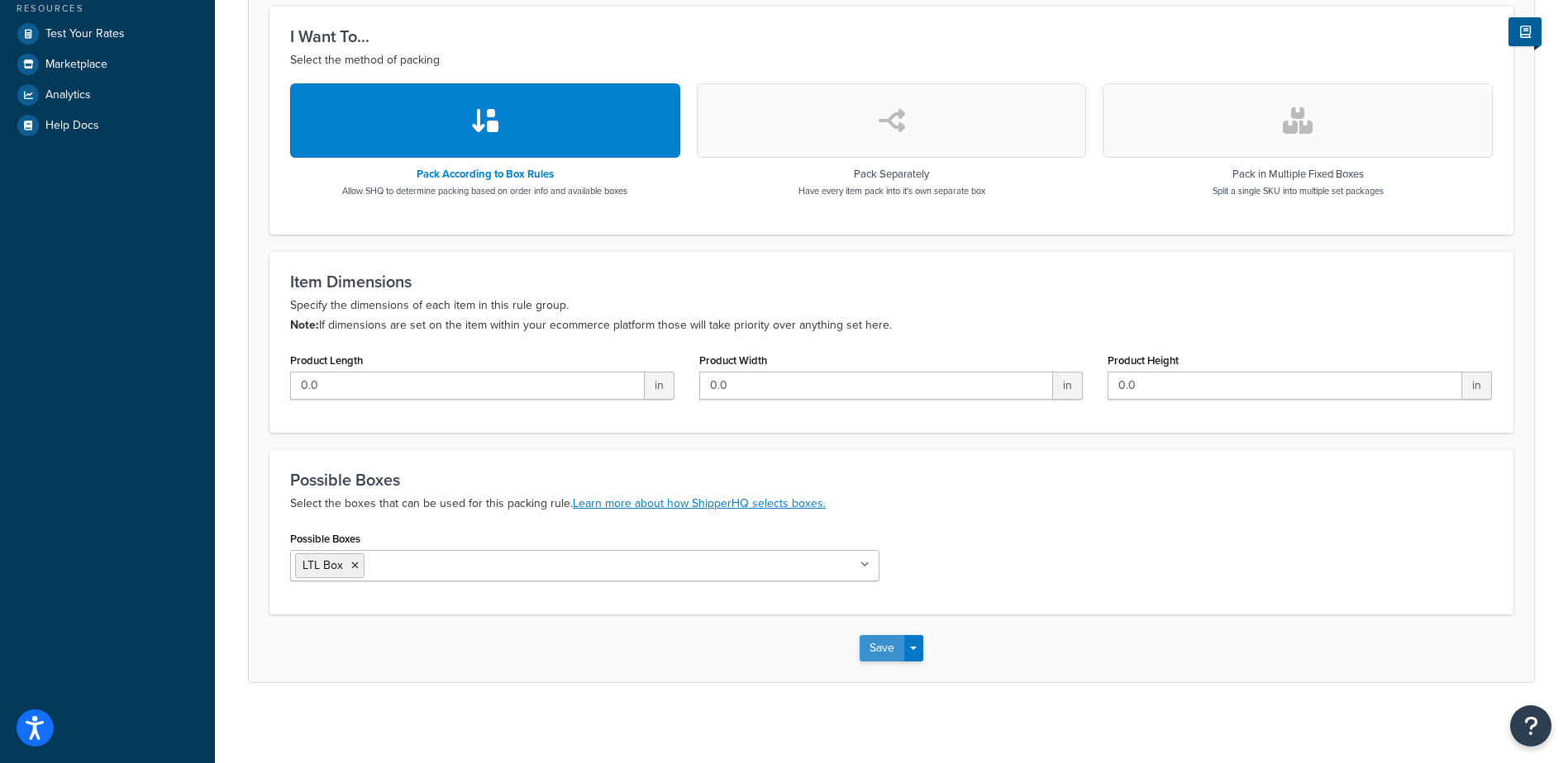
click at [893, 650] on button "Save" at bounding box center [882, 648] width 45 height 26
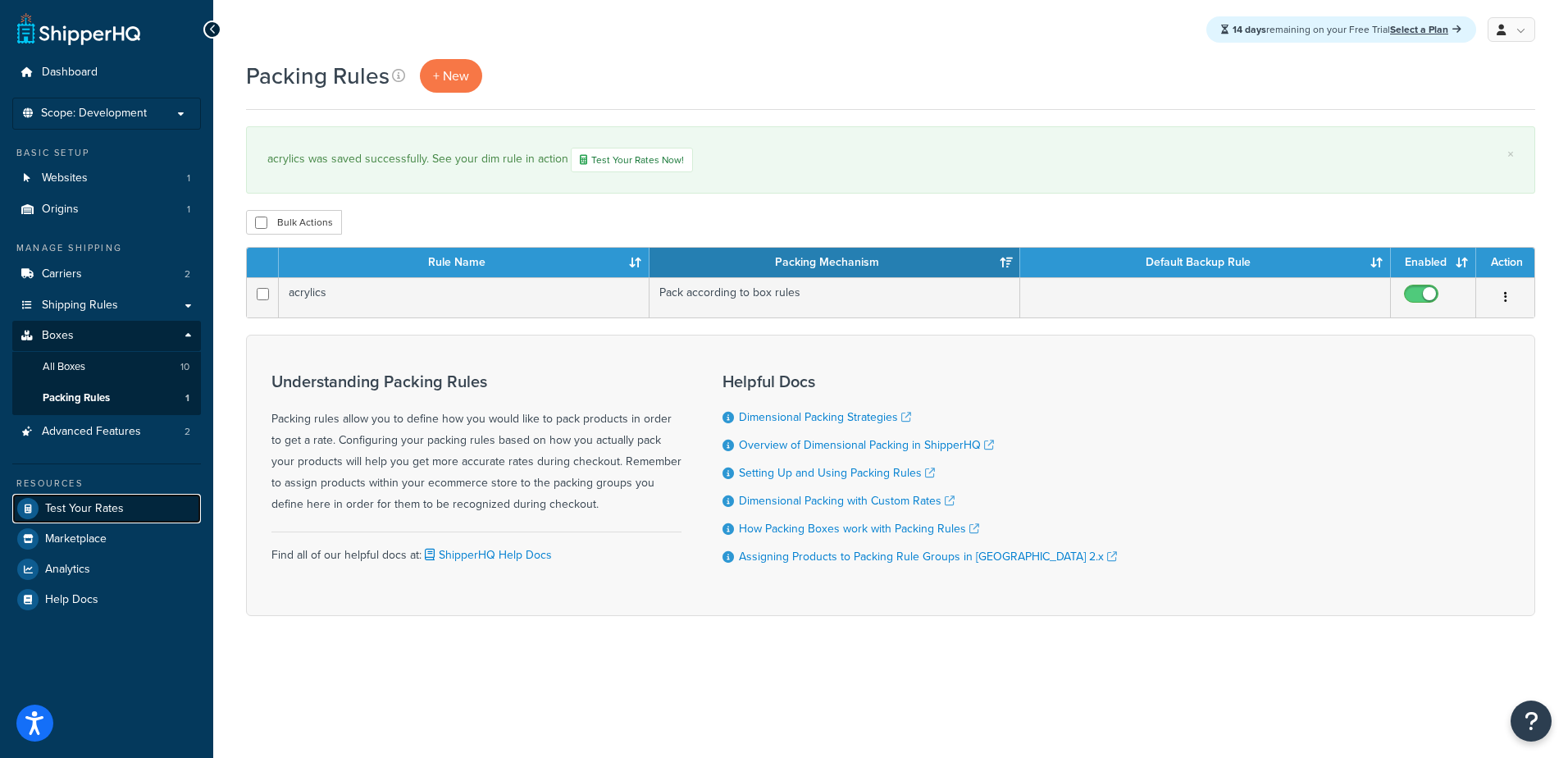
click at [51, 503] on span "Test Your Rates" at bounding box center [84, 509] width 79 height 14
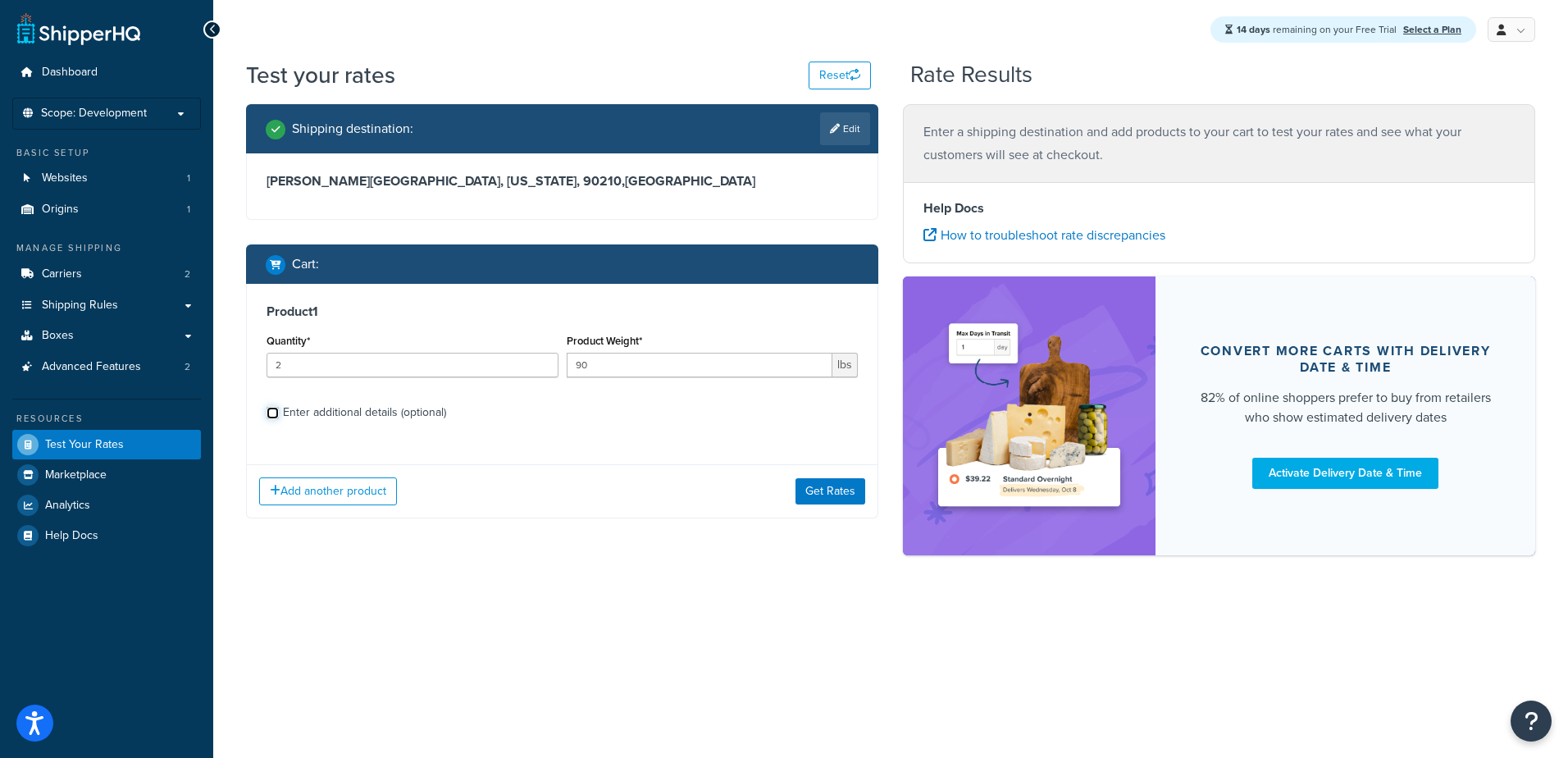
click at [270, 414] on input "Enter additional details (optional)" at bounding box center [272, 412] width 12 height 12
checkbox input "true"
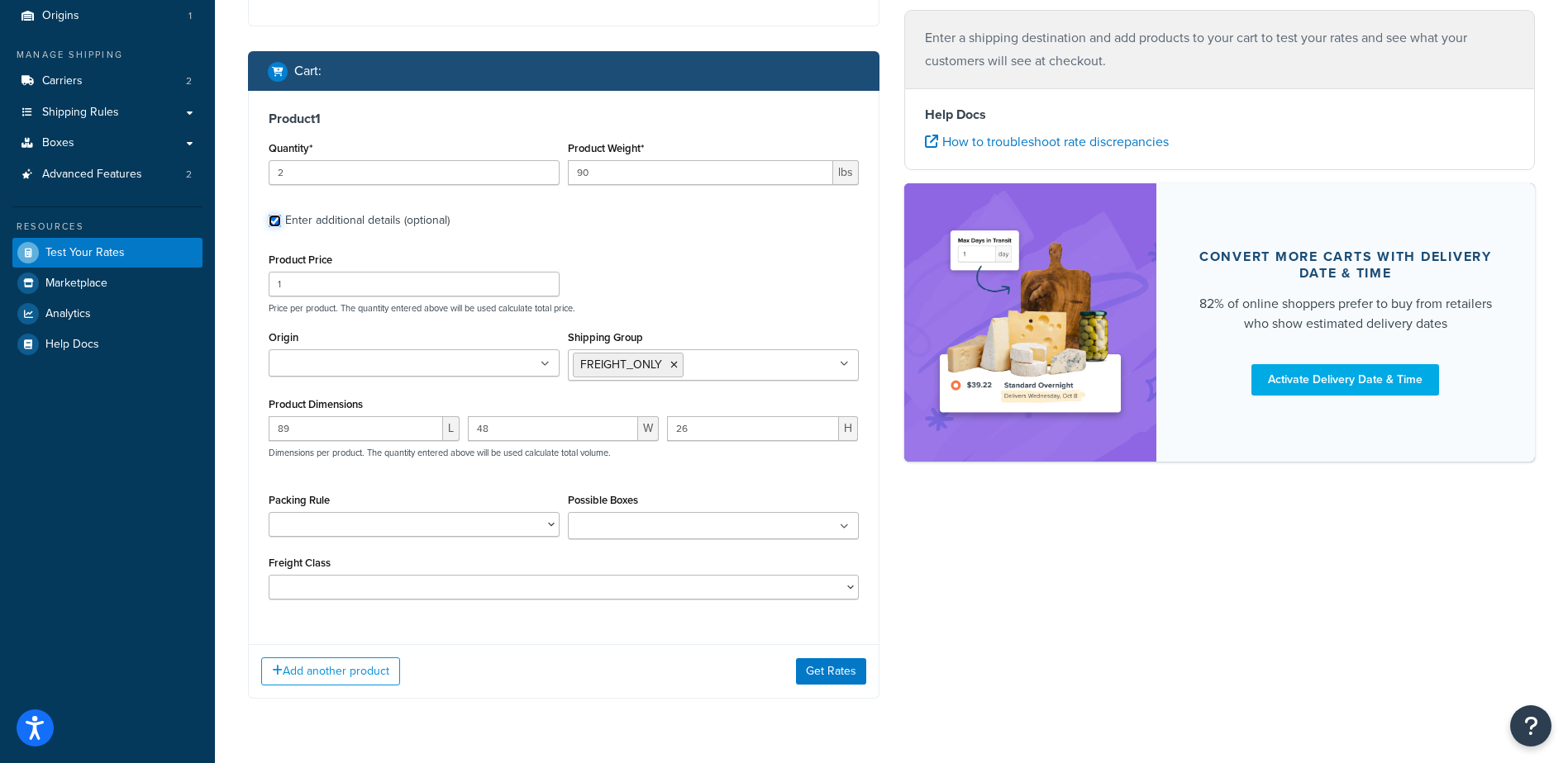
scroll to position [239, 0]
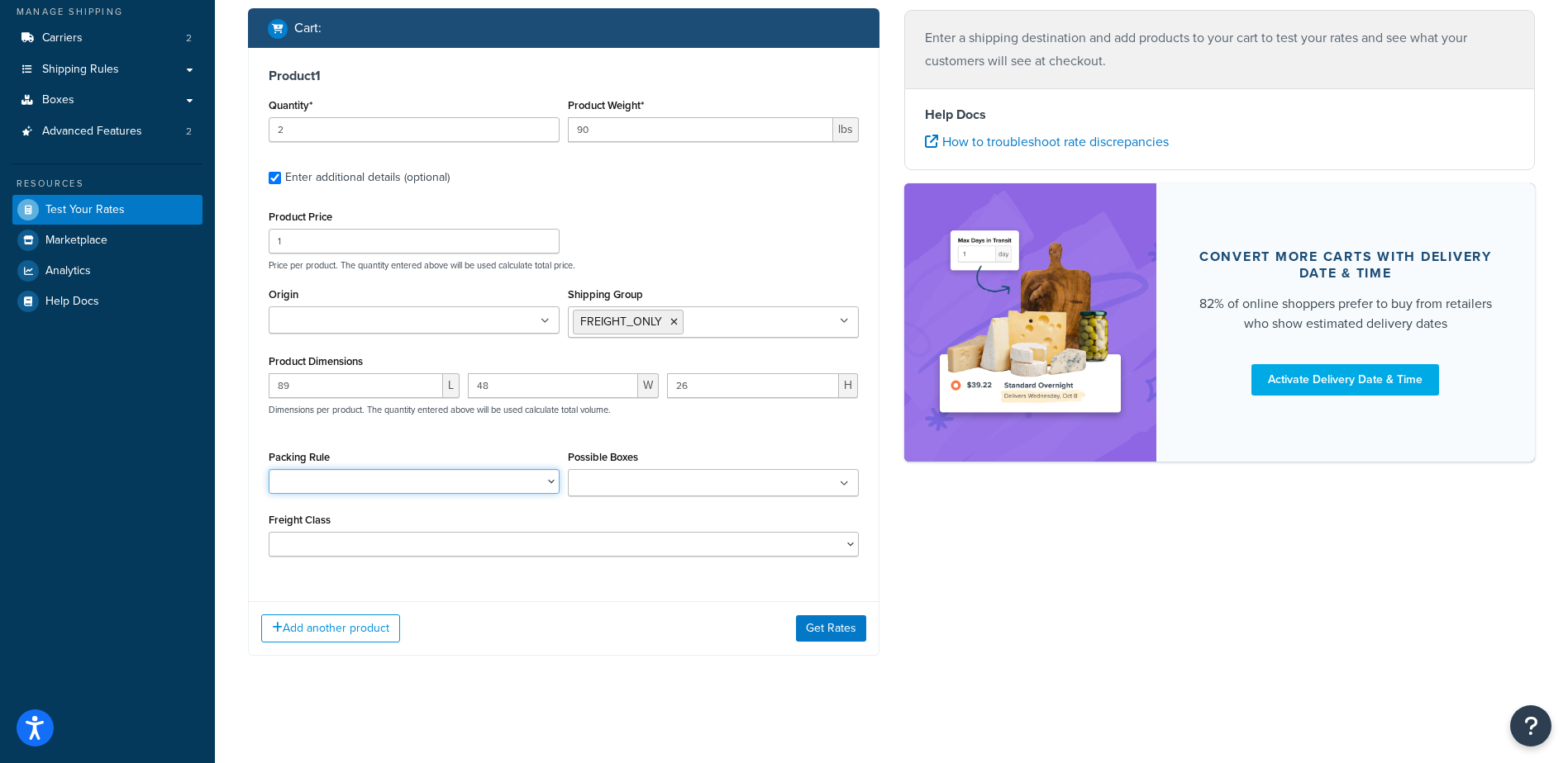
click at [333, 481] on select "acrylics" at bounding box center [414, 482] width 291 height 25
select select "87698"
click at [269, 469] on select "acrylics" at bounding box center [414, 482] width 291 height 25
click at [828, 626] on button "Get Rates" at bounding box center [831, 628] width 70 height 26
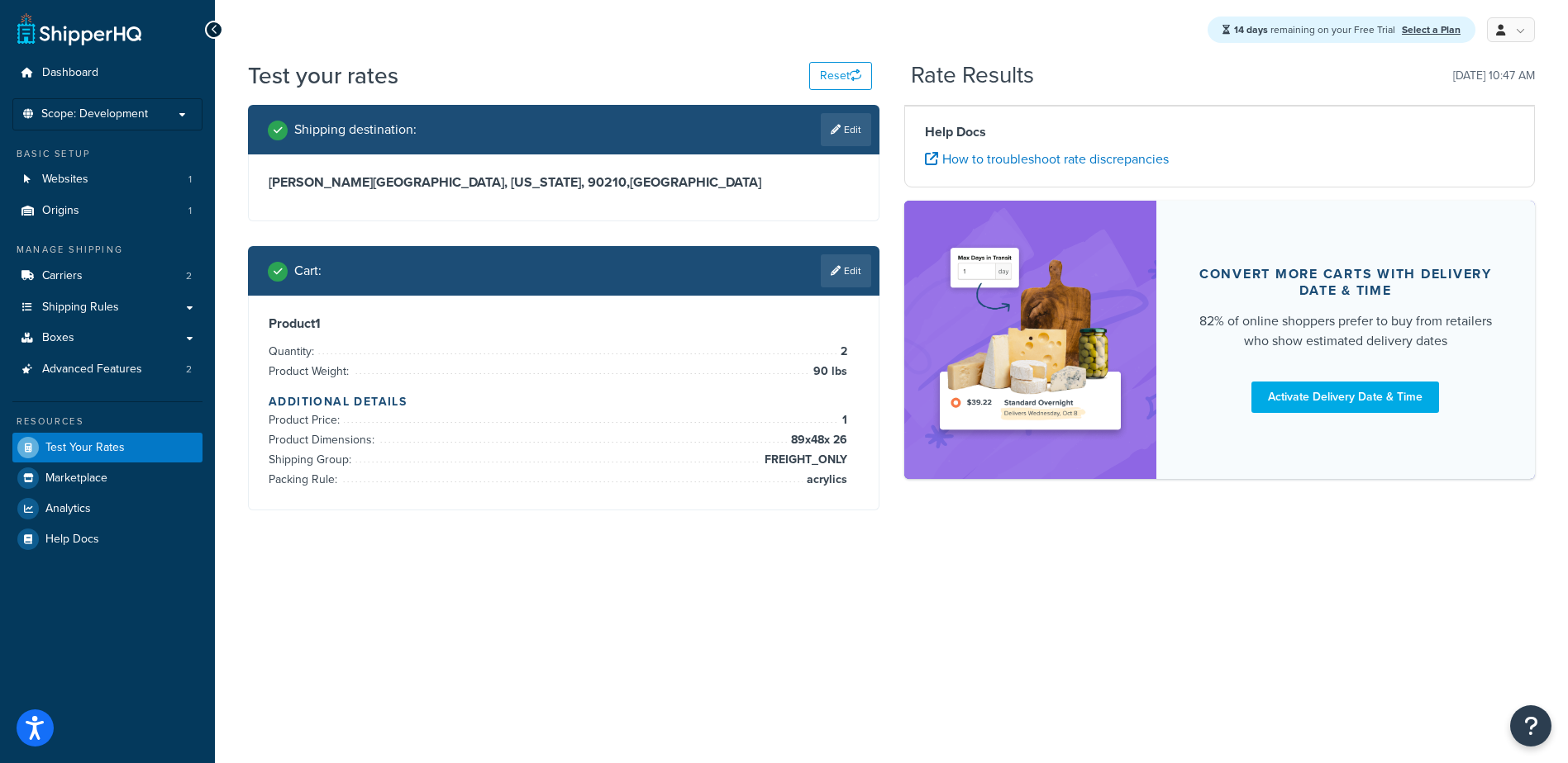
scroll to position [0, 0]
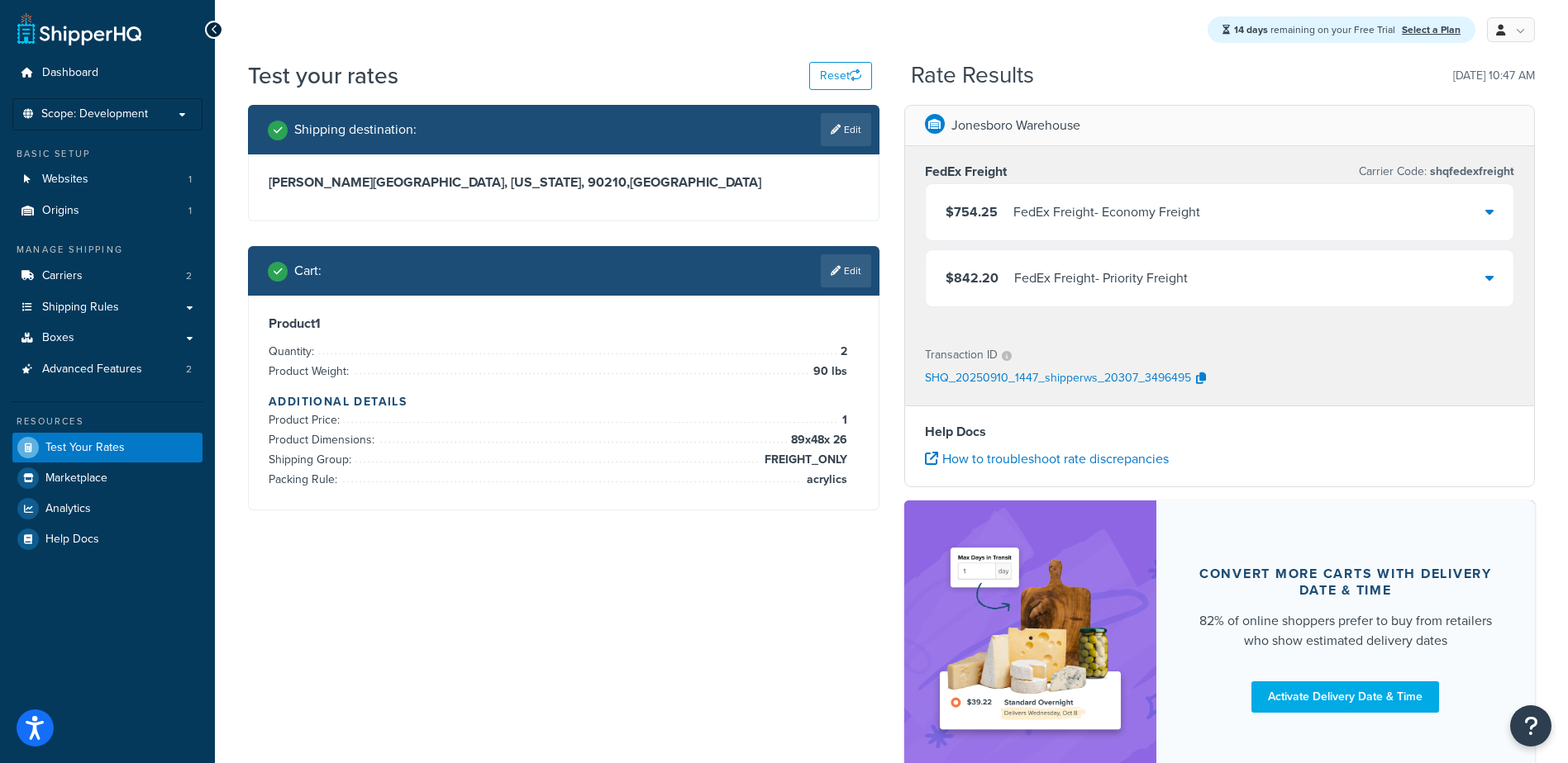
click at [1143, 214] on div "FedEx Freight - Economy Freight" at bounding box center [1107, 212] width 187 height 23
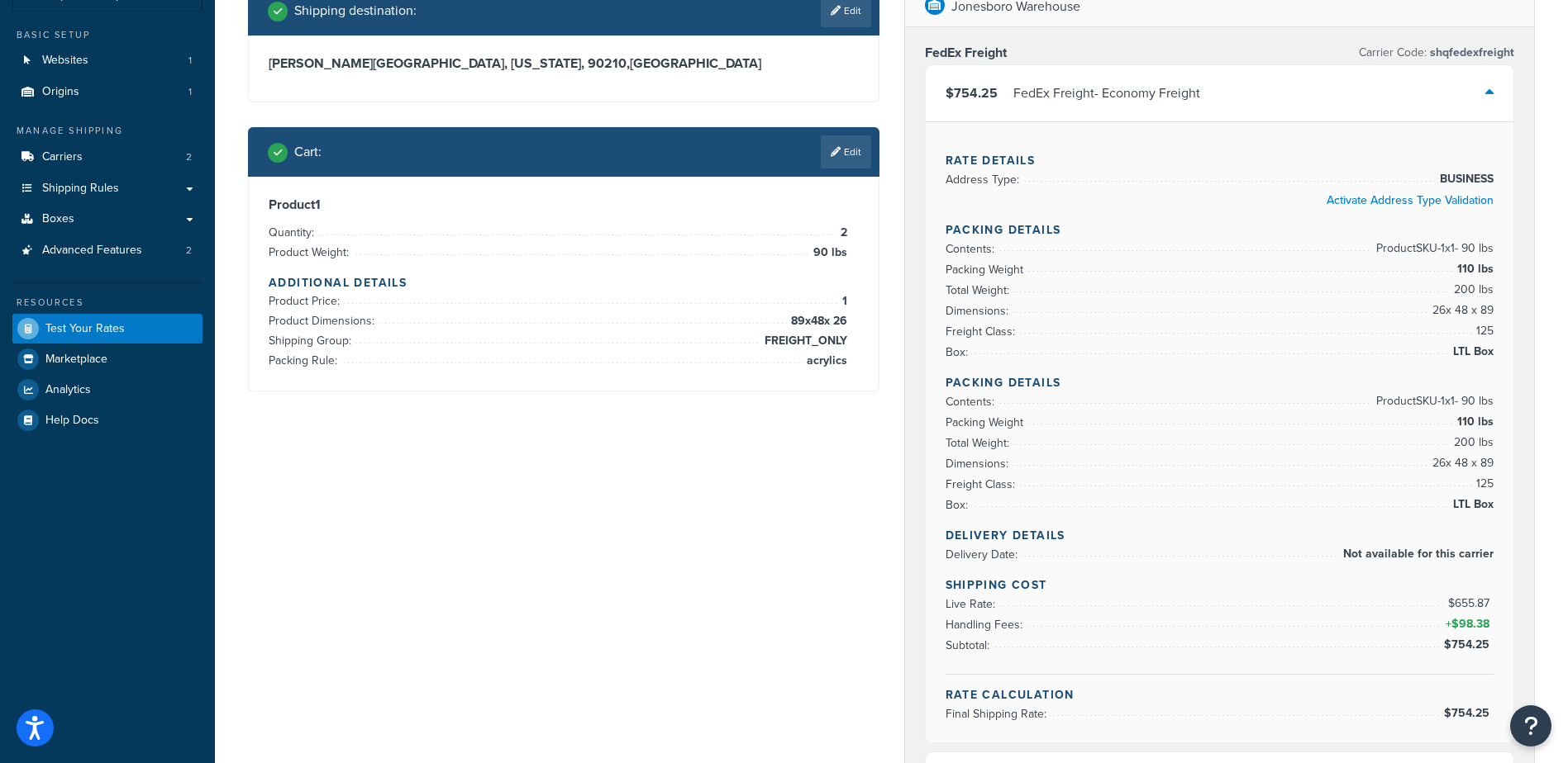
scroll to position [82, 0]
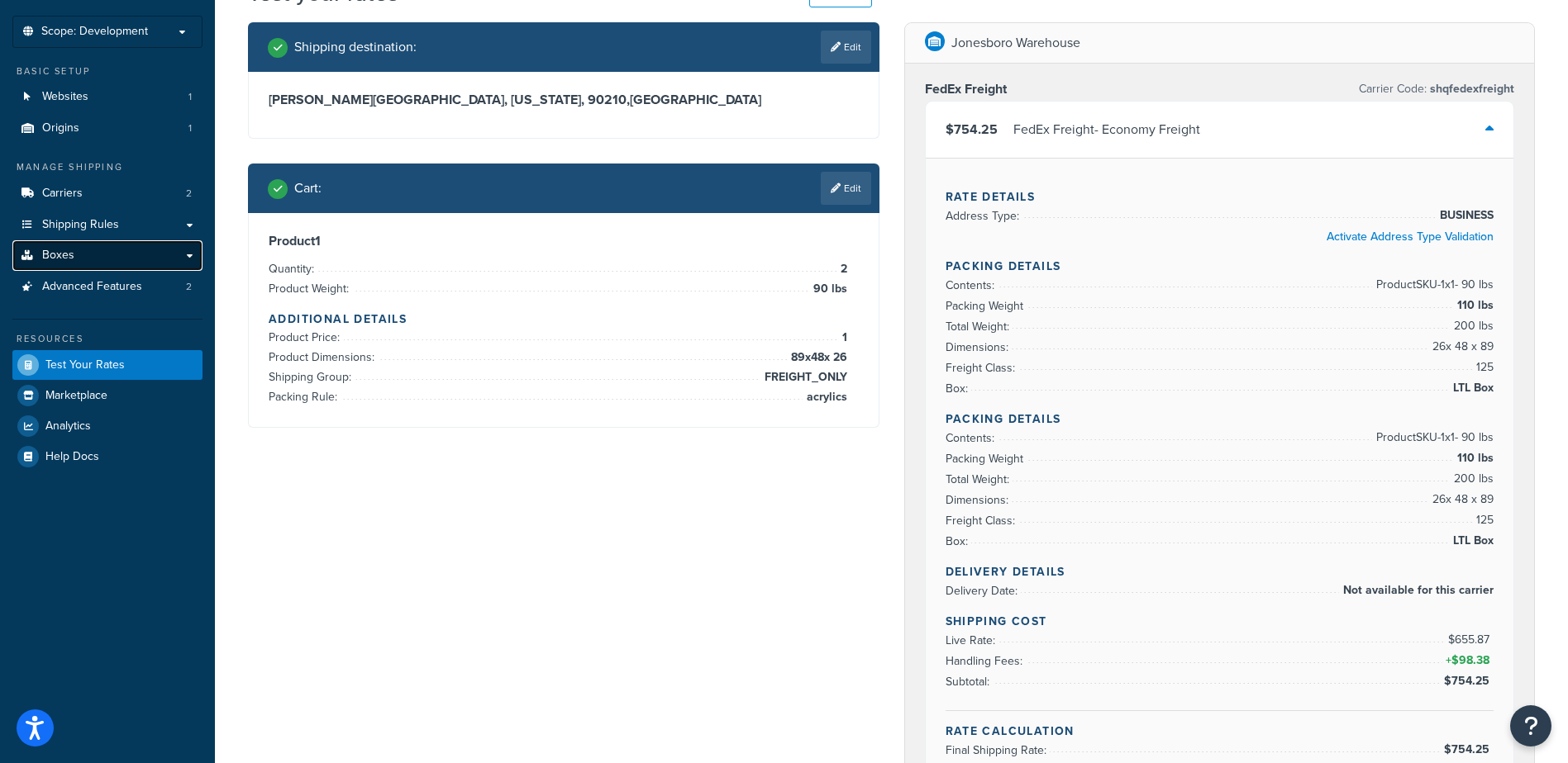
click at [72, 256] on span "Boxes" at bounding box center [58, 255] width 32 height 14
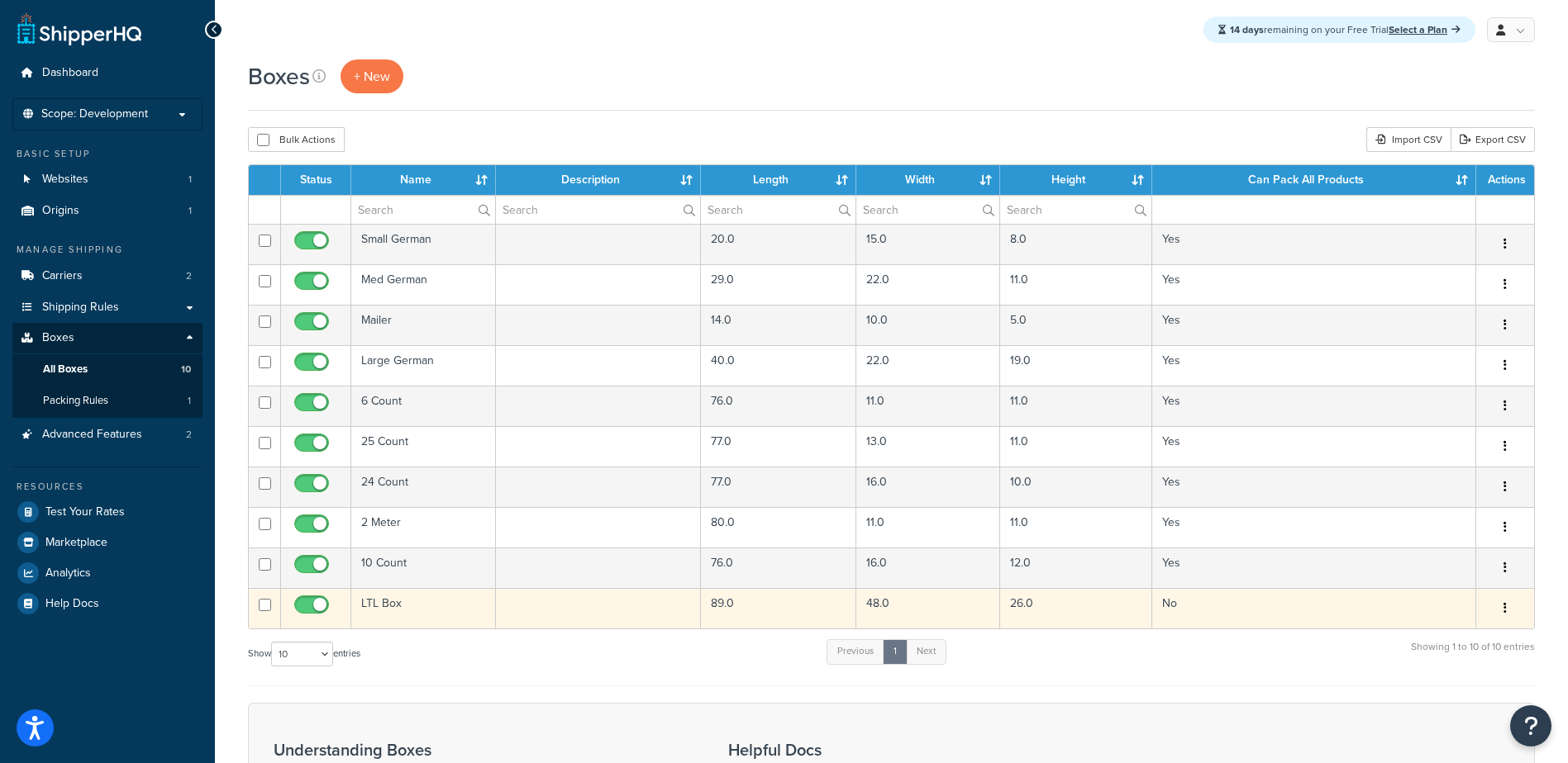
click at [379, 605] on td "LTL Box" at bounding box center [423, 608] width 145 height 40
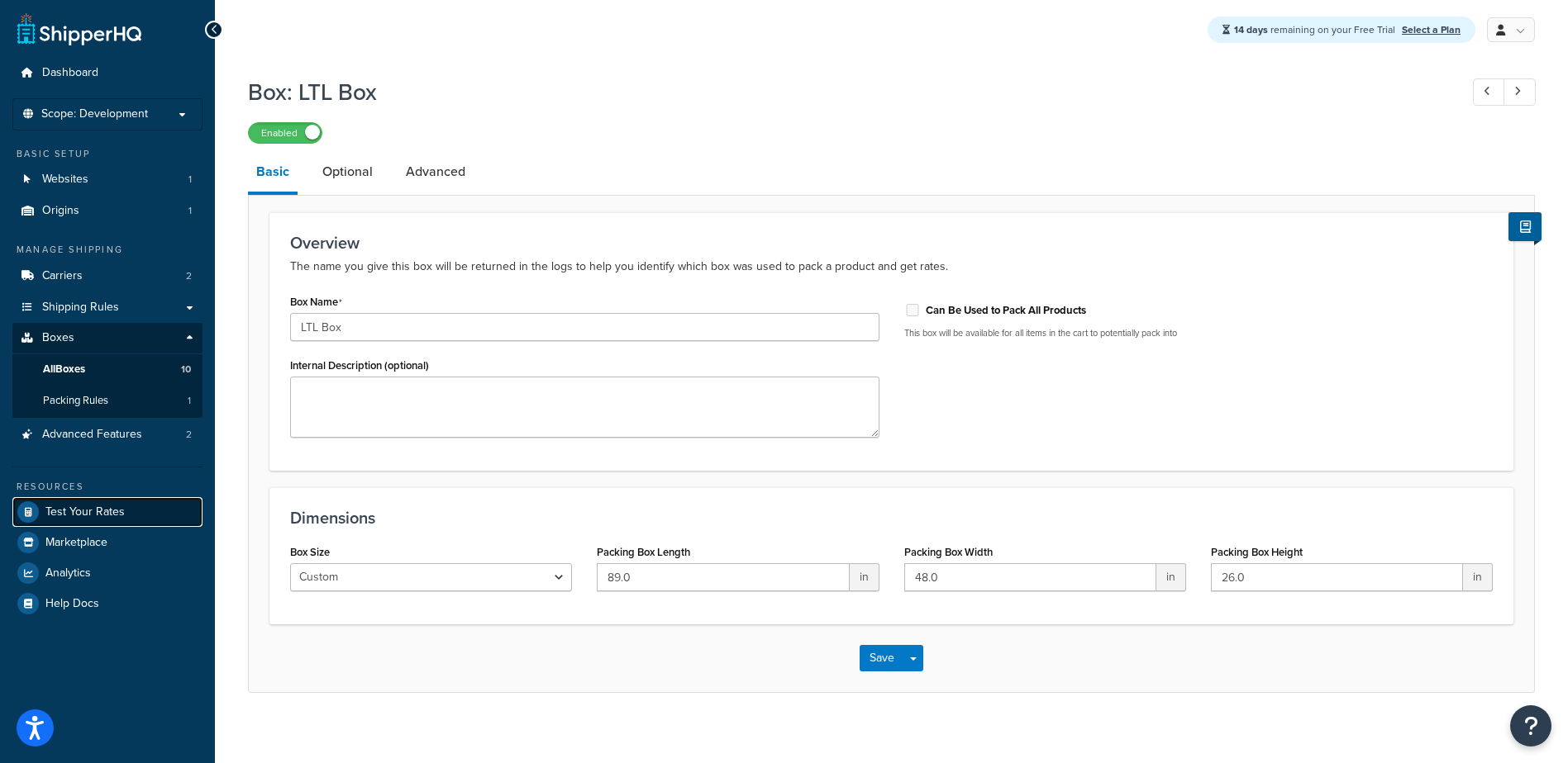
click at [77, 526] on link "Test Your Rates" at bounding box center [107, 512] width 190 height 30
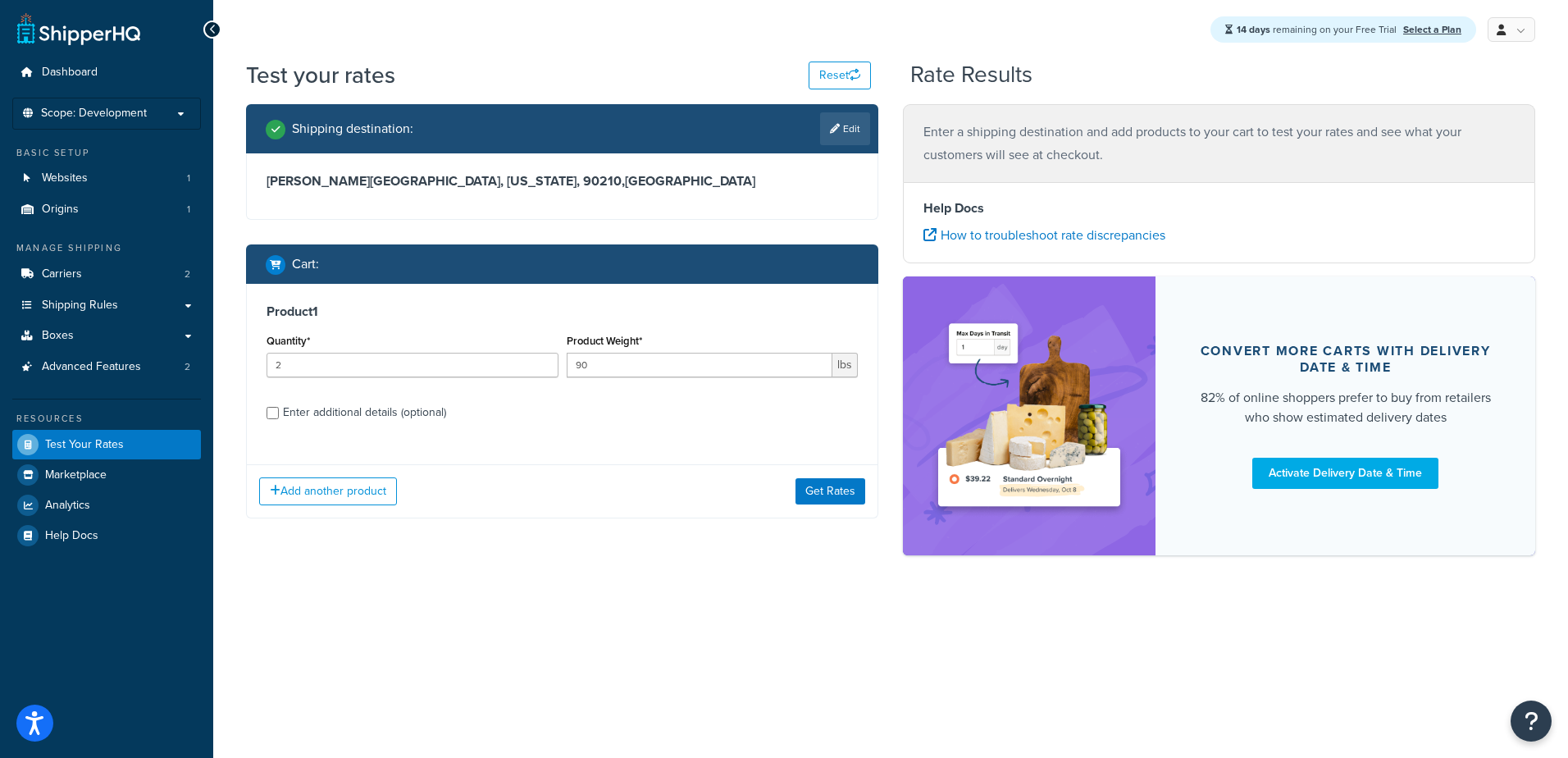
click at [320, 414] on div "Enter additional details (optional)" at bounding box center [365, 412] width 163 height 23
click at [279, 414] on input "Enter additional details (optional)" at bounding box center [272, 412] width 12 height 12
checkbox input "true"
select select "87698"
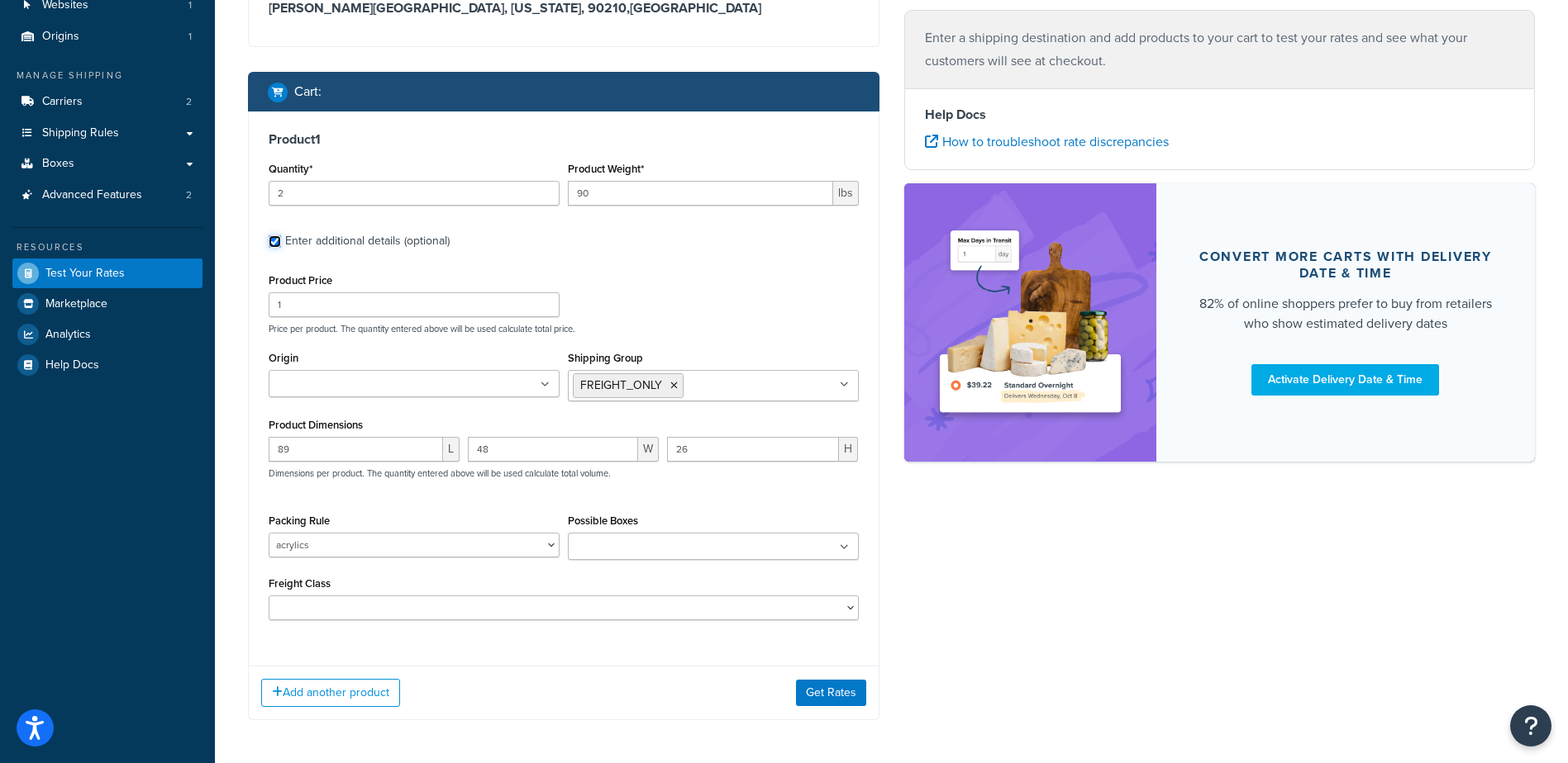
scroll to position [205, 0]
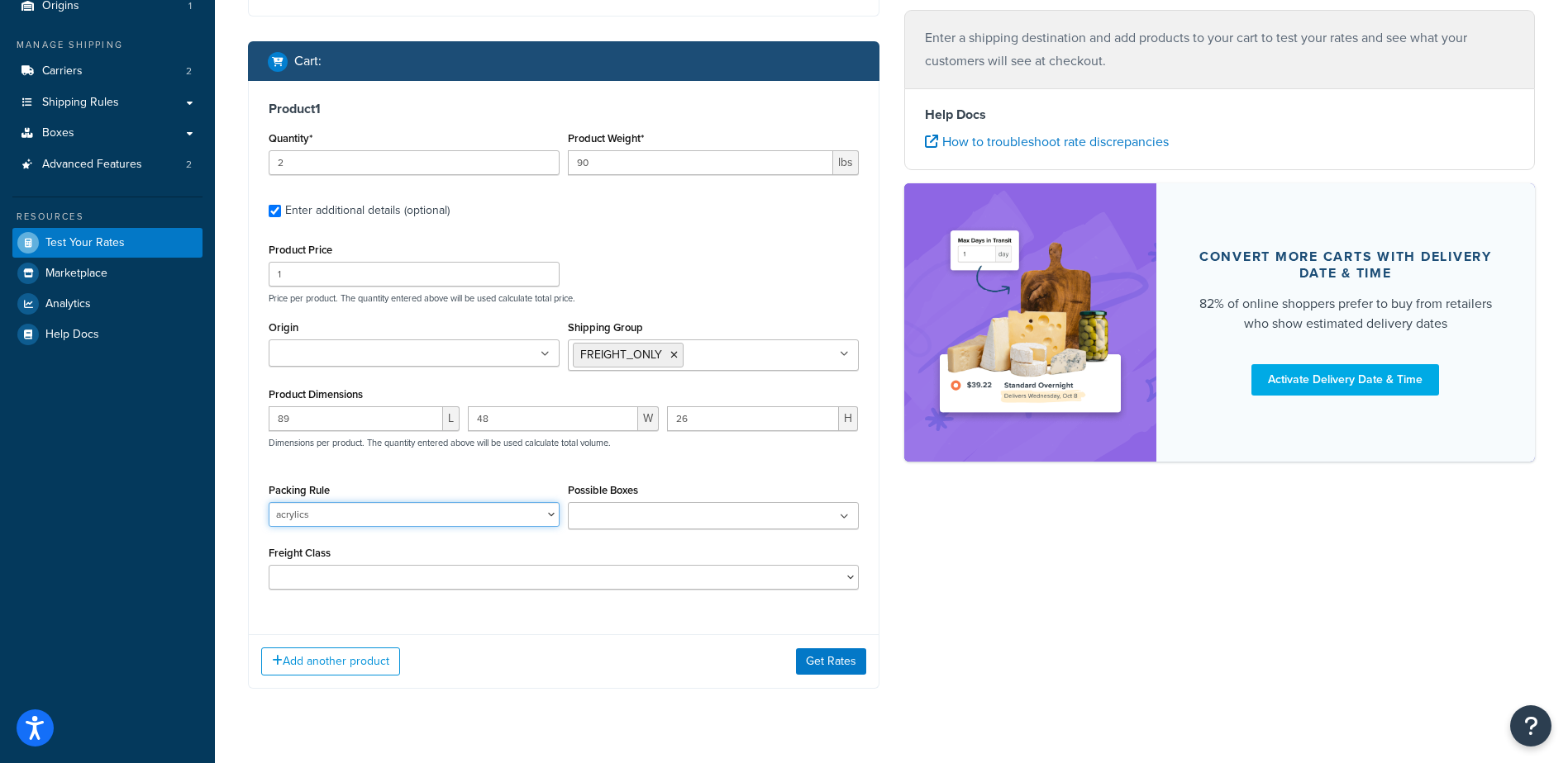
drag, startPoint x: 357, startPoint y: 511, endPoint x: 356, endPoint y: 530, distance: 19.0
click at [357, 511] on select "acrylics" at bounding box center [414, 514] width 291 height 25
select select
click at [269, 504] on select "acrylics" at bounding box center [414, 514] width 291 height 25
click at [315, 421] on input "89" at bounding box center [356, 419] width 174 height 25
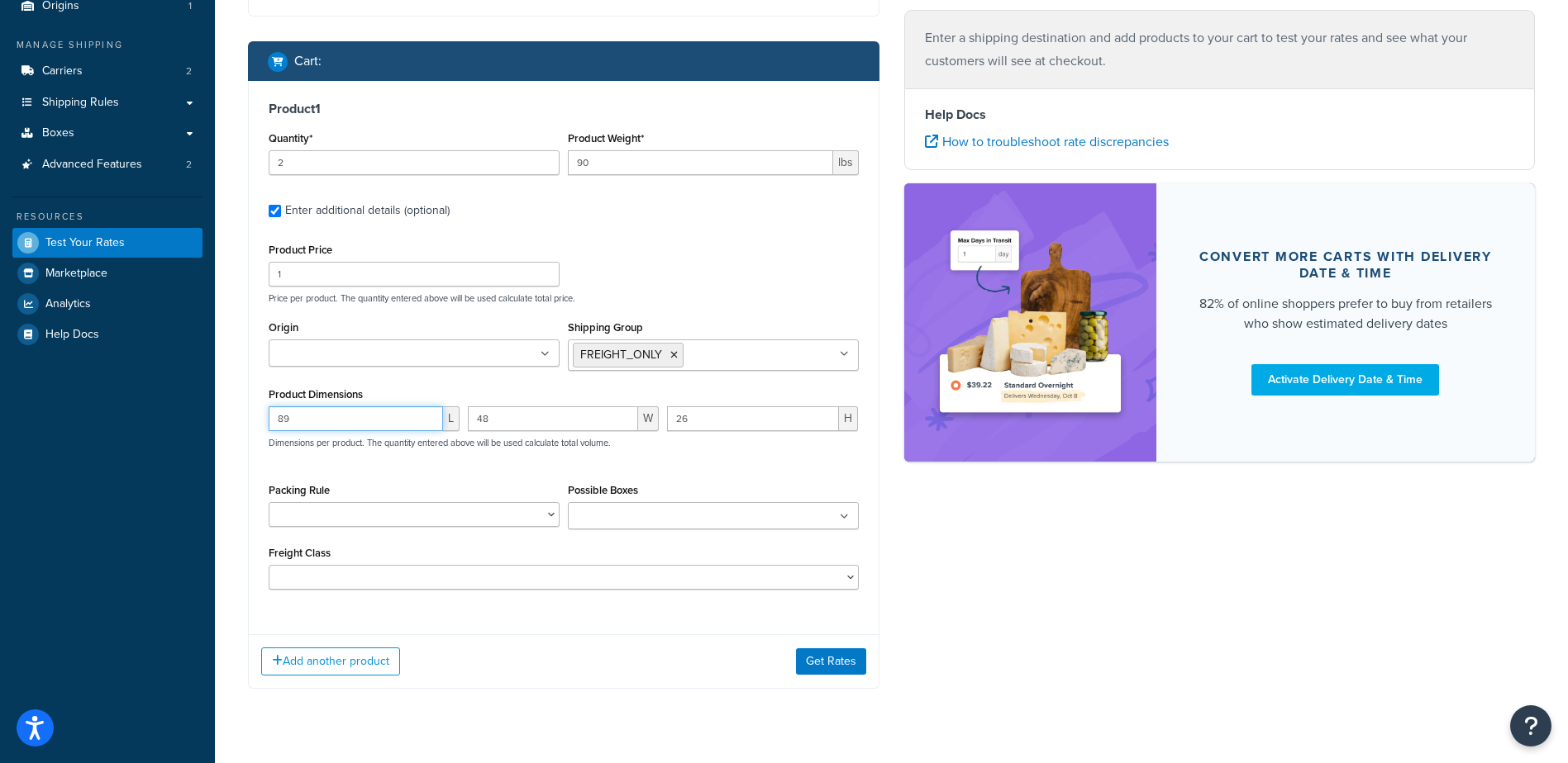
click at [194, 418] on div "Dashboard Scope: Development Basic Setup Websites 1 Origins 1 Manage Shipping C…" at bounding box center [784, 295] width 1568 height 1001
type input "45"
type input "24"
type input "13"
click at [820, 669] on button "Get Rates" at bounding box center [831, 661] width 70 height 26
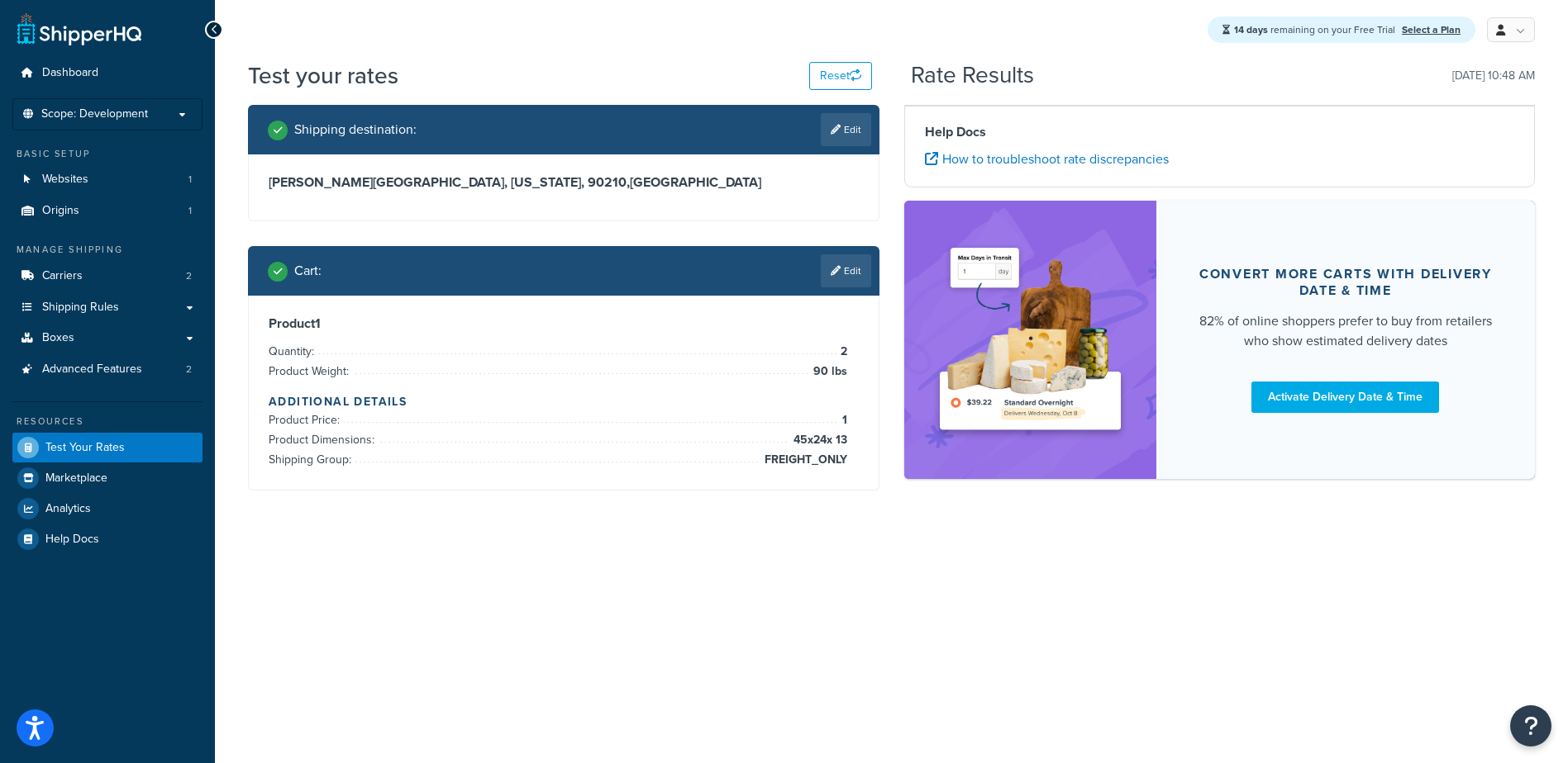
scroll to position [0, 0]
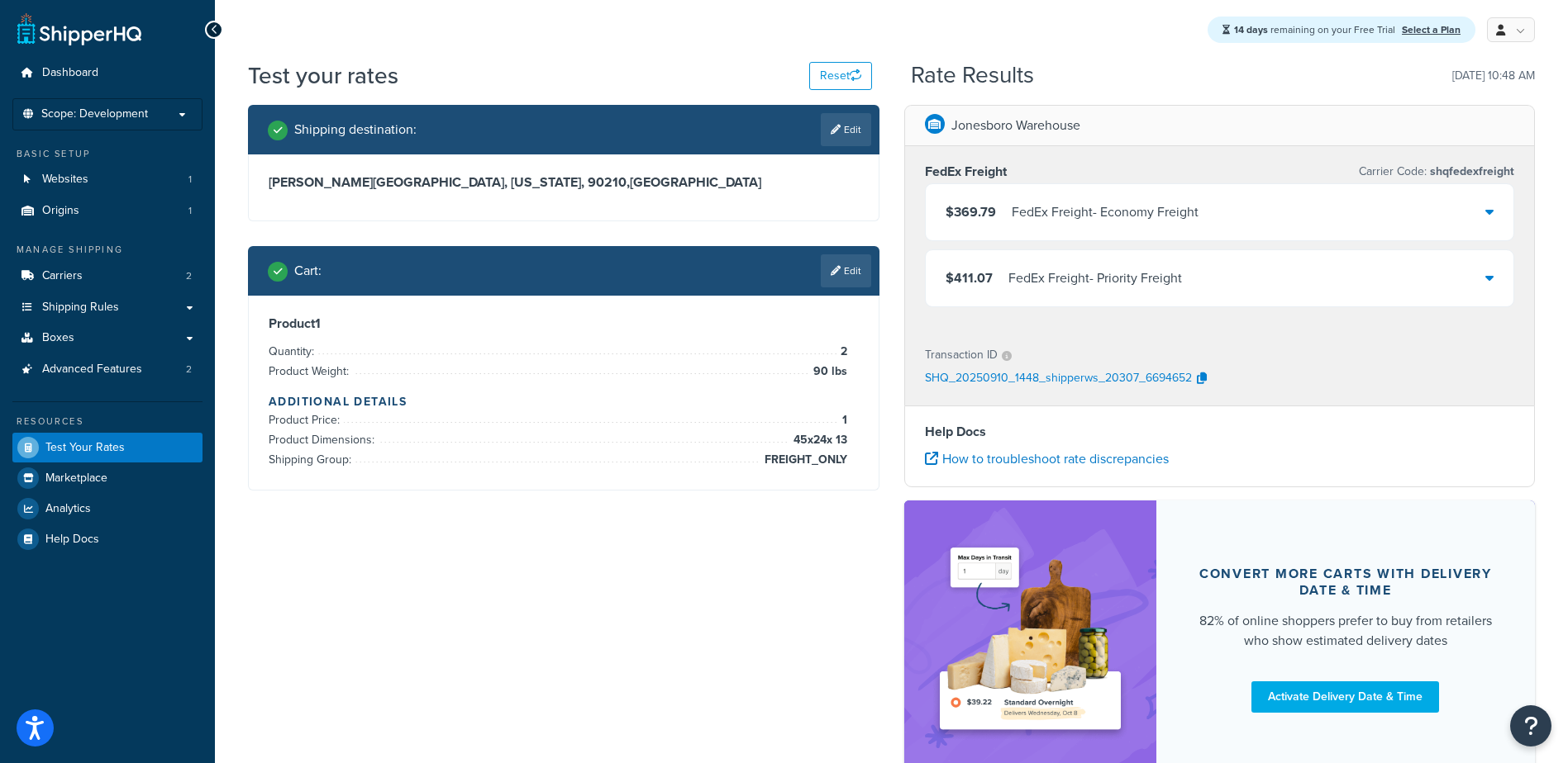
click at [1120, 216] on div "FedEx Freight - Economy Freight" at bounding box center [1105, 212] width 187 height 23
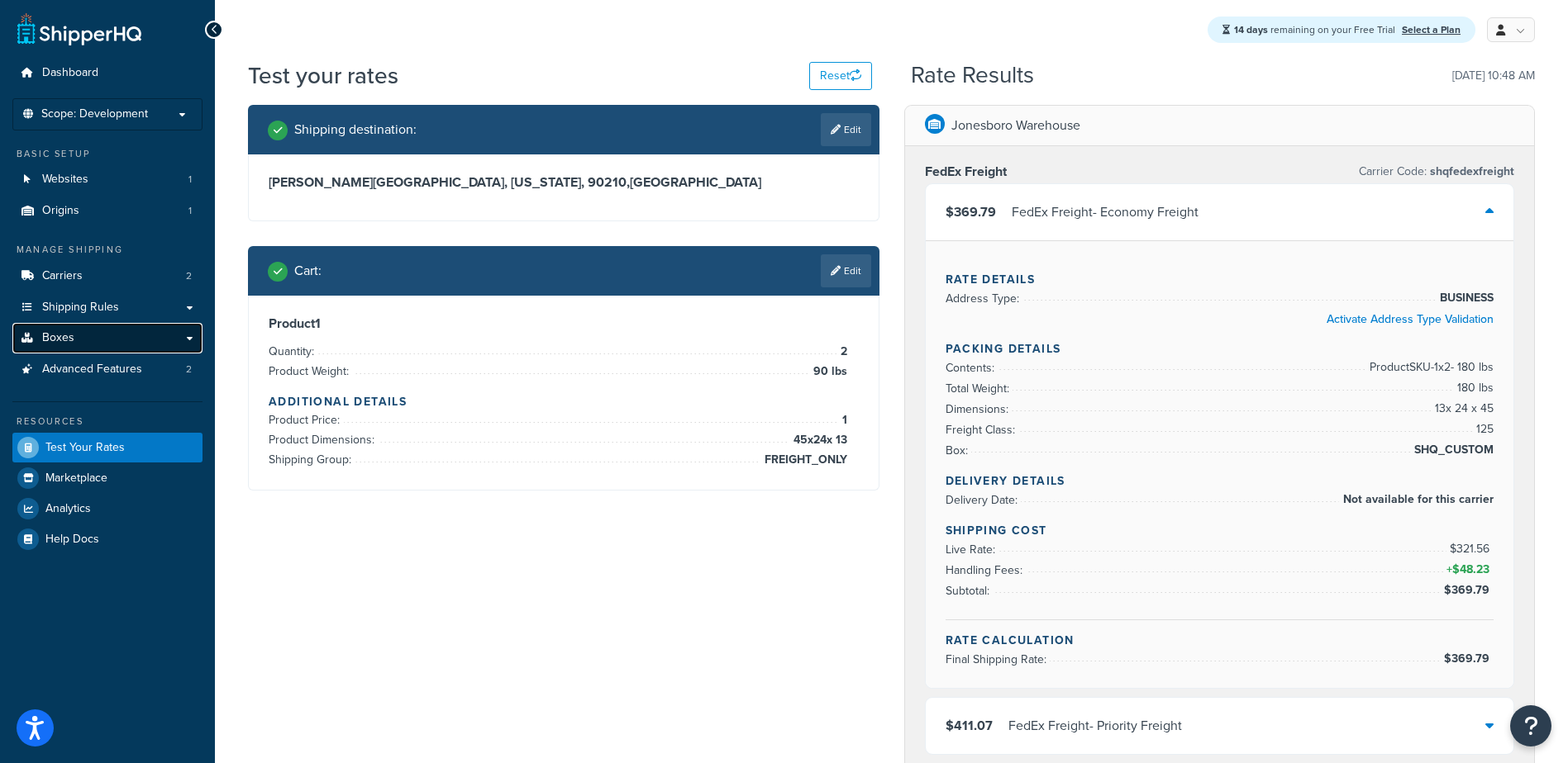
click at [67, 338] on span "Boxes" at bounding box center [58, 338] width 32 height 14
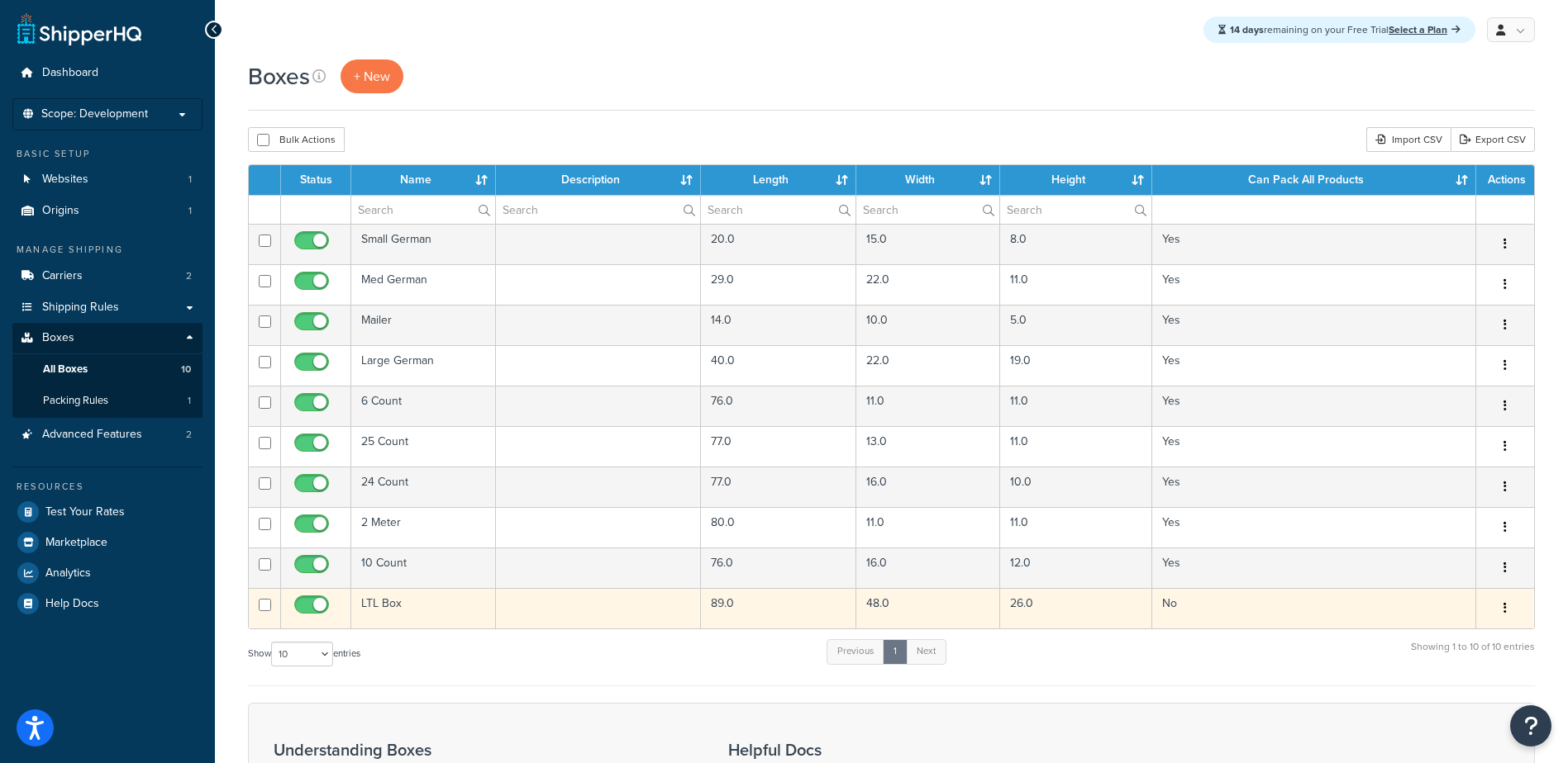
click at [392, 603] on td "LTL Box" at bounding box center [423, 608] width 145 height 40
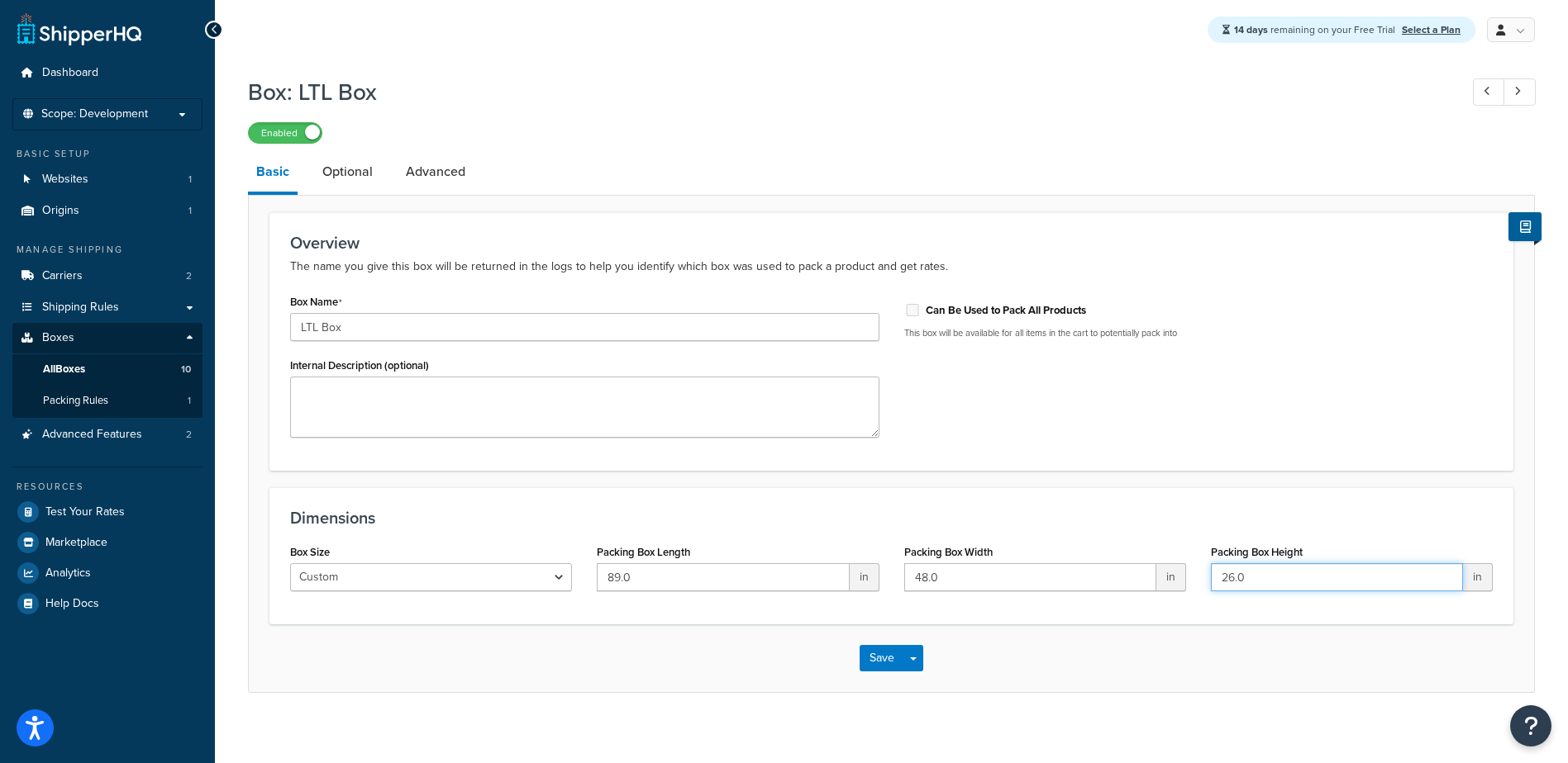
drag, startPoint x: 1260, startPoint y: 585, endPoint x: 1152, endPoint y: 590, distance: 108.1
click at [1154, 589] on div "Box Size Custom USPS Small Flat Box USPS Medium Flat Box USPS Large Flat Box US…" at bounding box center [892, 572] width 1227 height 64
drag, startPoint x: 1239, startPoint y: 581, endPoint x: 1215, endPoint y: 582, distance: 24.0
click at [1215, 582] on input "50" at bounding box center [1336, 577] width 252 height 28
type input "50"
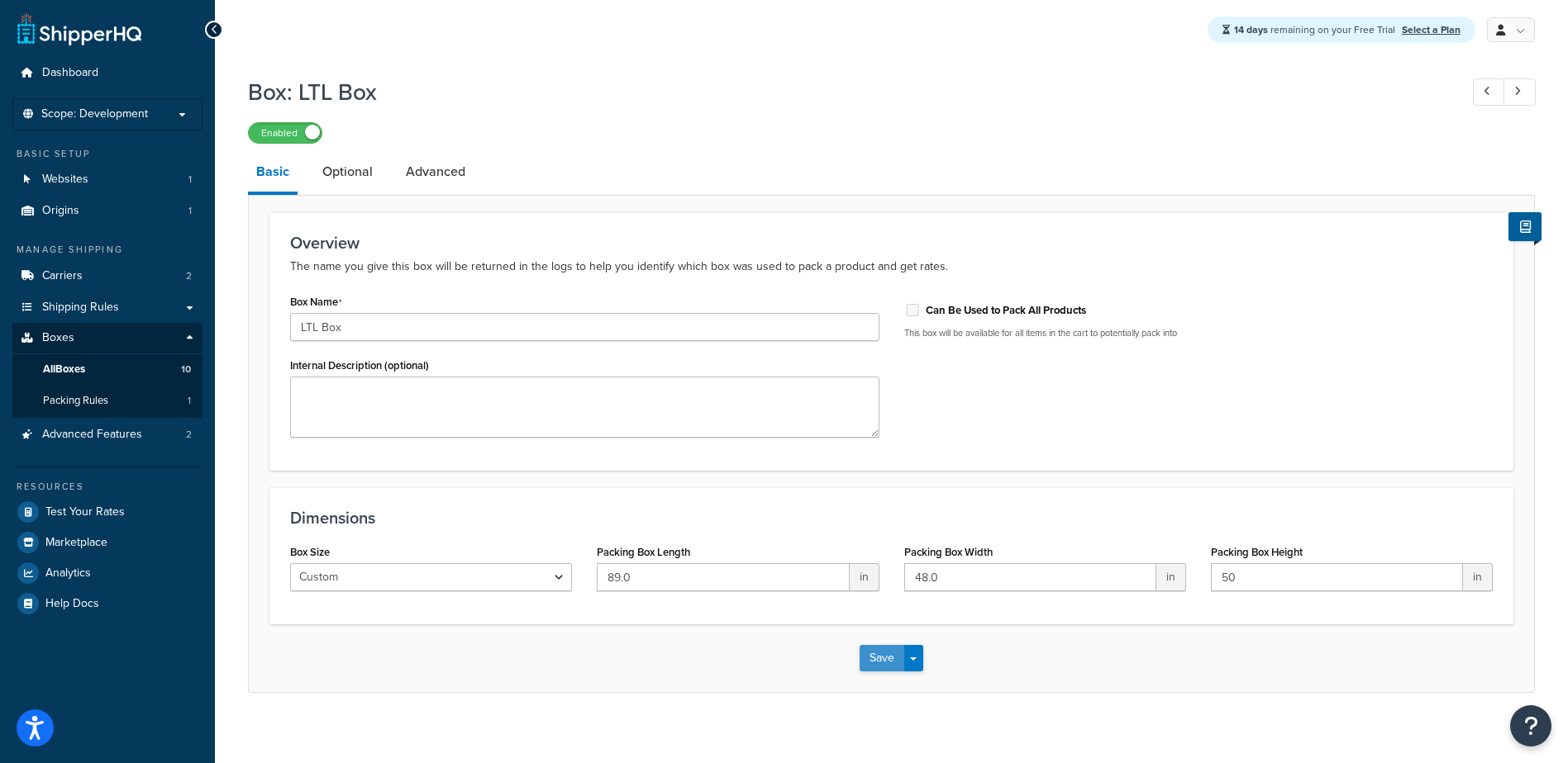
click at [869, 659] on button "Save" at bounding box center [882, 658] width 45 height 26
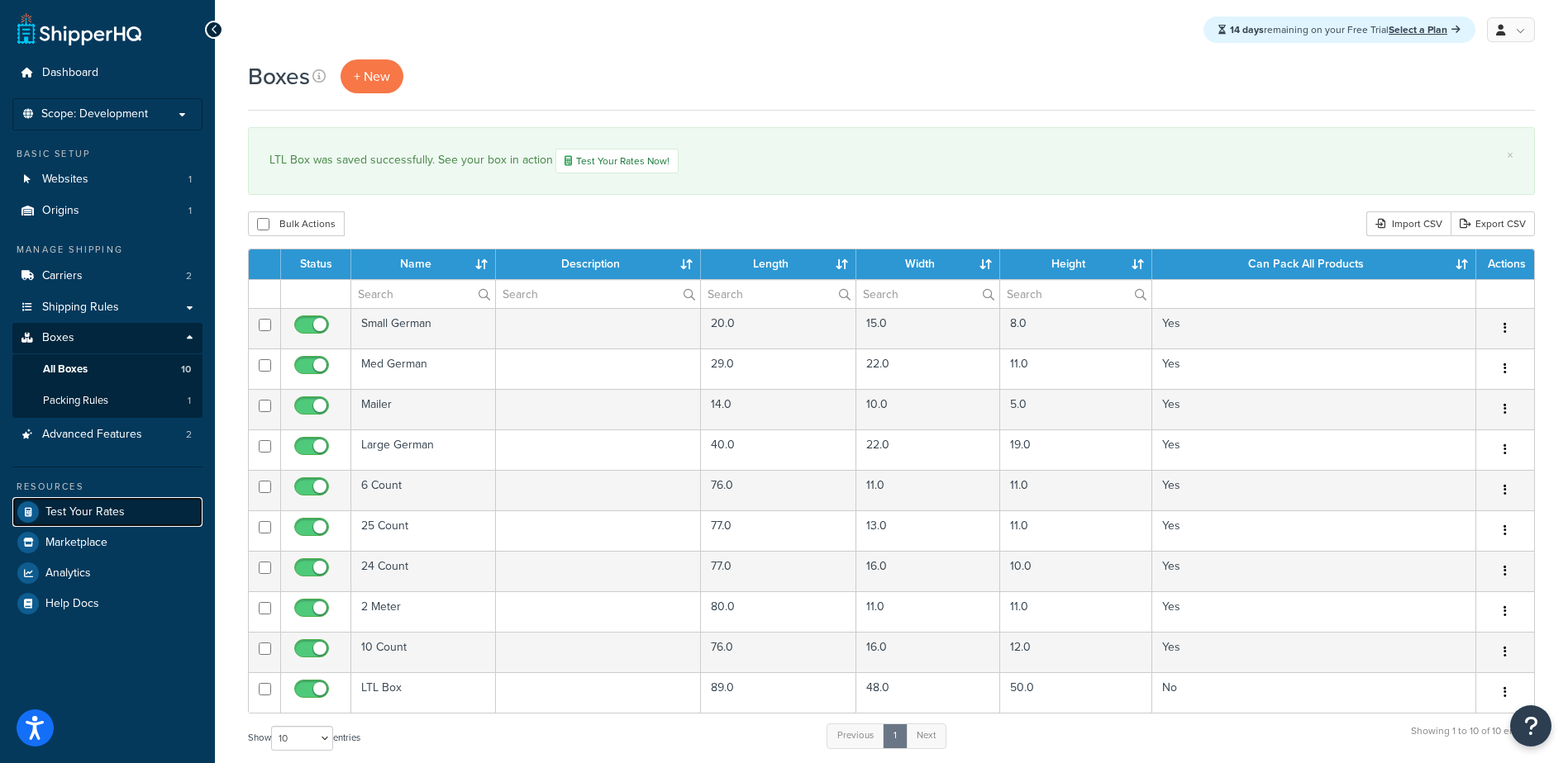
click at [60, 503] on link "Test Your Rates" at bounding box center [107, 512] width 190 height 30
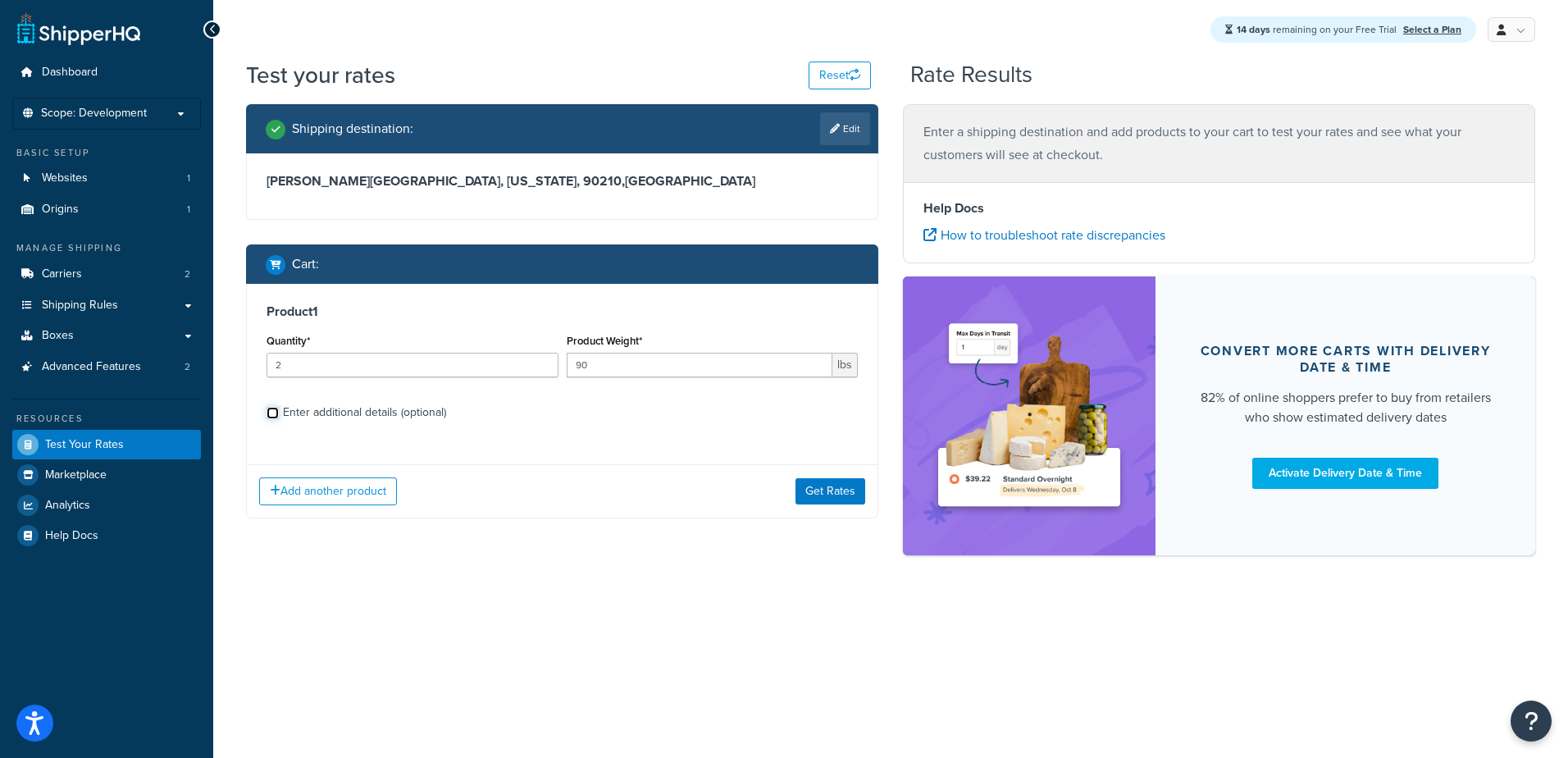
click at [268, 409] on input "Enter additional details (optional)" at bounding box center [272, 412] width 12 height 12
checkbox input "true"
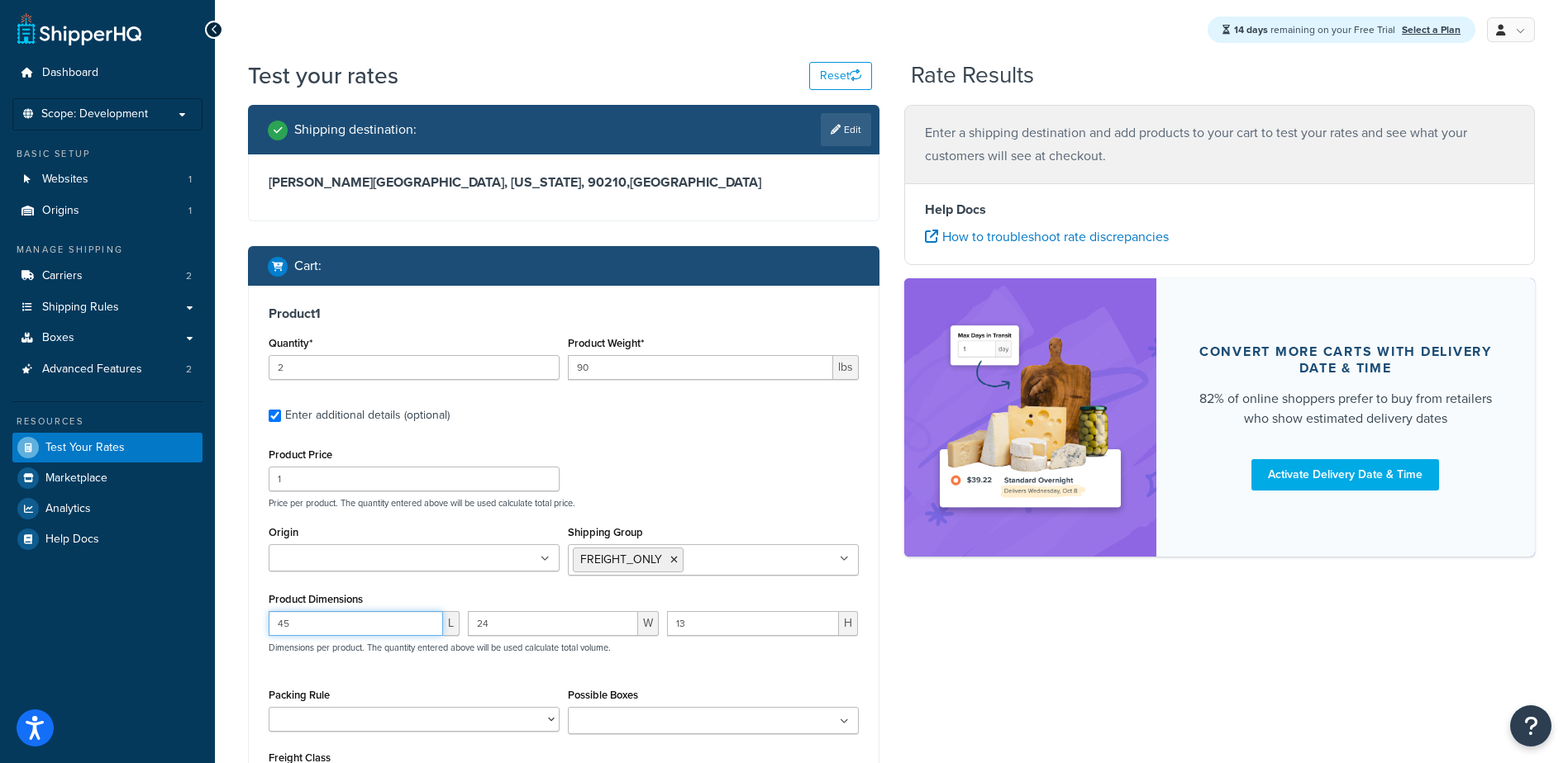
drag, startPoint x: 286, startPoint y: 629, endPoint x: 186, endPoint y: 634, distance: 100.1
click at [188, 634] on div "Dashboard Scope: Development Basic Setup Websites 1 Origins 1 Manage Shipping C…" at bounding box center [784, 500] width 1568 height 1001
type input "84"
type input "85"
type input "33.31"
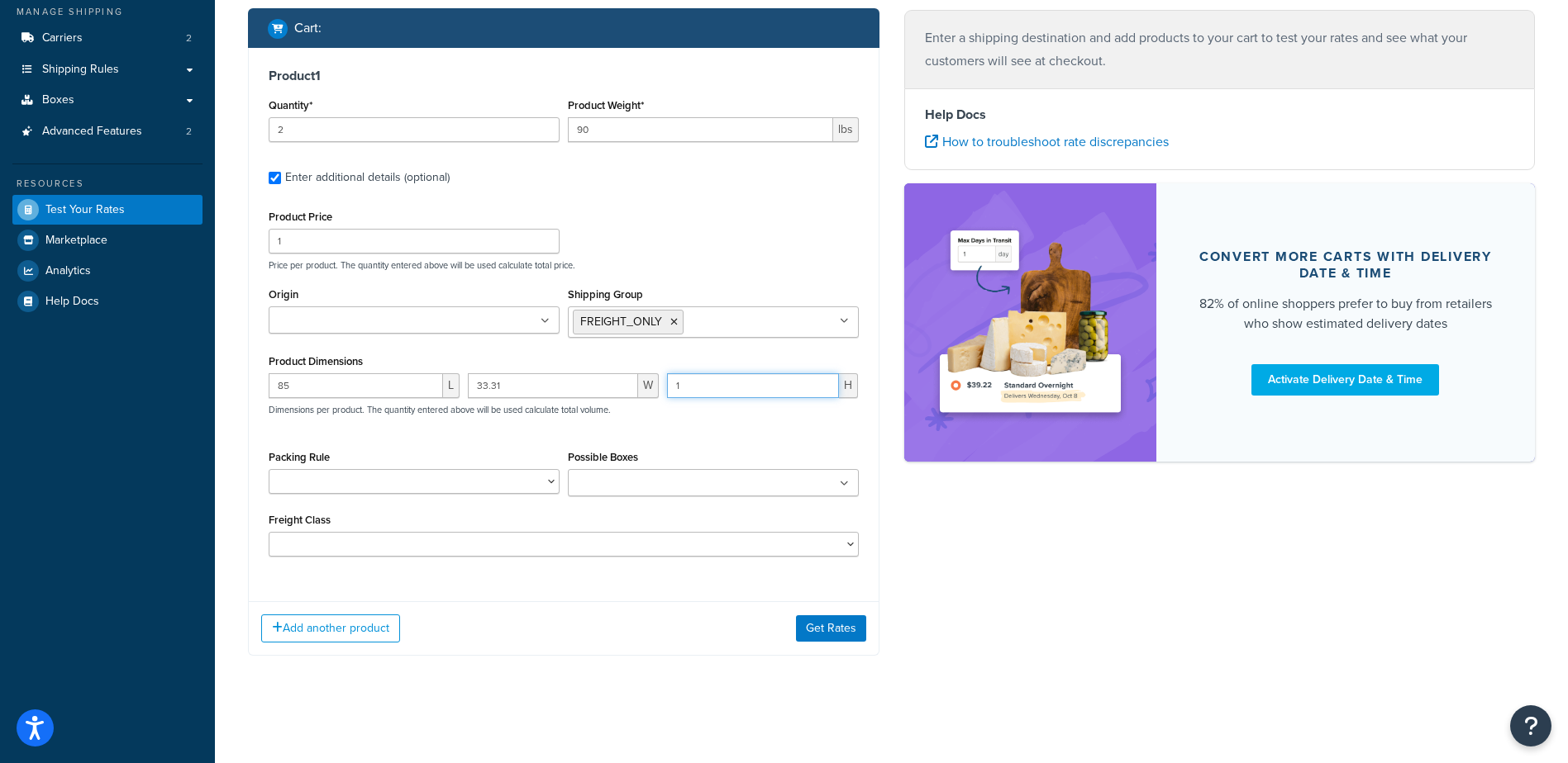
scroll to position [239, 0]
type input "1"
click at [816, 637] on button "Get Rates" at bounding box center [831, 628] width 70 height 26
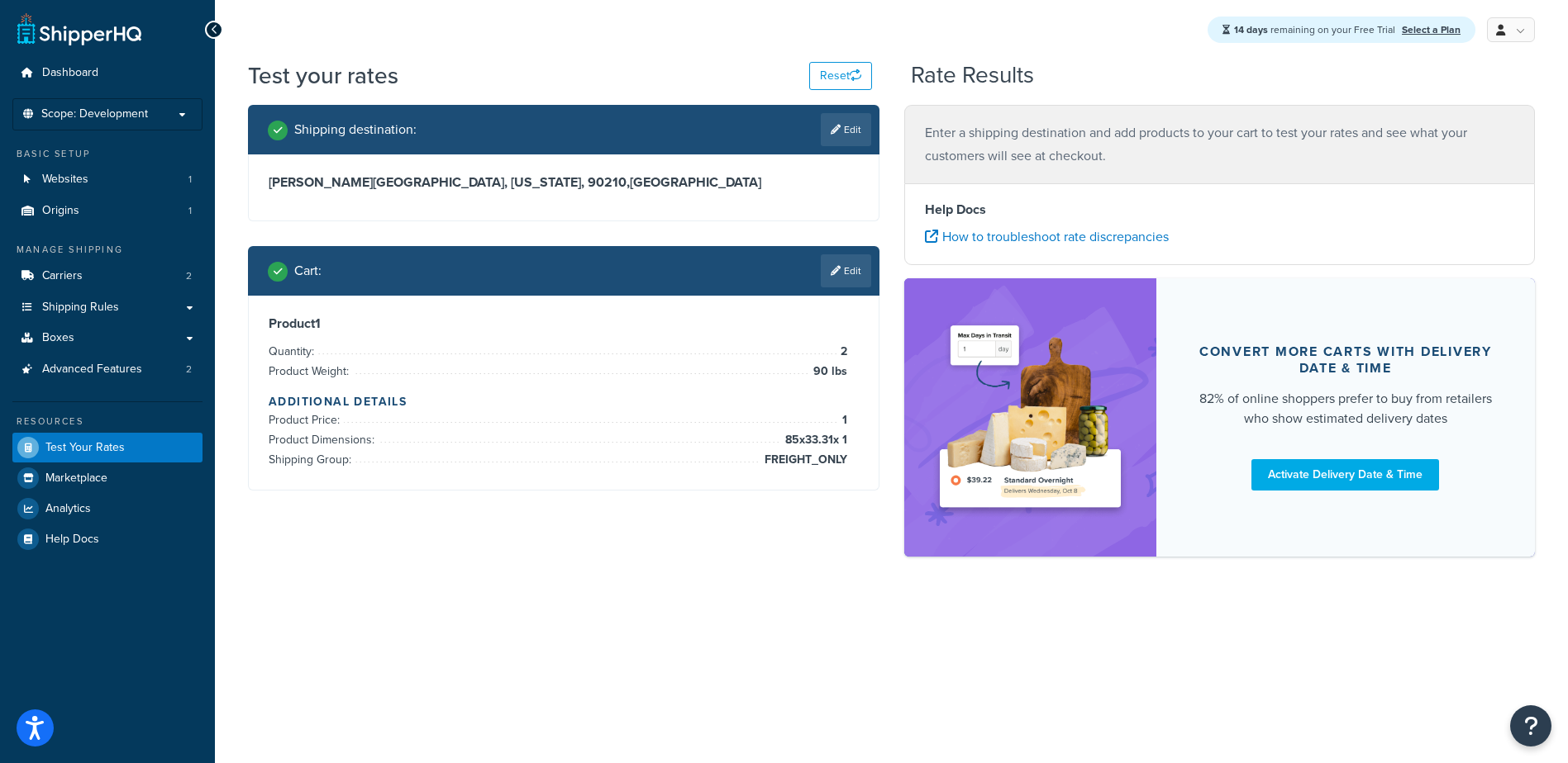
scroll to position [0, 0]
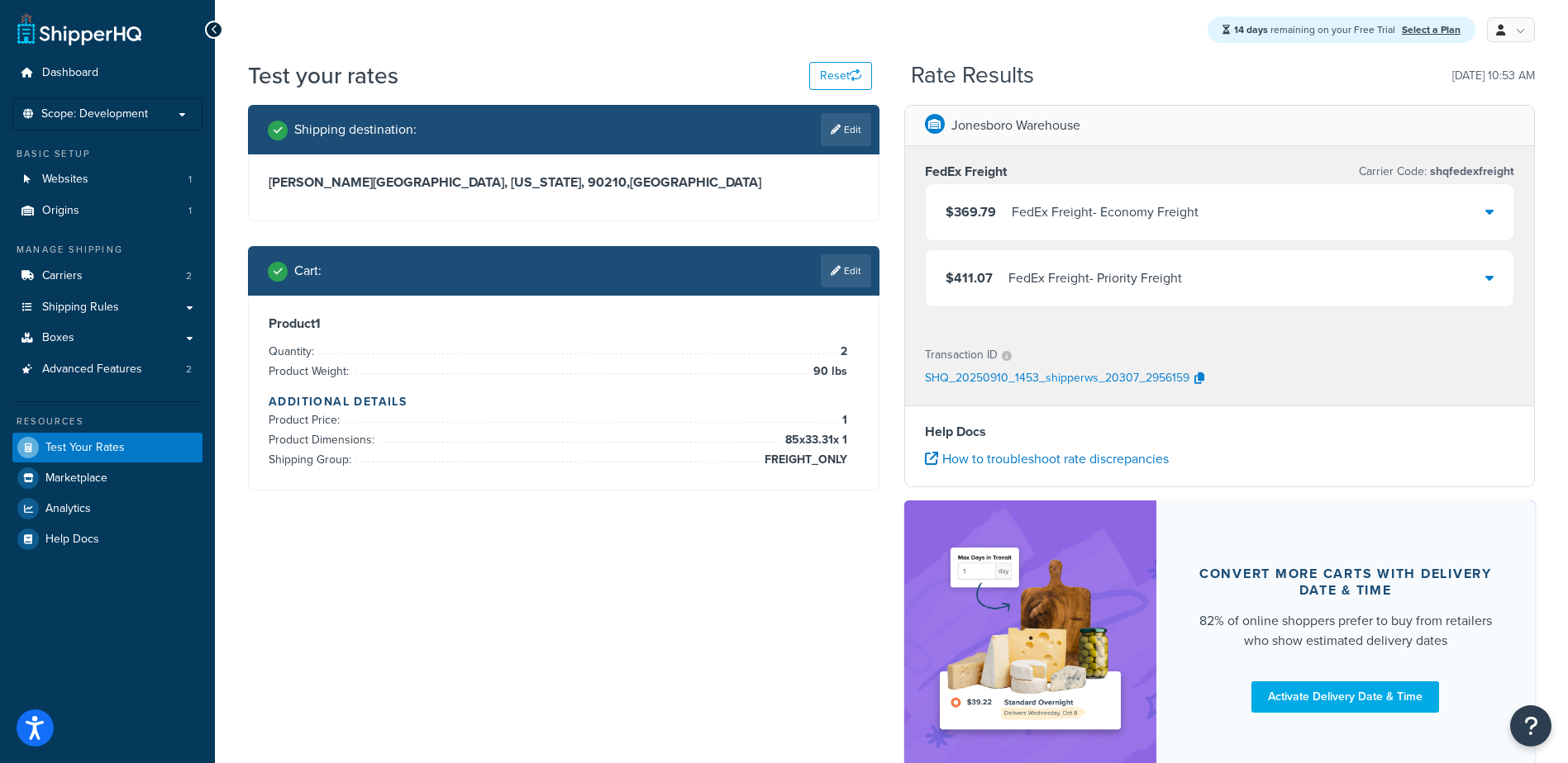
click at [1038, 202] on div "FedEx Freight - Economy Freight" at bounding box center [1105, 212] width 187 height 23
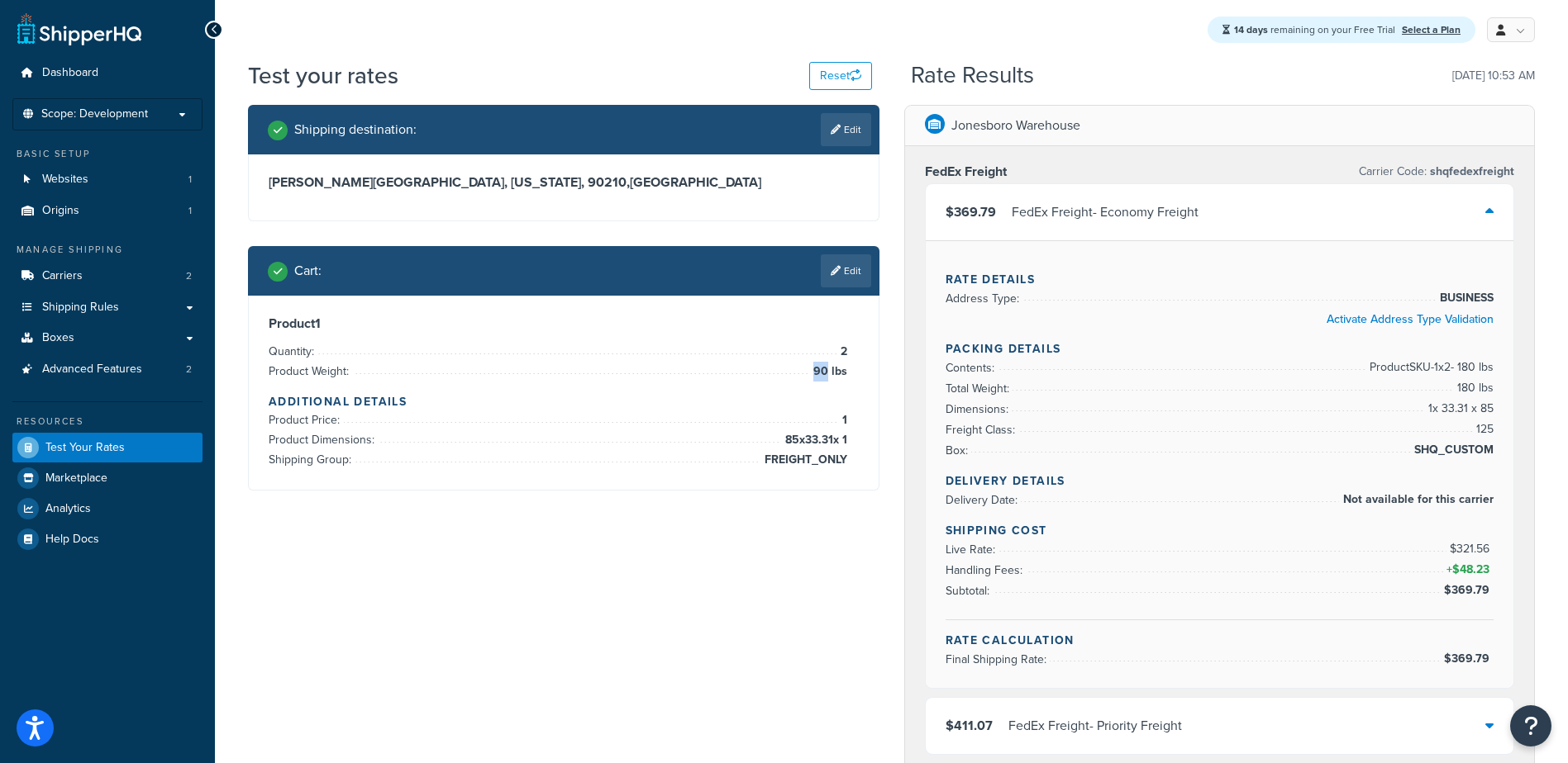
drag, startPoint x: 814, startPoint y: 372, endPoint x: 830, endPoint y: 378, distance: 17.1
click at [830, 378] on span "90 lbs" at bounding box center [828, 371] width 38 height 20
drag, startPoint x: 830, startPoint y: 378, endPoint x: 773, endPoint y: 358, distance: 60.4
click at [769, 358] on li "Quantity: 2" at bounding box center [558, 352] width 578 height 20
click at [815, 372] on span "90 lbs" at bounding box center [828, 371] width 38 height 20
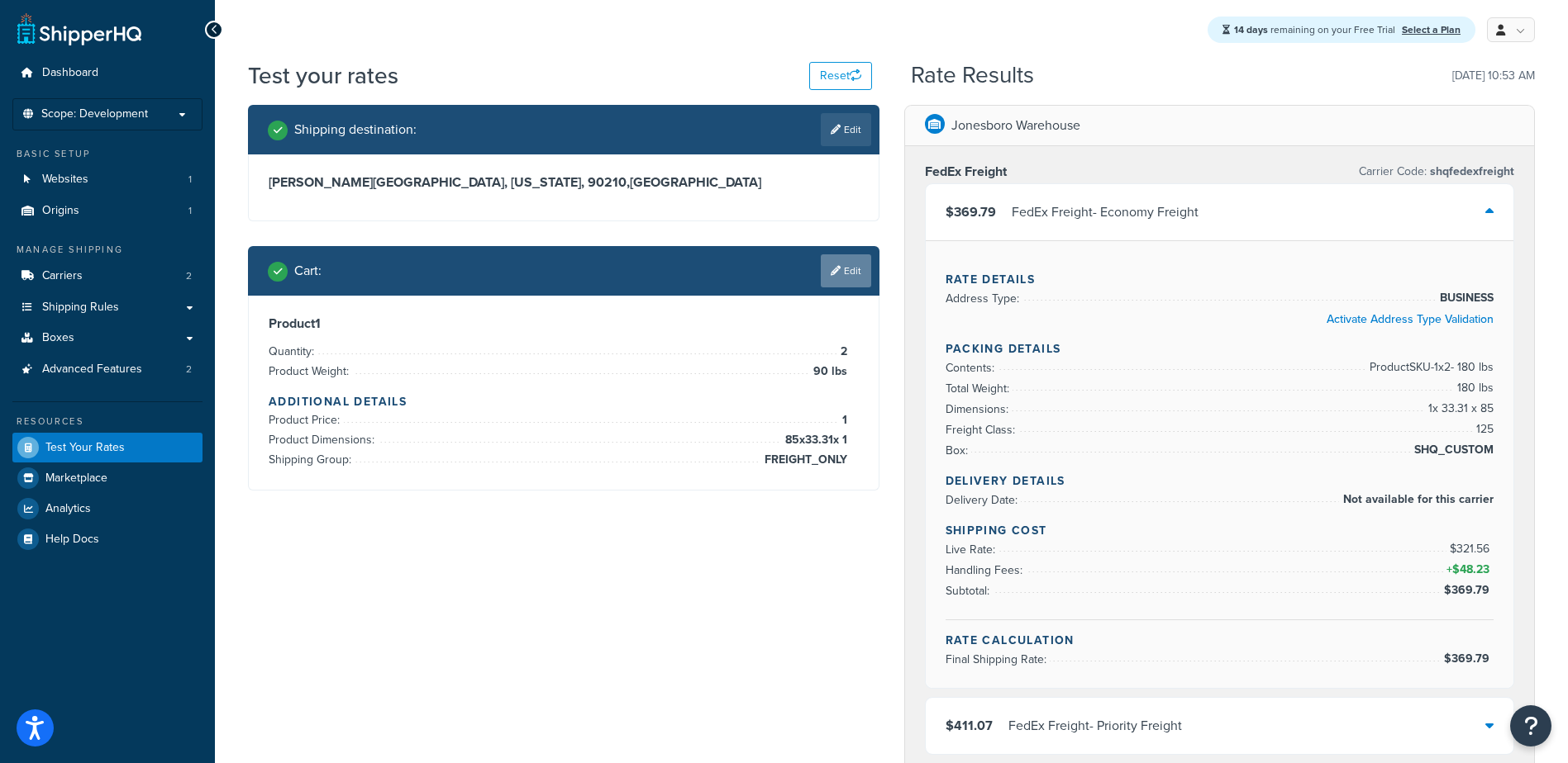
click at [840, 265] on link "Edit" at bounding box center [846, 270] width 51 height 33
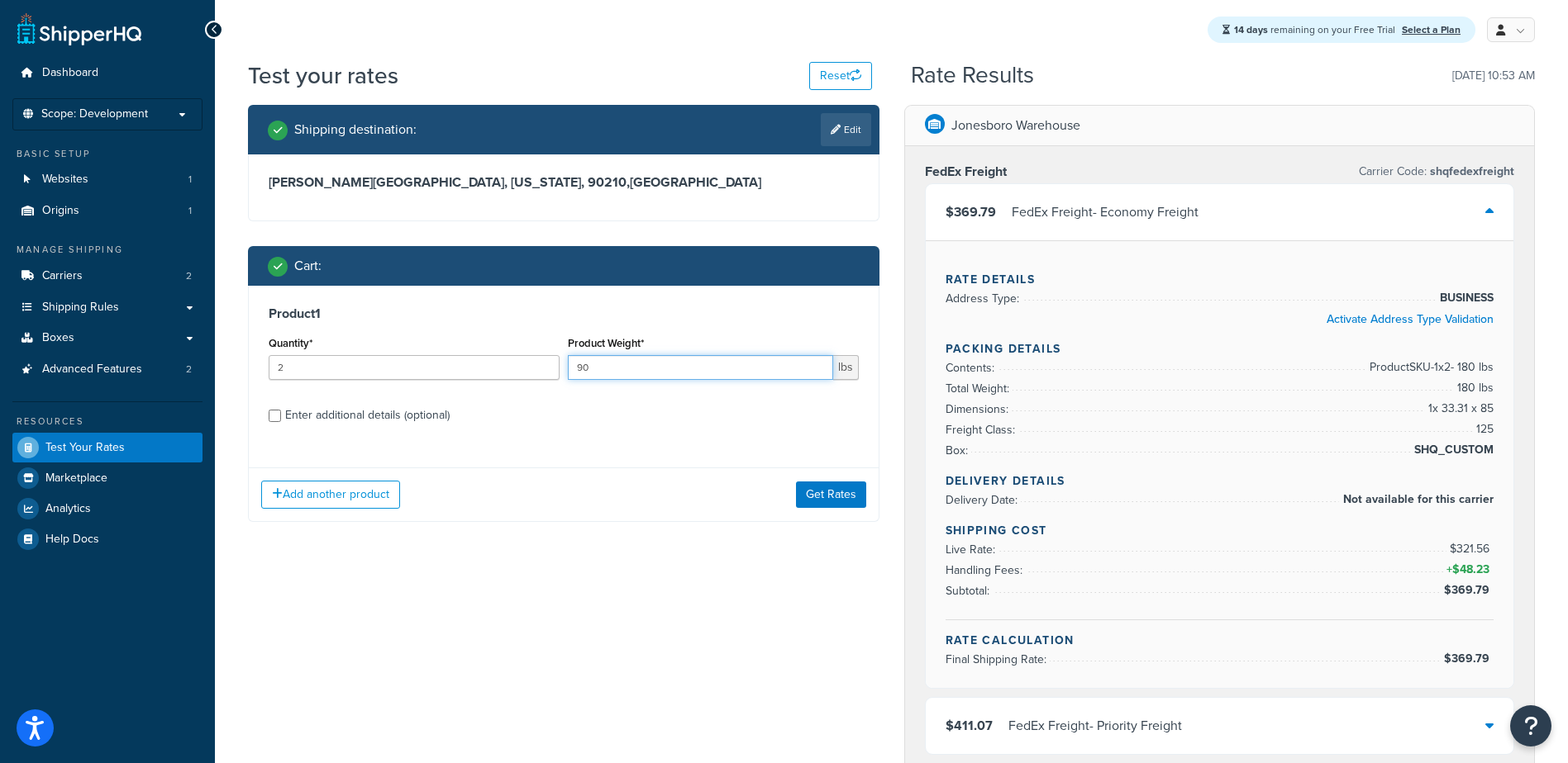
drag, startPoint x: 578, startPoint y: 369, endPoint x: 518, endPoint y: 372, distance: 60.1
click at [518, 372] on div "Quantity* 2 Product Weight* 90 lbs" at bounding box center [564, 362] width 599 height 60
drag, startPoint x: 1416, startPoint y: 451, endPoint x: 1489, endPoint y: 455, distance: 73.1
click at [1489, 455] on span "SHQ_CUSTOM" at bounding box center [1451, 450] width 83 height 20
drag, startPoint x: 1489, startPoint y: 455, endPoint x: 1476, endPoint y: 453, distance: 13.2
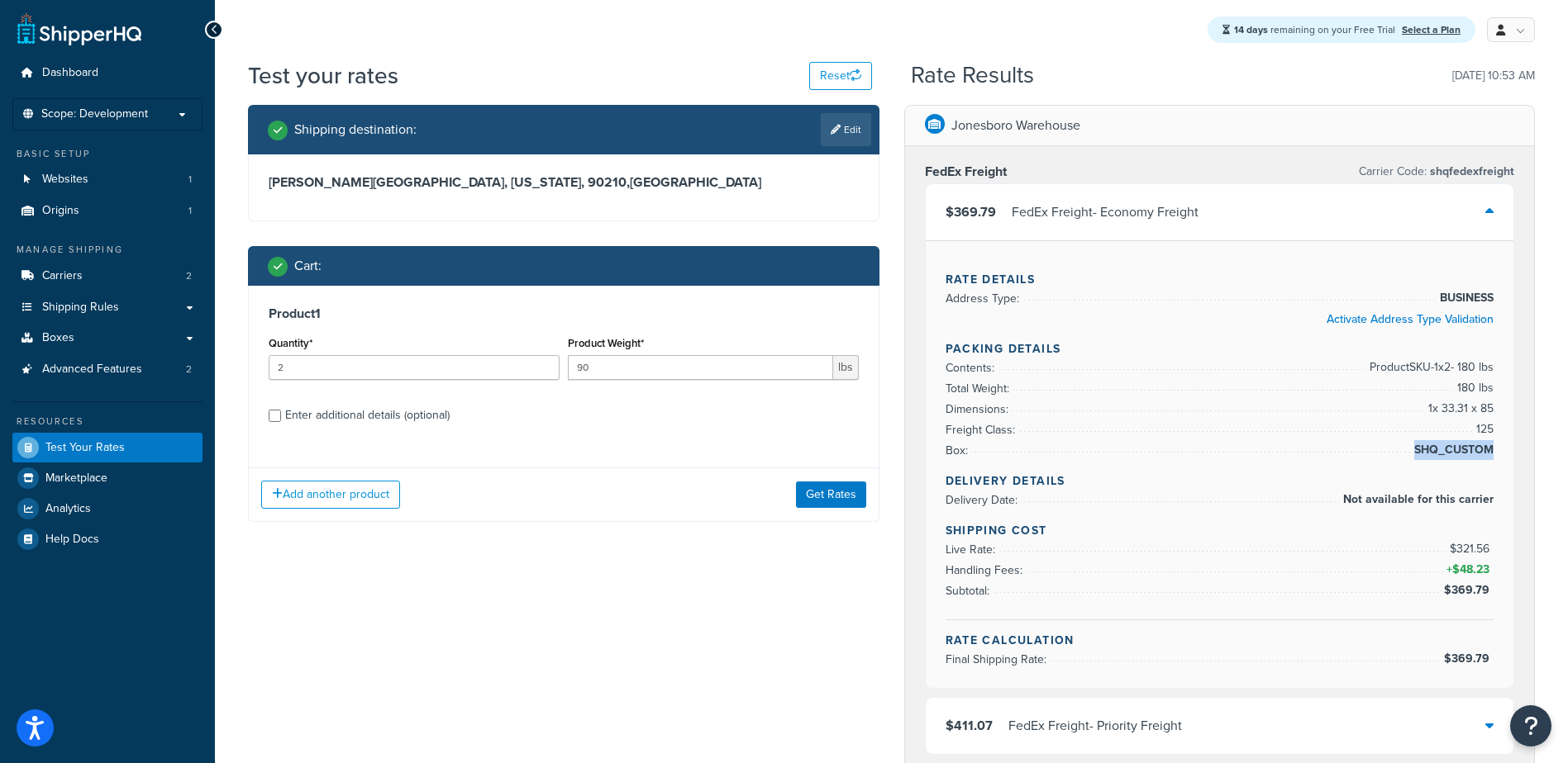
click at [1476, 453] on span "SHQ_CUSTOM" at bounding box center [1451, 450] width 83 height 20
click at [1495, 450] on div "Rate Details Address Type: BUSINESS Activate Address Type Validation Packing De…" at bounding box center [1219, 464] width 588 height 448
drag, startPoint x: 1487, startPoint y: 452, endPoint x: 1417, endPoint y: 451, distance: 70.0
click at [1417, 451] on span "SHQ_CUSTOM" at bounding box center [1451, 450] width 83 height 20
click at [1433, 448] on span "SHQ_CUSTOM" at bounding box center [1451, 450] width 83 height 20
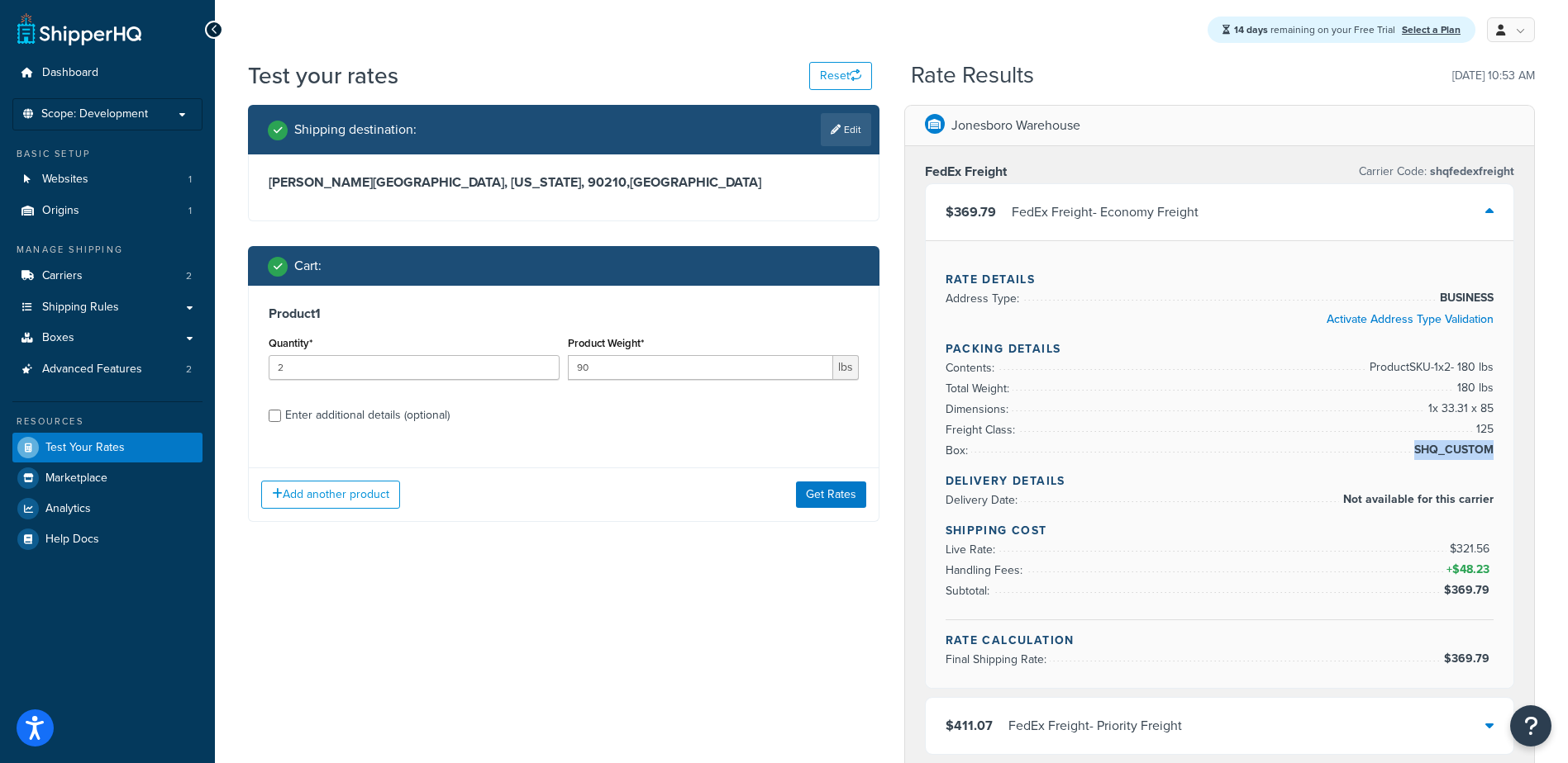
drag, startPoint x: 1491, startPoint y: 449, endPoint x: 1417, endPoint y: 449, distance: 74.0
click at [1417, 449] on span "SHQ_CUSTOM" at bounding box center [1451, 450] width 83 height 20
click at [1424, 452] on span "SHQ_CUSTOM" at bounding box center [1451, 450] width 83 height 20
drag, startPoint x: 1491, startPoint y: 451, endPoint x: 1416, endPoint y: 454, distance: 75.1
click at [1416, 454] on span "SHQ_CUSTOM" at bounding box center [1451, 450] width 83 height 20
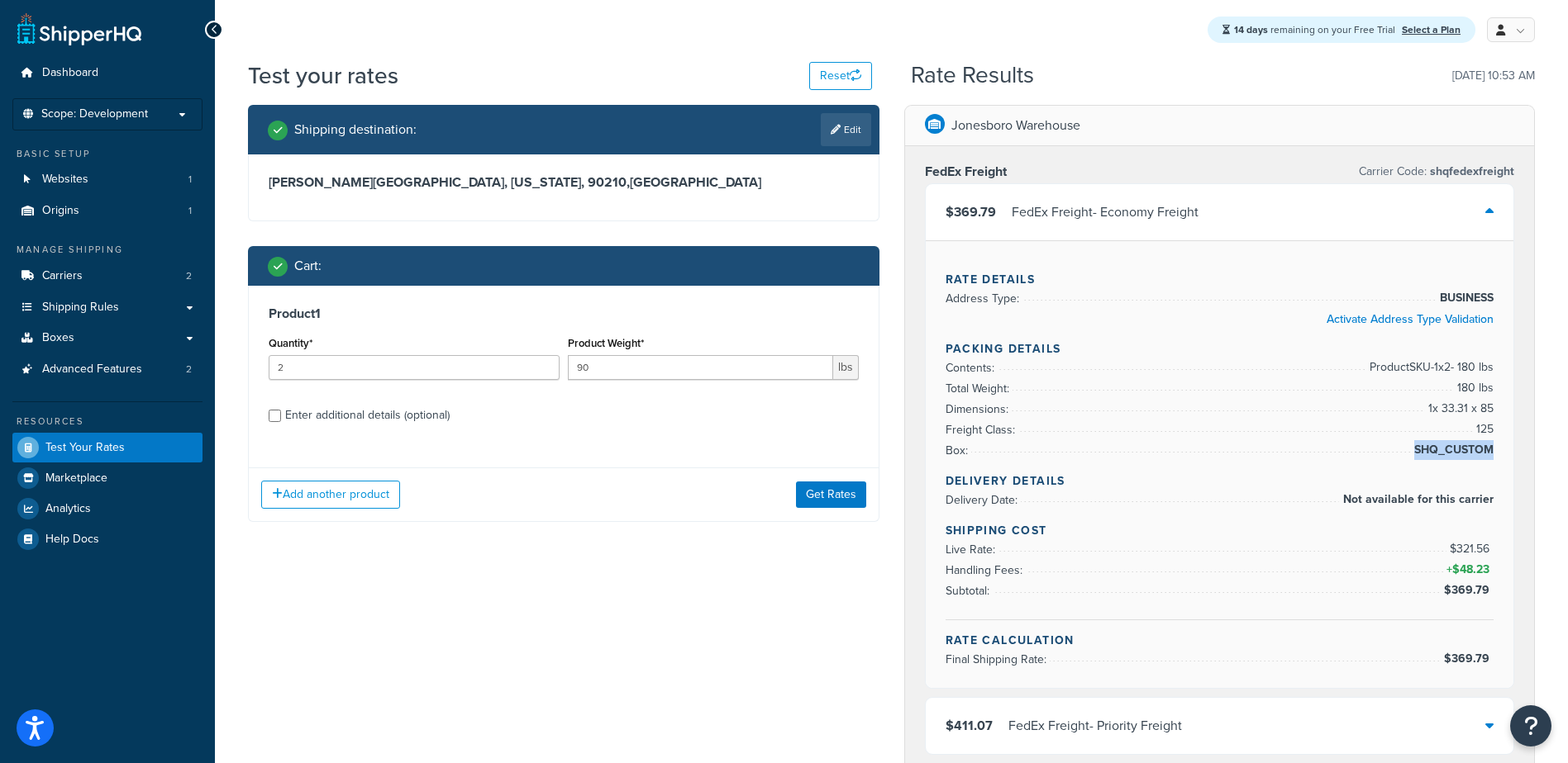
click at [1409, 466] on div "Rate Details Address Type: BUSINESS Activate Address Type Validation Packing De…" at bounding box center [1219, 464] width 588 height 448
drag, startPoint x: 1491, startPoint y: 451, endPoint x: 1417, endPoint y: 453, distance: 74.0
click at [1417, 453] on span "SHQ_CUSTOM" at bounding box center [1451, 450] width 83 height 20
click at [65, 333] on span "Boxes" at bounding box center [58, 338] width 32 height 14
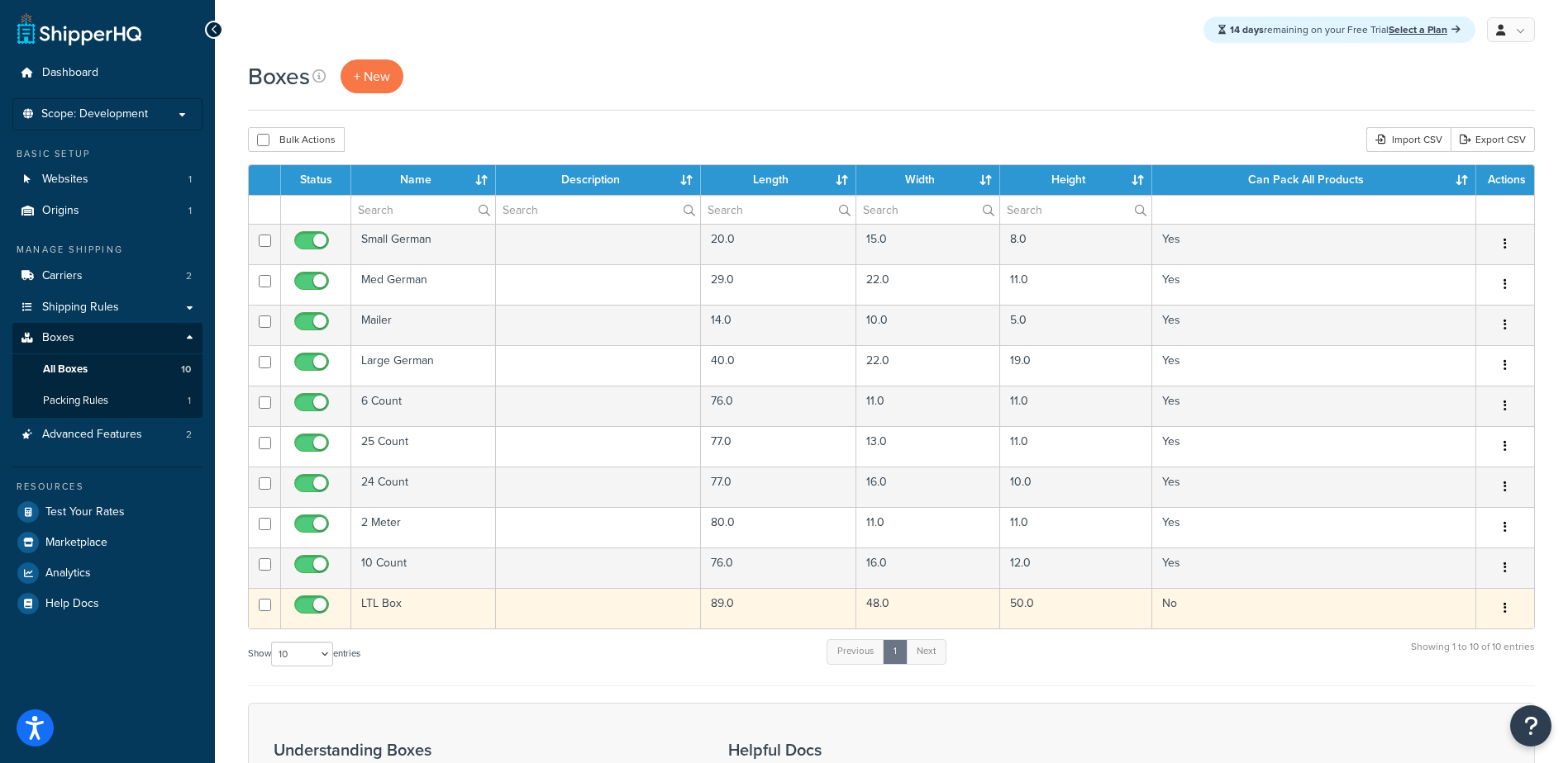
click at [384, 606] on td "LTL Box" at bounding box center [423, 608] width 145 height 40
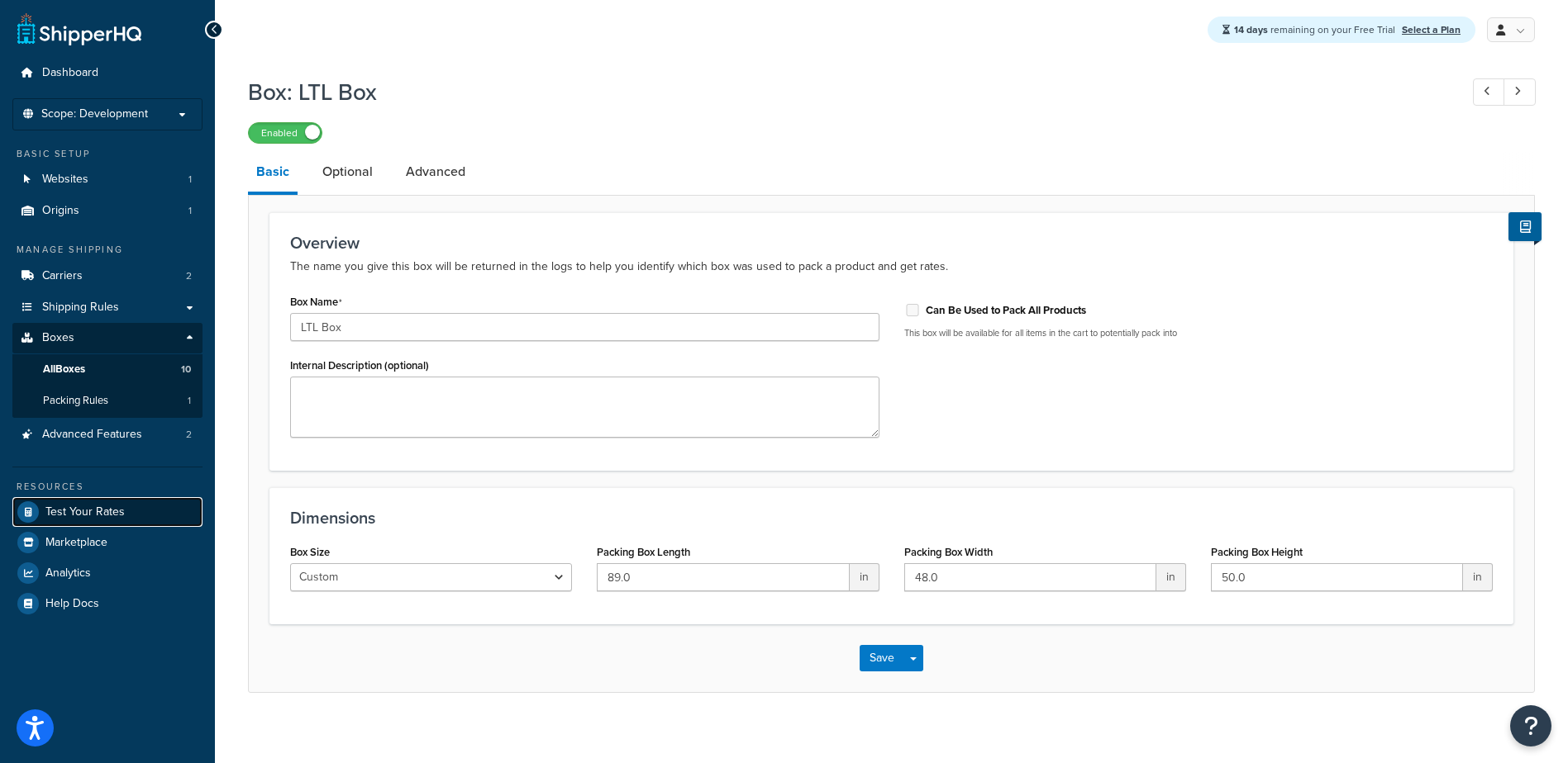
click at [66, 506] on span "Test Your Rates" at bounding box center [85, 512] width 80 height 14
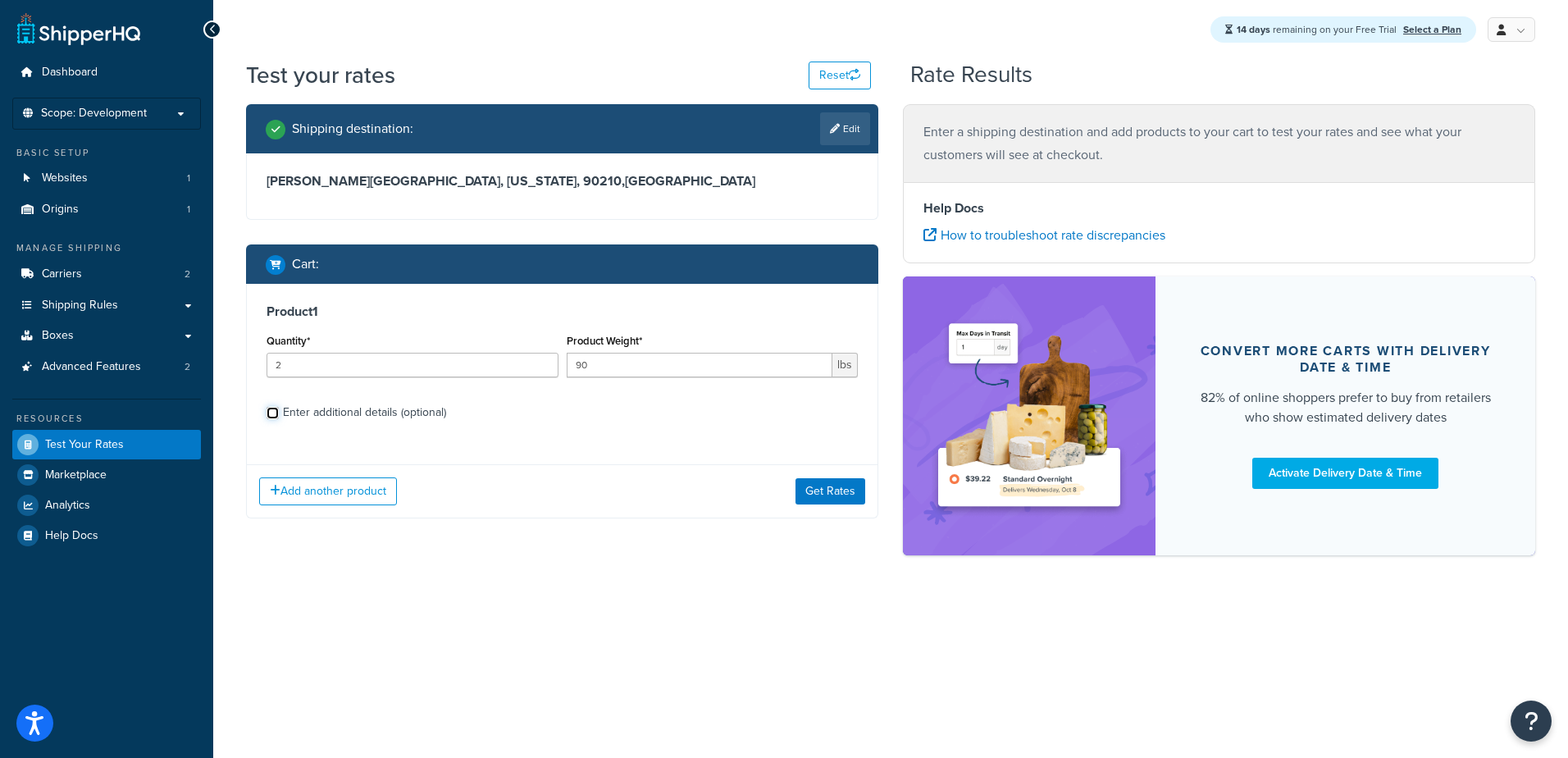
click at [268, 415] on input "Enter additional details (optional)" at bounding box center [272, 412] width 12 height 12
checkbox input "true"
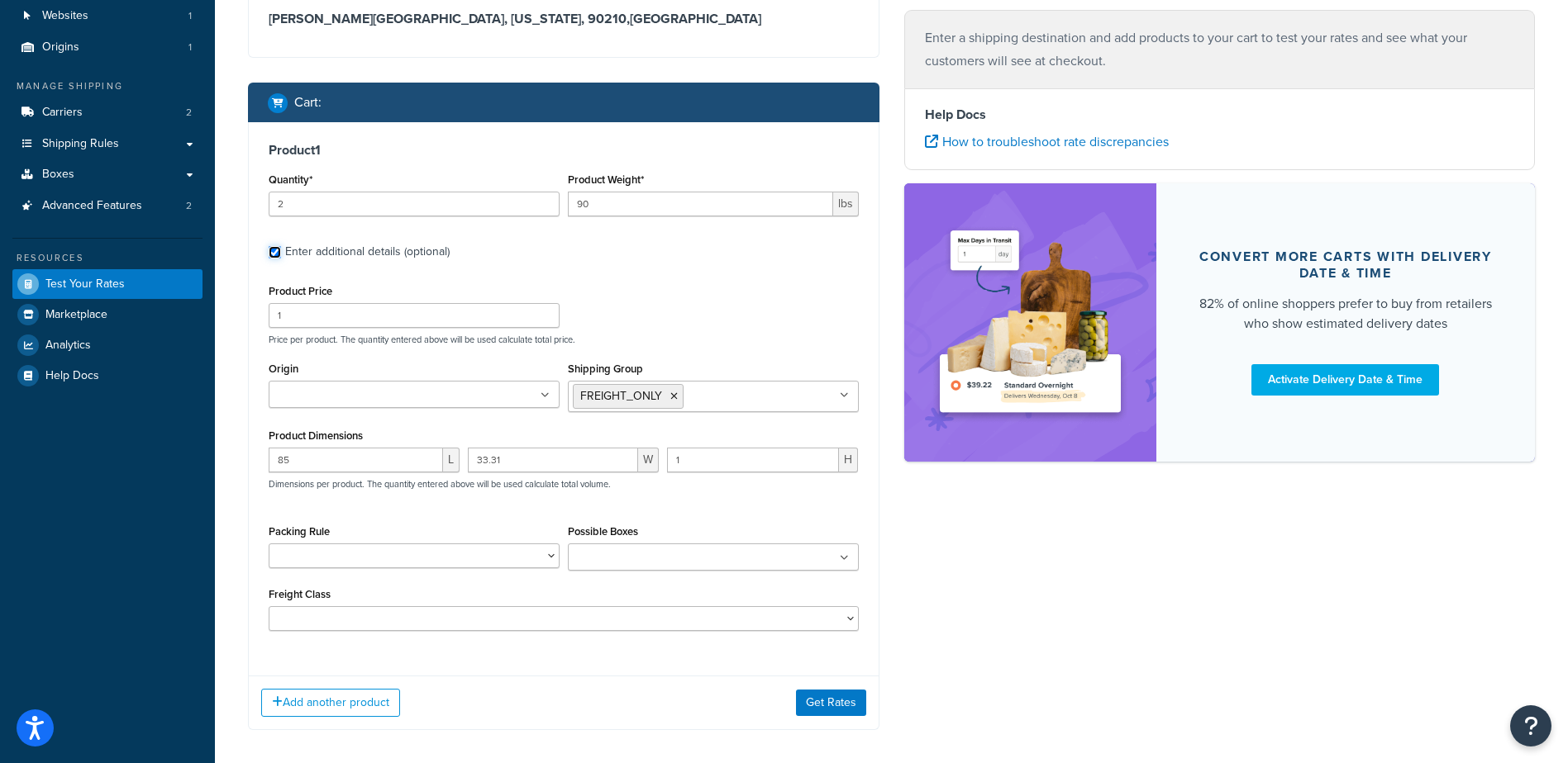
scroll to position [166, 0]
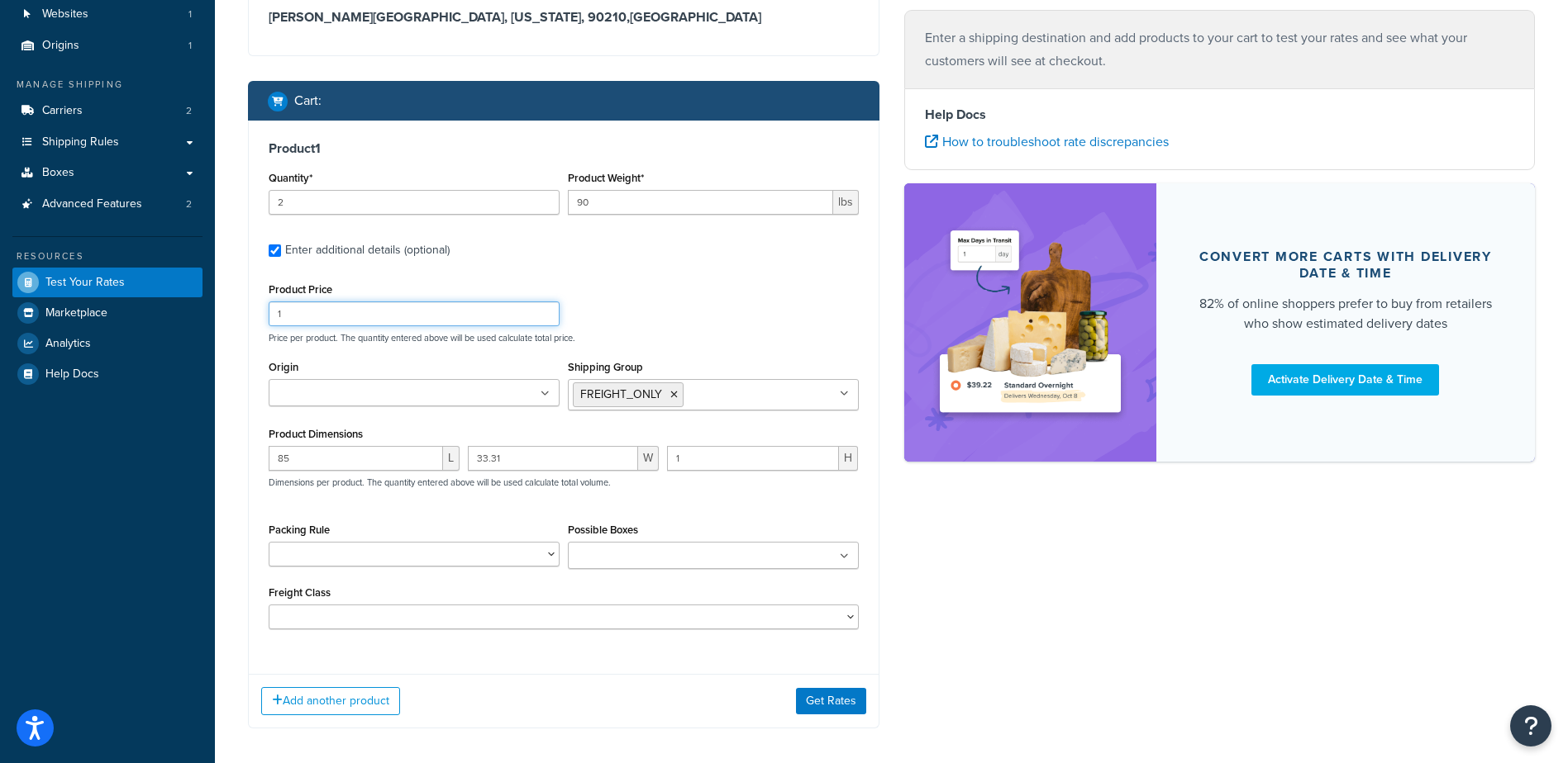
drag, startPoint x: 284, startPoint y: 319, endPoint x: 216, endPoint y: 341, distance: 71.5
click at [256, 325] on div "Product 1 Quantity* 2 Product Weight* 90 lbs Enter additional details (optional…" at bounding box center [563, 391] width 630 height 541
drag, startPoint x: 281, startPoint y: 459, endPoint x: 189, endPoint y: 465, distance: 92.2
click at [189, 465] on div "Dashboard Scope: Development Basic Setup Websites 1 Origins 1 Manage Shipping C…" at bounding box center [784, 335] width 1568 height 1001
drag, startPoint x: 517, startPoint y: 464, endPoint x: 379, endPoint y: 464, distance: 138.0
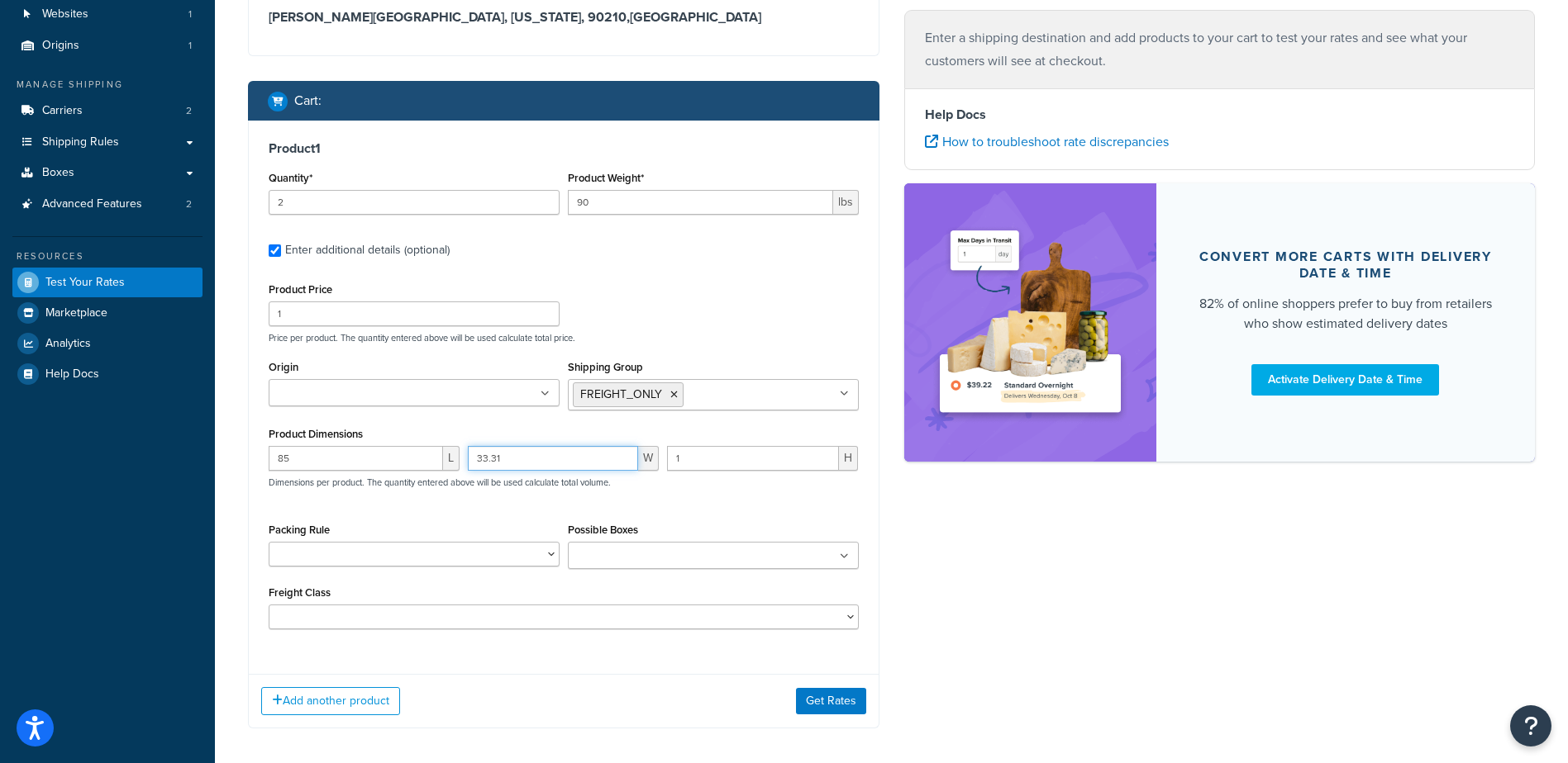
click at [379, 464] on div "85 L 33.31 W 1 H Dimensions per product. The quantity entered above will be use…" at bounding box center [564, 476] width 599 height 60
click at [44, 180] on link "Boxes" at bounding box center [107, 173] width 190 height 31
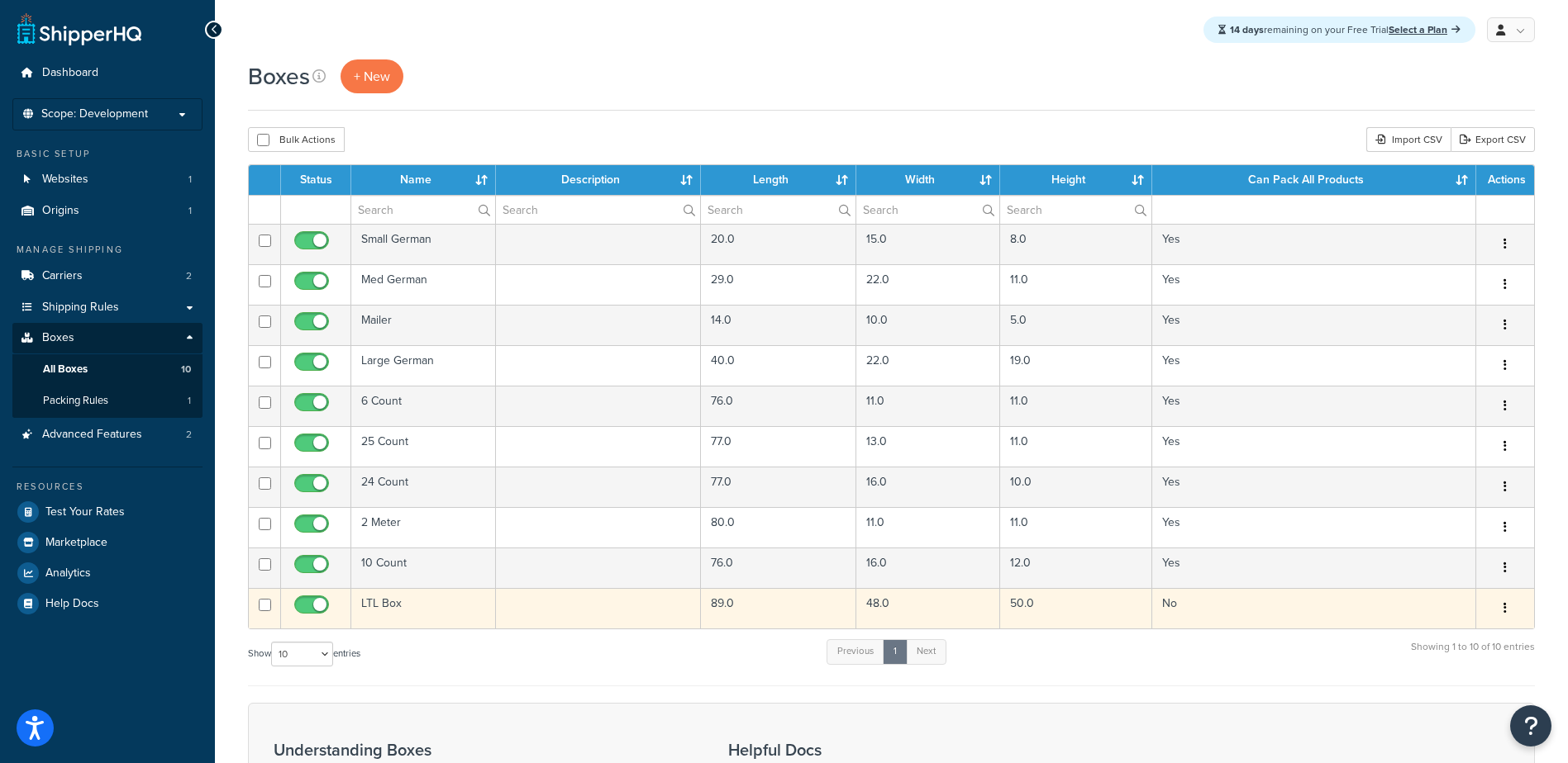
click at [405, 612] on td "LTL Box" at bounding box center [423, 608] width 145 height 40
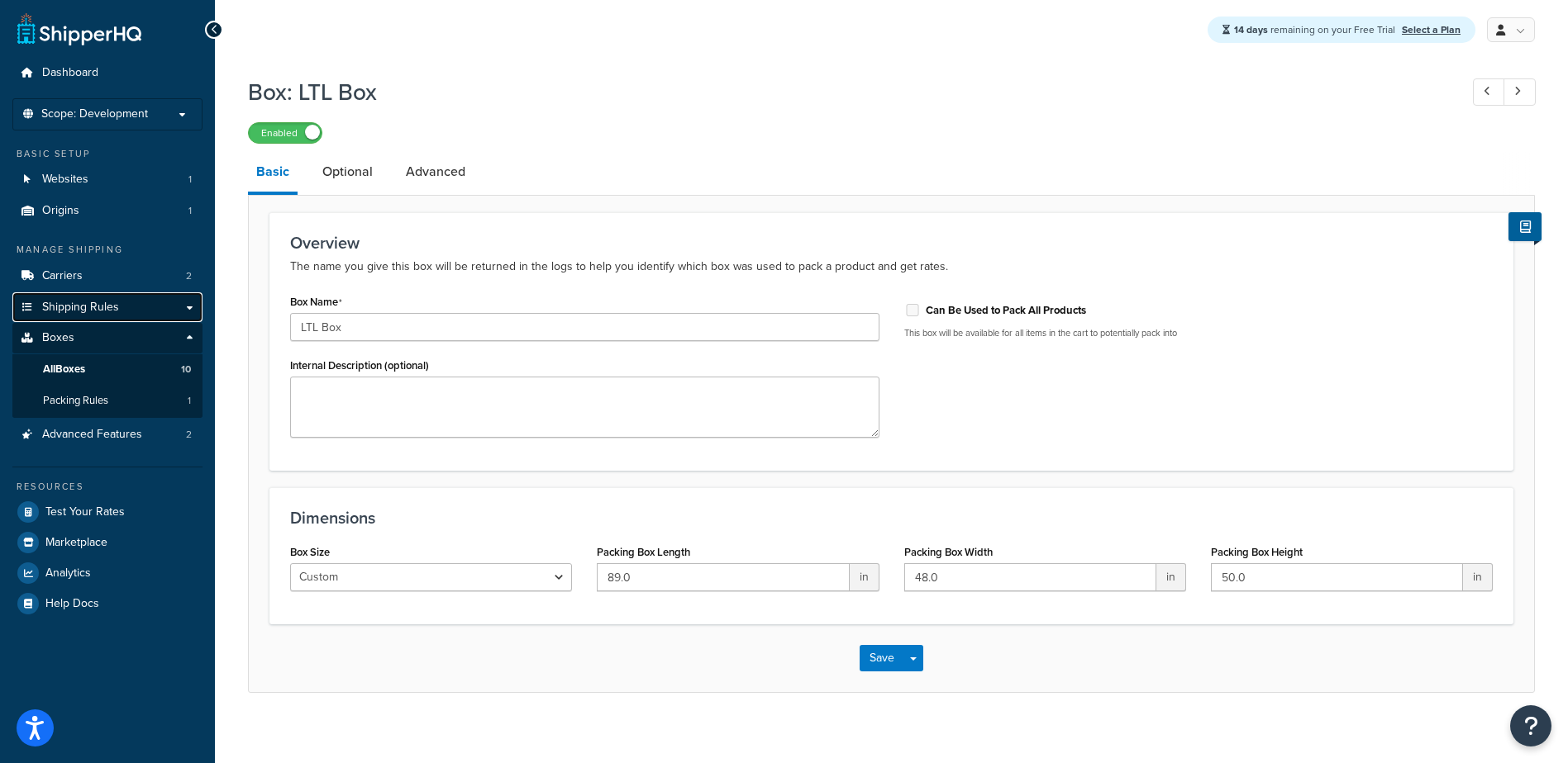
click at [98, 301] on span "Shipping Rules" at bounding box center [80, 308] width 77 height 14
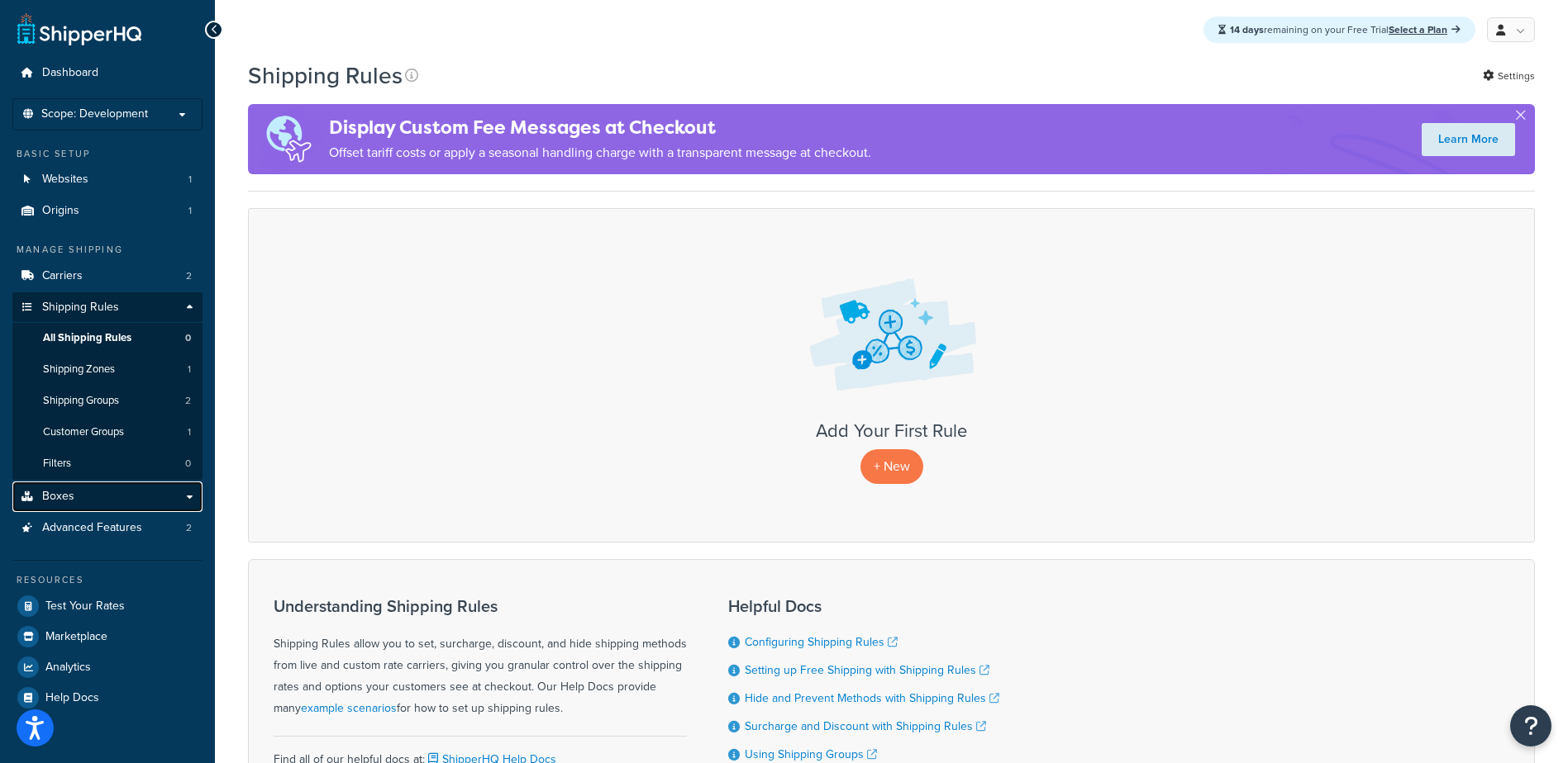
click at [73, 498] on link "Boxes" at bounding box center [107, 497] width 190 height 31
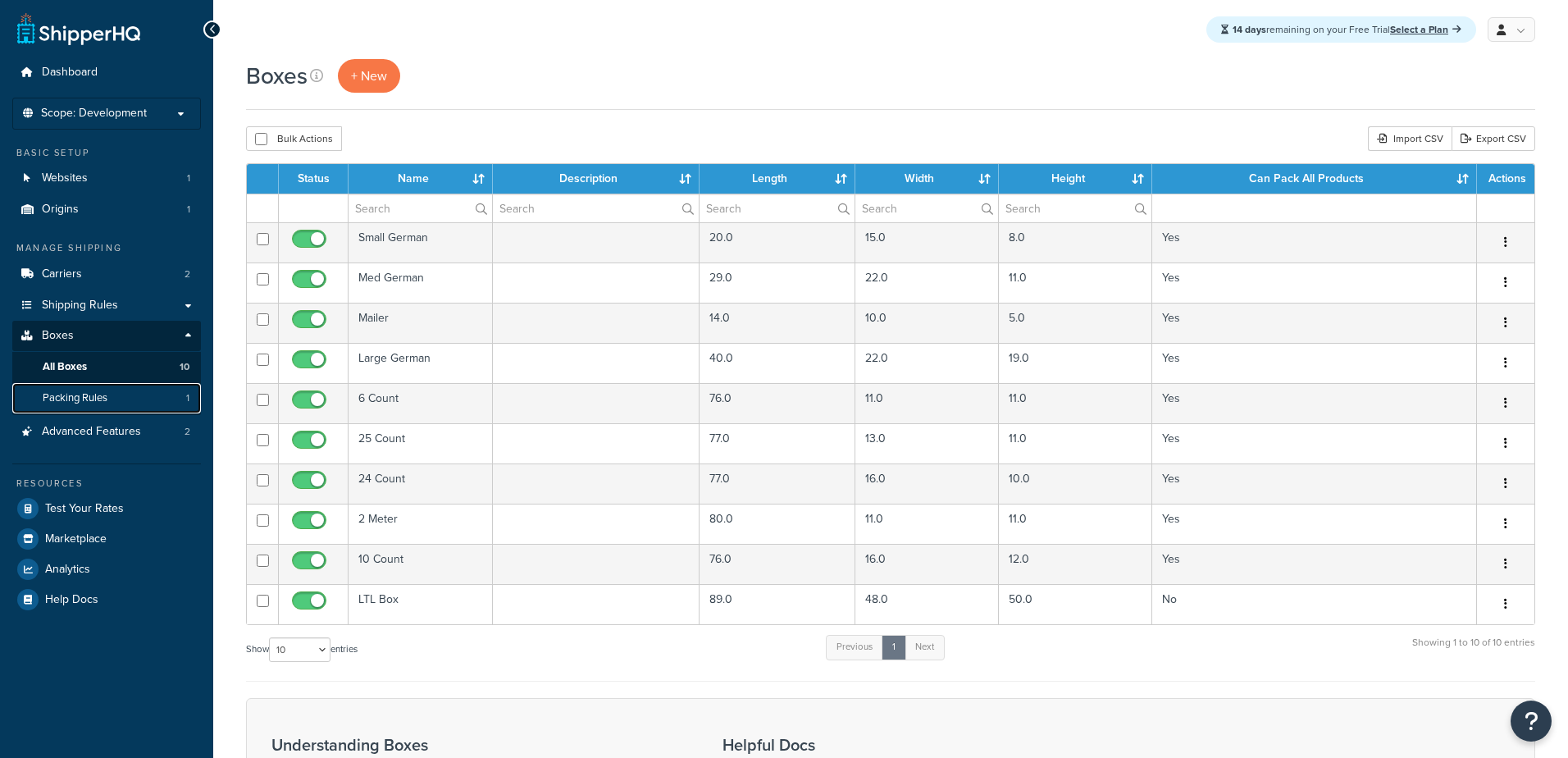
click at [74, 399] on span "Packing Rules" at bounding box center [75, 398] width 65 height 14
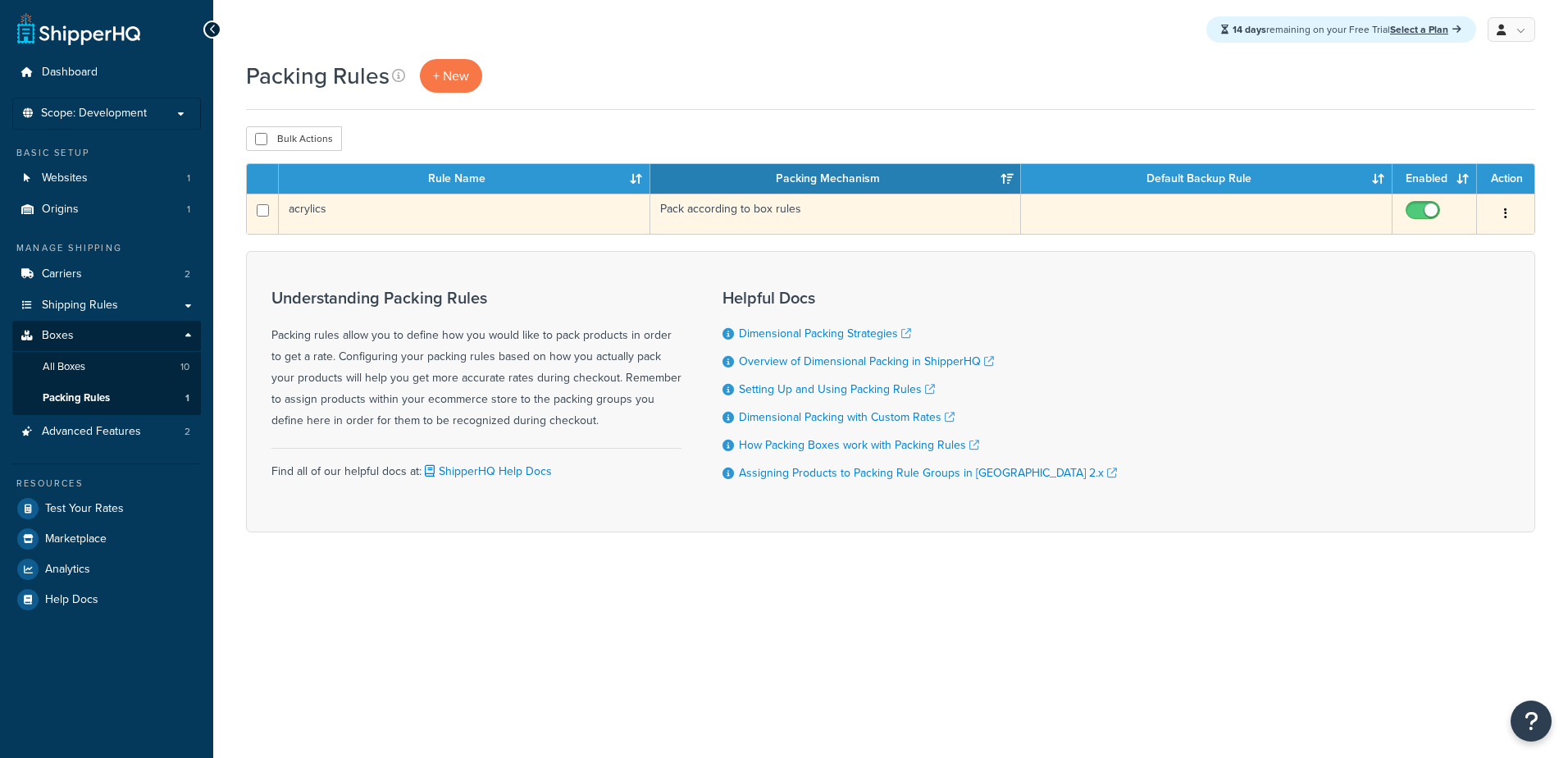
click at [1500, 212] on button "button" at bounding box center [1506, 214] width 23 height 26
click at [1397, 309] on link "Delete" at bounding box center [1440, 315] width 130 height 33
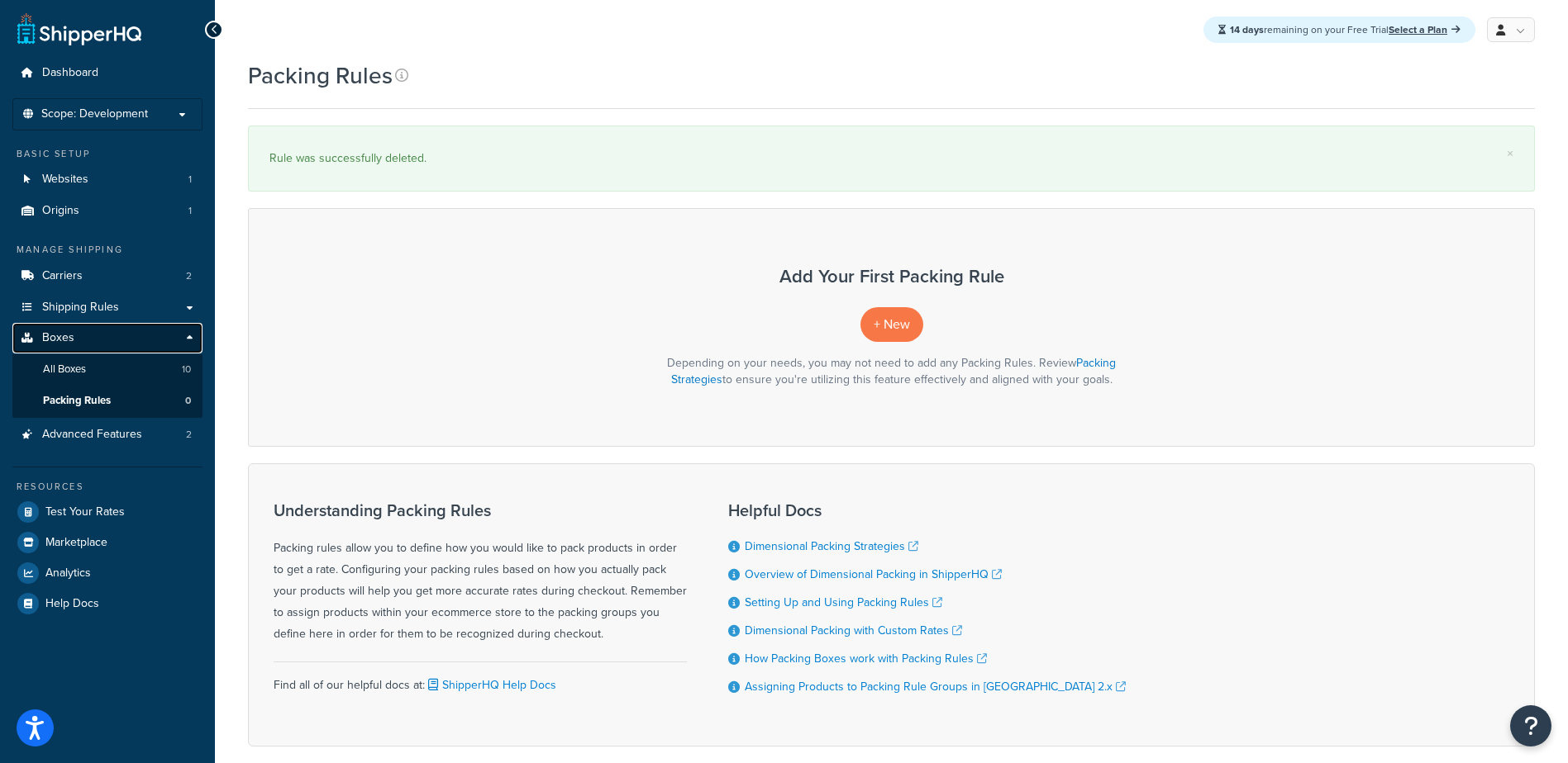
click at [47, 342] on span "Boxes" at bounding box center [58, 338] width 32 height 14
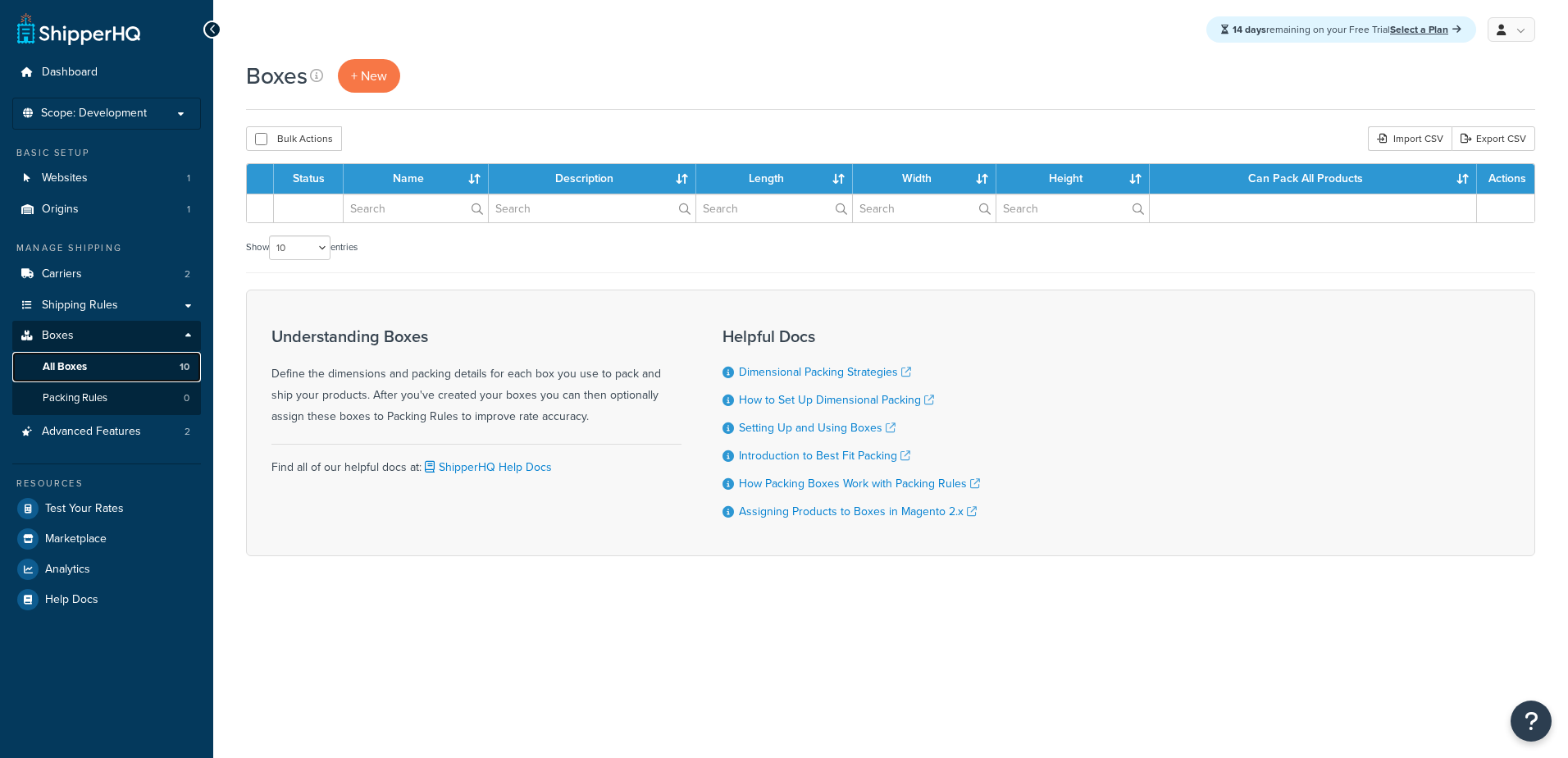
click at [48, 360] on span "All Boxes" at bounding box center [65, 367] width 45 height 14
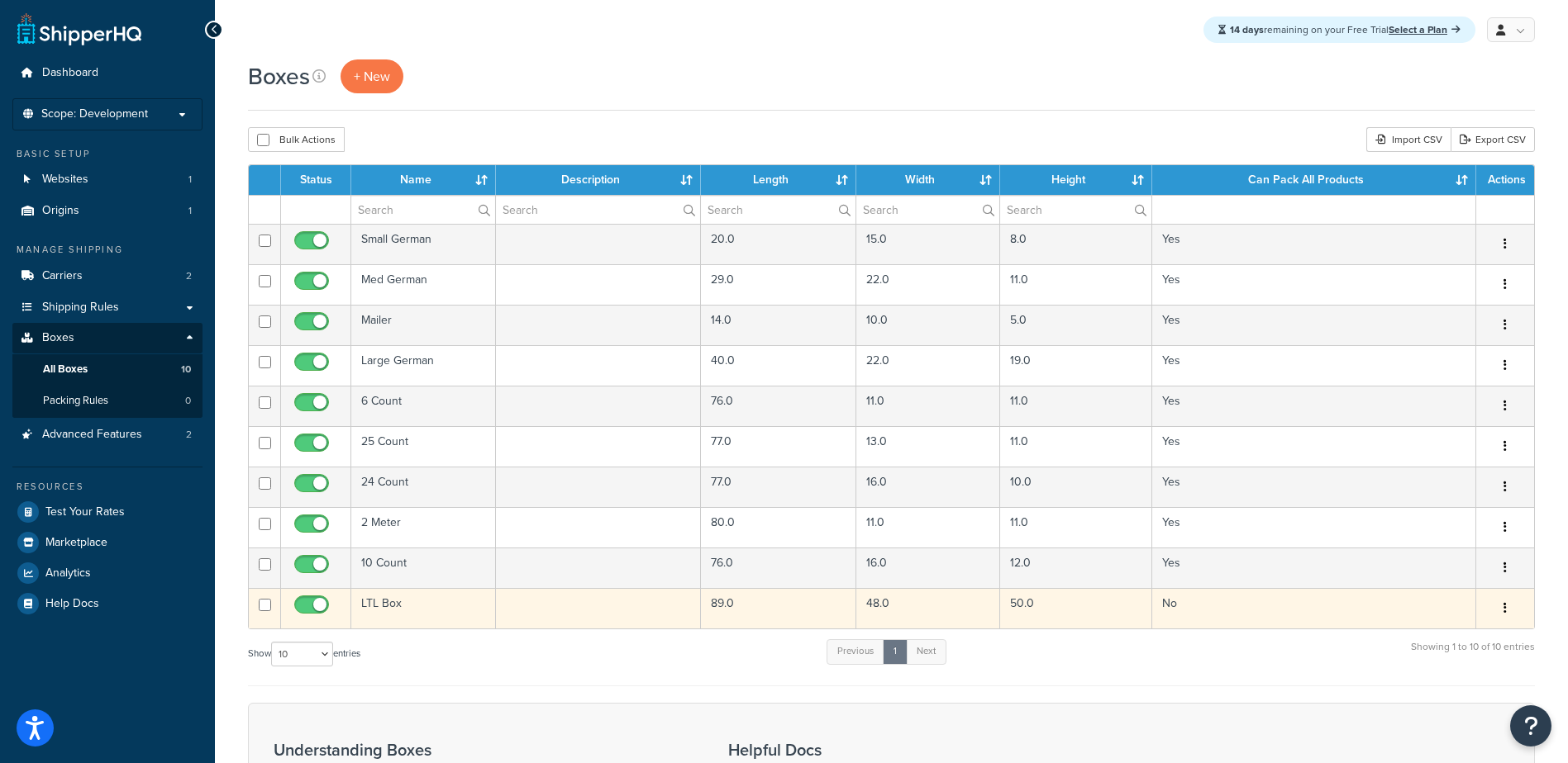
click at [380, 607] on td "LTL Box" at bounding box center [423, 608] width 145 height 40
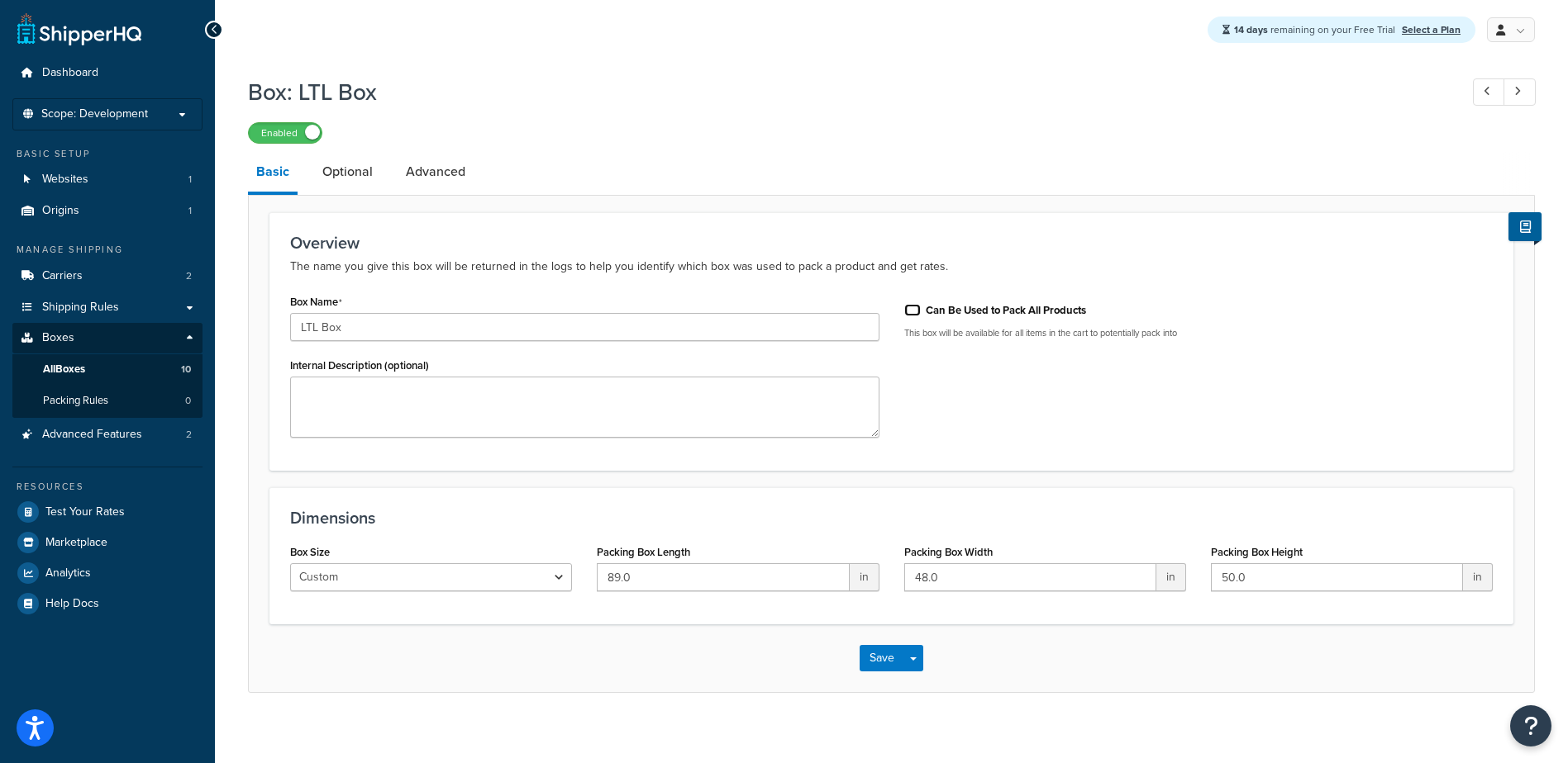
click at [910, 311] on input "Can Be Used to Pack All Products" at bounding box center [912, 310] width 17 height 12
checkbox input "true"
click at [896, 660] on button "Save" at bounding box center [882, 658] width 45 height 26
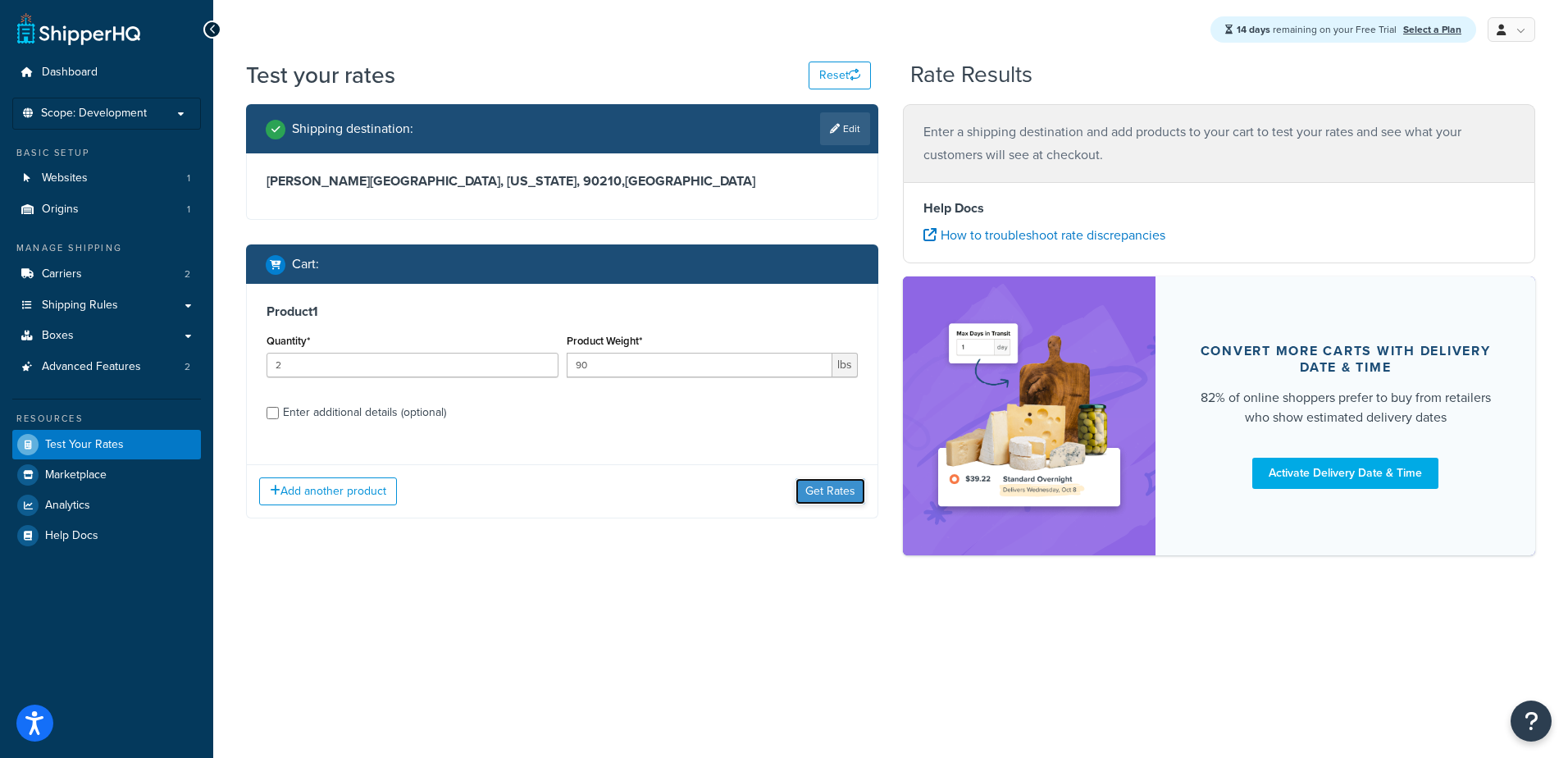
click at [819, 488] on button "Get Rates" at bounding box center [830, 491] width 70 height 26
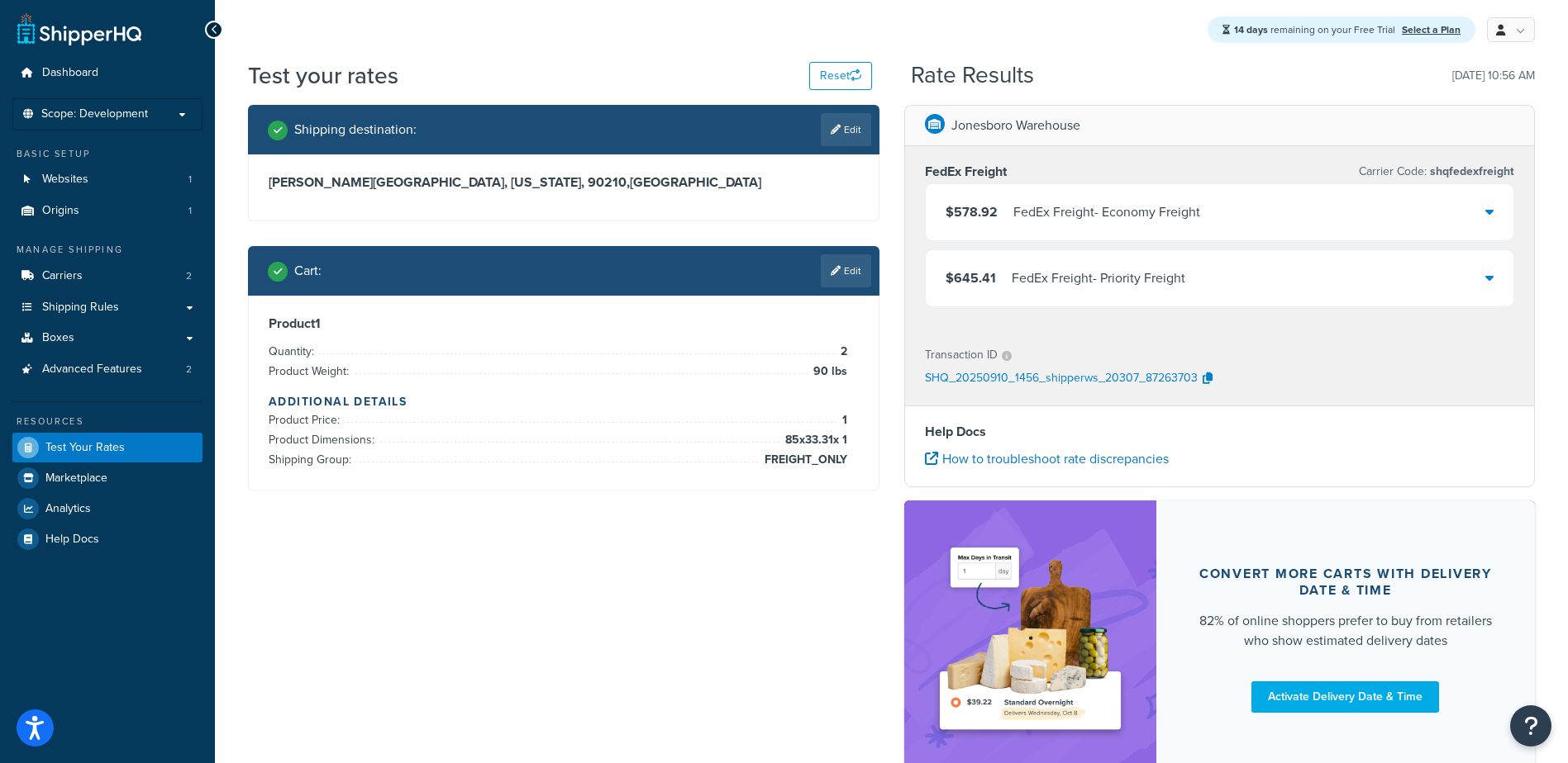
click at [992, 225] on div "$578.92 FedEx Freight - Economy Freight" at bounding box center [1219, 212] width 588 height 56
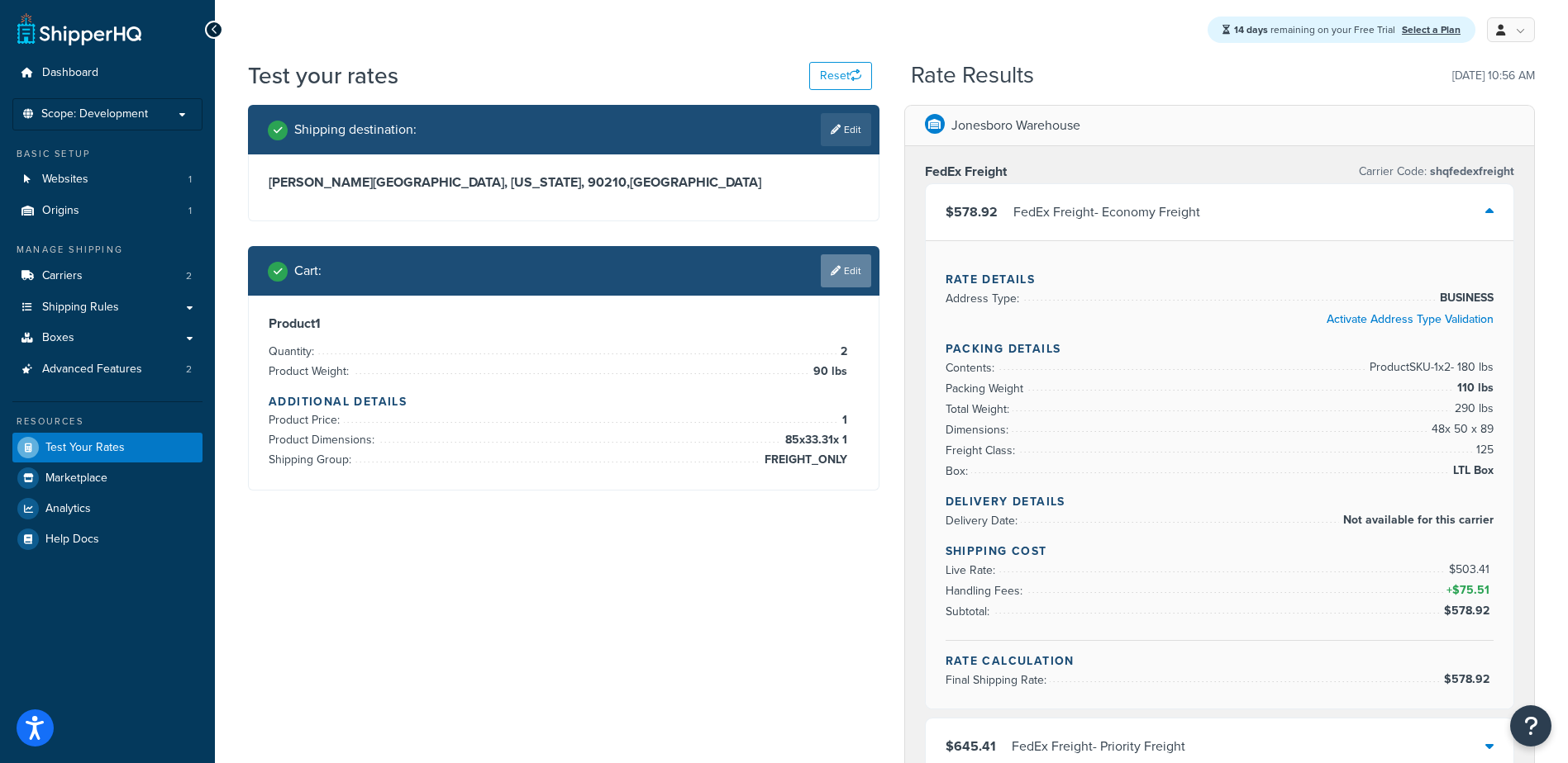
click at [849, 281] on link "Edit" at bounding box center [846, 270] width 51 height 33
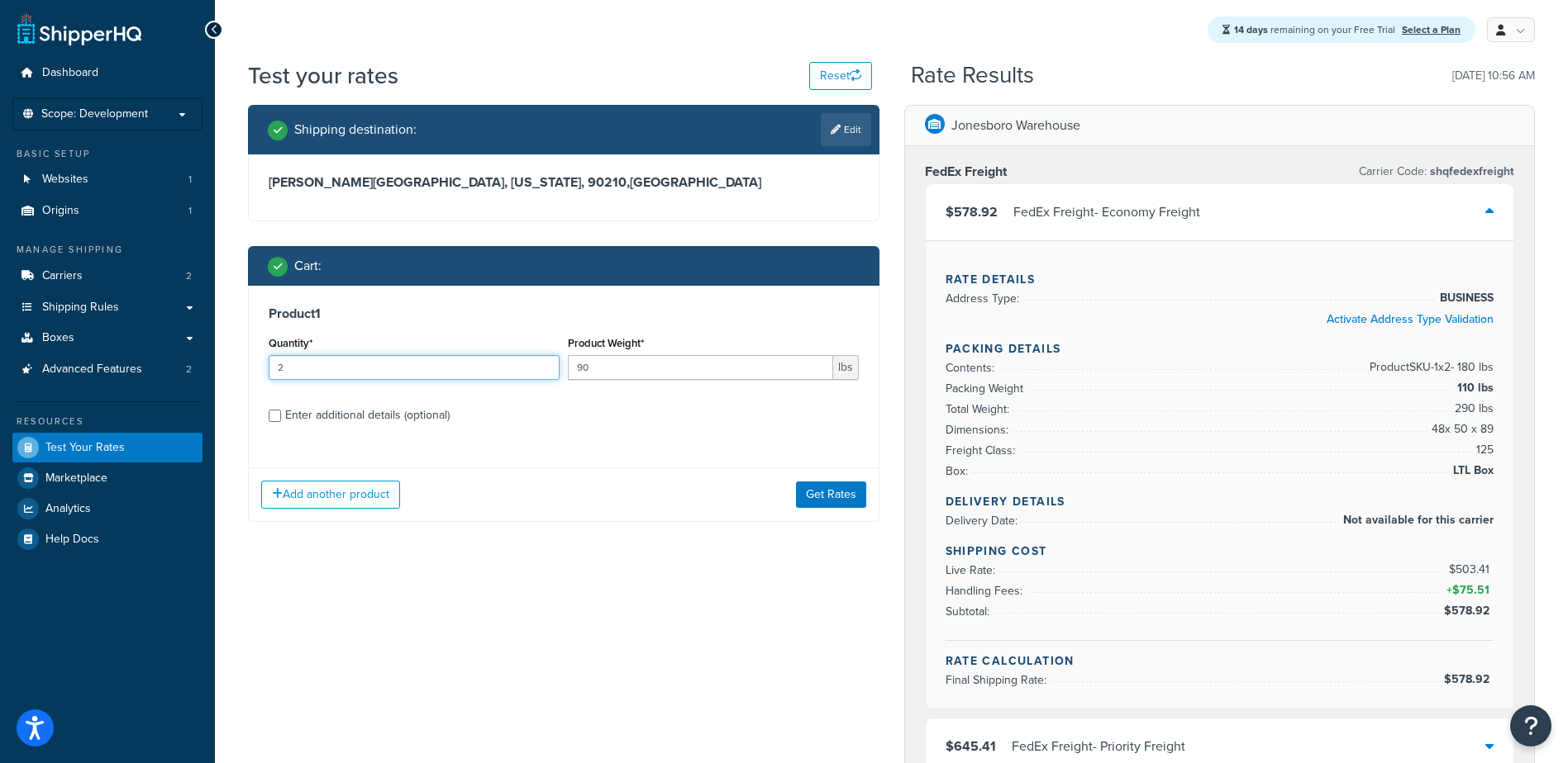
drag, startPoint x: 284, startPoint y: 366, endPoint x: 159, endPoint y: 388, distance: 126.9
click at [231, 377] on div "Test your rates Reset Rate Results 09/10/2025, 10:56 AM Shipping destination : …" at bounding box center [892, 683] width 1353 height 1245
type input "4"
type input "5"
click at [829, 495] on button "Get Rates" at bounding box center [831, 495] width 70 height 26
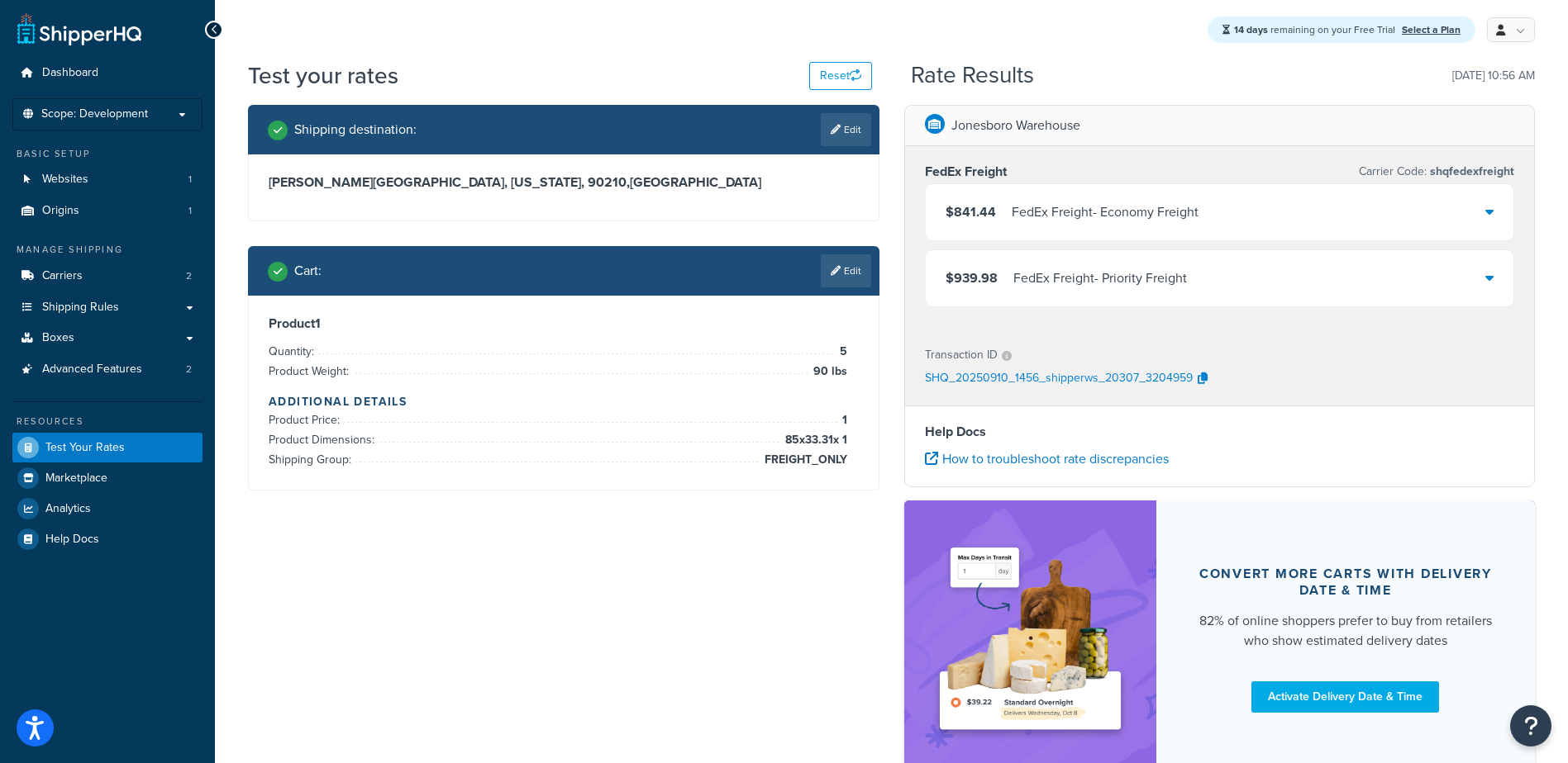
click at [1063, 216] on div "FedEx Freight - Economy Freight" at bounding box center [1105, 212] width 187 height 23
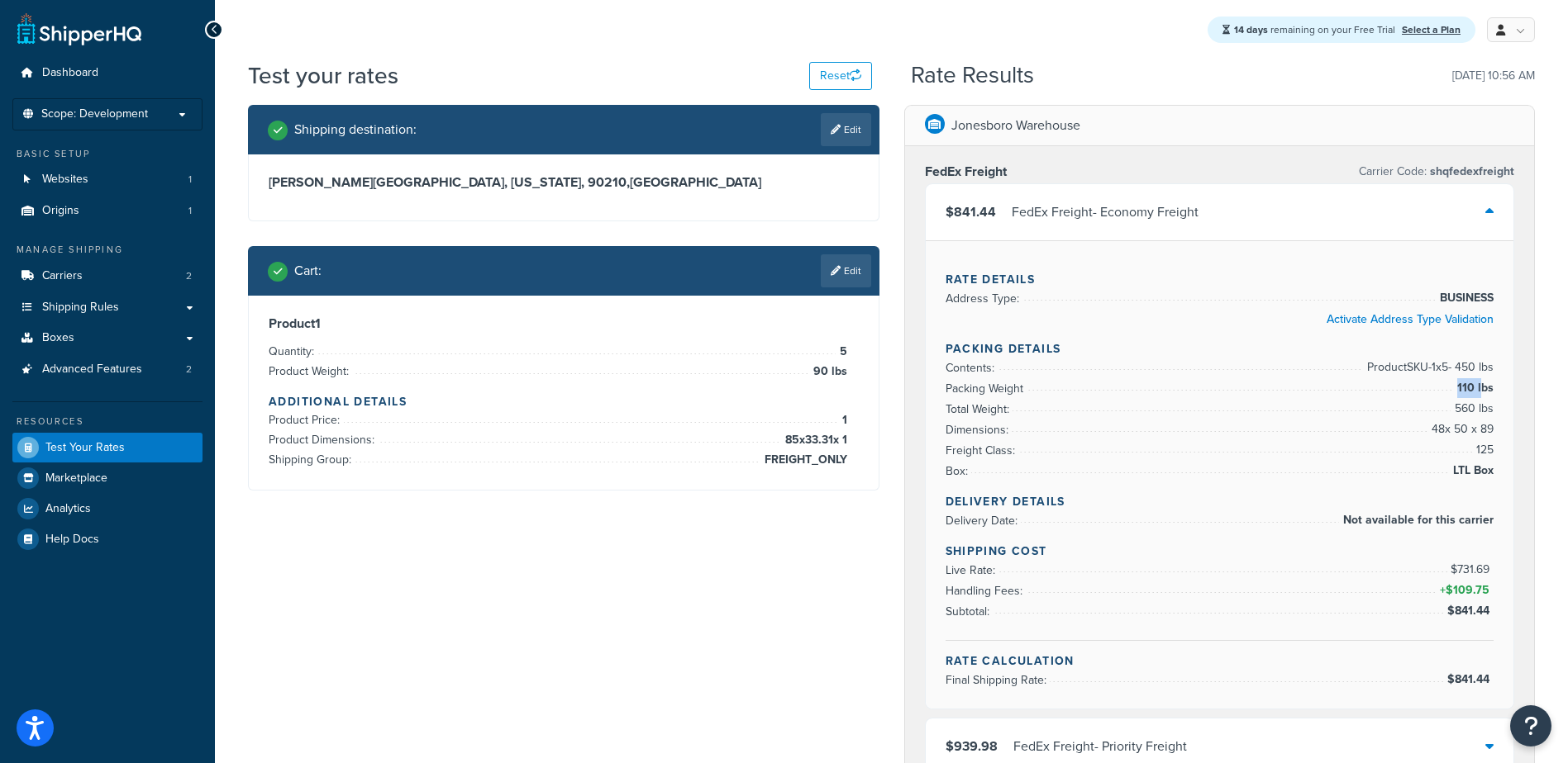
drag, startPoint x: 1494, startPoint y: 389, endPoint x: 1485, endPoint y: 385, distance: 9.8
click at [1485, 385] on div "Rate Details Address Type: BUSINESS Activate Address Type Validation Packing De…" at bounding box center [1219, 474] width 588 height 468
drag, startPoint x: 1495, startPoint y: 466, endPoint x: 1493, endPoint y: 478, distance: 12.2
click at [1493, 478] on div "Rate Details Address Type: BUSINESS Activate Address Type Validation Packing De…" at bounding box center [1219, 474] width 588 height 468
drag, startPoint x: 1468, startPoint y: 428, endPoint x: 1456, endPoint y: 428, distance: 12.0
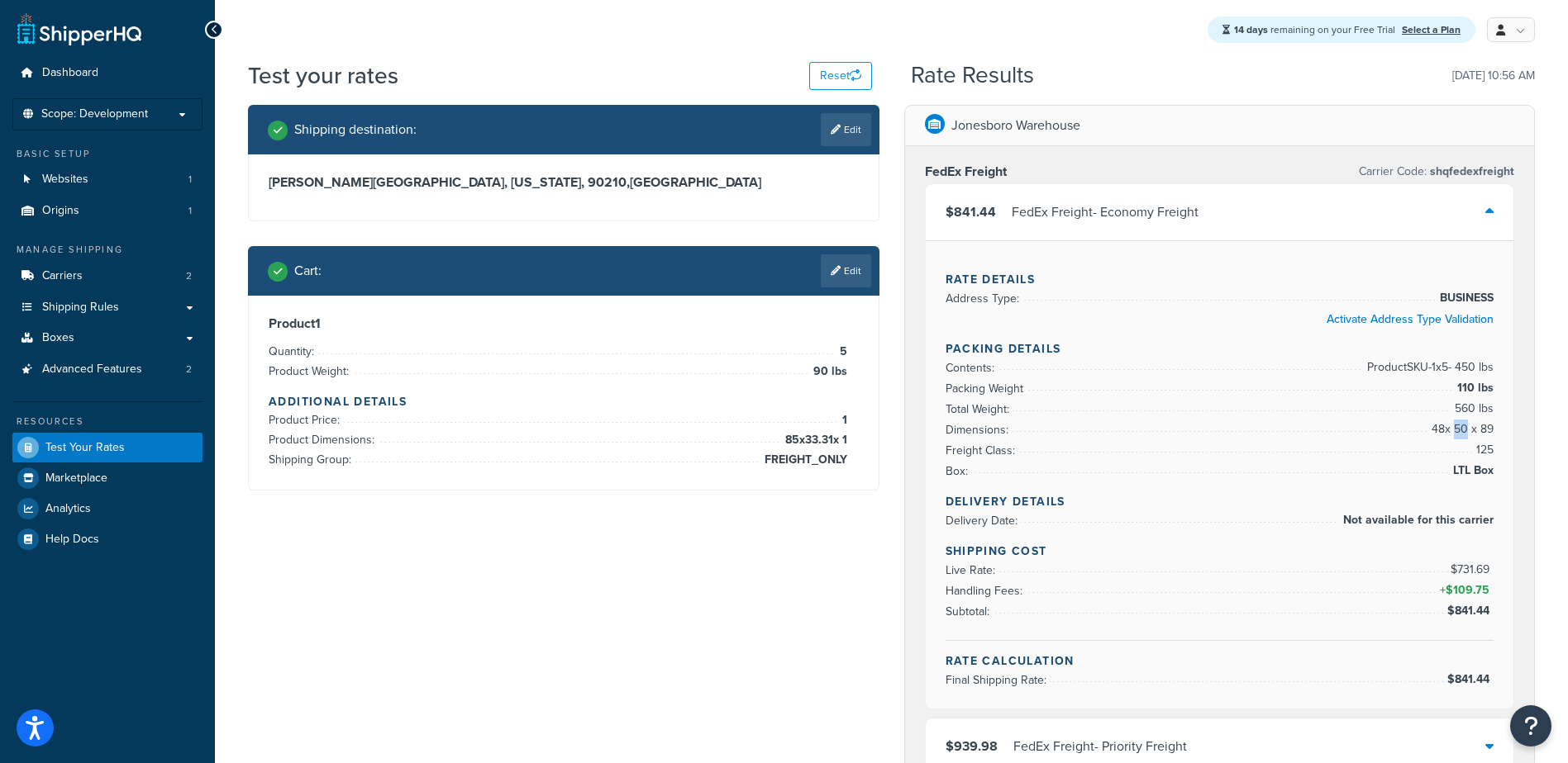
click at [1456, 428] on span "48 x 50 x 89" at bounding box center [1460, 429] width 66 height 20
click at [849, 266] on link "Edit" at bounding box center [846, 270] width 51 height 33
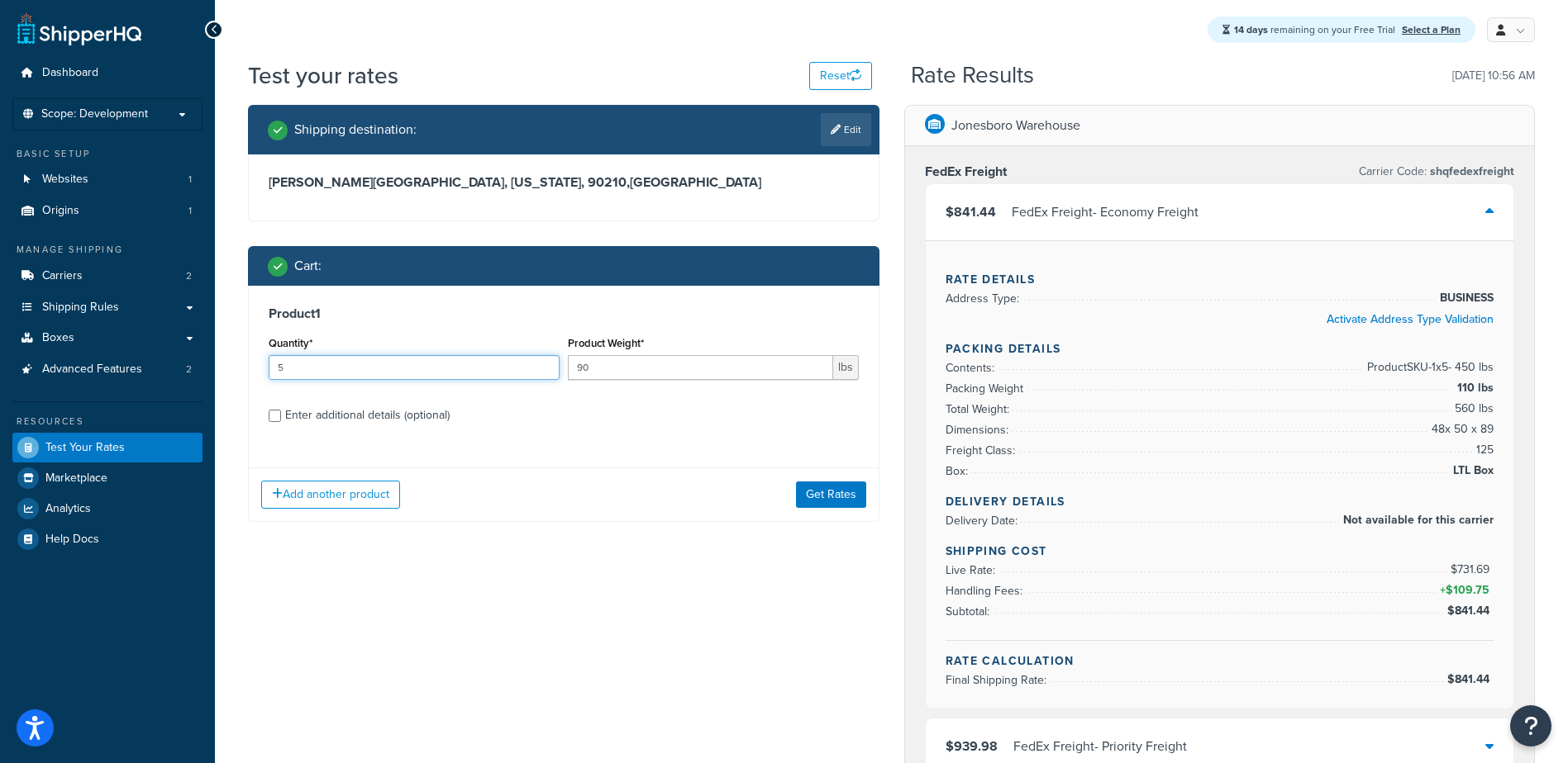
click at [329, 367] on input "5" at bounding box center [414, 367] width 291 height 25
type input "50"
click at [821, 492] on button "Get Rates" at bounding box center [831, 495] width 70 height 26
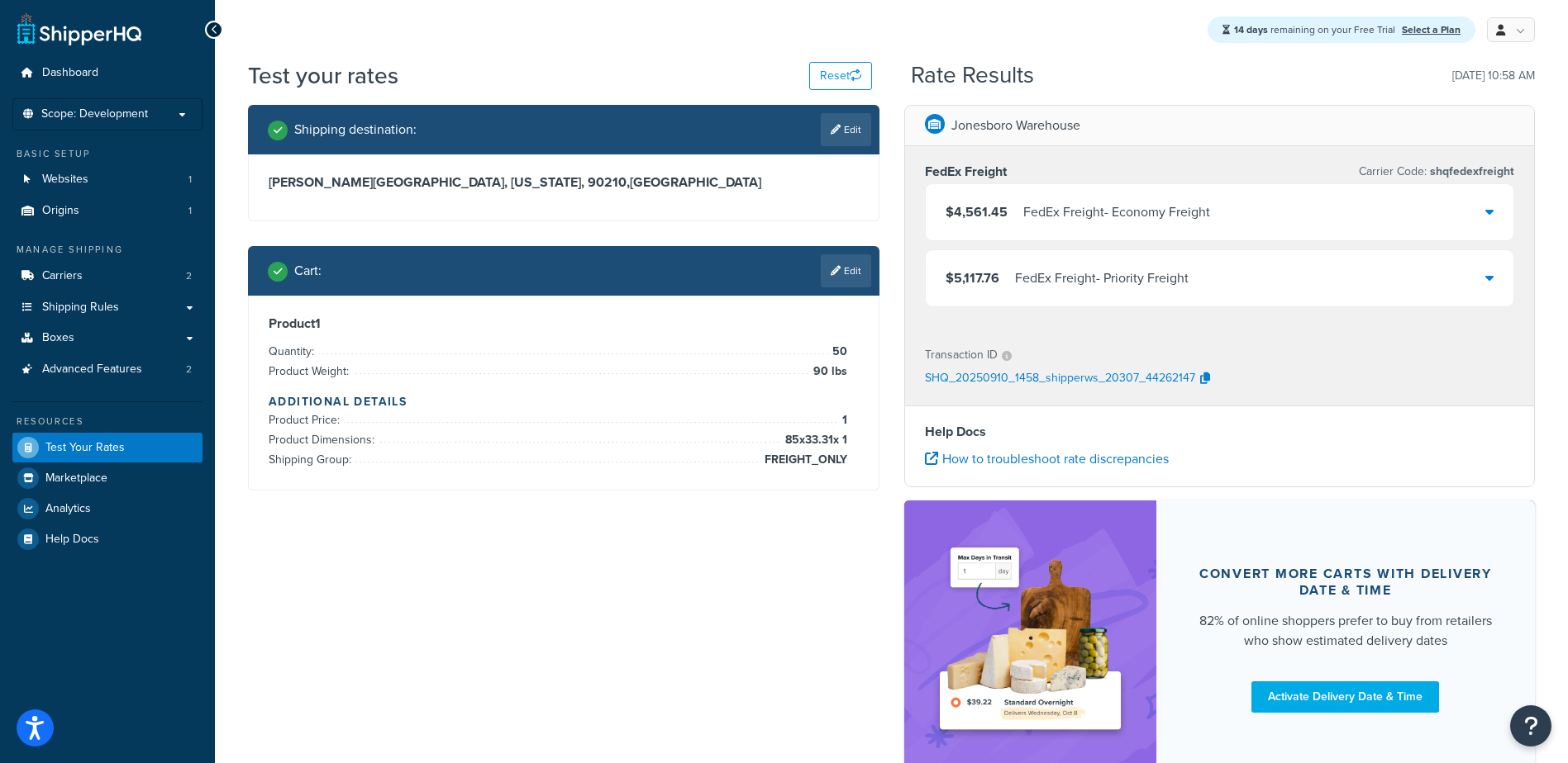
click at [1146, 223] on div "FedEx Freight - Economy Freight" at bounding box center [1117, 212] width 187 height 23
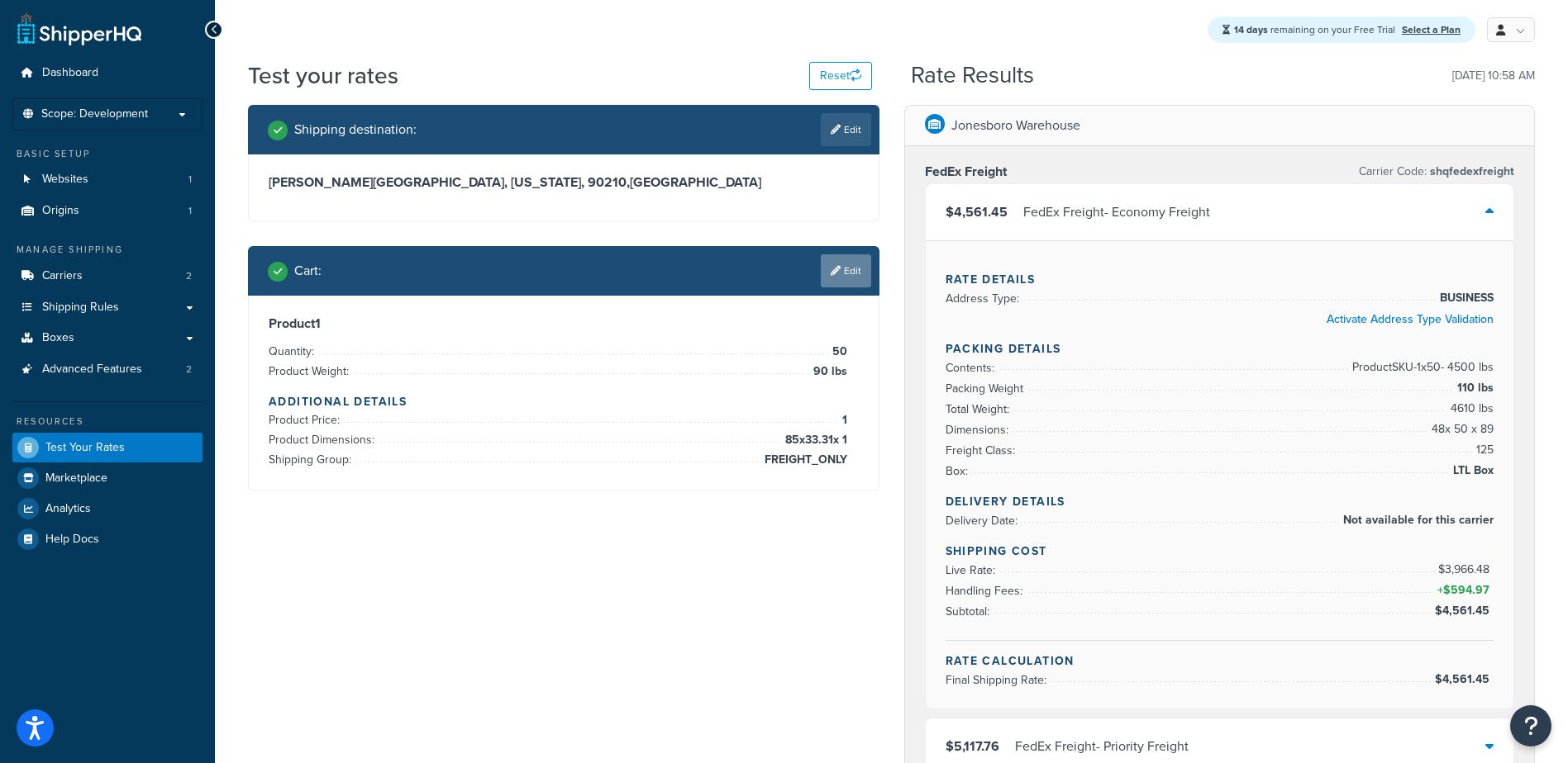
click at [843, 273] on link "Edit" at bounding box center [846, 270] width 51 height 33
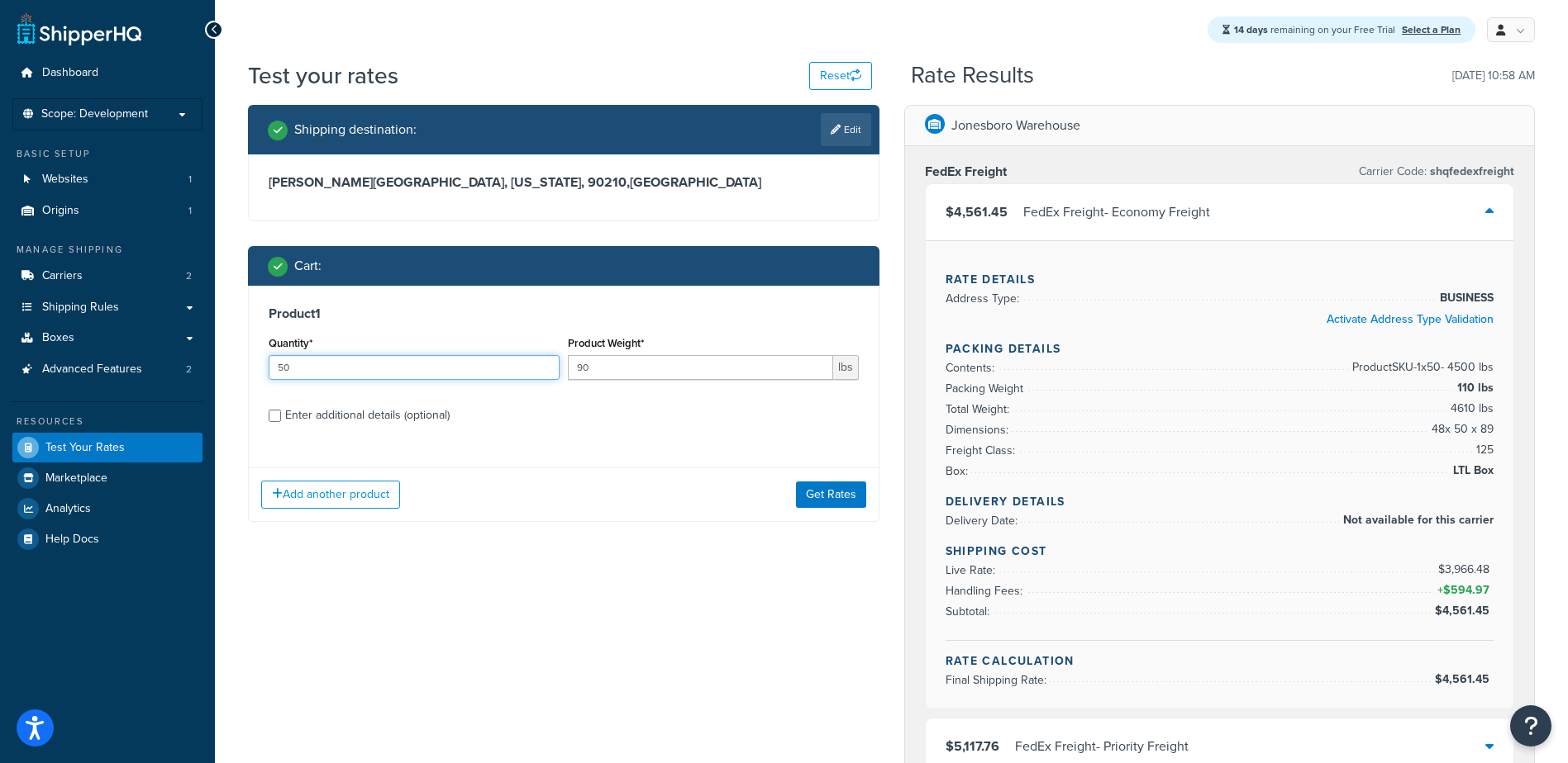
drag, startPoint x: 283, startPoint y: 365, endPoint x: 294, endPoint y: 368, distance: 11.4
click at [294, 368] on input "50" at bounding box center [414, 367] width 291 height 25
type input "51"
click at [852, 493] on button "Get Rates" at bounding box center [831, 495] width 70 height 26
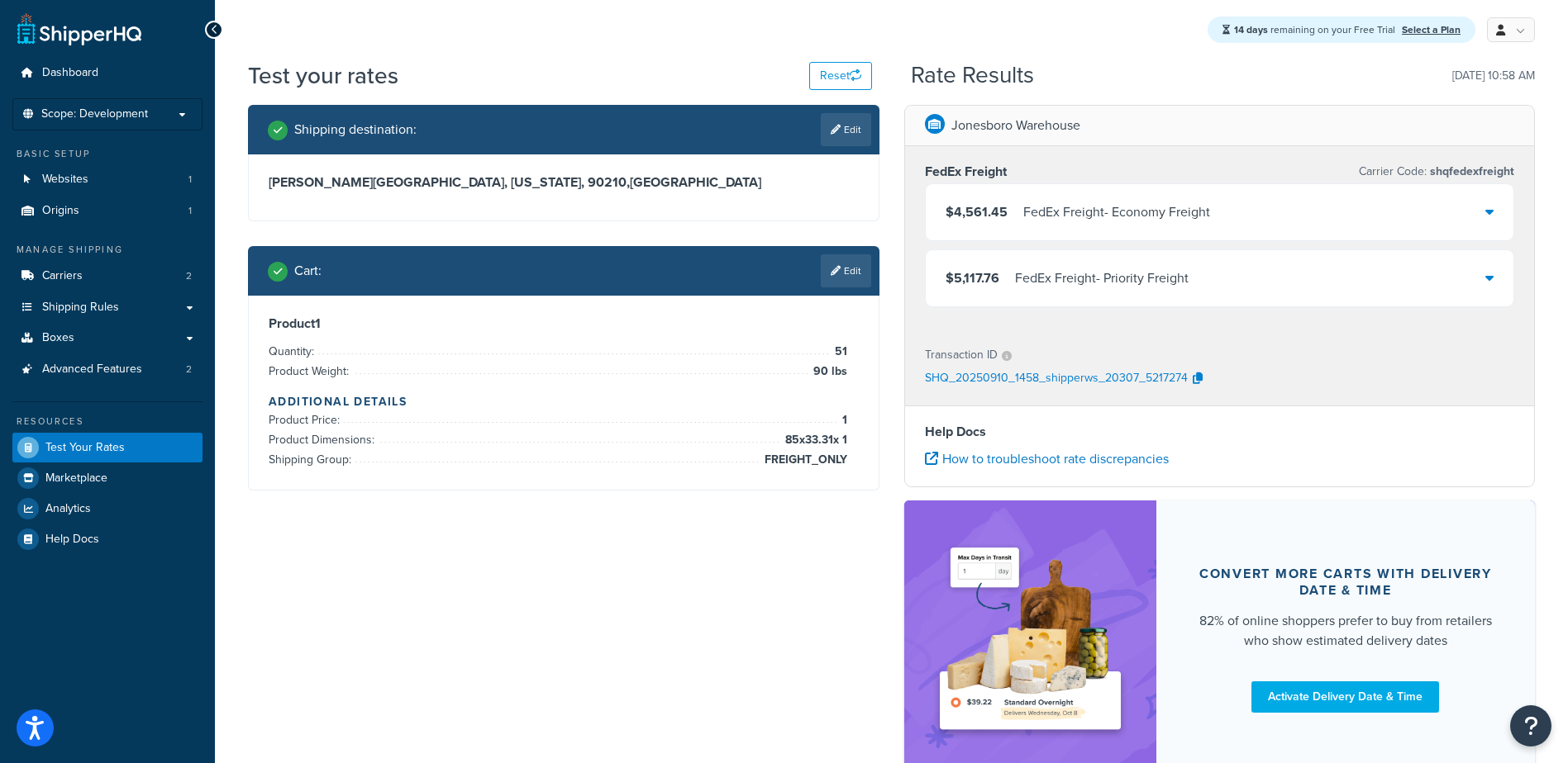
click at [1074, 213] on div "FedEx Freight - Economy Freight" at bounding box center [1117, 212] width 187 height 23
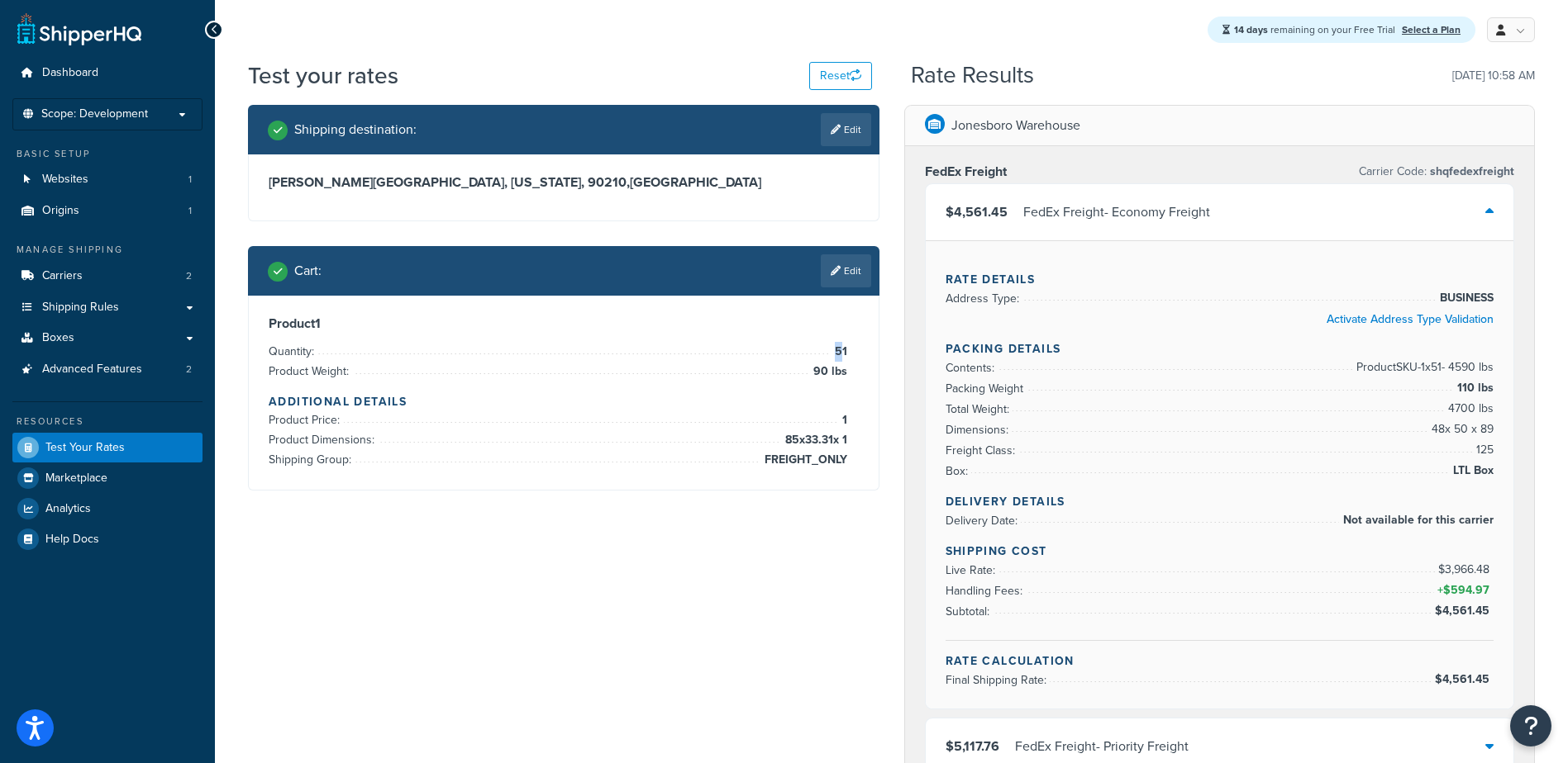
drag, startPoint x: 853, startPoint y: 352, endPoint x: 841, endPoint y: 351, distance: 12.0
click at [841, 351] on div "Product 1 Quantity: 51 Product Weight: 90 lbs Additional Details Product Price:…" at bounding box center [563, 392] width 590 height 154
click at [864, 266] on link "Edit" at bounding box center [846, 270] width 51 height 33
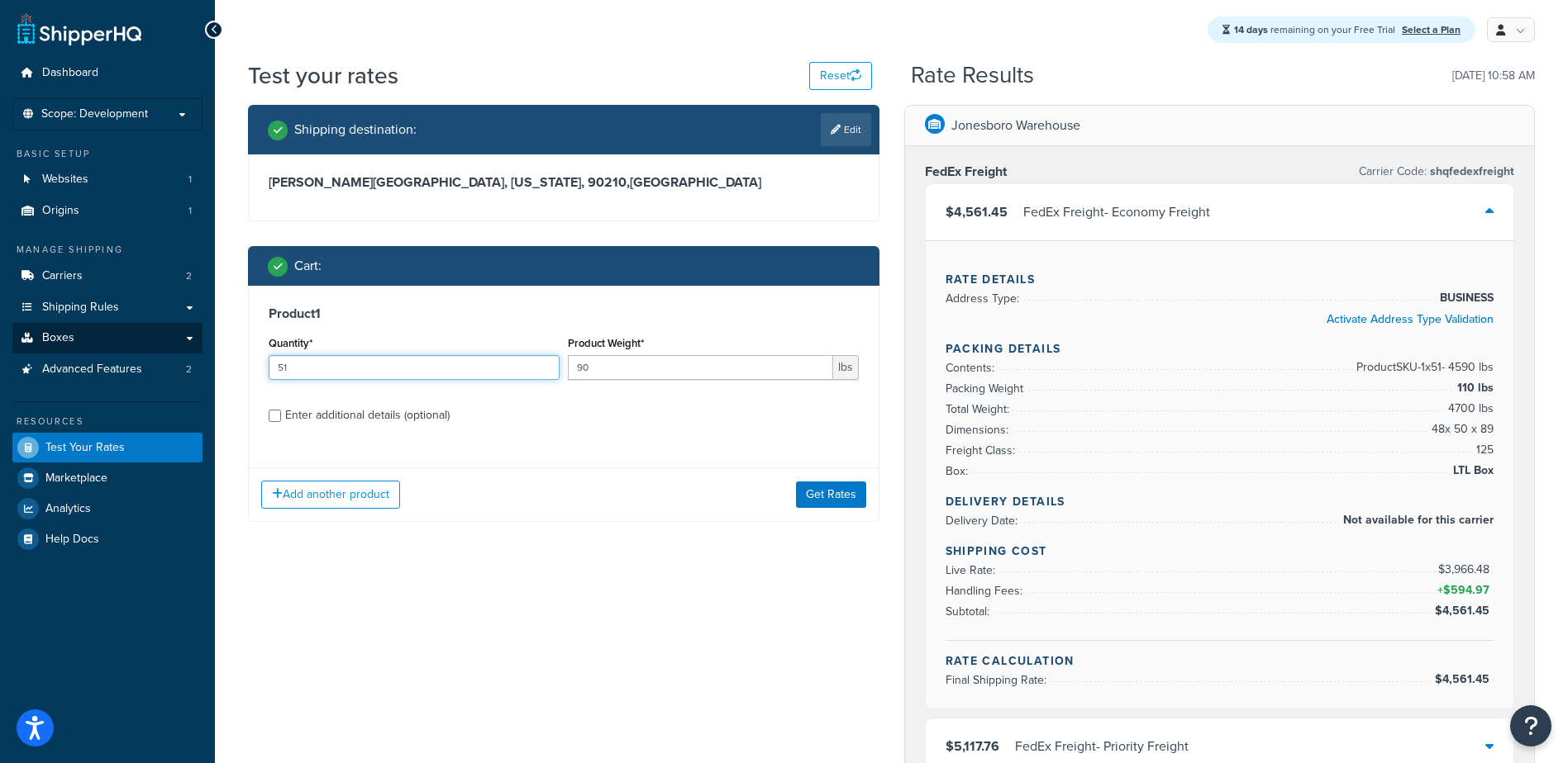
drag, startPoint x: 315, startPoint y: 368, endPoint x: 188, endPoint y: 353, distance: 127.9
click at [245, 362] on div "Shipping destination : Edit beverly hills, California, 90210 , United States Ca…" at bounding box center [563, 325] width 656 height 442
type input "75"
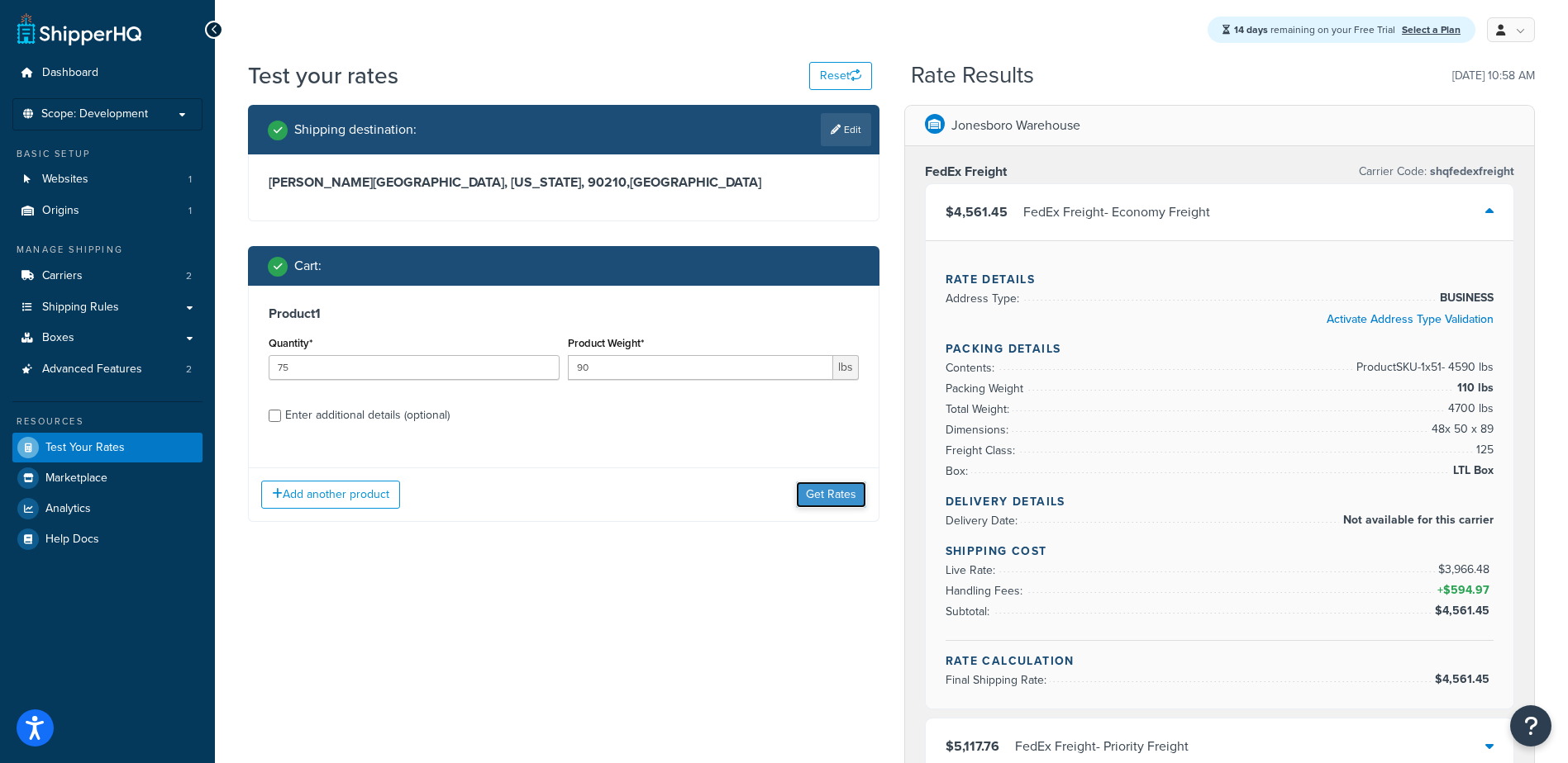
click at [838, 493] on button "Get Rates" at bounding box center [831, 495] width 70 height 26
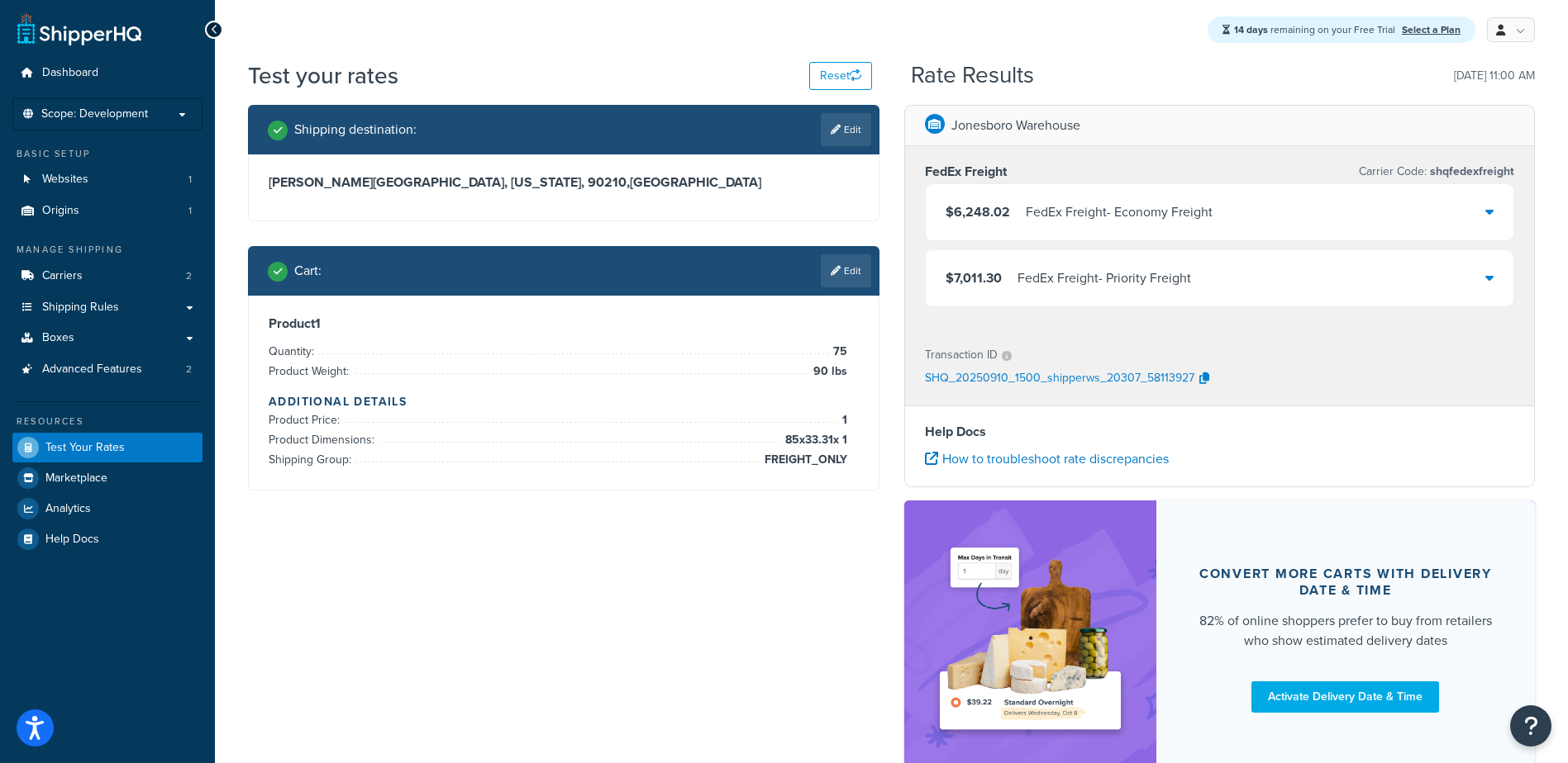
click at [1117, 226] on div "$6,248.02 FedEx Freight - Economy Freight" at bounding box center [1219, 212] width 588 height 56
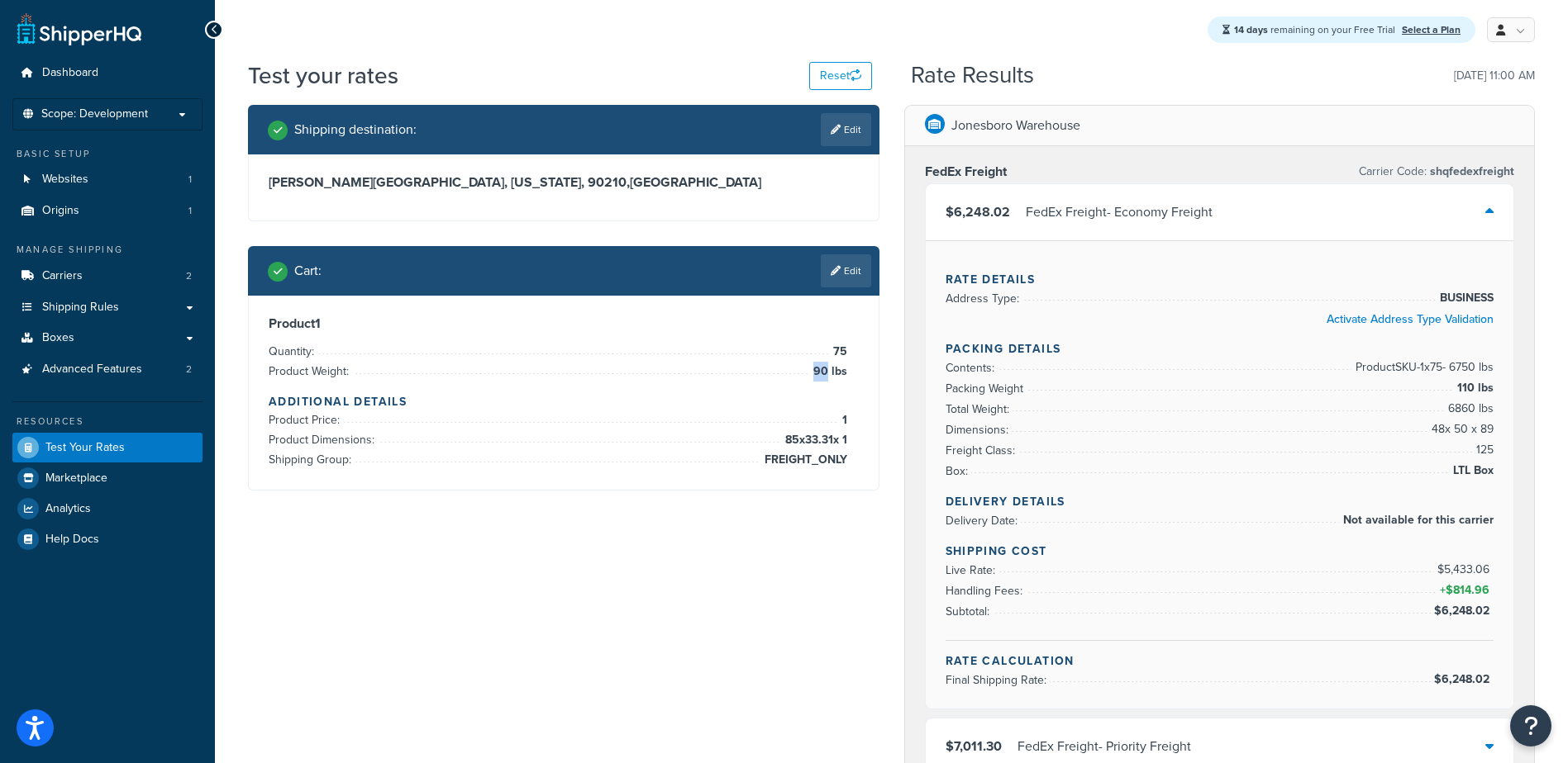
drag, startPoint x: 829, startPoint y: 373, endPoint x: 813, endPoint y: 372, distance: 16.0
click at [813, 372] on span "90 lbs" at bounding box center [828, 371] width 38 height 20
drag, startPoint x: 777, startPoint y: 441, endPoint x: 790, endPoint y: 441, distance: 13.0
click at [790, 441] on span "85 x 33.31 x 1" at bounding box center [814, 439] width 66 height 20
click at [826, 273] on link "Edit" at bounding box center [846, 270] width 51 height 33
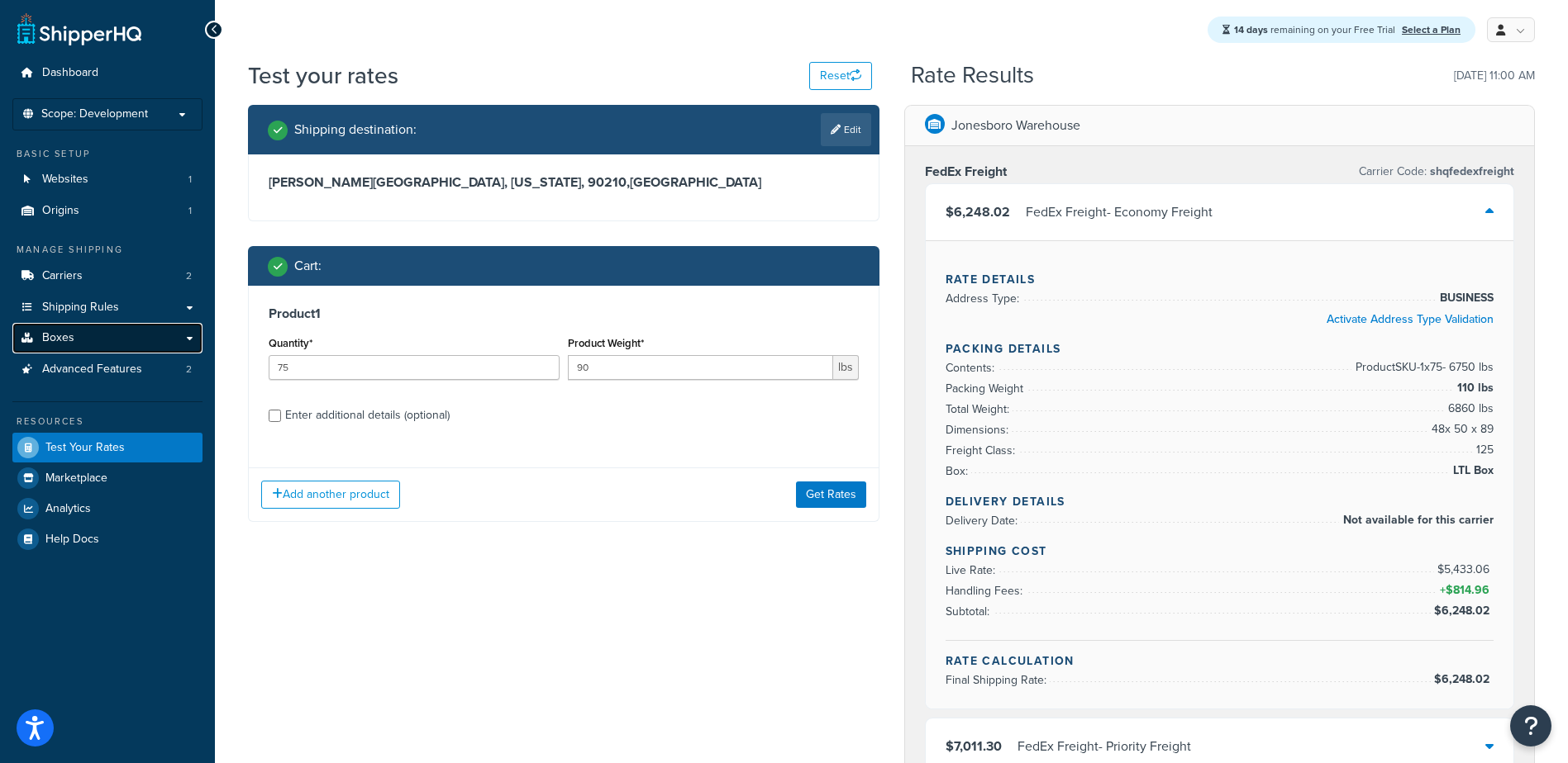
click at [52, 338] on span "Boxes" at bounding box center [58, 338] width 32 height 14
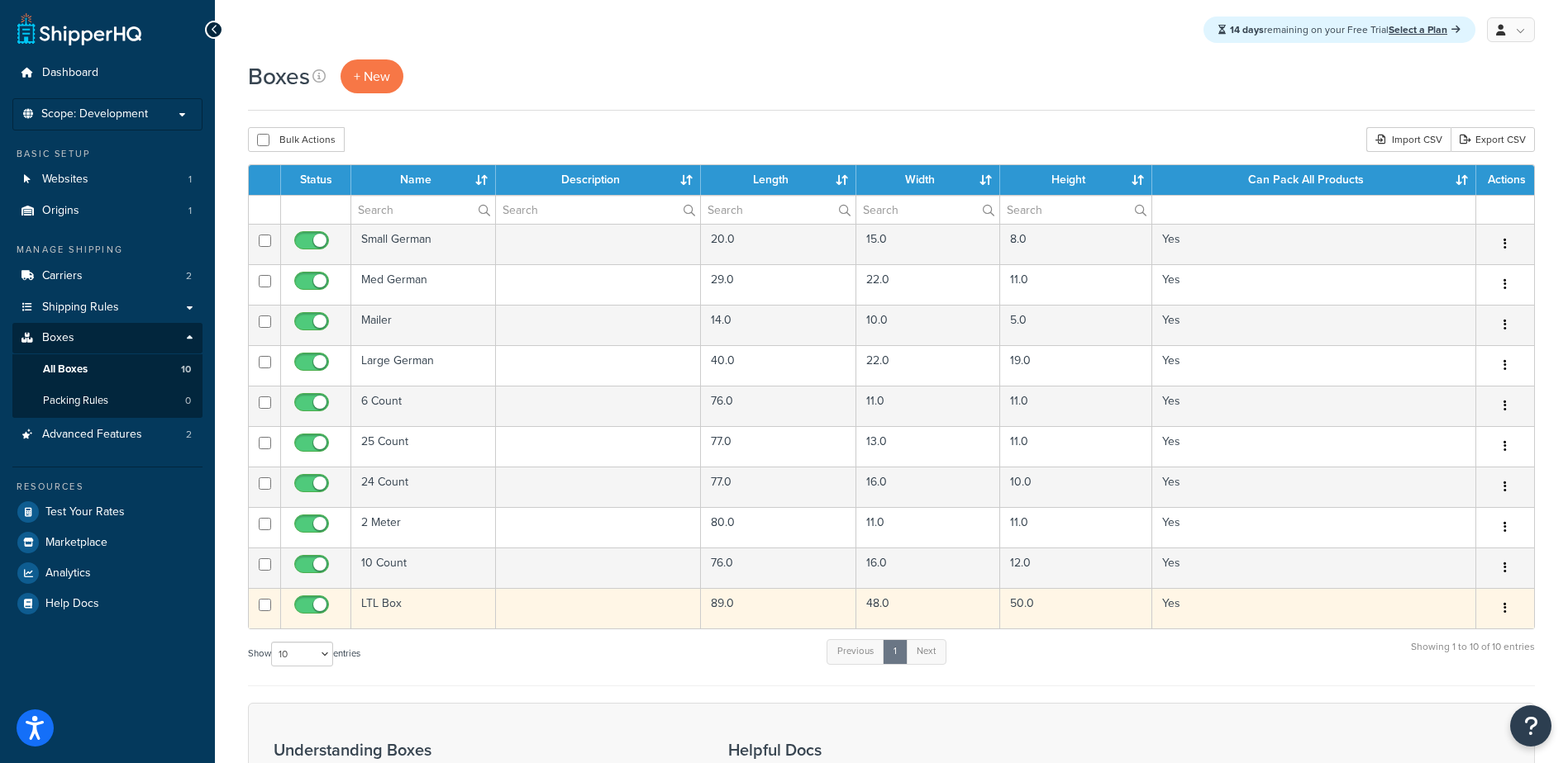
click at [392, 602] on td "LTL Box" at bounding box center [423, 608] width 145 height 40
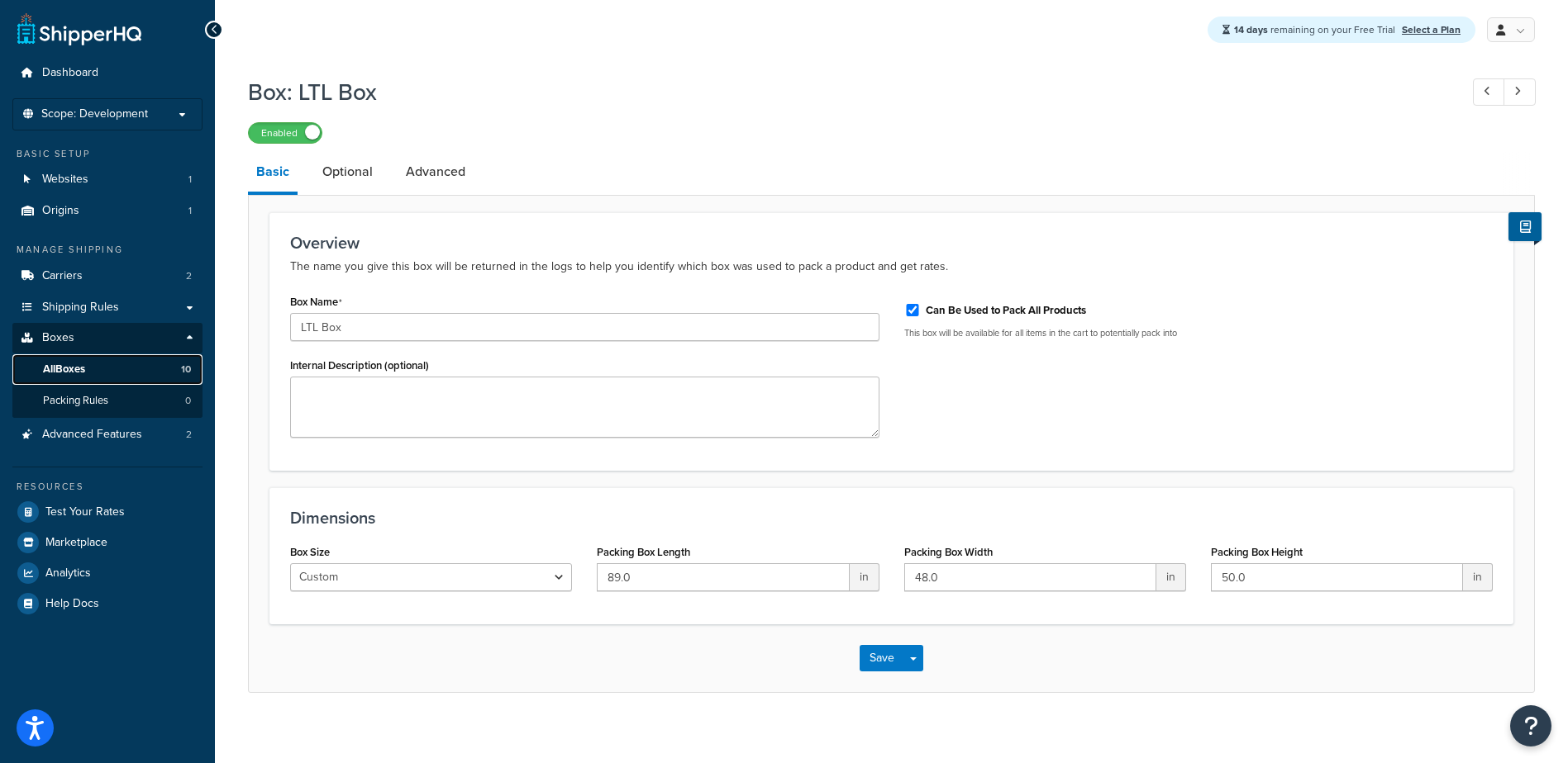
click at [81, 366] on span "All Boxes" at bounding box center [64, 369] width 42 height 14
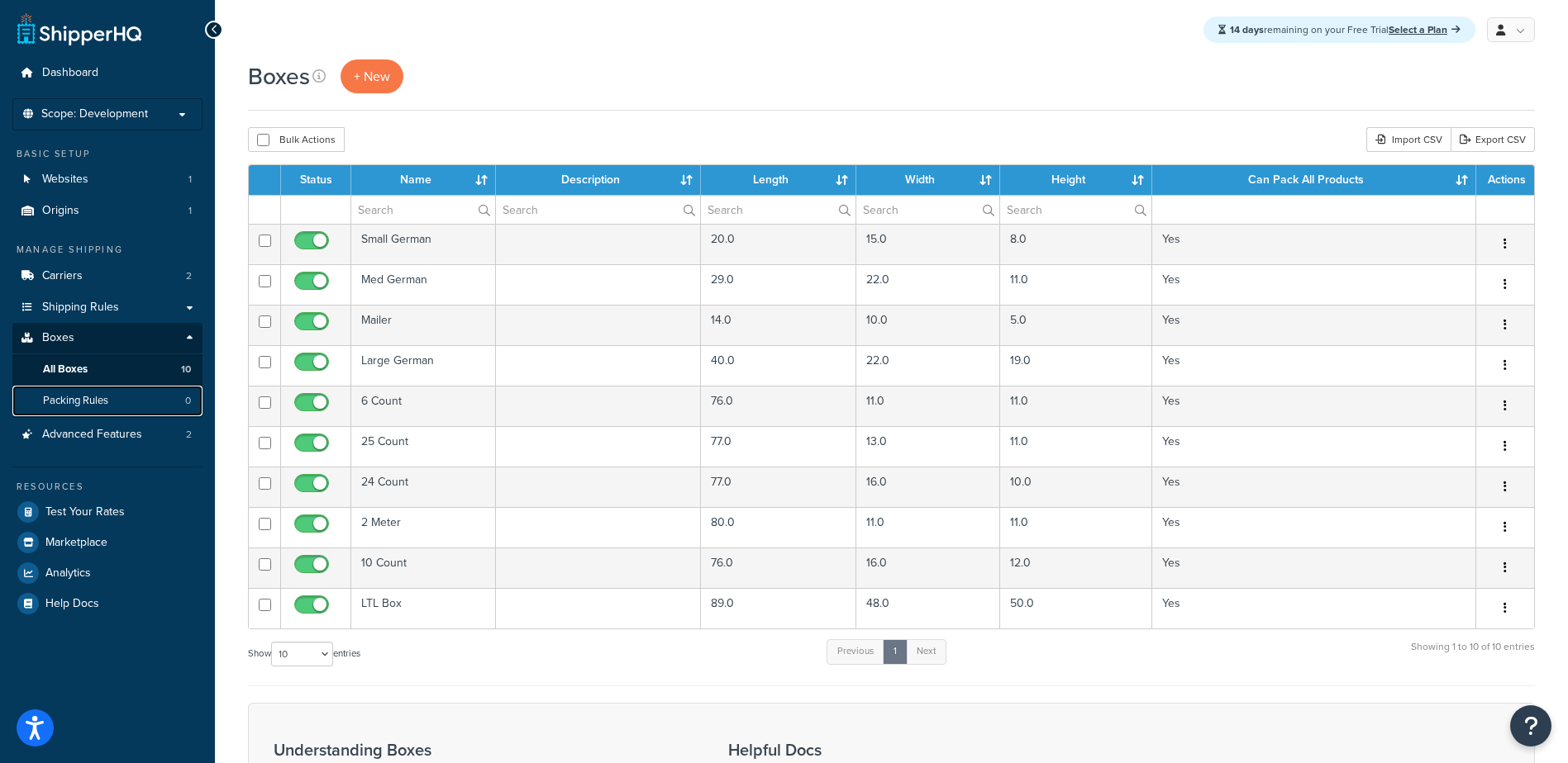
click at [100, 395] on span "Packing Rules" at bounding box center [76, 400] width 65 height 14
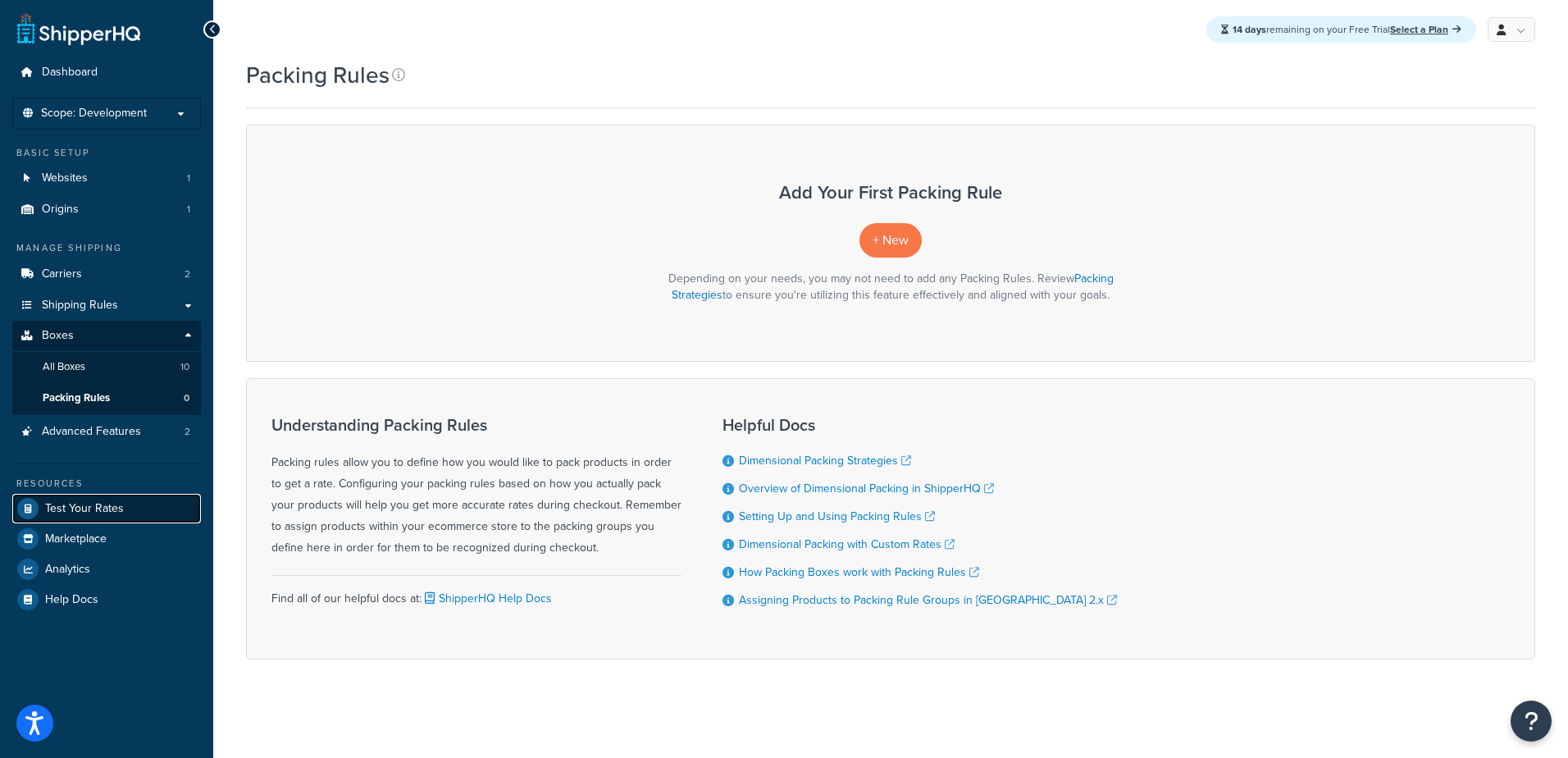
click at [60, 503] on span "Test Your Rates" at bounding box center [84, 509] width 79 height 14
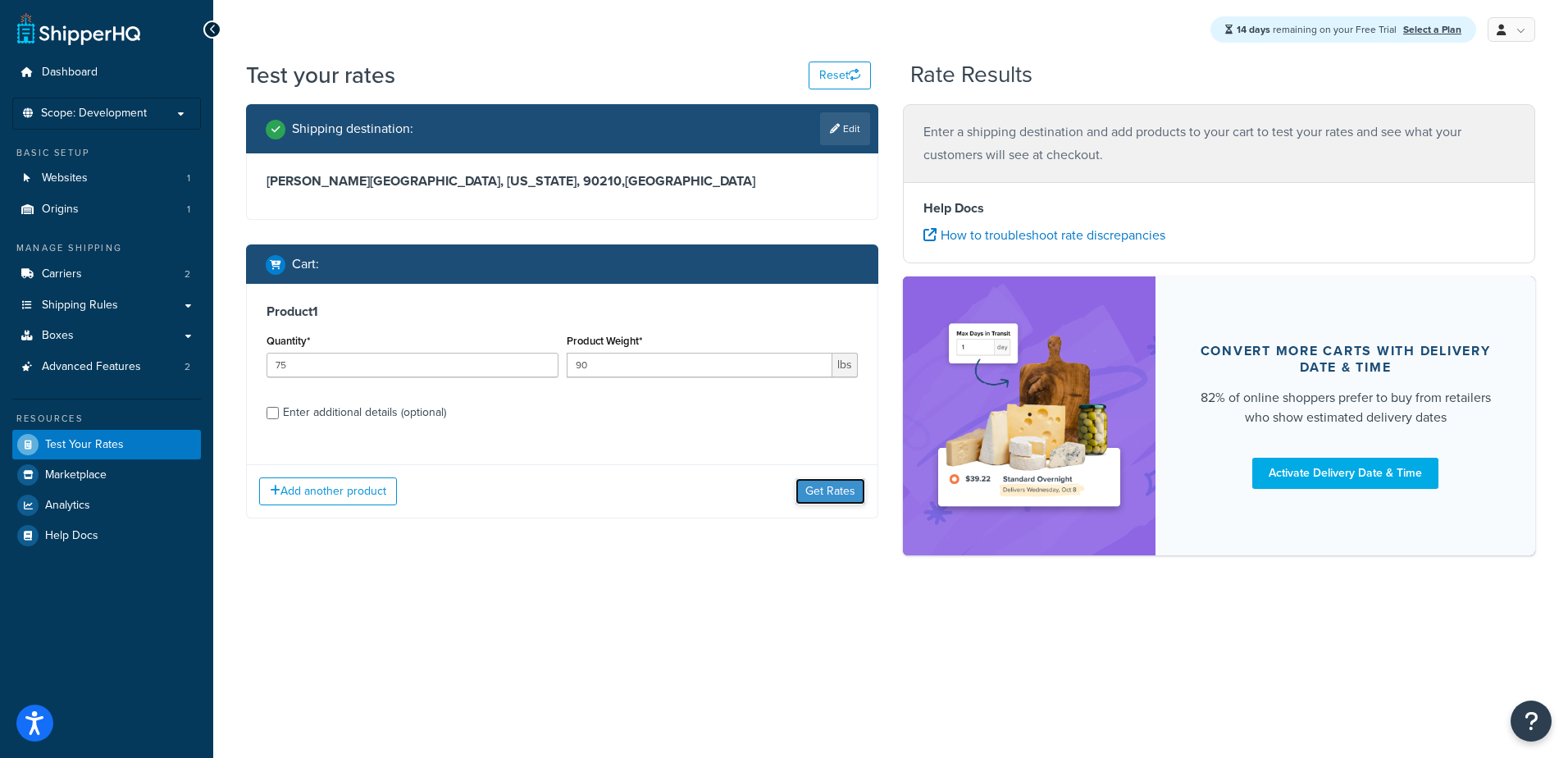
click at [822, 496] on button "Get Rates" at bounding box center [830, 491] width 70 height 26
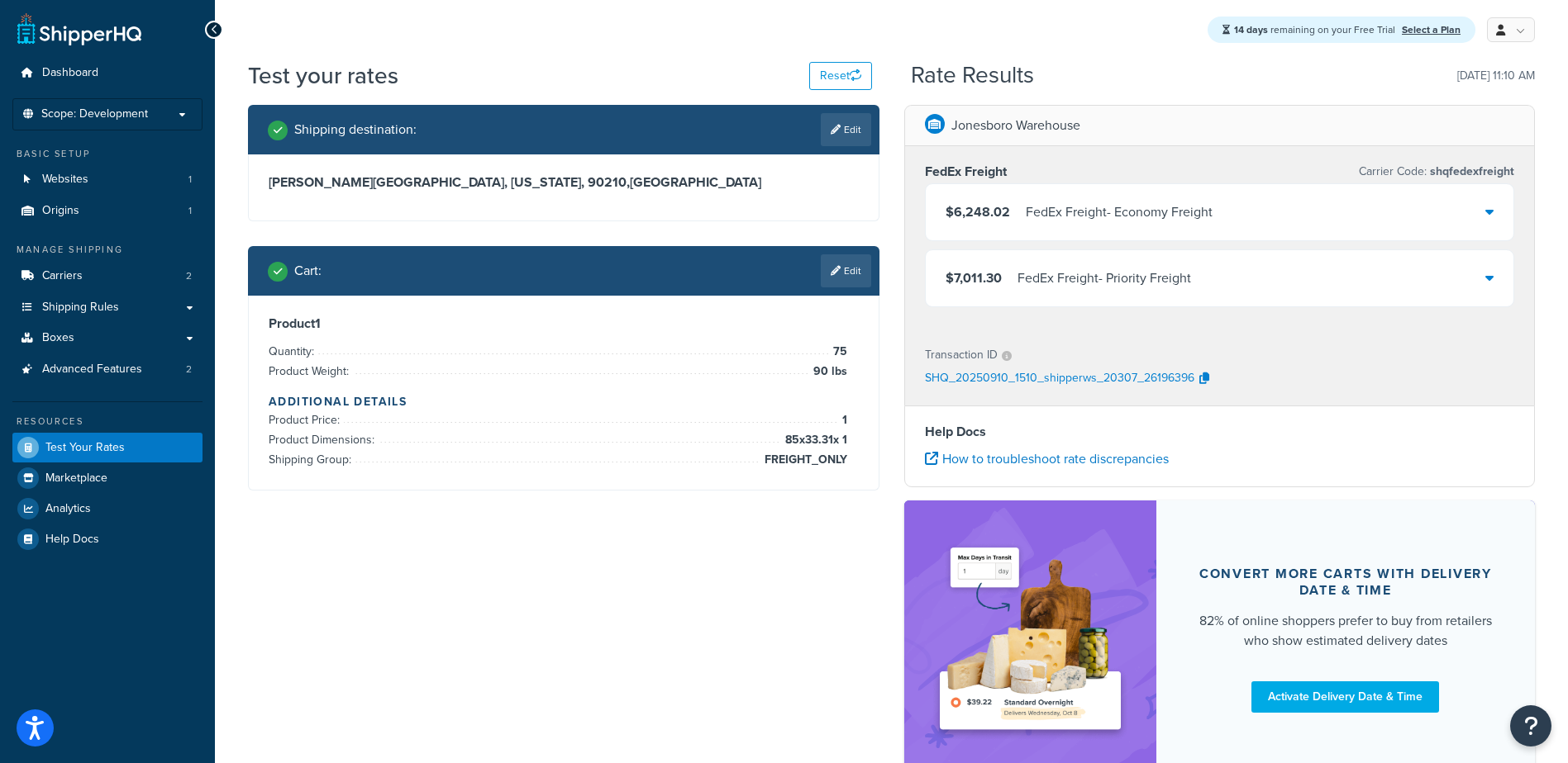
click at [1038, 211] on div "FedEx Freight - Economy Freight" at bounding box center [1119, 212] width 187 height 23
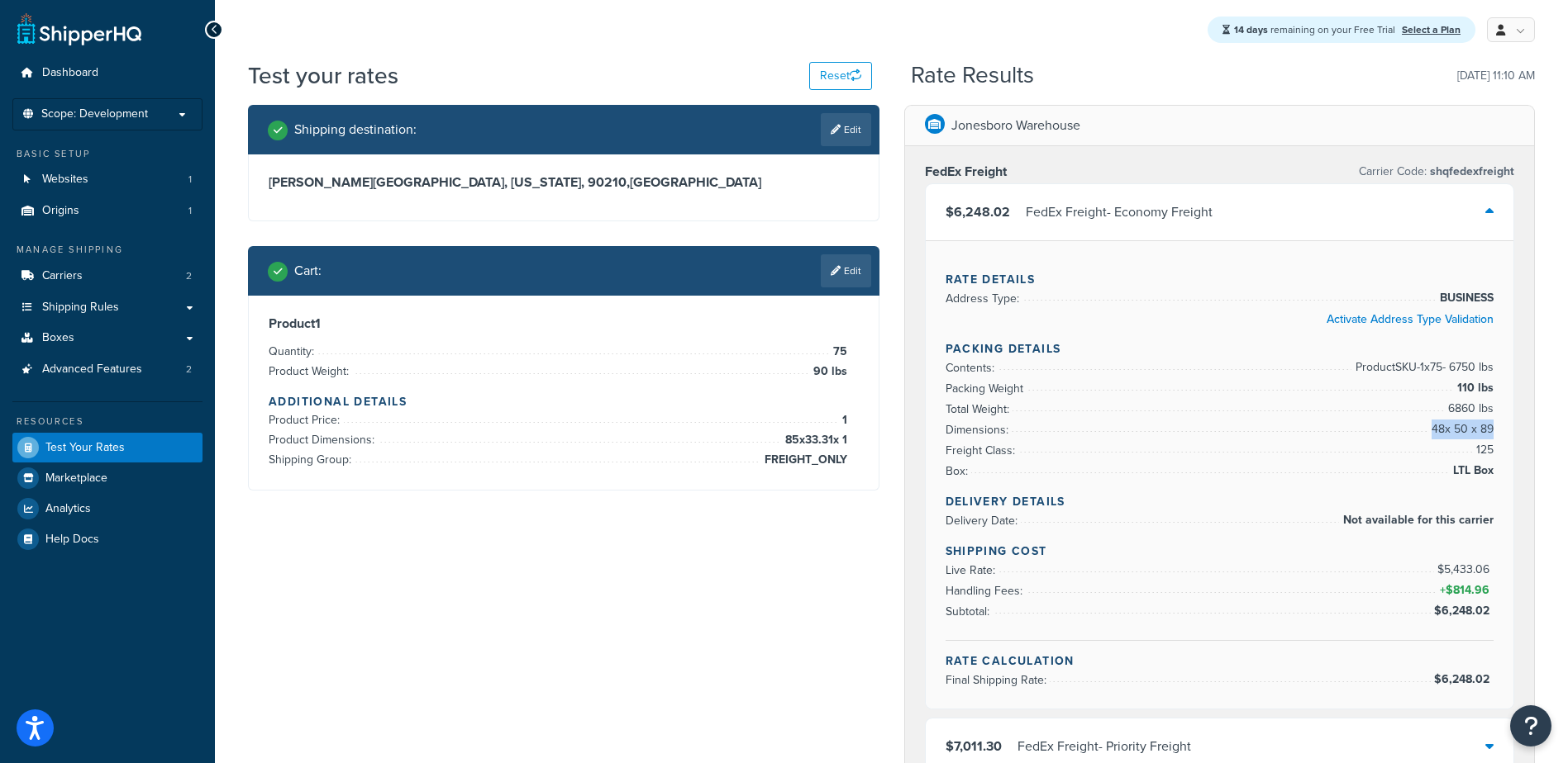
drag, startPoint x: 1492, startPoint y: 432, endPoint x: 1432, endPoint y: 428, distance: 60.1
click at [1432, 428] on span "48 x 50 x 89" at bounding box center [1460, 429] width 66 height 20
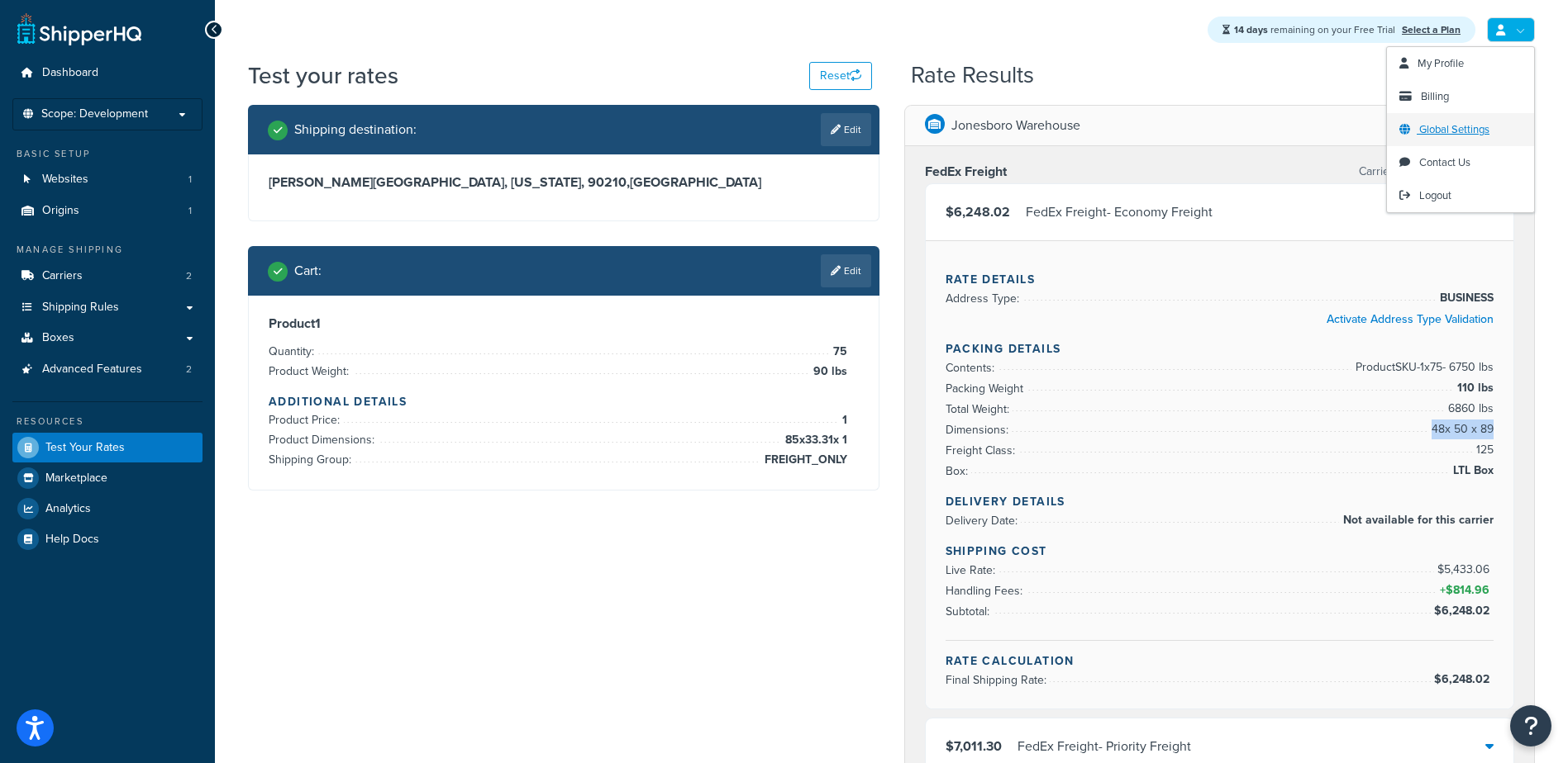
drag, startPoint x: 1506, startPoint y: 30, endPoint x: 1482, endPoint y: 138, distance: 110.6
click at [1506, 30] on link at bounding box center [1510, 30] width 48 height 25
click at [1456, 193] on link "Logout" at bounding box center [1459, 195] width 147 height 33
